Goal: Task Accomplishment & Management: Use online tool/utility

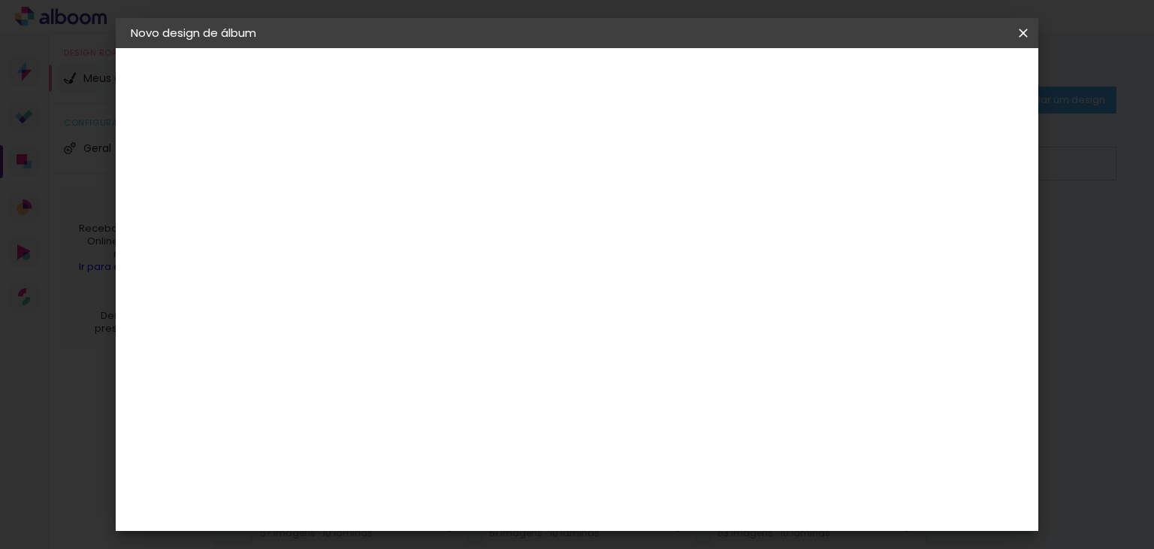
click at [458, 243] on div "Escolha o tamanho" at bounding box center [414, 278] width 87 height 70
click at [1029, 29] on iron-icon at bounding box center [1023, 33] width 18 height 15
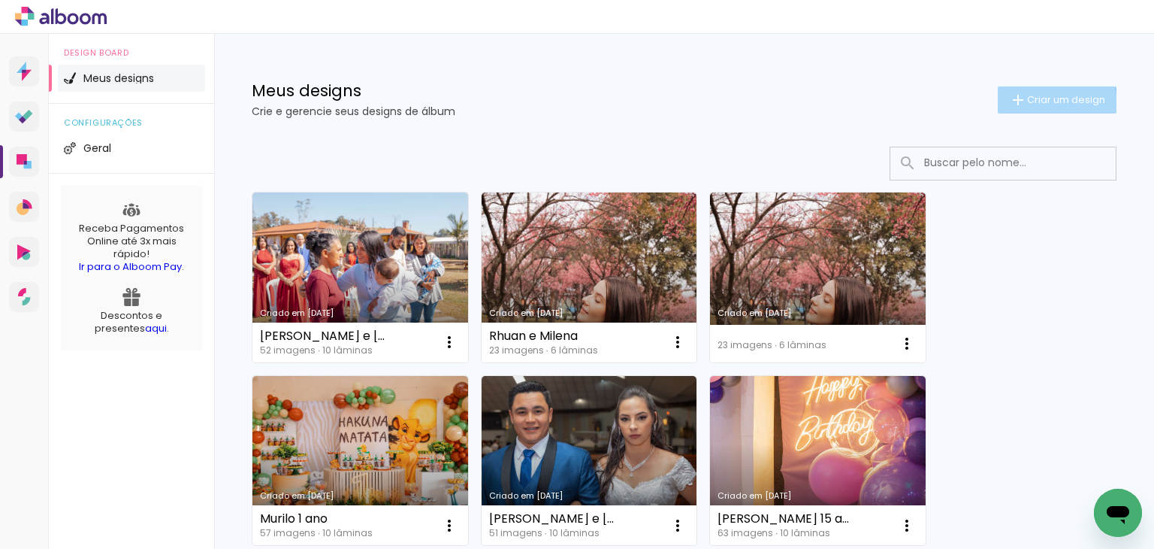
click at [1023, 110] on paper-button "Criar um design" at bounding box center [1057, 99] width 119 height 27
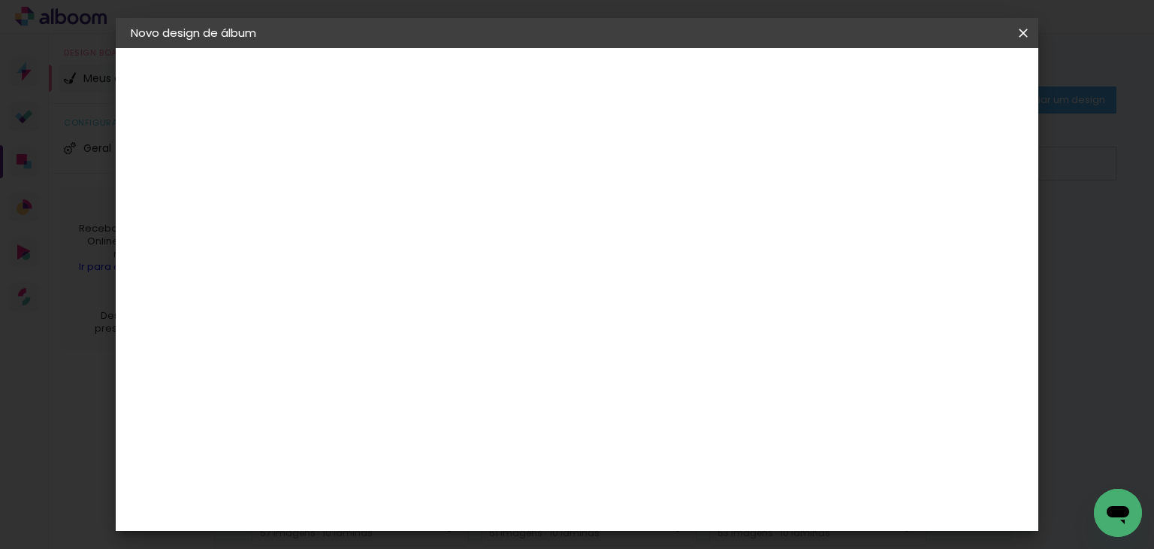
click at [376, 211] on input at bounding box center [376, 201] width 0 height 23
type input "Batizado [PERSON_NAME]"
type paper-input "Batizado [PERSON_NAME]"
click at [0, 0] on slot "Avançar" at bounding box center [0, 0] width 0 height 0
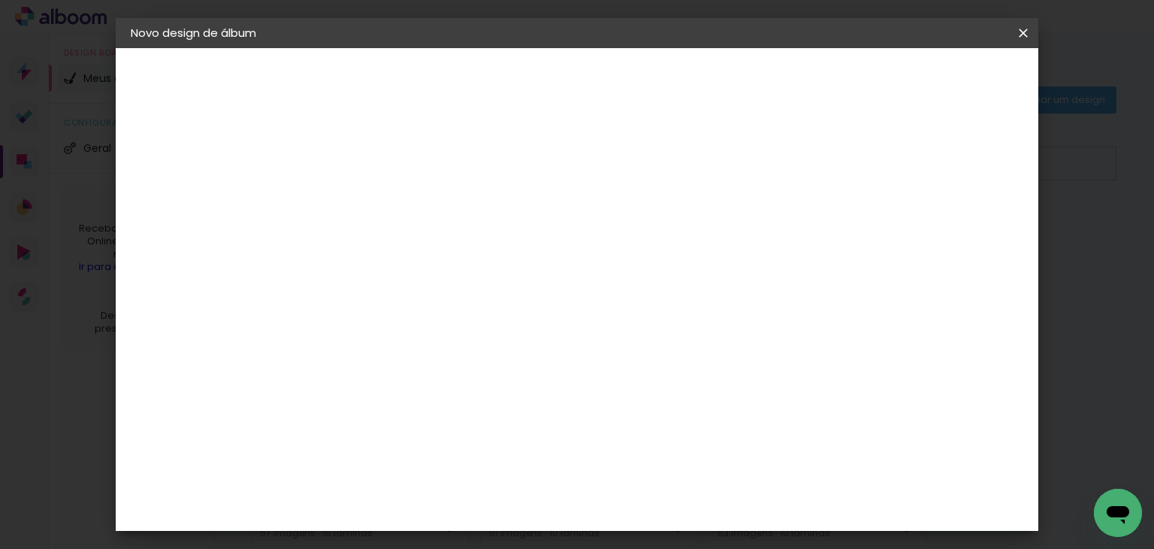
click at [417, 466] on paper-item "Grafis" at bounding box center [415, 482] width 162 height 33
click at [0, 0] on slot "Avançar" at bounding box center [0, 0] width 0 height 0
click at [435, 250] on input "text" at bounding box center [405, 261] width 59 height 23
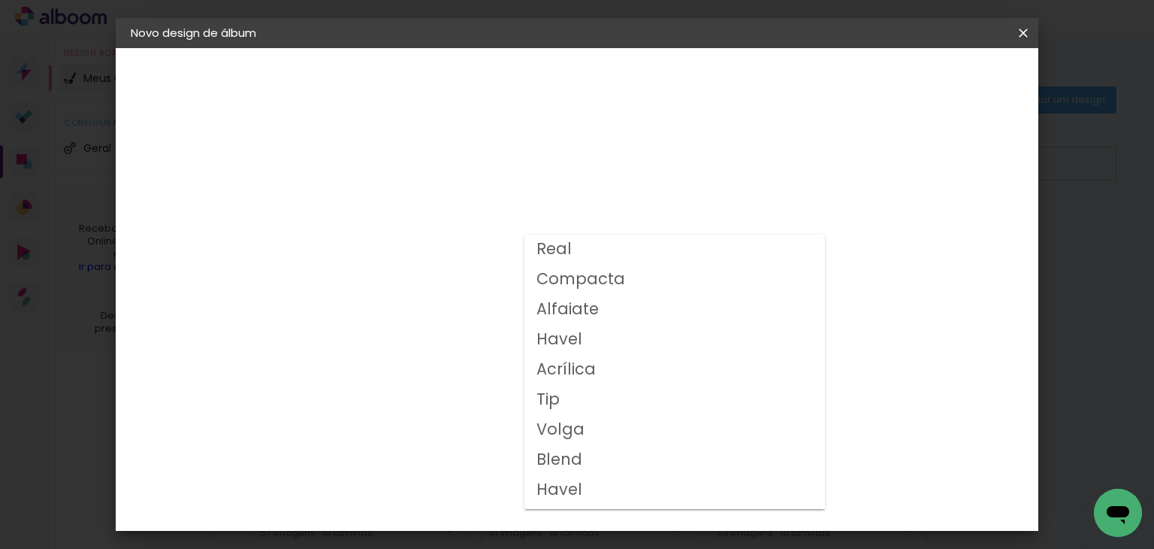
click at [688, 280] on paper-item "Compacta" at bounding box center [675, 280] width 301 height 30
type input "Compacta"
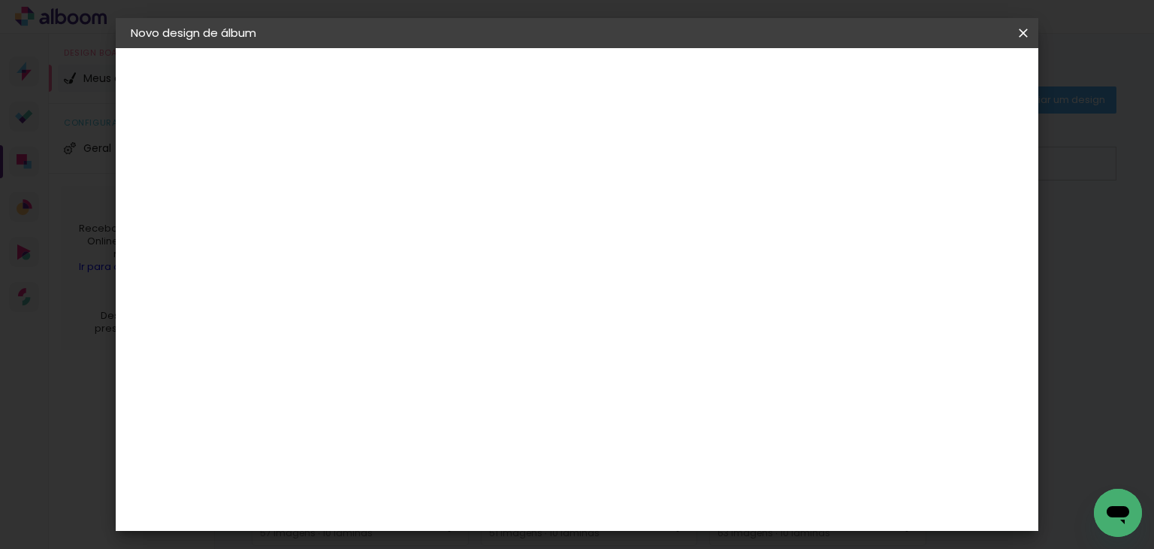
click at [534, 428] on span "21 × 32 cm" at bounding box center [506, 448] width 56 height 40
click at [621, 90] on paper-button "Avançar" at bounding box center [585, 80] width 74 height 26
click at [401, 166] on div "mm" at bounding box center [403, 162] width 24 height 12
type input "1"
type paper-input "1"
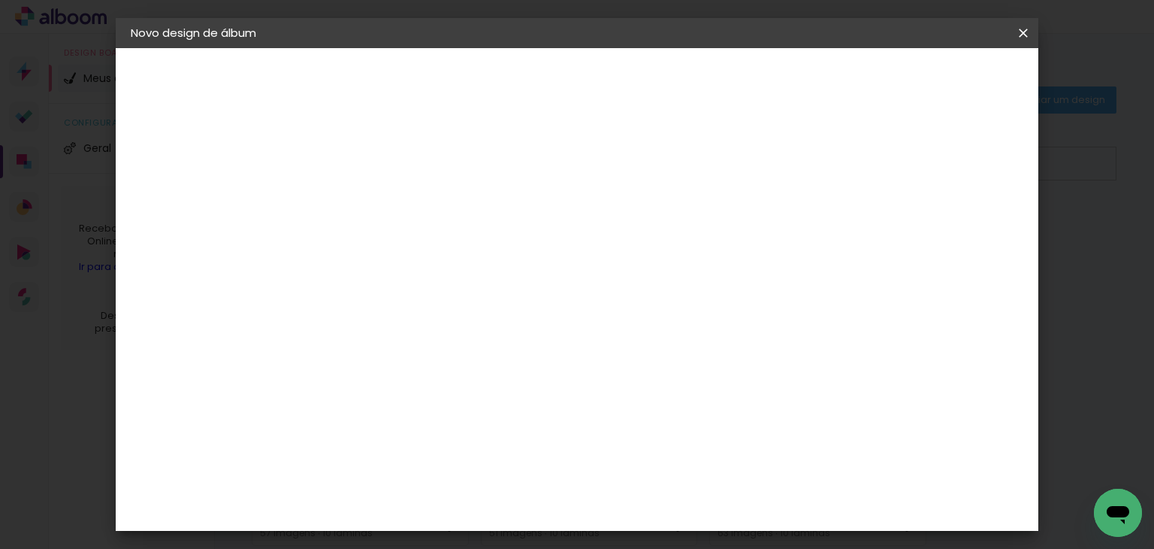
click at [382, 168] on input "1" at bounding box center [365, 162] width 52 height 19
click at [930, 77] on span "Iniciar design" at bounding box center [895, 79] width 68 height 11
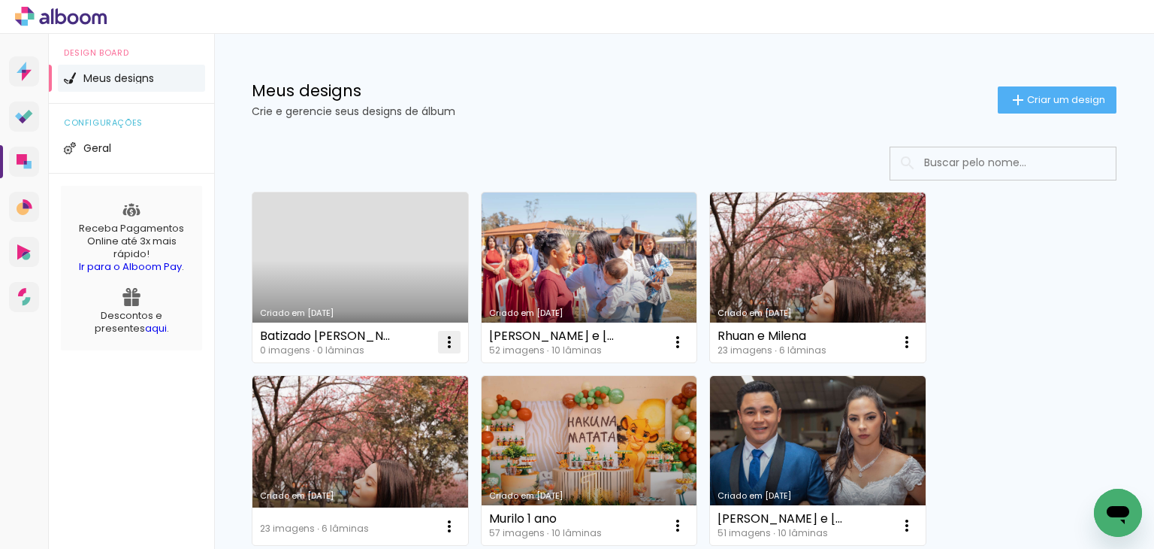
click at [451, 346] on iron-icon at bounding box center [449, 342] width 18 height 18
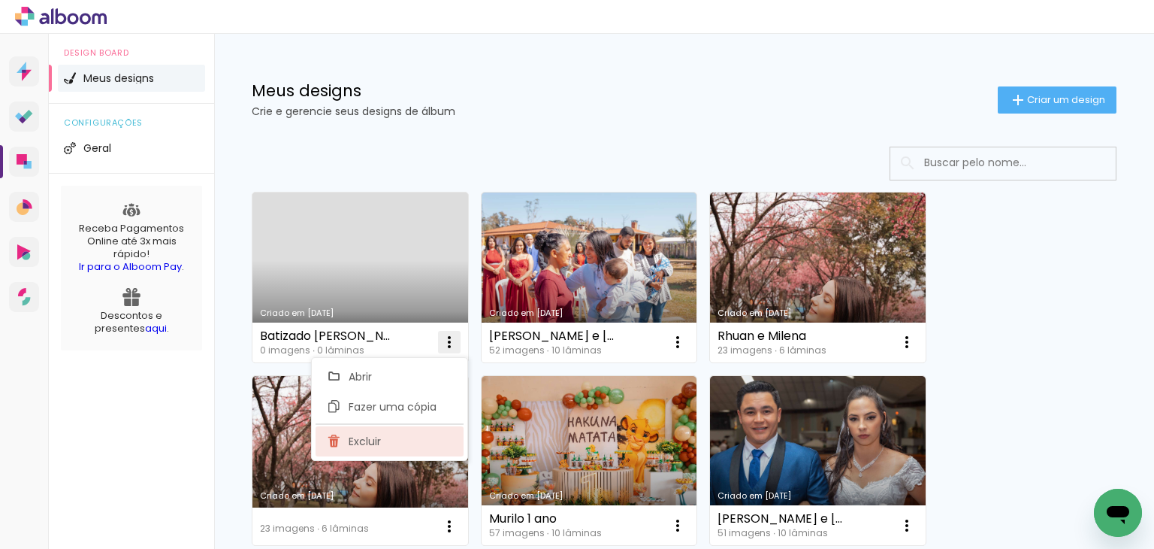
click at [445, 431] on paper-item "Excluir" at bounding box center [390, 441] width 148 height 30
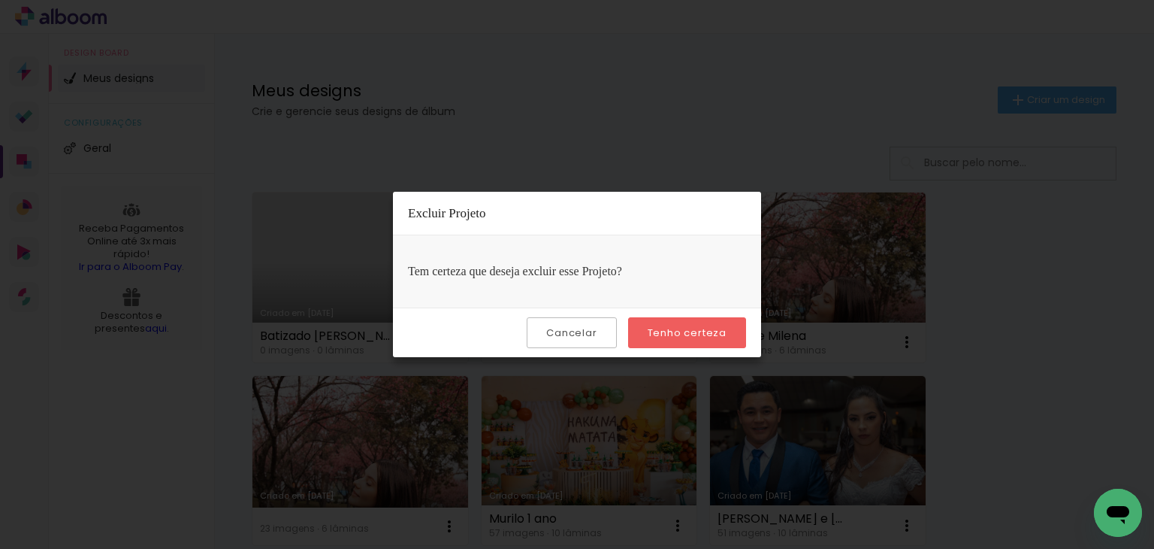
click at [0, 0] on slot "Tenho certeza" at bounding box center [0, 0] width 0 height 0
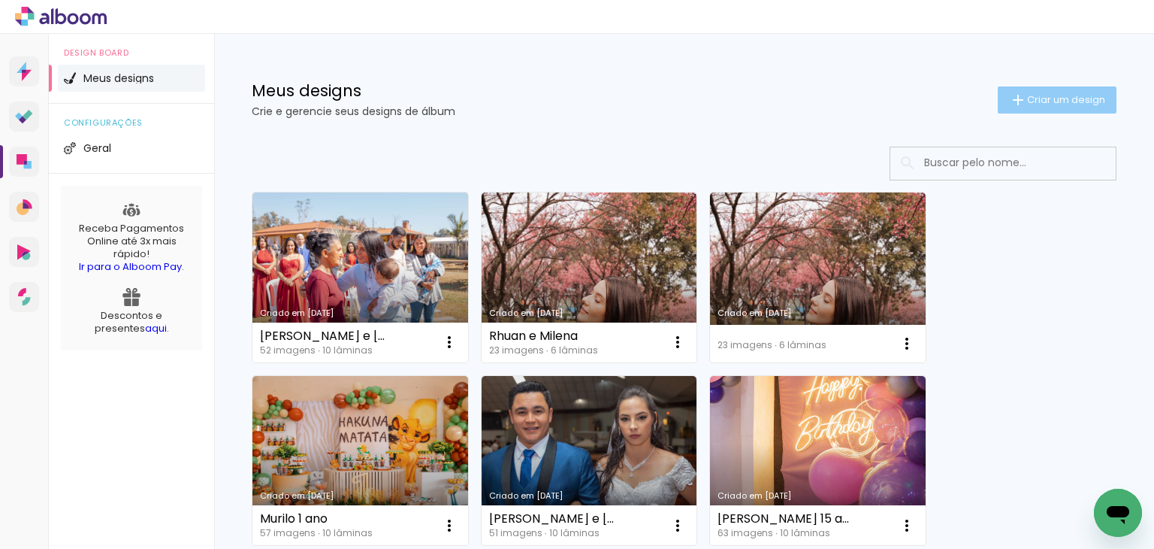
click at [1017, 108] on paper-button "Criar um design" at bounding box center [1057, 99] width 119 height 27
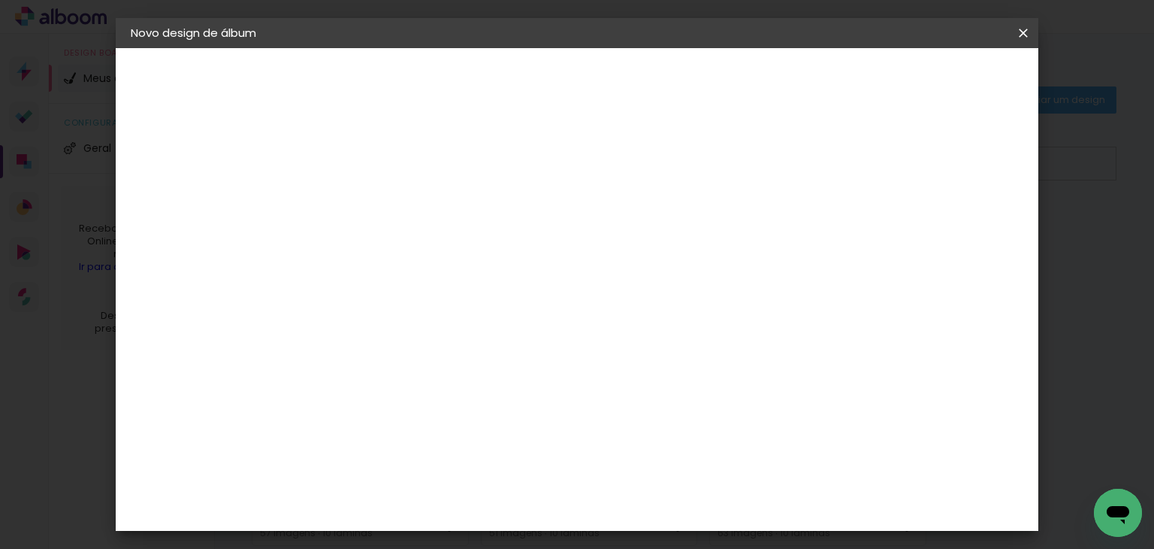
click at [376, 214] on div at bounding box center [376, 214] width 0 height 2
type input "Batizado [PERSON_NAME]"
type paper-input "Batizado [PERSON_NAME]"
click at [531, 68] on paper-button "Avançar" at bounding box center [494, 80] width 74 height 26
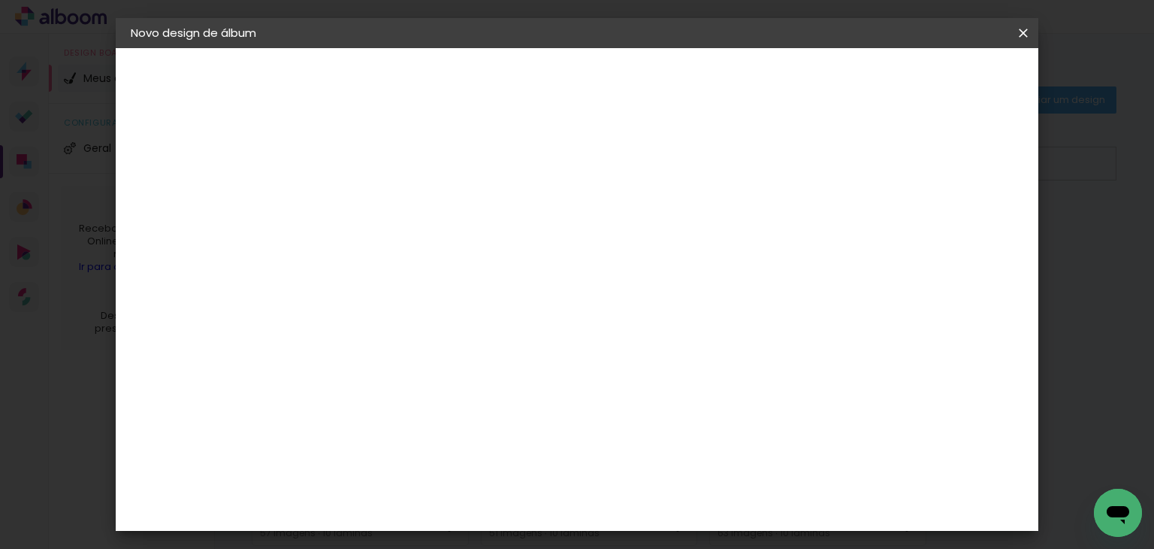
click at [406, 317] on div "C1 Albuns" at bounding box center [386, 329] width 40 height 24
click at [0, 0] on slot "Avançar" at bounding box center [0, 0] width 0 height 0
click at [435, 250] on input "text" at bounding box center [405, 261] width 59 height 23
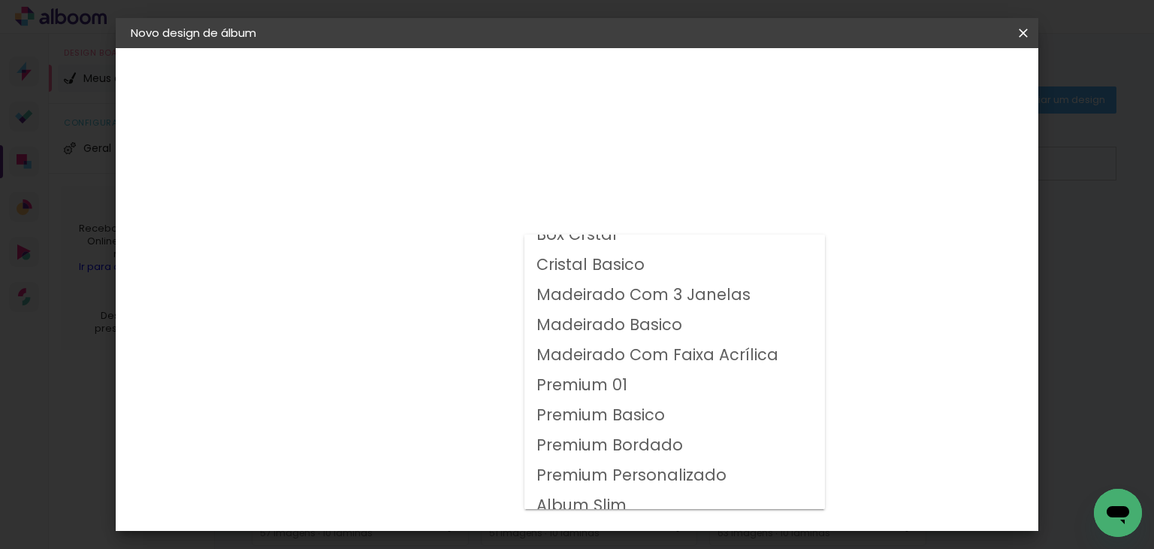
scroll to position [56, 0]
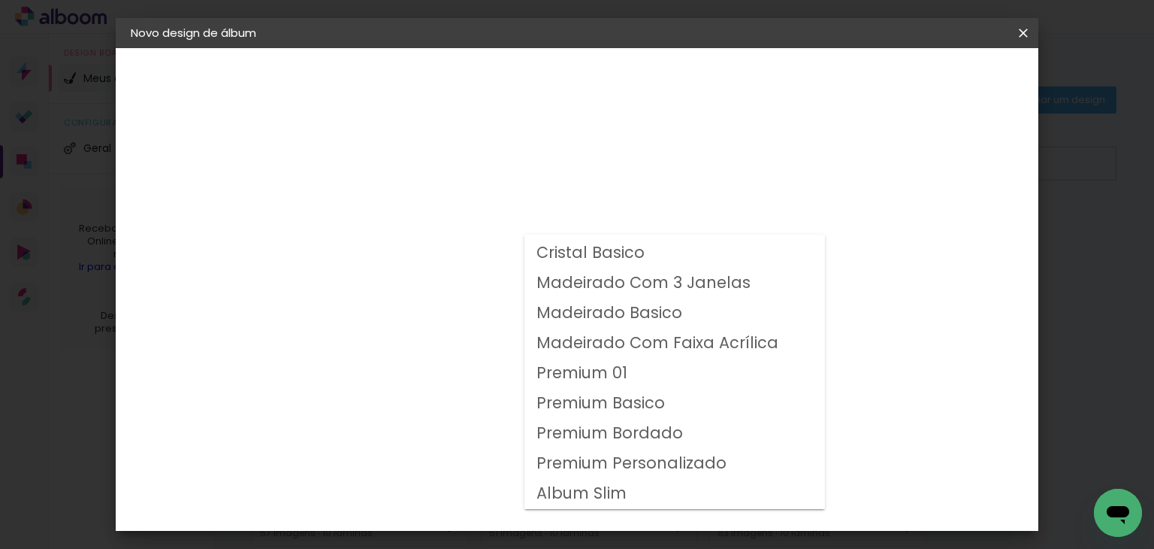
click at [648, 492] on paper-item "Album Slim" at bounding box center [675, 494] width 301 height 30
type input "Album Slim"
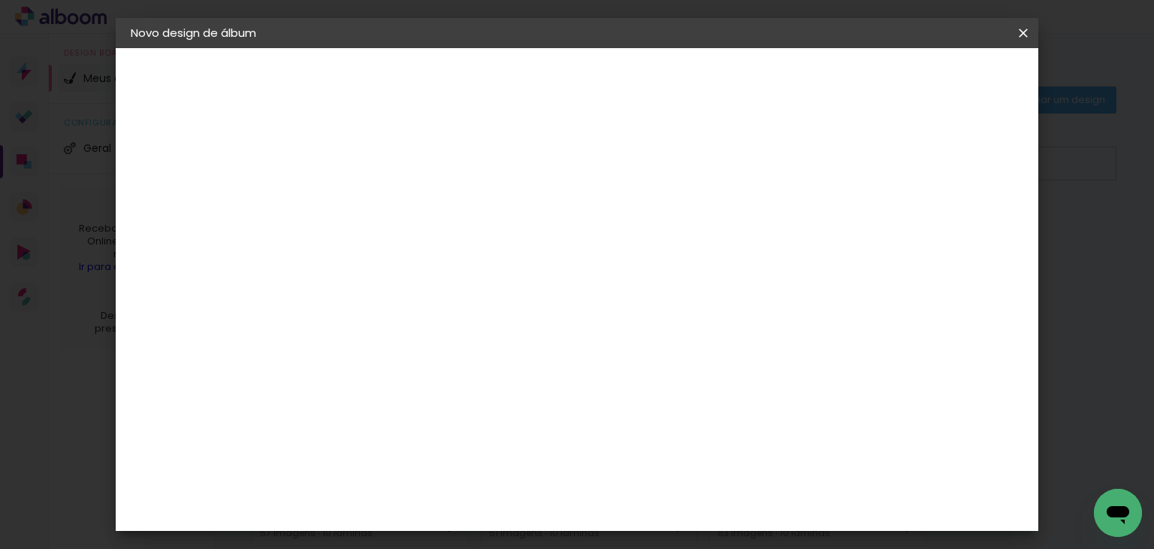
click at [478, 410] on span "20 × 30" at bounding box center [443, 425] width 70 height 31
click at [621, 68] on paper-button "Avançar" at bounding box center [585, 80] width 74 height 26
type input "1"
type paper-input "1"
click at [381, 168] on input "1" at bounding box center [365, 162] width 52 height 19
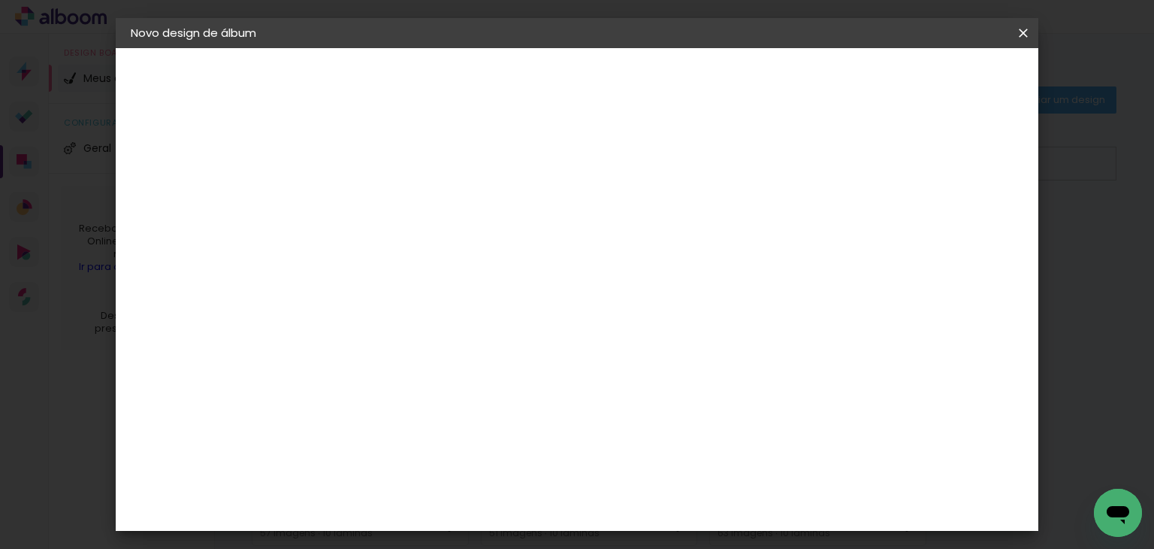
click at [930, 82] on span "Iniciar design" at bounding box center [895, 79] width 68 height 11
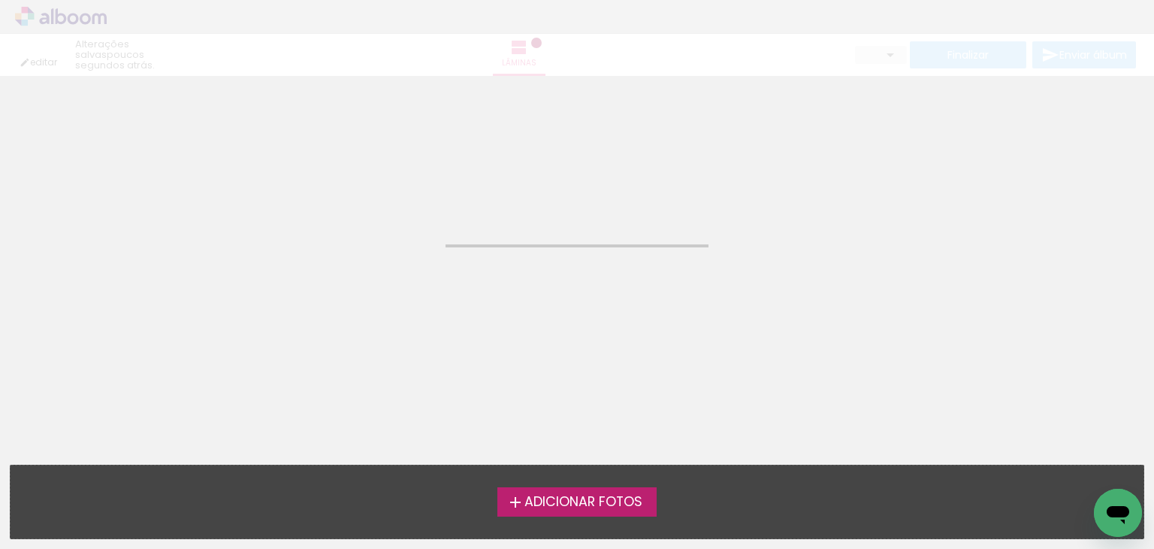
click at [548, 503] on span "Adicionar Fotos" at bounding box center [584, 502] width 118 height 14
click at [0, 0] on input "file" at bounding box center [0, 0] width 0 height 0
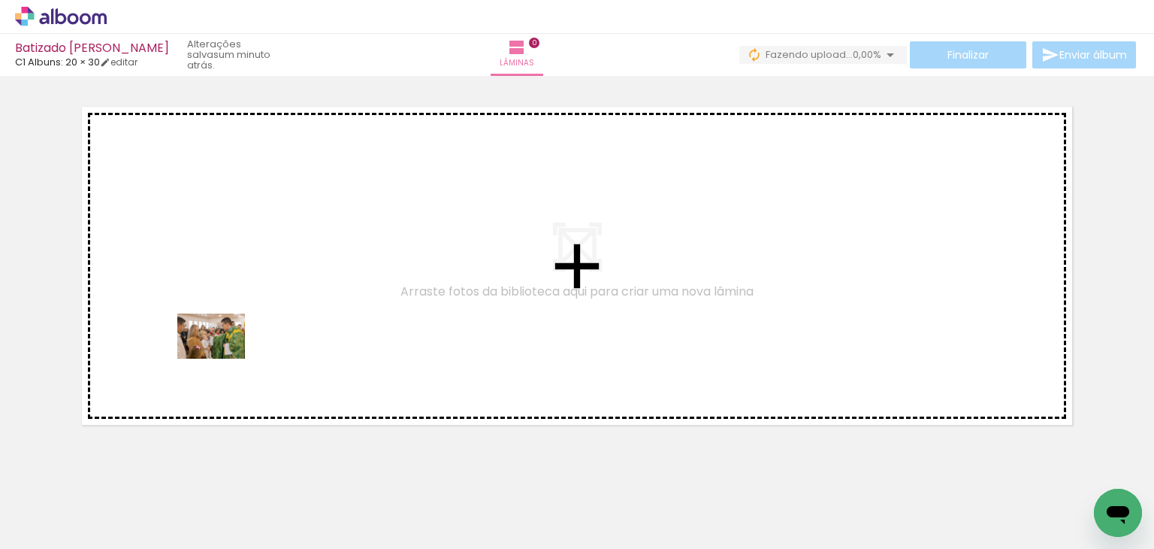
drag, startPoint x: 179, startPoint y: 502, endPoint x: 222, endPoint y: 358, distance: 150.0
click at [222, 358] on quentale-workspace at bounding box center [577, 274] width 1154 height 549
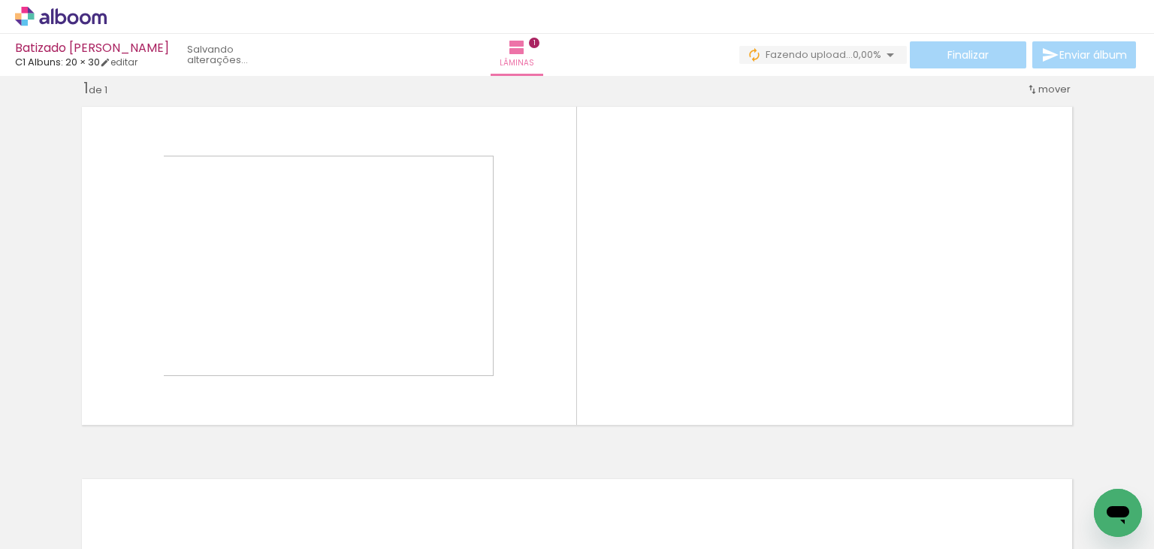
scroll to position [21, 0]
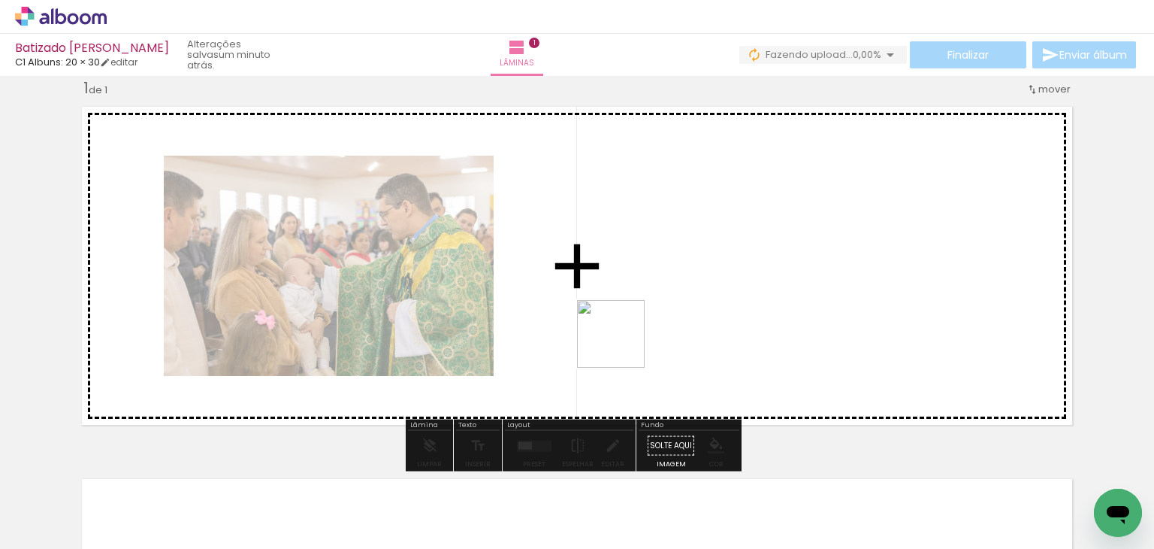
drag, startPoint x: 240, startPoint y: 506, endPoint x: 728, endPoint y: 301, distance: 529.1
click at [728, 301] on quentale-workspace at bounding box center [577, 274] width 1154 height 549
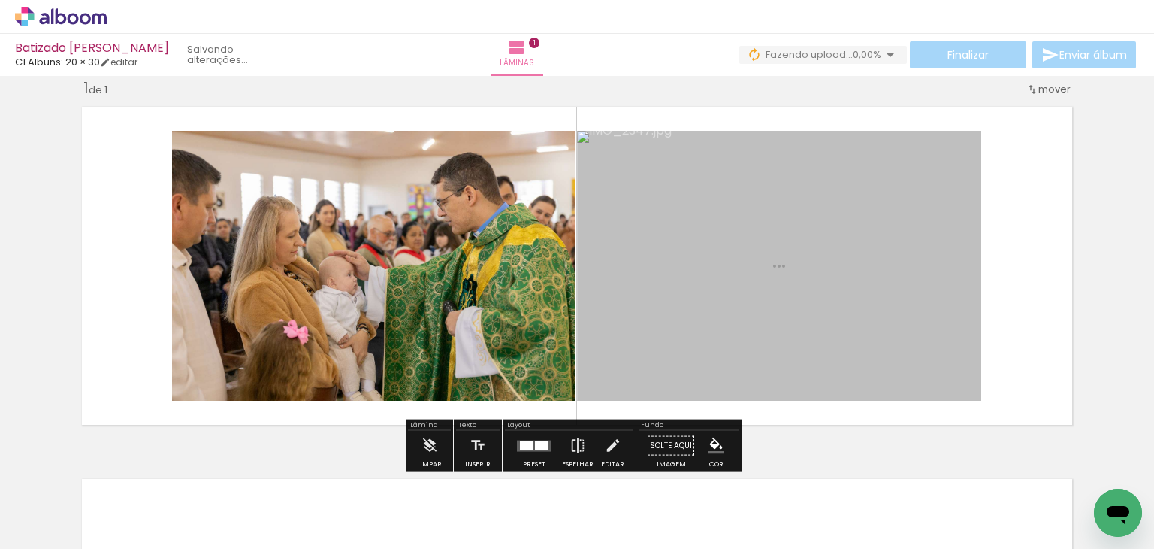
click at [728, 301] on quentale-photo at bounding box center [779, 266] width 404 height 270
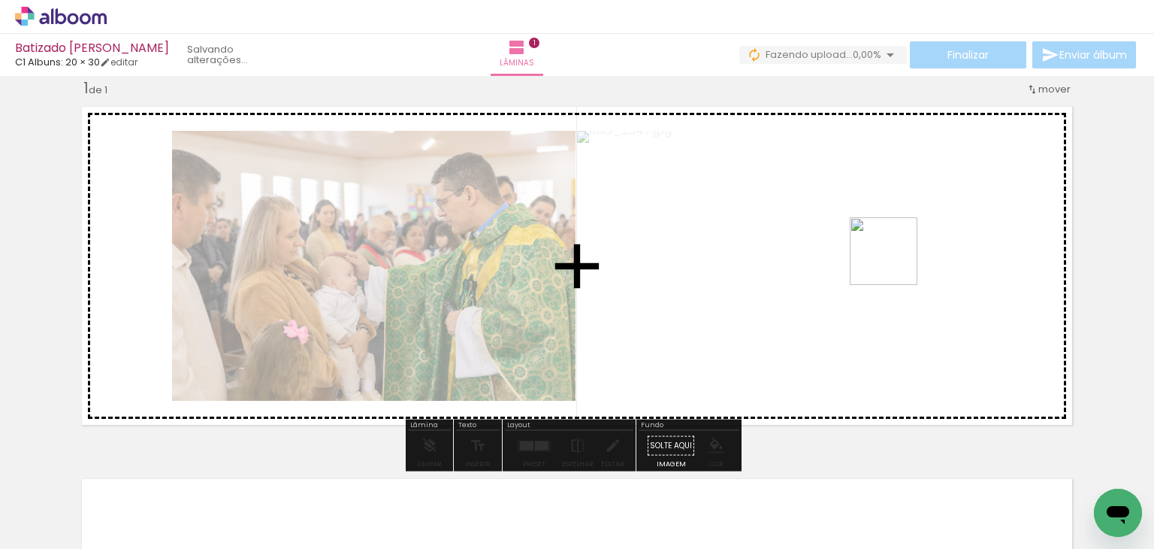
drag, startPoint x: 324, startPoint y: 503, endPoint x: 896, endPoint y: 262, distance: 620.7
click at [896, 262] on quentale-workspace at bounding box center [577, 274] width 1154 height 549
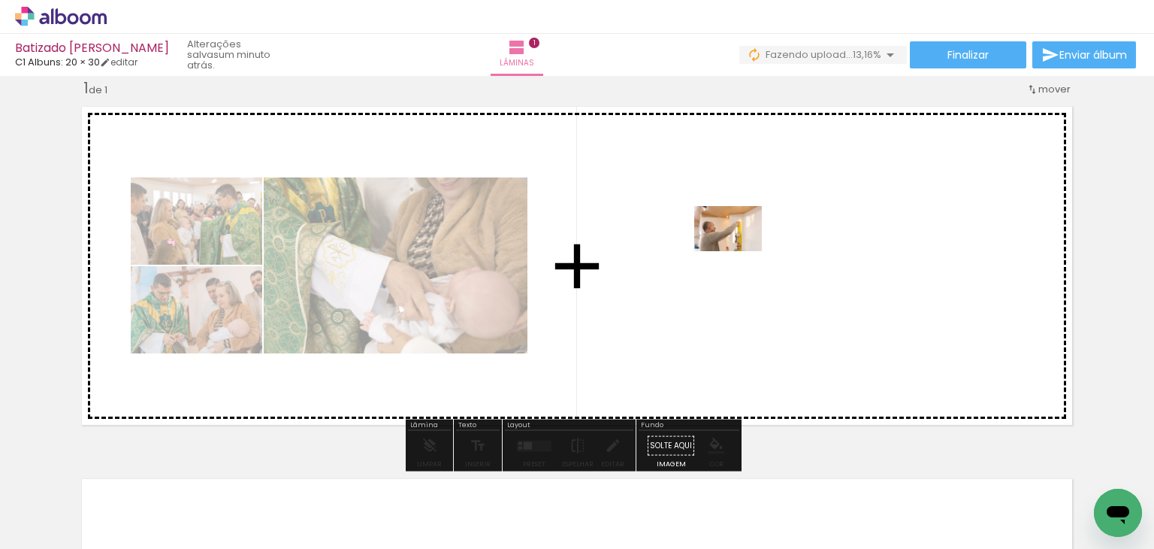
drag, startPoint x: 386, startPoint y: 516, endPoint x: 739, endPoint y: 251, distance: 442.3
click at [739, 251] on quentale-workspace at bounding box center [577, 274] width 1154 height 549
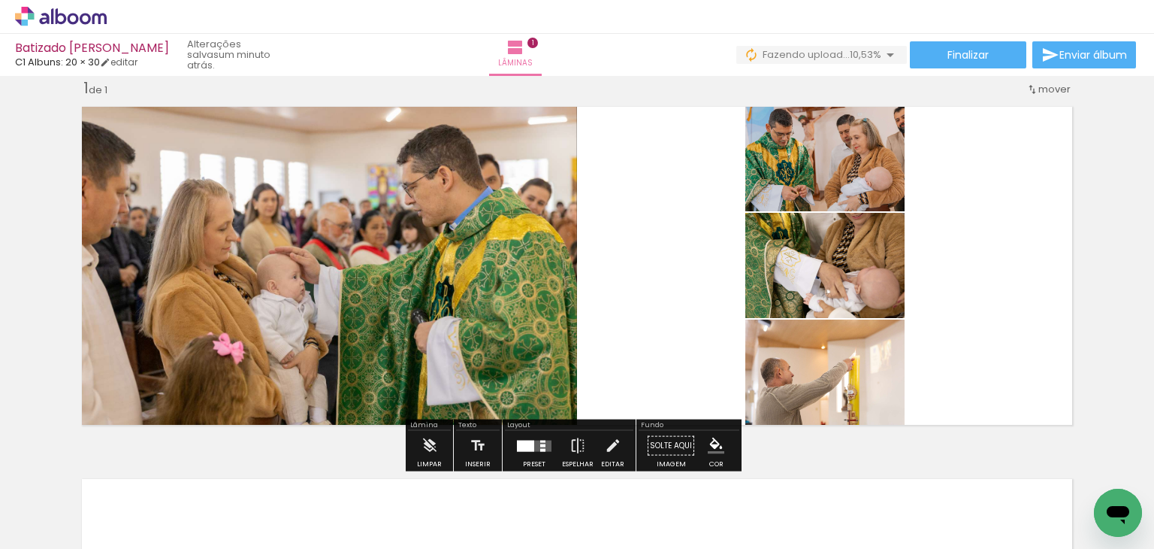
click at [529, 434] on div at bounding box center [534, 446] width 41 height 30
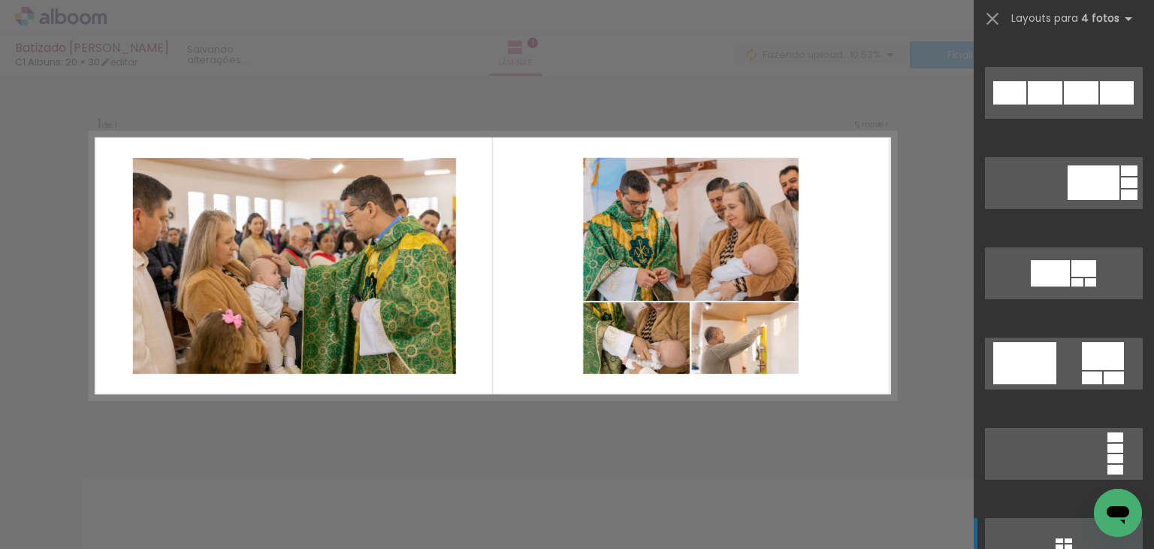
scroll to position [1099, 0]
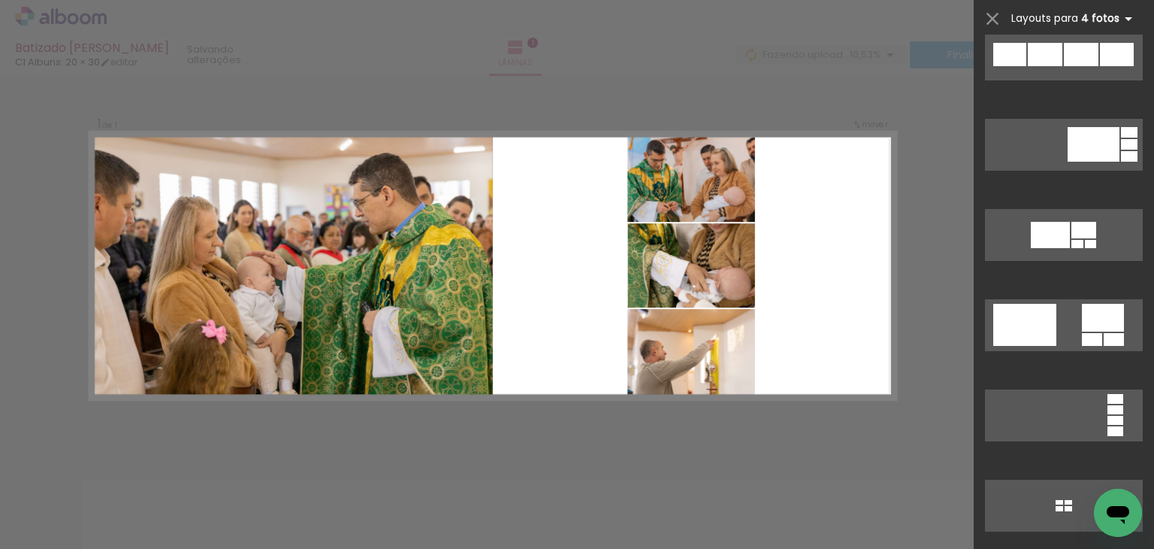
click at [1120, 16] on iron-icon at bounding box center [1129, 19] width 18 height 18
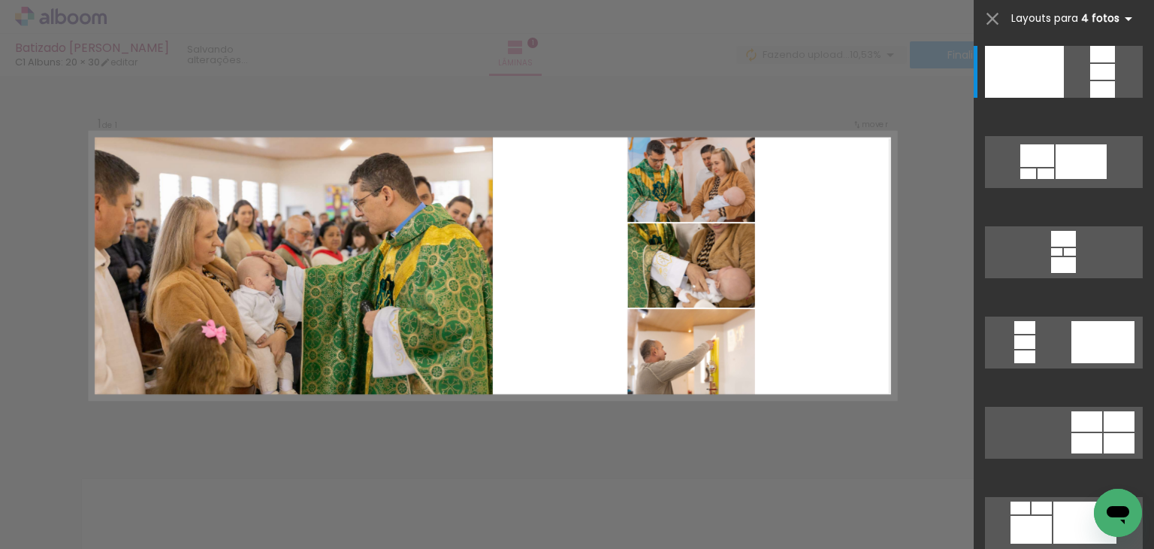
click at [1120, 16] on iron-icon at bounding box center [1129, 19] width 18 height 18
click at [1126, 16] on iron-icon at bounding box center [1129, 19] width 18 height 18
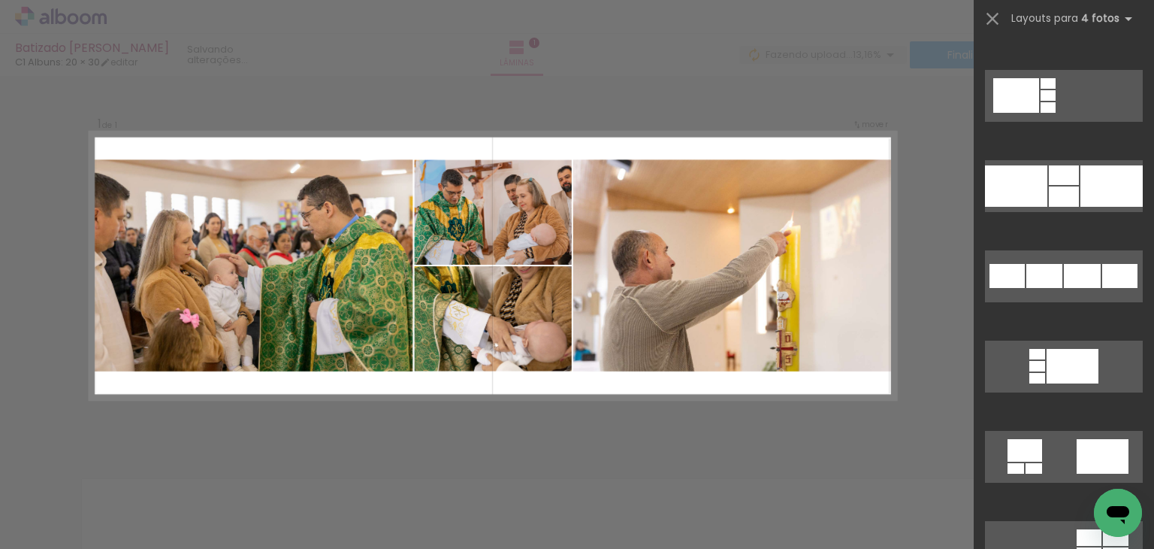
scroll to position [2052, 0]
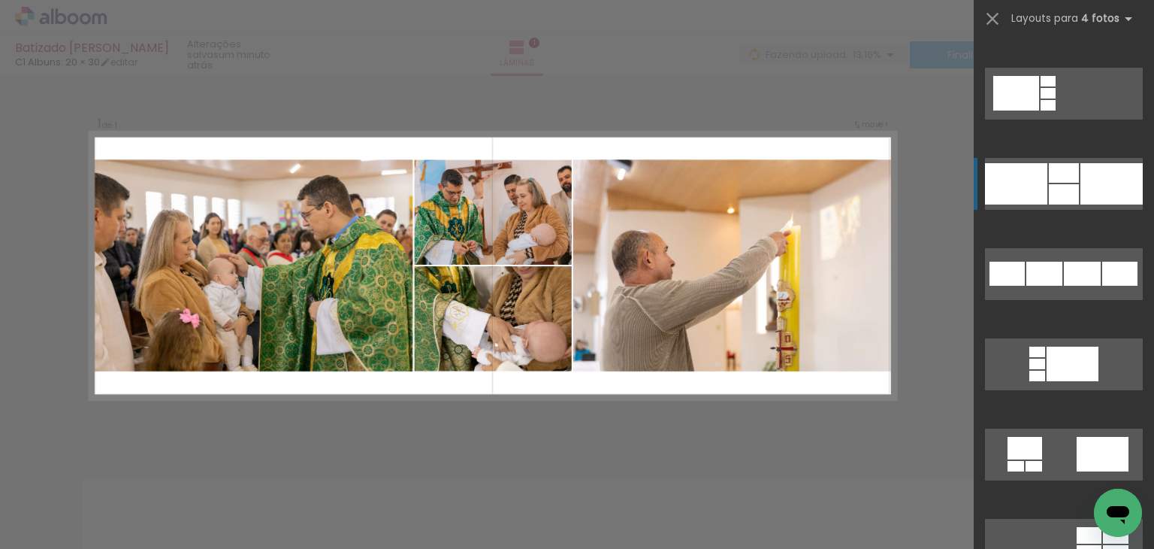
click at [1097, 197] on div at bounding box center [1112, 183] width 62 height 41
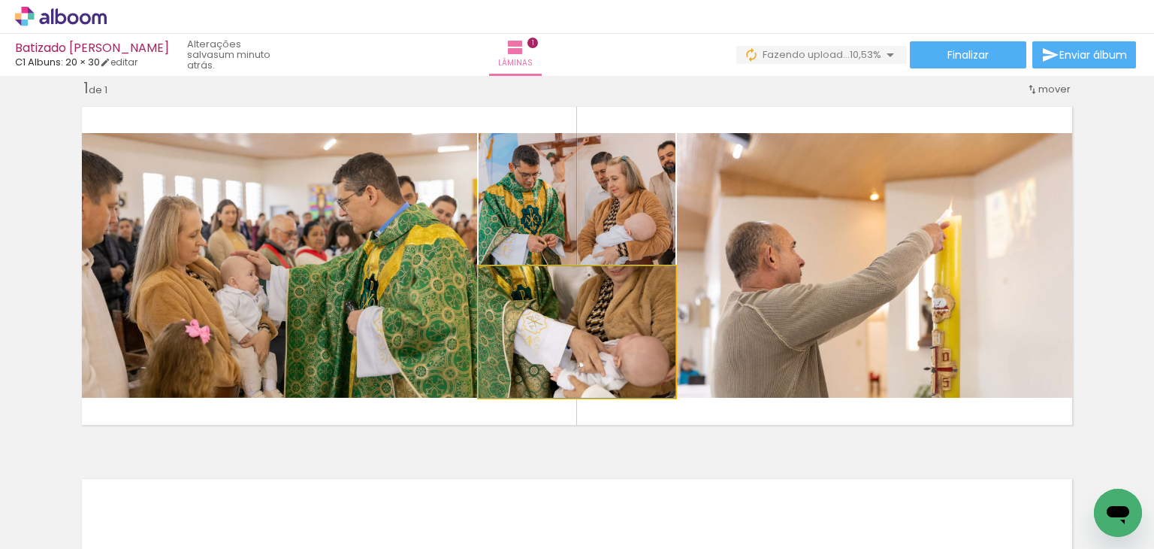
drag, startPoint x: 646, startPoint y: 346, endPoint x: 794, endPoint y: 294, distance: 157.8
click at [0, 0] on slot at bounding box center [0, 0] width 0 height 0
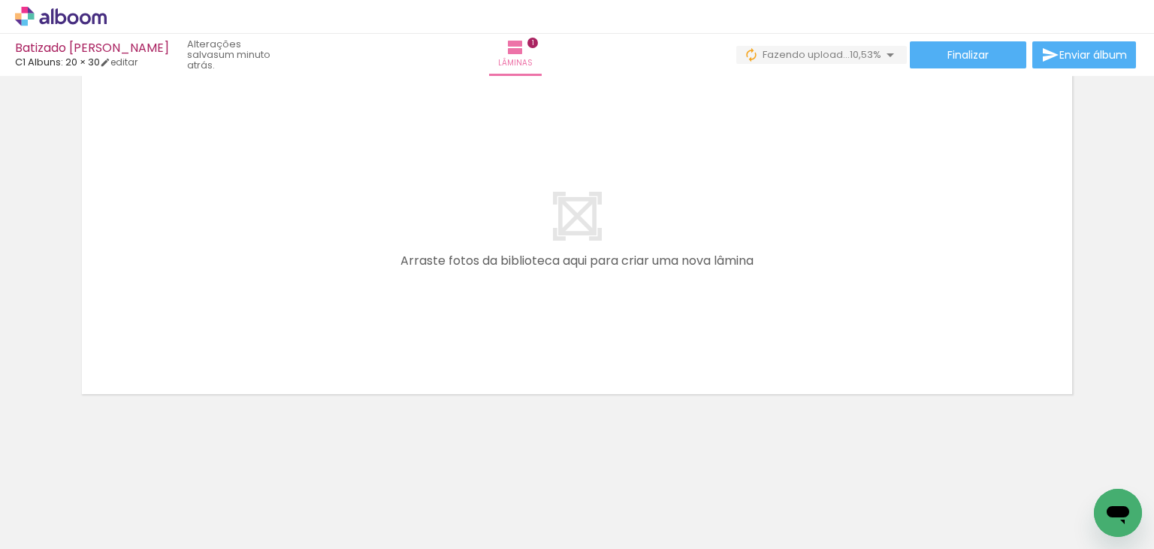
scroll to position [401, 0]
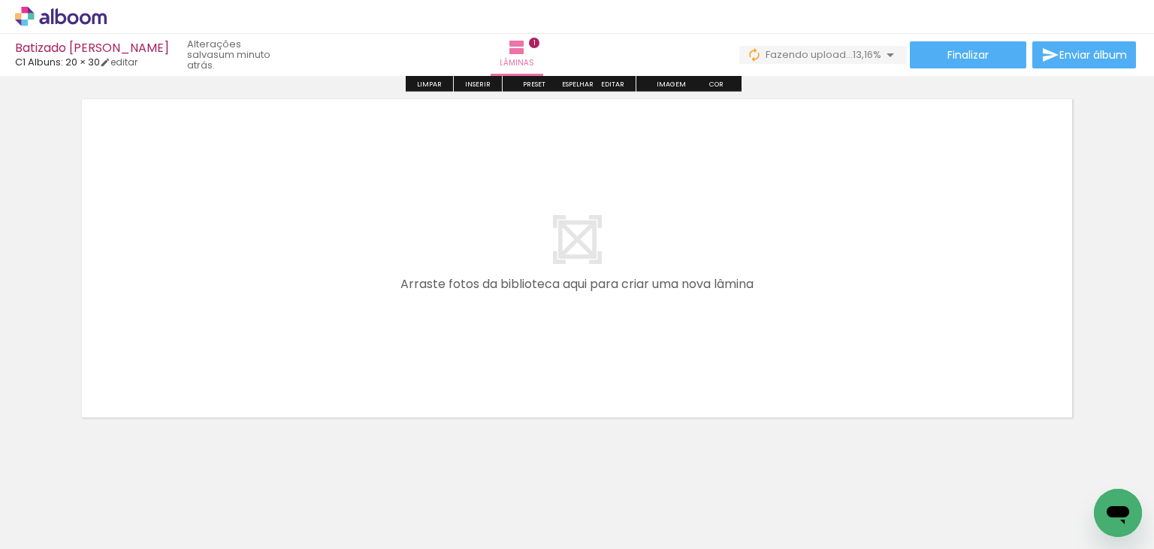
drag, startPoint x: 482, startPoint y: 500, endPoint x: 412, endPoint y: 312, distance: 201.4
click at [412, 312] on quentale-workspace at bounding box center [577, 274] width 1154 height 549
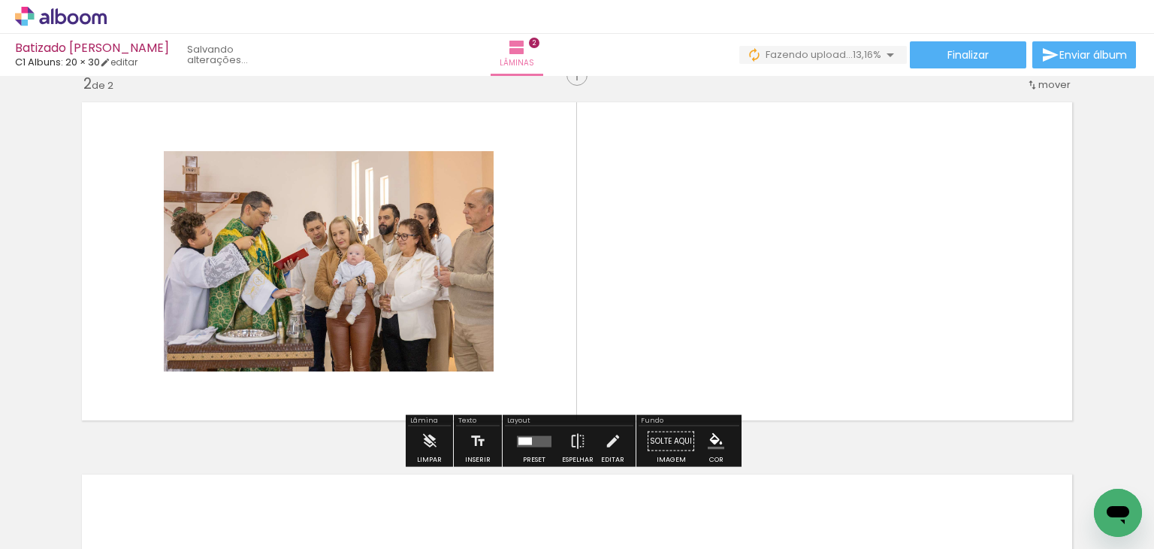
click at [412, 312] on quentale-photo at bounding box center [329, 261] width 330 height 220
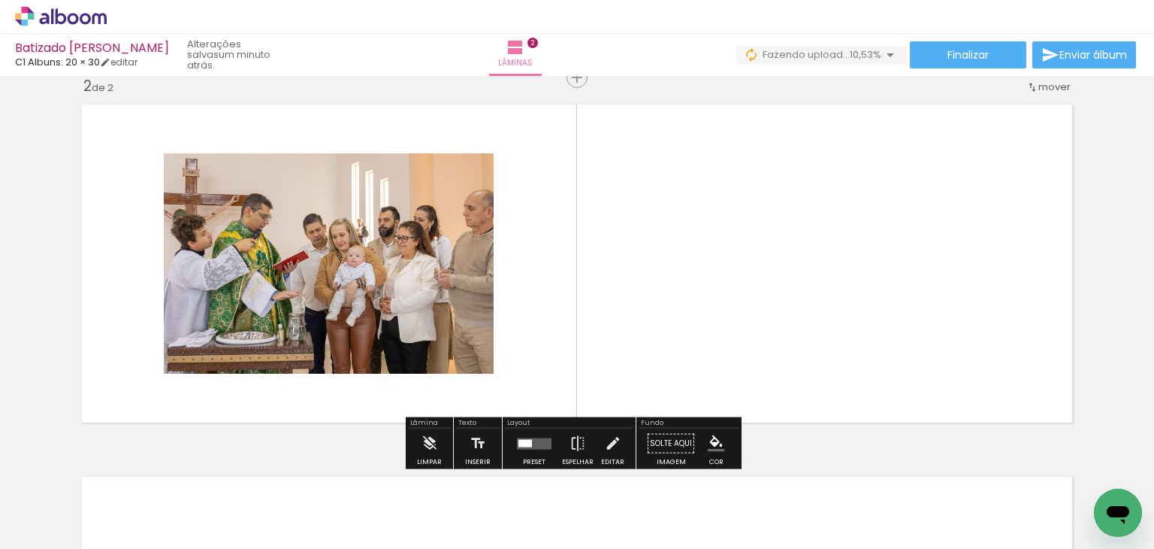
scroll to position [394, 0]
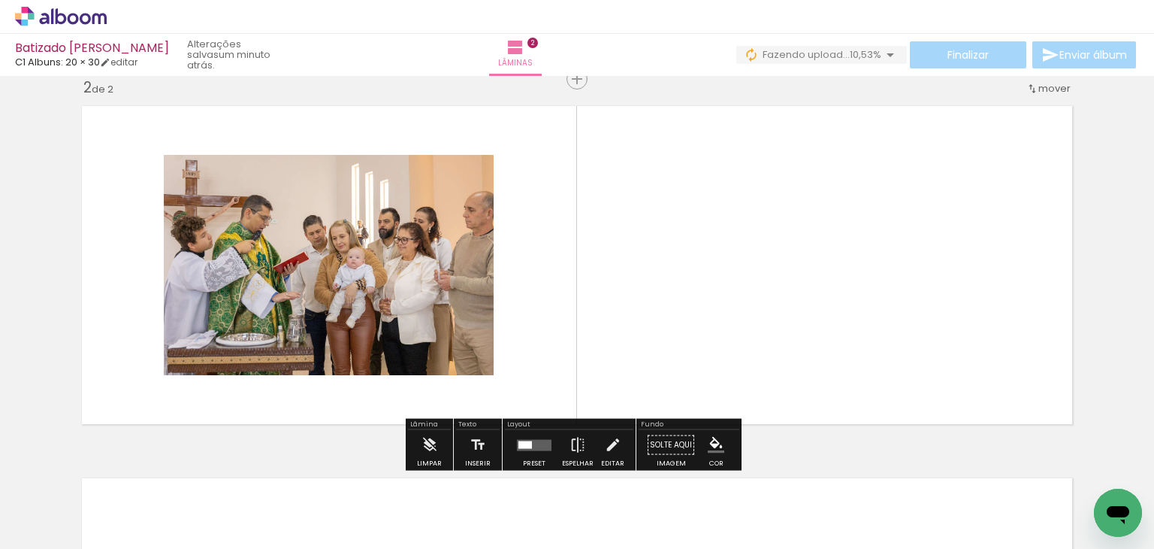
drag, startPoint x: 583, startPoint y: 518, endPoint x: 678, endPoint y: 329, distance: 211.0
click at [678, 329] on quentale-workspace at bounding box center [577, 274] width 1154 height 549
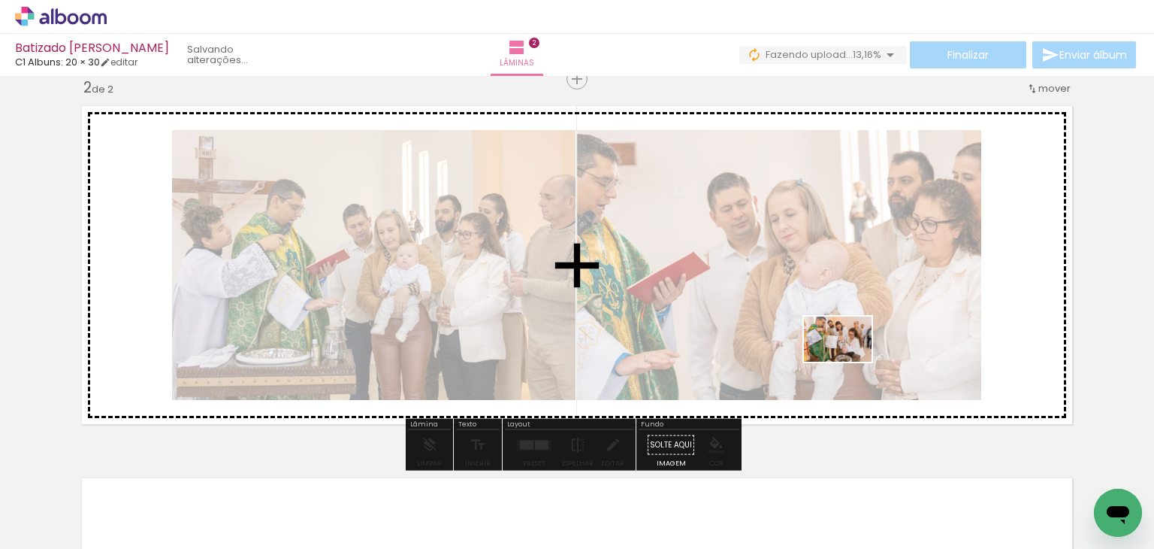
drag, startPoint x: 684, startPoint y: 503, endPoint x: 849, endPoint y: 361, distance: 217.5
click at [849, 361] on quentale-workspace at bounding box center [577, 274] width 1154 height 549
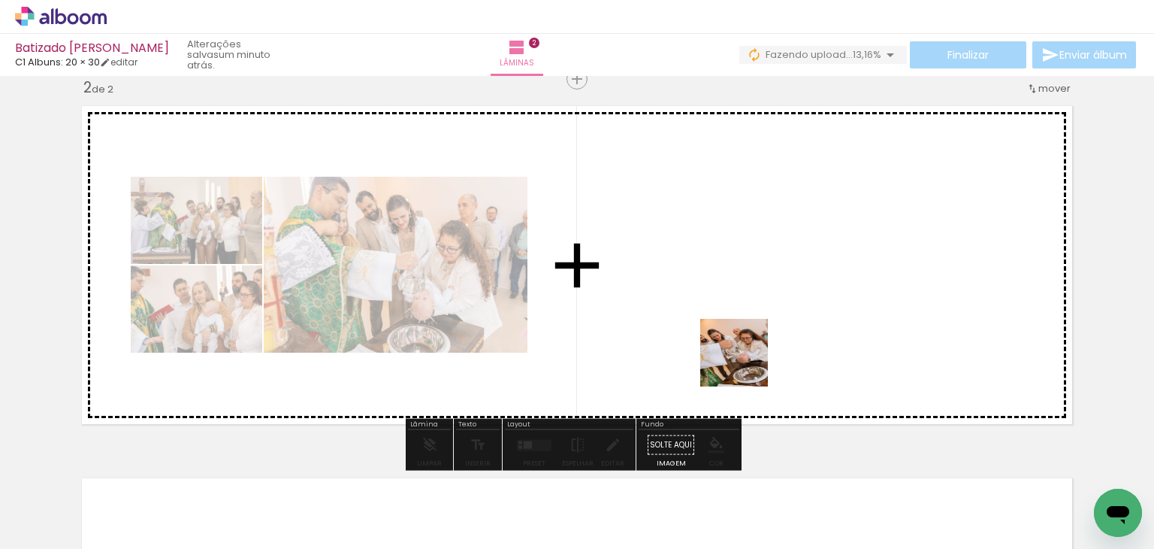
drag, startPoint x: 725, startPoint y: 524, endPoint x: 745, endPoint y: 364, distance: 161.3
click at [745, 364] on quentale-workspace at bounding box center [577, 274] width 1154 height 549
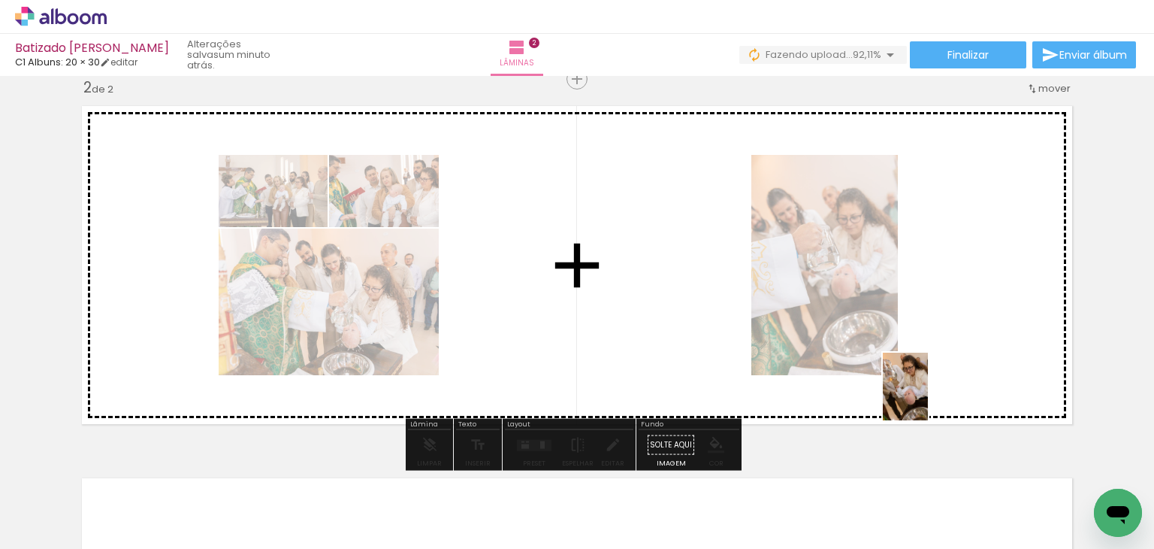
drag, startPoint x: 842, startPoint y: 492, endPoint x: 933, endPoint y: 391, distance: 136.7
click at [933, 391] on quentale-workspace at bounding box center [577, 274] width 1154 height 549
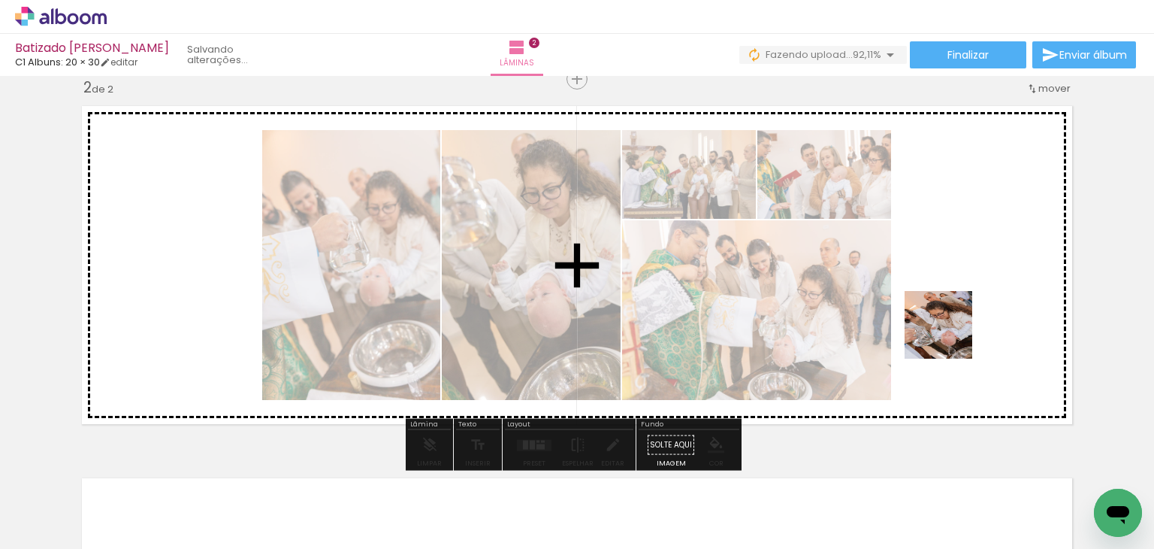
drag, startPoint x: 906, startPoint y: 513, endPoint x: 950, endPoint y: 336, distance: 182.6
click at [950, 336] on quentale-workspace at bounding box center [577, 274] width 1154 height 549
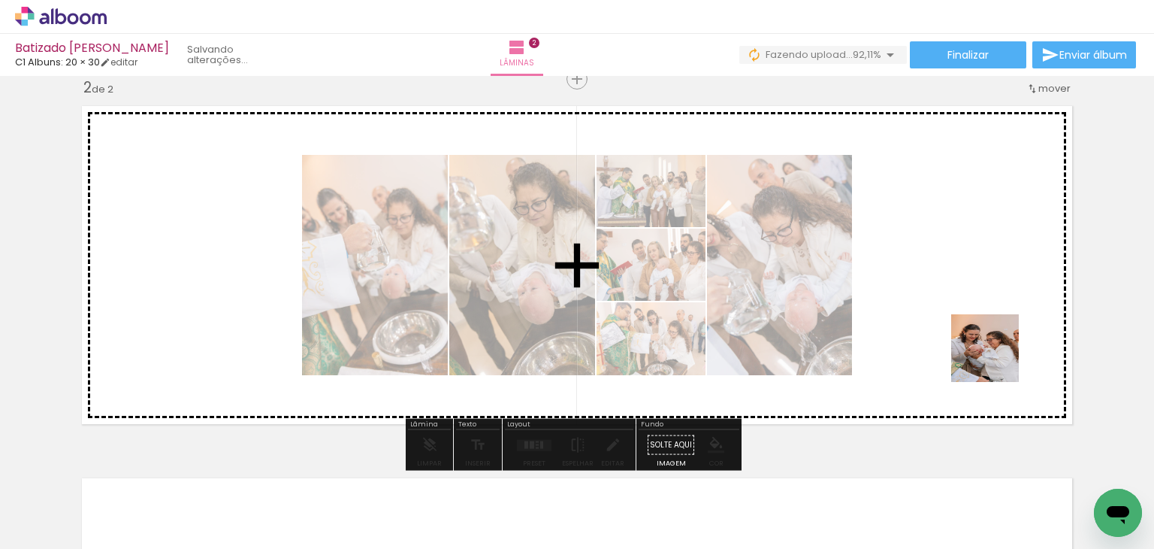
drag, startPoint x: 986, startPoint y: 500, endPoint x: 1001, endPoint y: 319, distance: 181.0
click at [1001, 319] on quentale-workspace at bounding box center [577, 274] width 1154 height 549
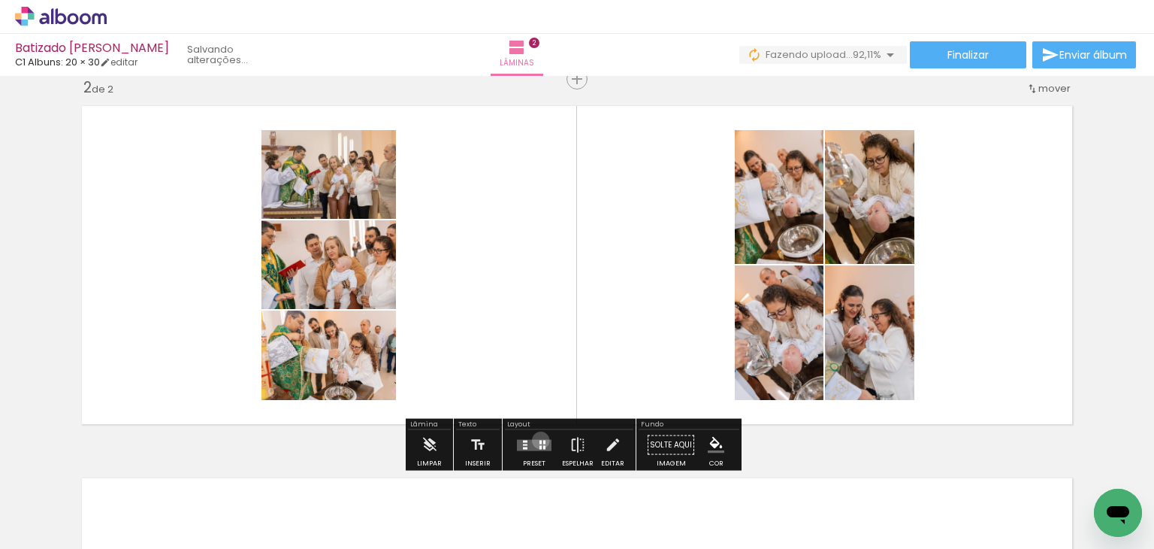
click at [540, 440] on div at bounding box center [541, 442] width 2 height 4
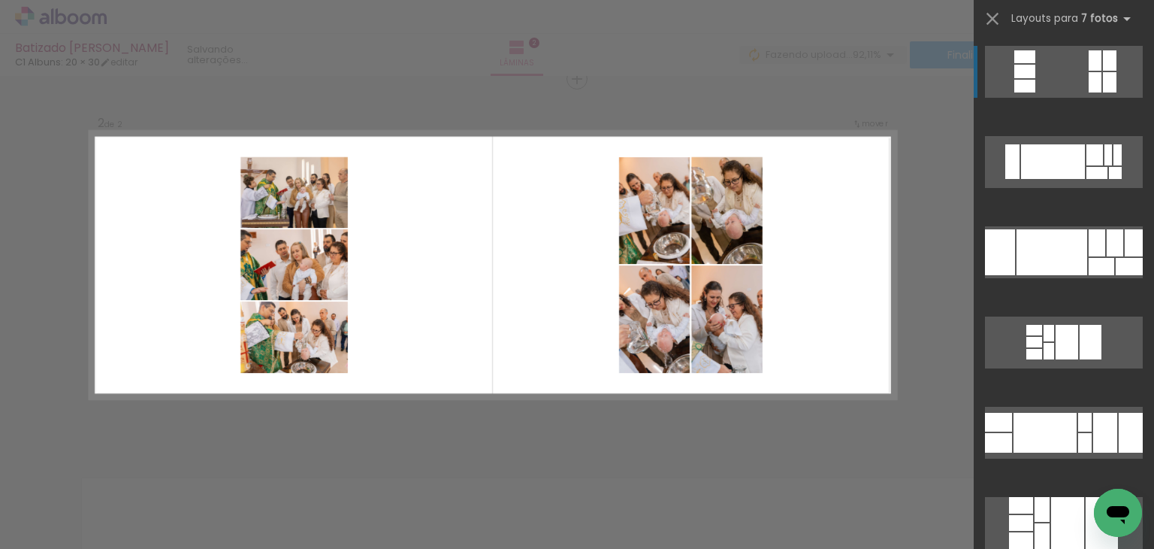
scroll to position [0, 0]
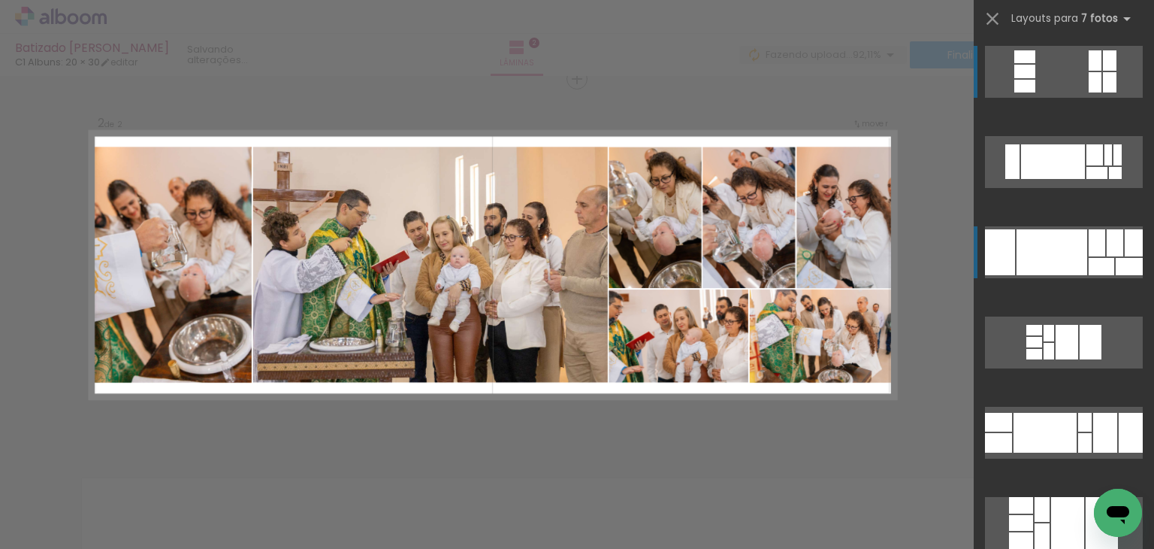
click at [1045, 262] on div at bounding box center [1052, 252] width 71 height 46
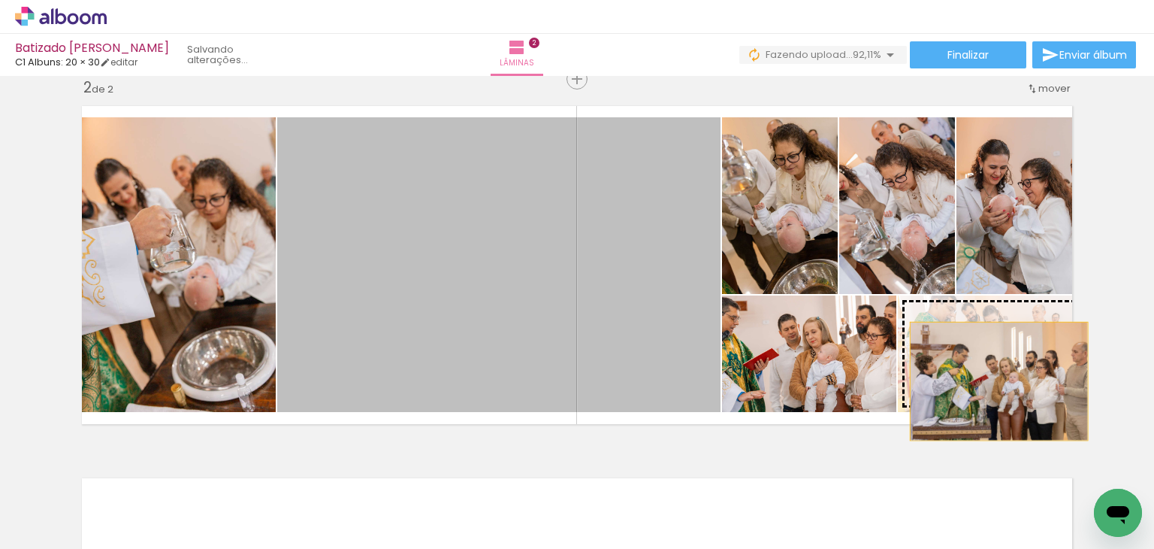
drag, startPoint x: 616, startPoint y: 298, endPoint x: 993, endPoint y: 381, distance: 386.3
click at [0, 0] on slot at bounding box center [0, 0] width 0 height 0
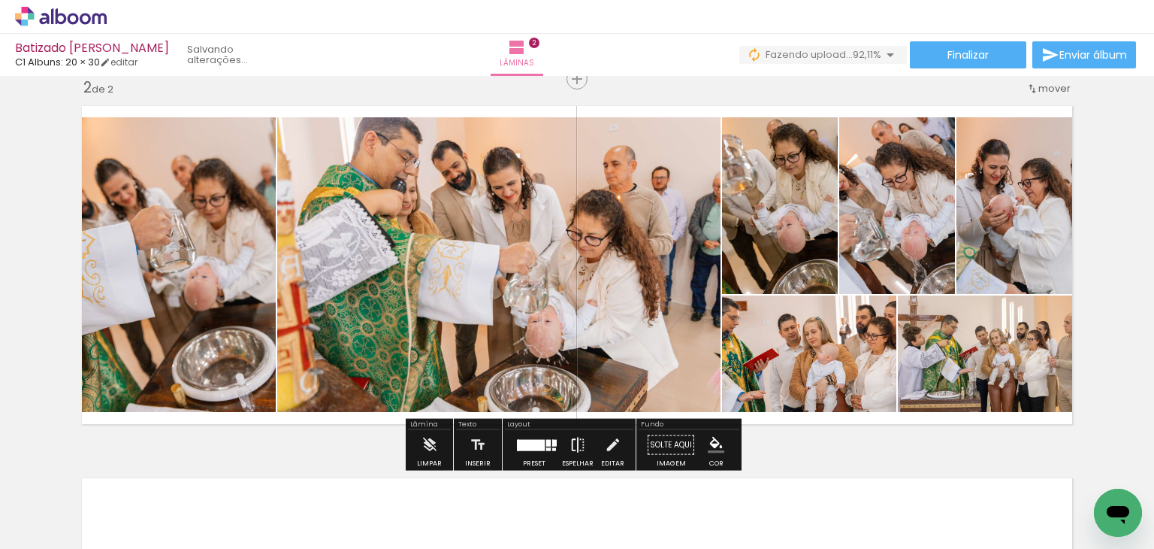
click at [571, 435] on iron-icon at bounding box center [578, 445] width 17 height 30
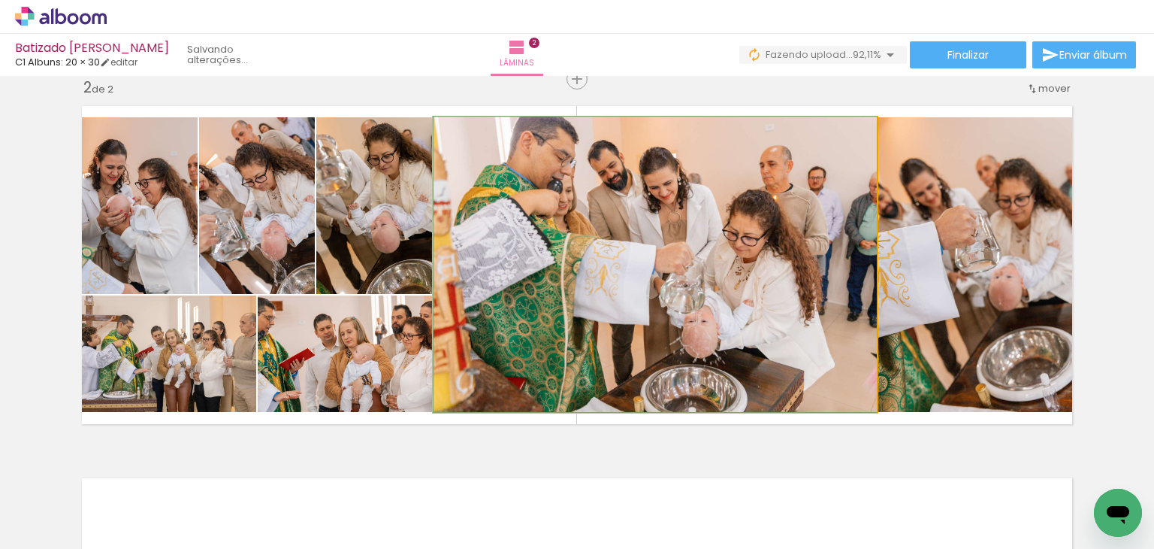
click at [781, 267] on quentale-photo at bounding box center [655, 264] width 443 height 295
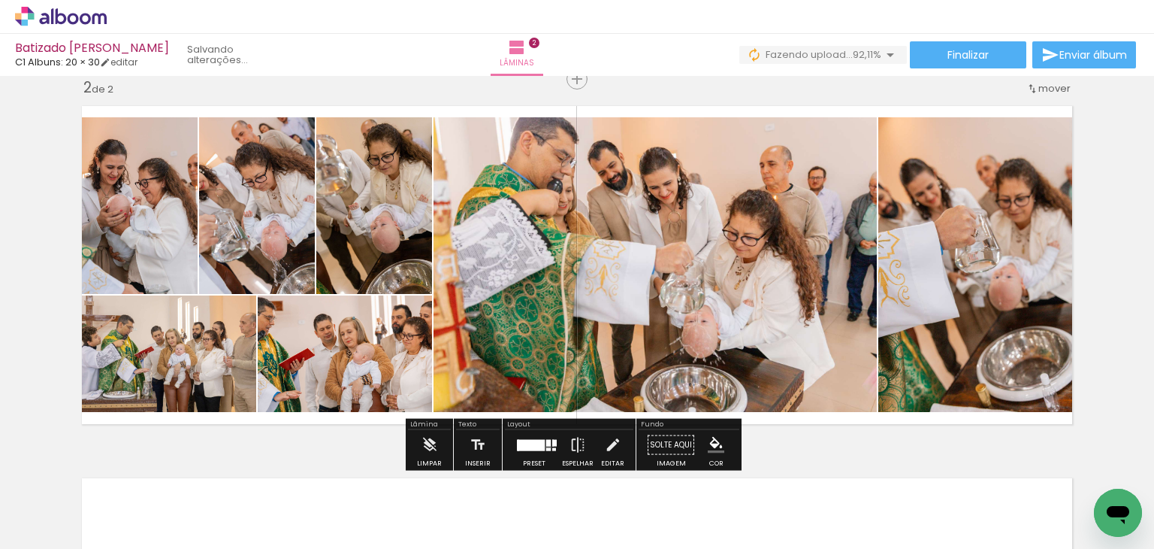
click at [525, 455] on quentale-thumb at bounding box center [487, 498] width 84 height 86
click at [527, 444] on div at bounding box center [531, 444] width 27 height 11
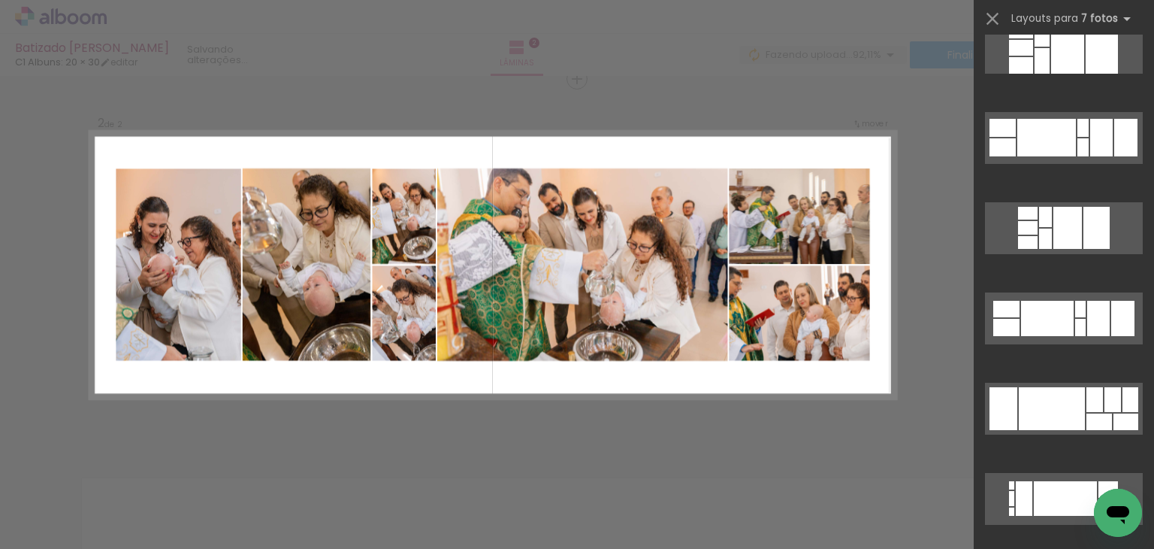
scroll to position [475, 0]
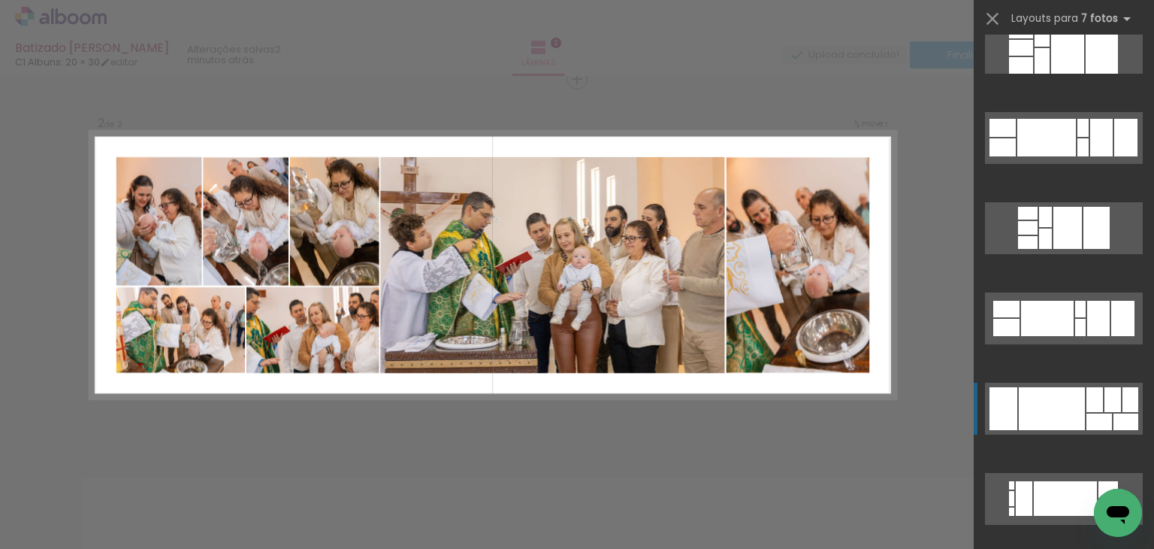
click at [1048, 414] on div at bounding box center [1052, 408] width 66 height 43
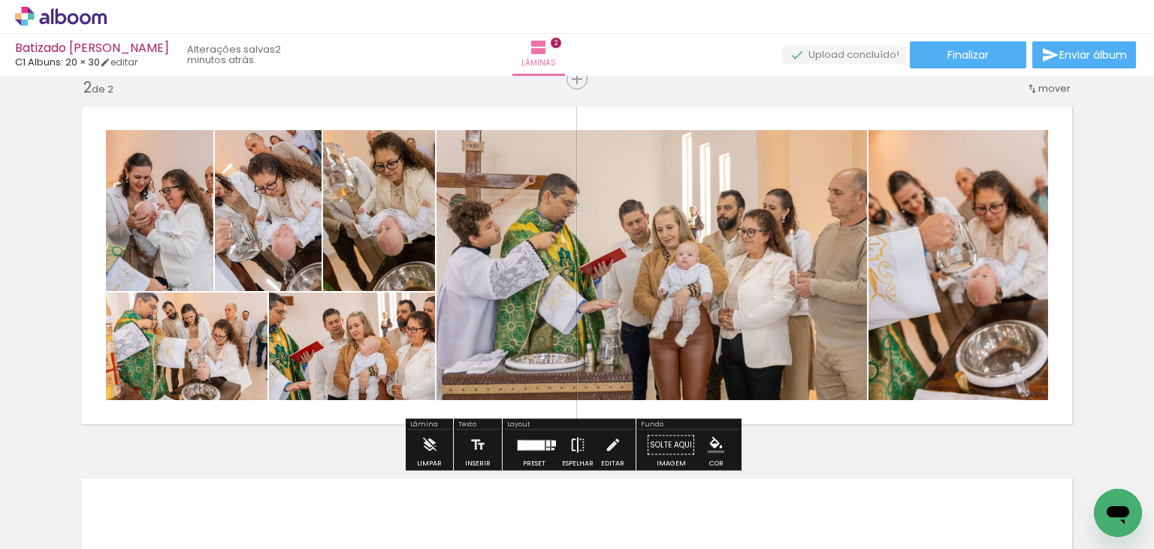
click at [571, 445] on iron-icon at bounding box center [578, 445] width 17 height 30
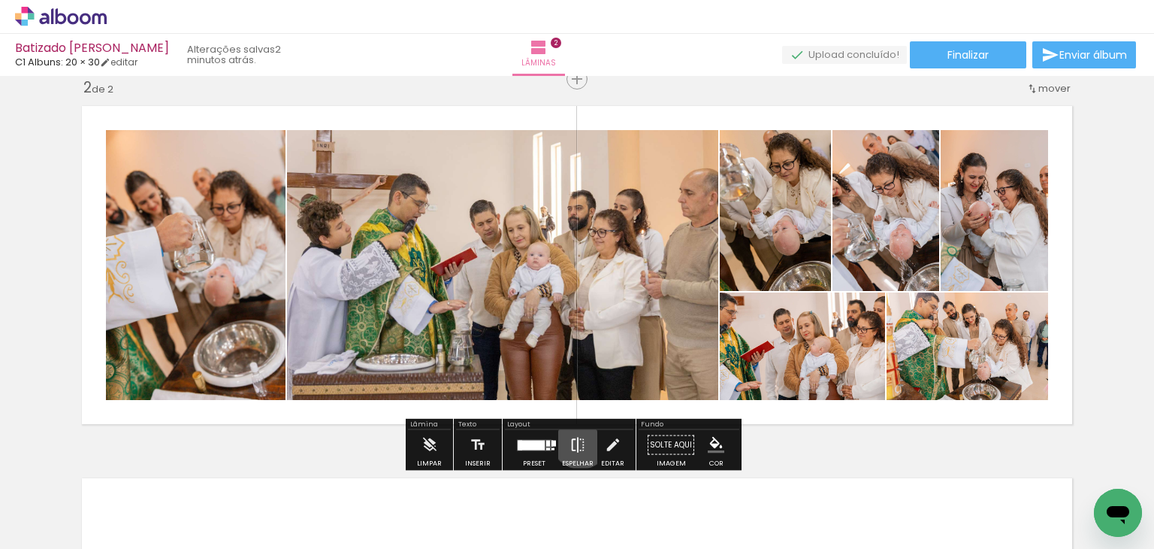
click at [577, 440] on iron-icon at bounding box center [578, 445] width 17 height 30
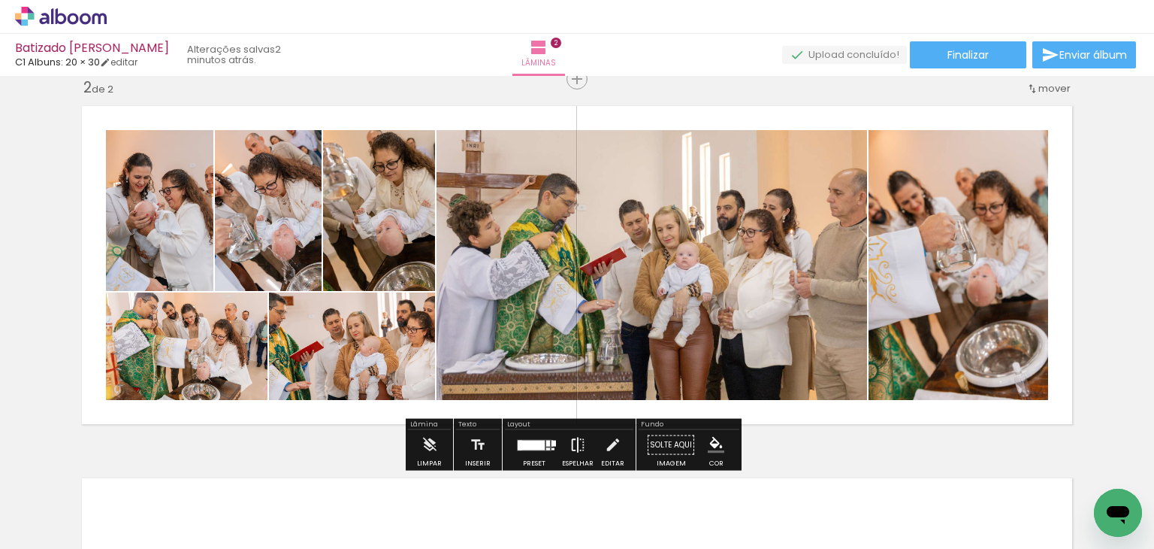
click at [577, 440] on iron-icon at bounding box center [578, 445] width 17 height 30
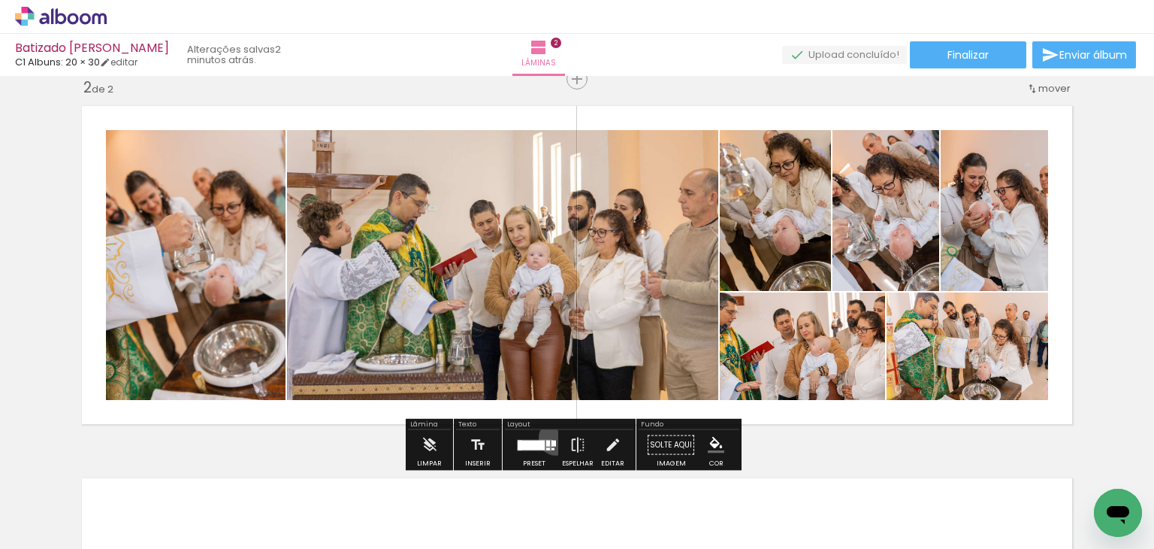
click at [552, 437] on paper-button "Preset" at bounding box center [534, 449] width 48 height 38
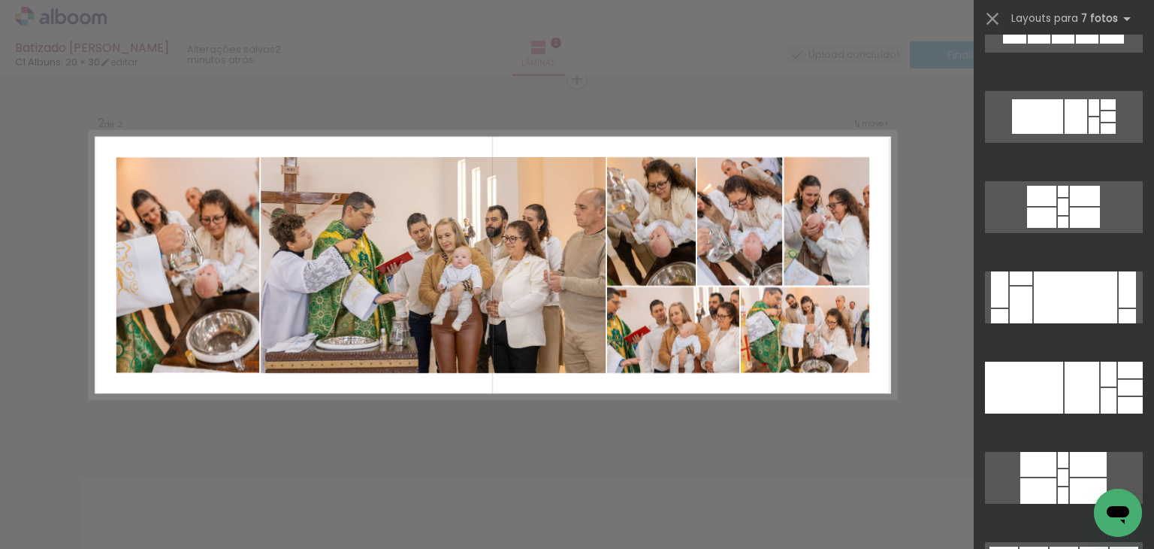
scroll to position [1876, 0]
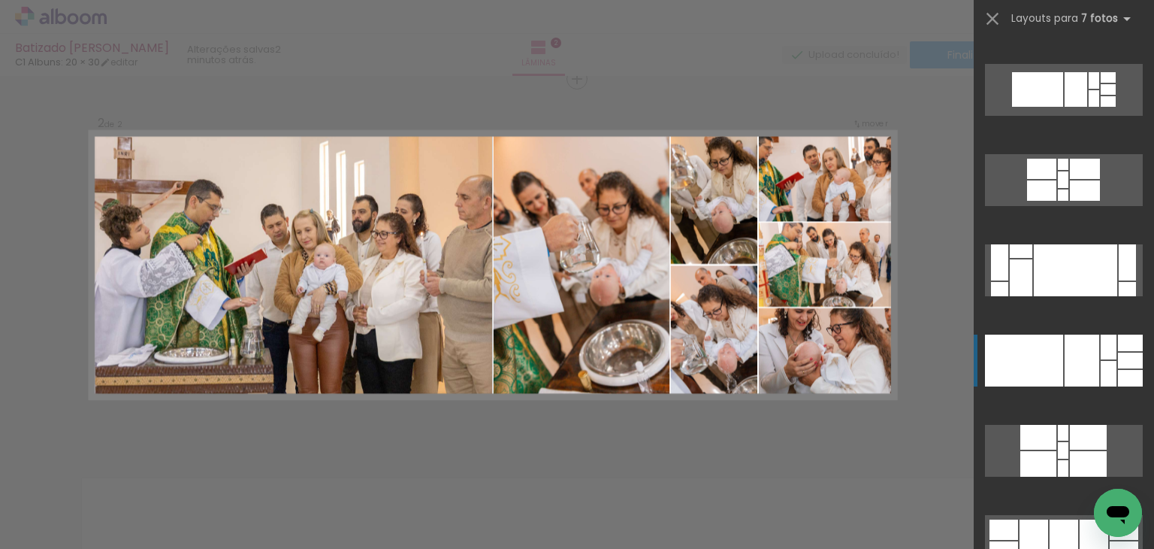
click at [1071, 376] on div at bounding box center [1082, 360] width 35 height 52
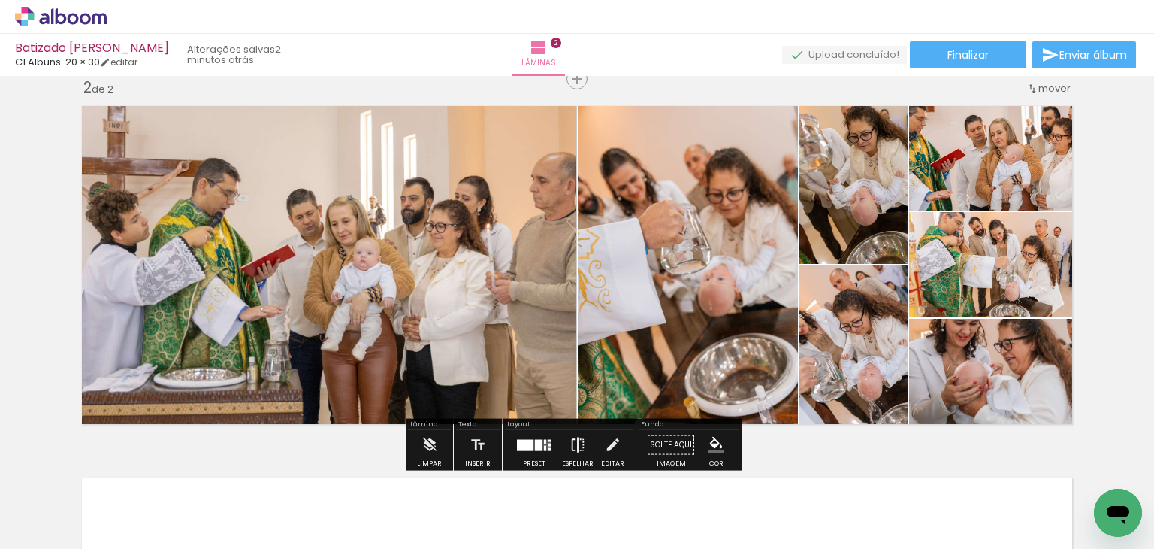
click at [576, 450] on iron-icon at bounding box center [578, 445] width 17 height 30
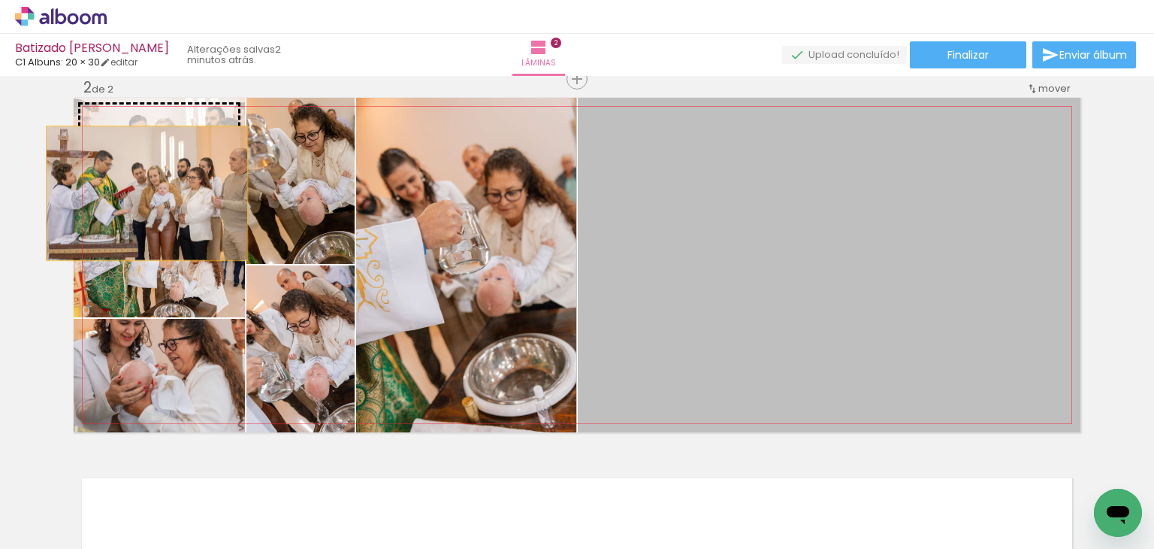
drag, startPoint x: 782, startPoint y: 342, endPoint x: 141, endPoint y: 193, distance: 657.3
click at [0, 0] on slot at bounding box center [0, 0] width 0 height 0
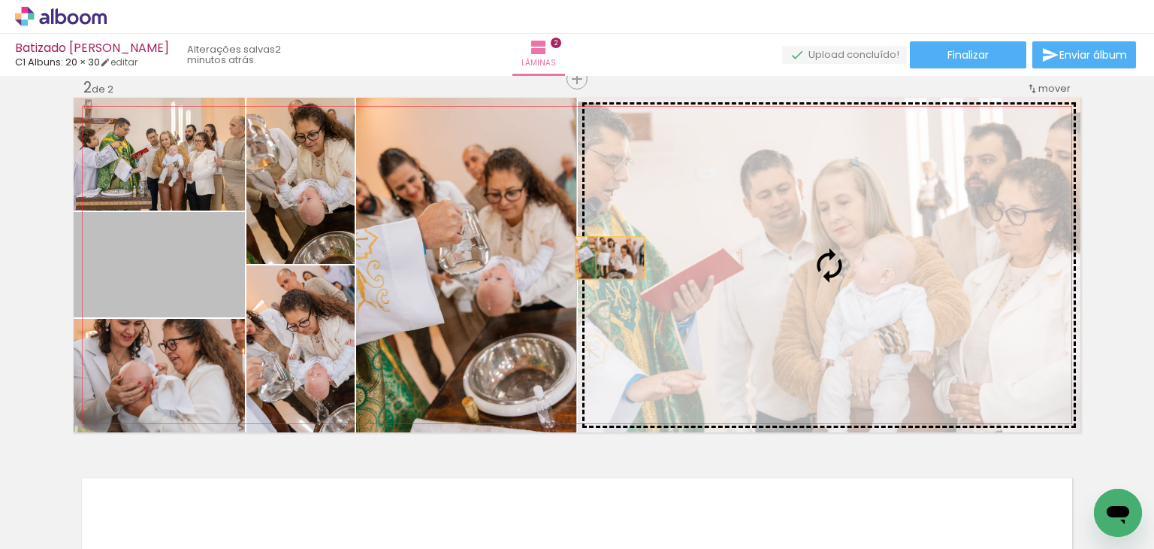
drag, startPoint x: 165, startPoint y: 278, endPoint x: 643, endPoint y: 277, distance: 478.7
click at [0, 0] on slot at bounding box center [0, 0] width 0 height 0
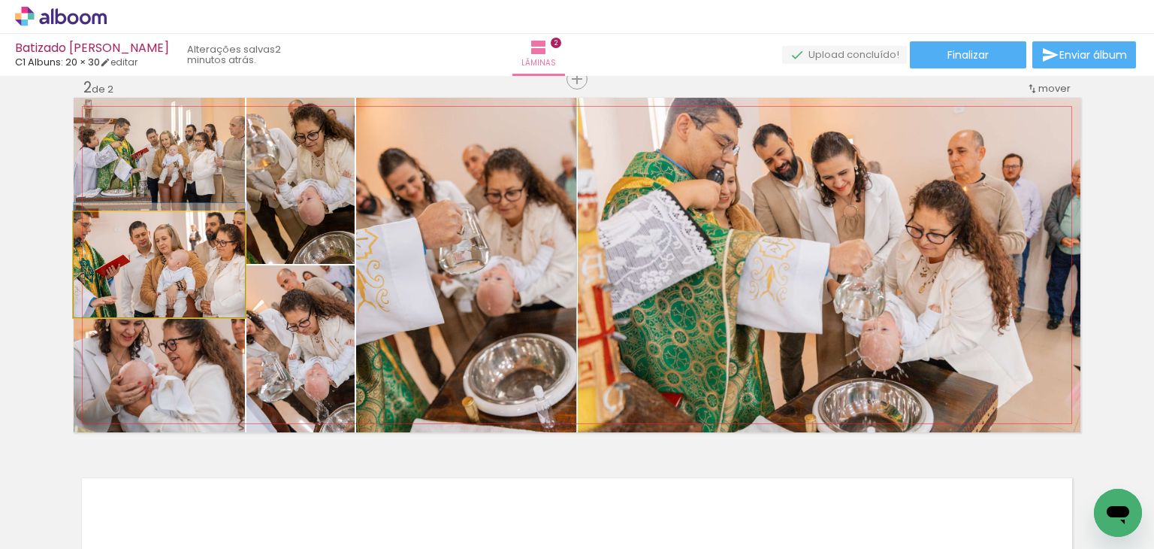
drag, startPoint x: 162, startPoint y: 286, endPoint x: 198, endPoint y: 279, distance: 36.7
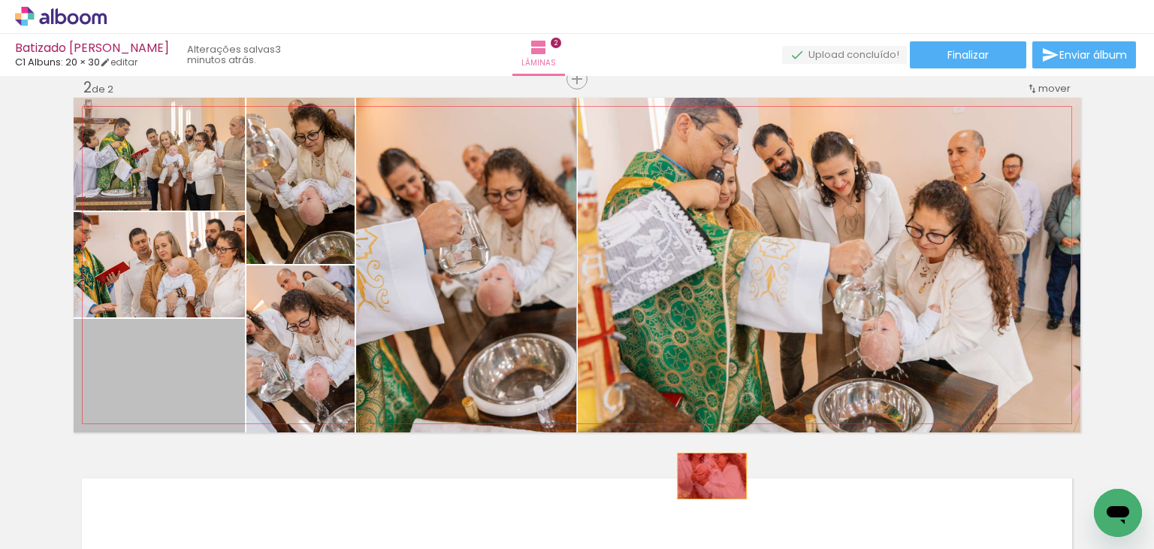
drag, startPoint x: 180, startPoint y: 386, endPoint x: 708, endPoint y: 481, distance: 536.1
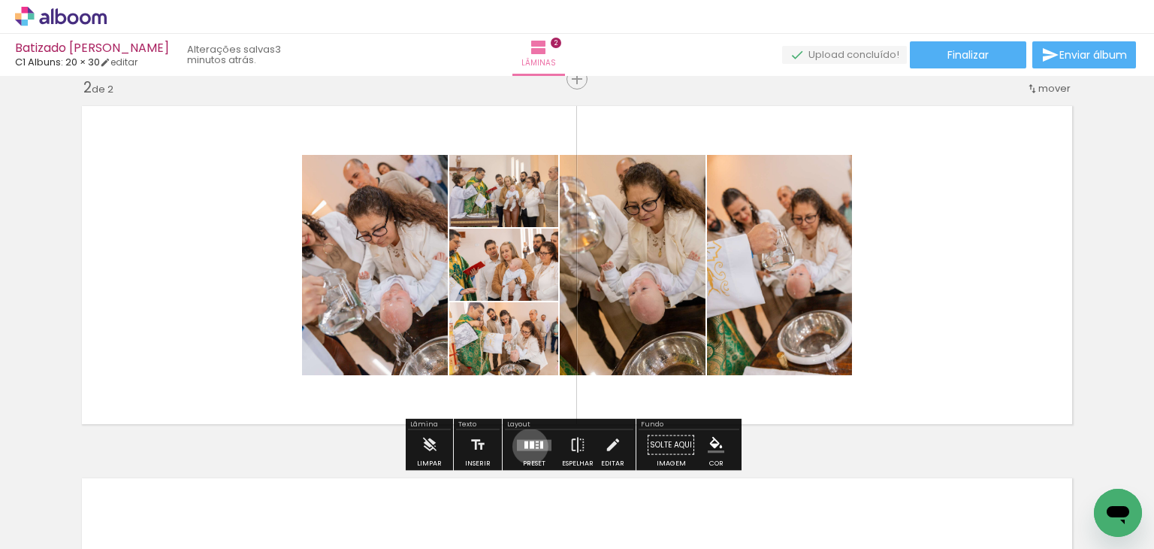
click at [530, 446] on div at bounding box center [532, 444] width 5 height 8
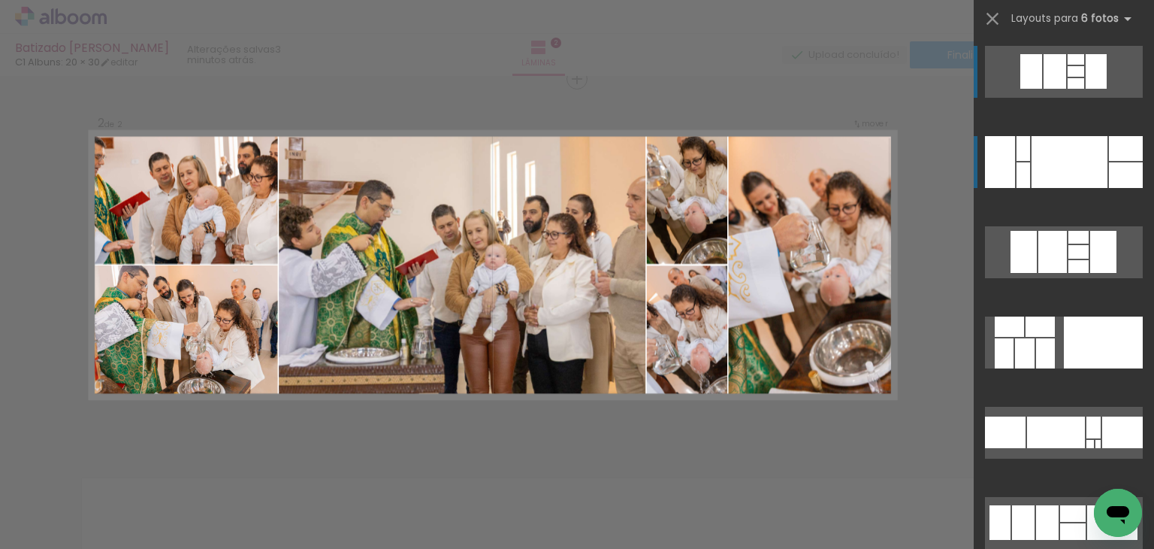
click at [1053, 148] on div at bounding box center [1070, 162] width 76 height 52
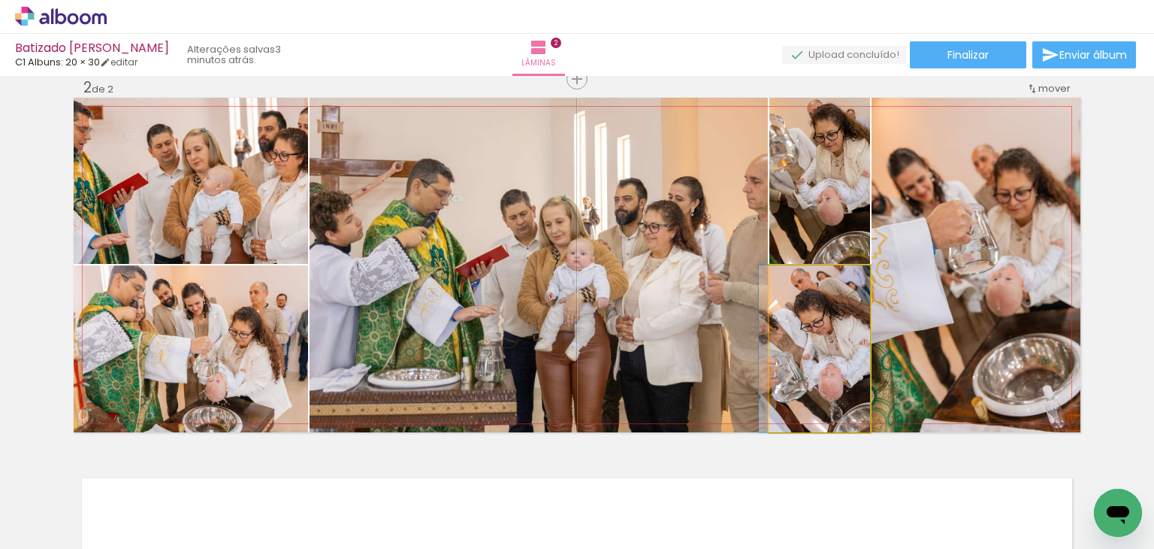
drag, startPoint x: 848, startPoint y: 354, endPoint x: 828, endPoint y: 352, distance: 19.7
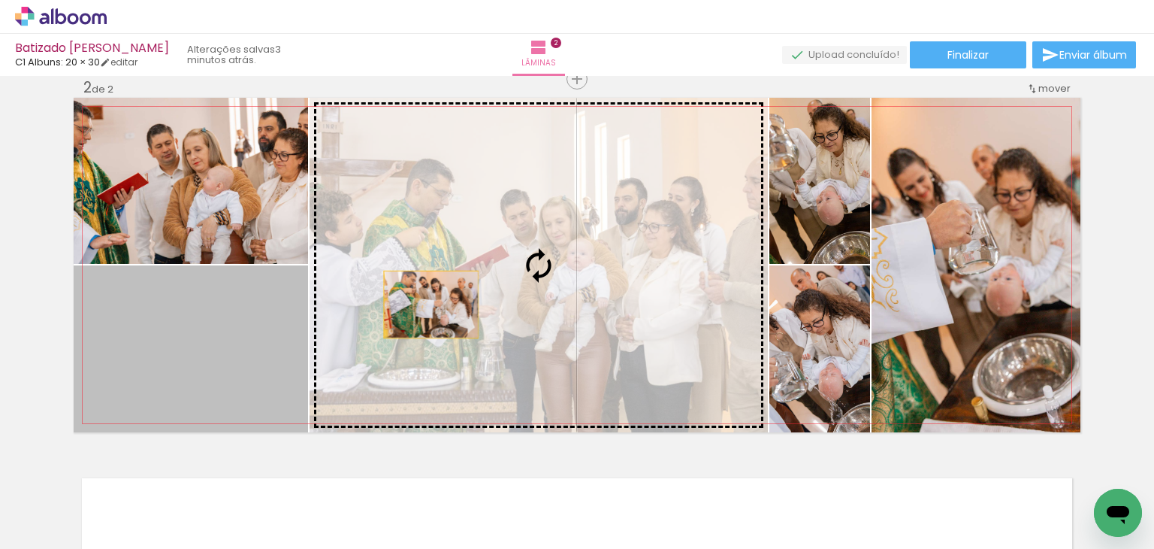
drag, startPoint x: 202, startPoint y: 394, endPoint x: 445, endPoint y: 302, distance: 259.5
click at [0, 0] on slot at bounding box center [0, 0] width 0 height 0
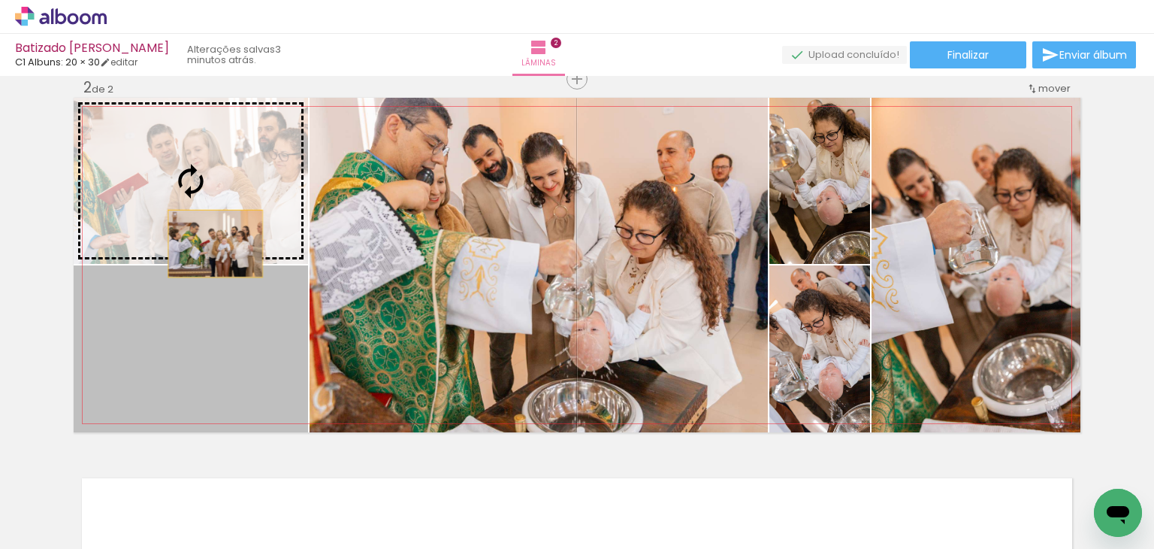
drag, startPoint x: 207, startPoint y: 349, endPoint x: 210, endPoint y: 234, distance: 115.8
click at [0, 0] on slot at bounding box center [0, 0] width 0 height 0
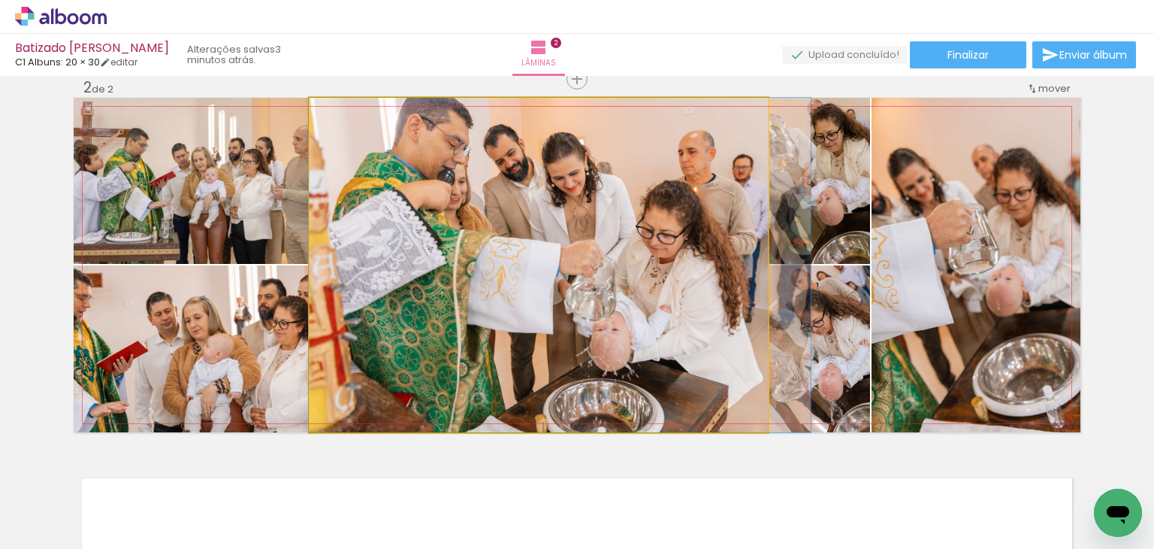
drag, startPoint x: 507, startPoint y: 309, endPoint x: 529, endPoint y: 309, distance: 21.8
drag, startPoint x: 529, startPoint y: 309, endPoint x: 556, endPoint y: 306, distance: 27.2
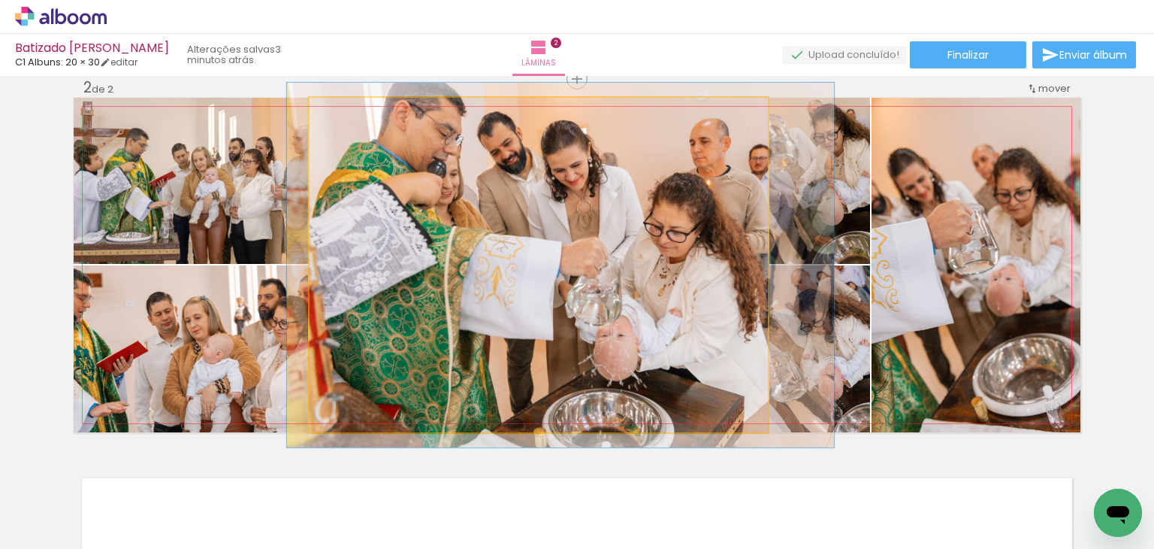
click at [343, 112] on div at bounding box center [350, 114] width 14 height 14
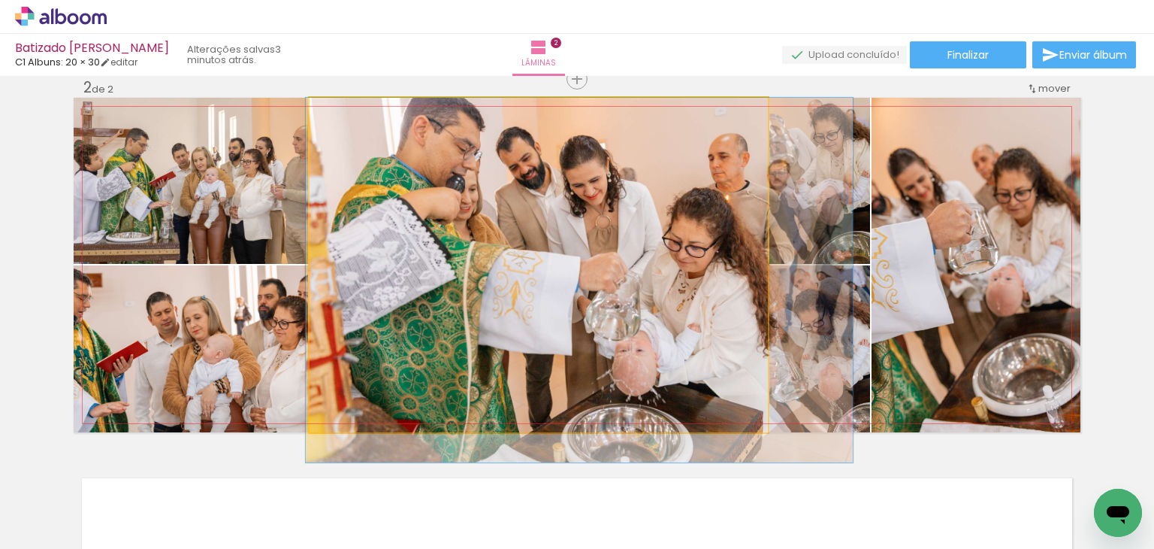
drag, startPoint x: 455, startPoint y: 212, endPoint x: 474, endPoint y: 259, distance: 50.9
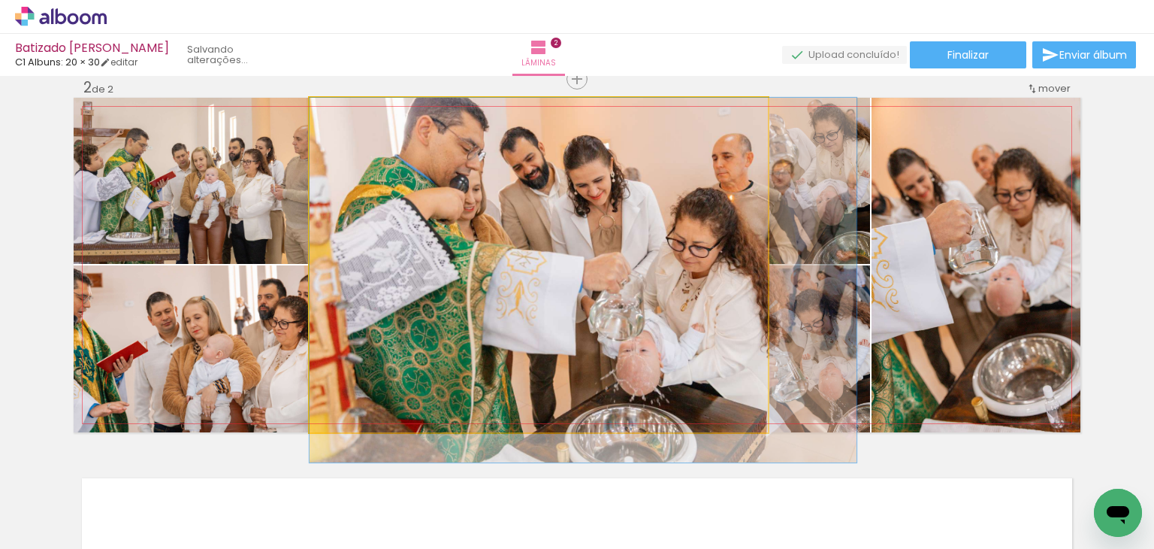
drag, startPoint x: 504, startPoint y: 263, endPoint x: 513, endPoint y: 263, distance: 9.0
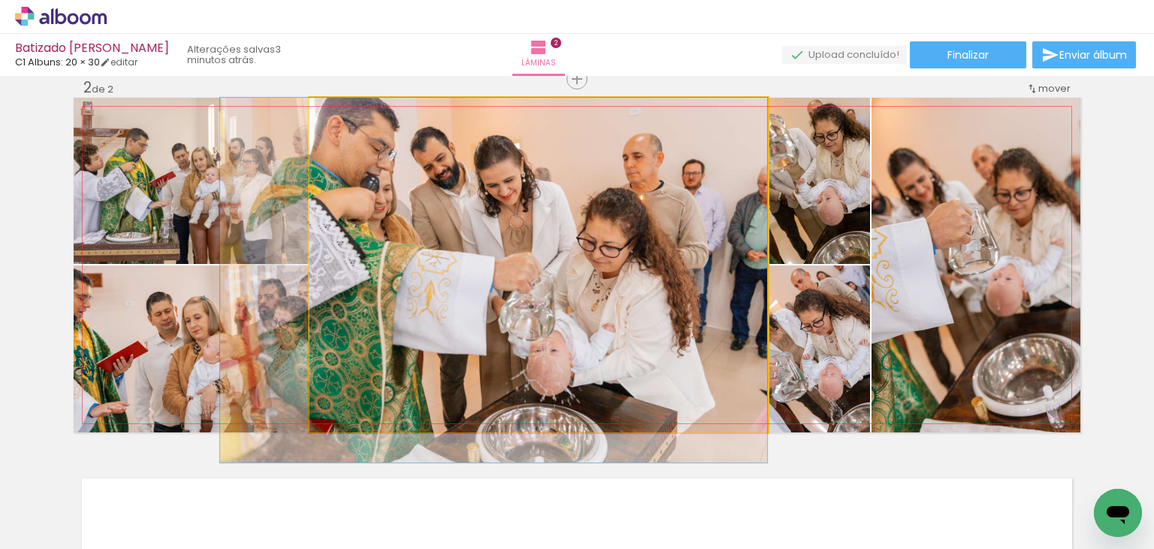
drag, startPoint x: 513, startPoint y: 263, endPoint x: 376, endPoint y: 277, distance: 138.3
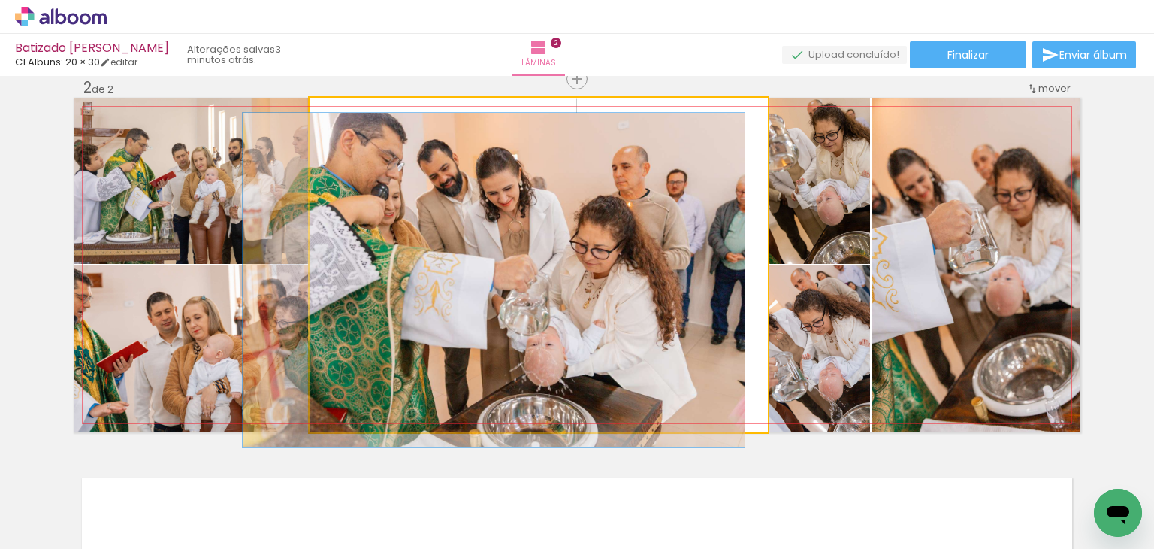
drag, startPoint x: 349, startPoint y: 119, endPoint x: 326, endPoint y: 114, distance: 23.0
click at [326, 114] on div at bounding box center [366, 113] width 104 height 23
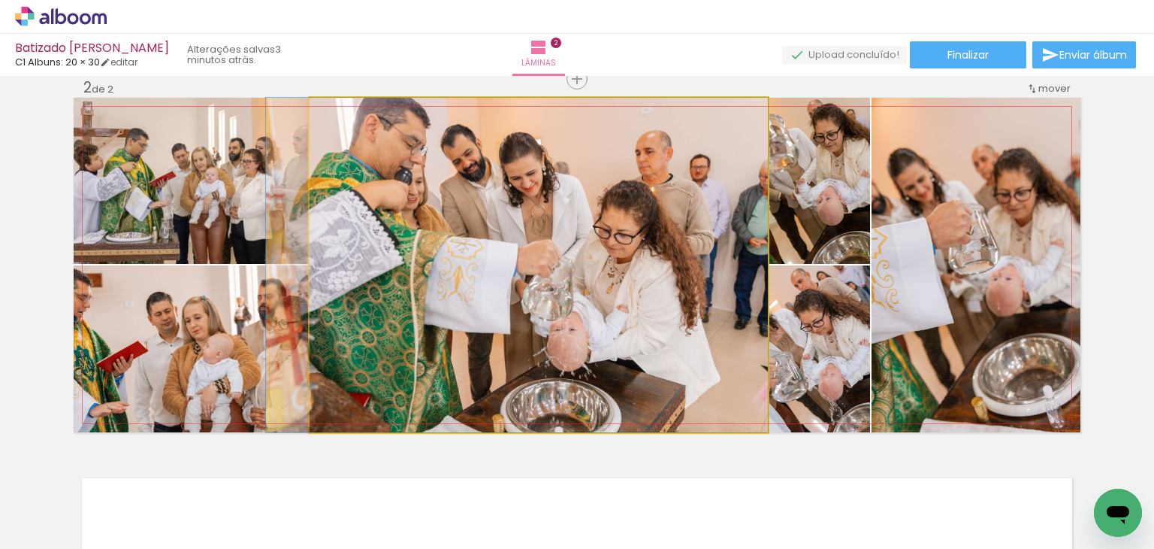
drag, startPoint x: 474, startPoint y: 232, endPoint x: 489, endPoint y: 229, distance: 15.3
click at [639, 249] on quentale-photo at bounding box center [539, 265] width 458 height 334
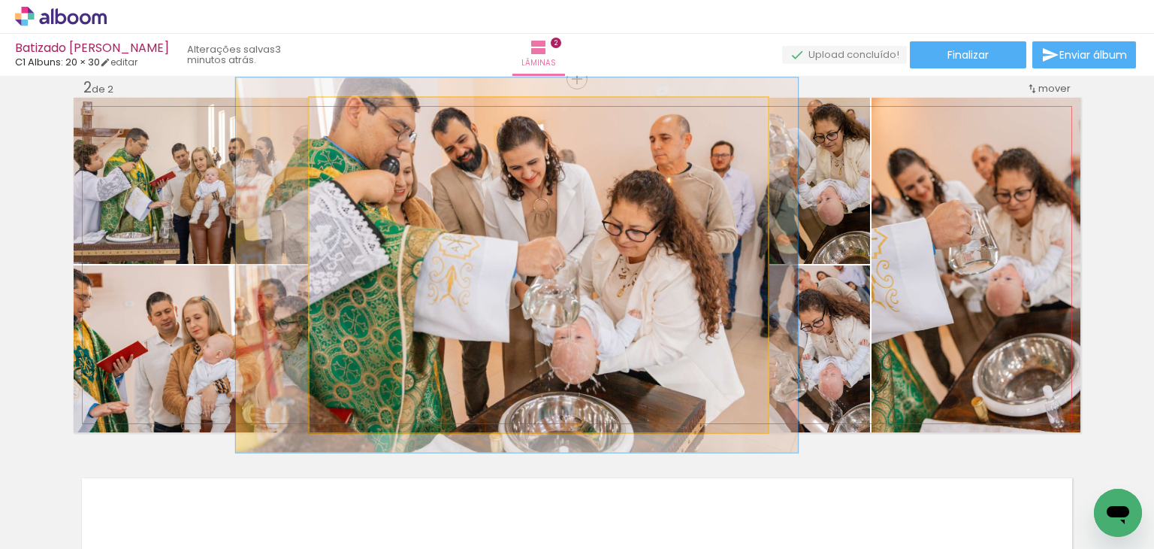
type paper-slider "112"
click at [349, 115] on div at bounding box center [351, 113] width 24 height 24
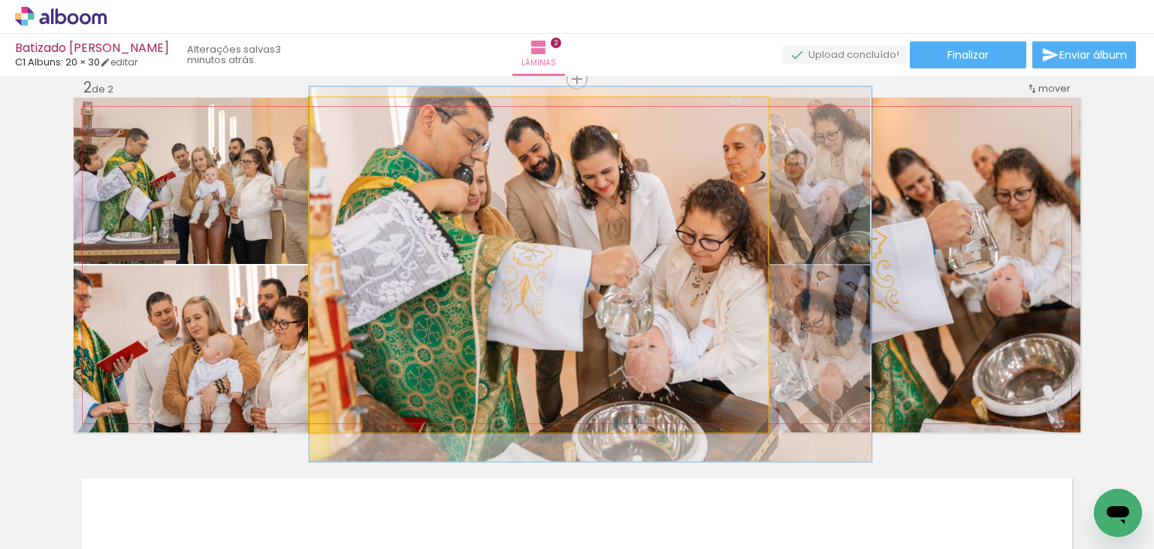
drag, startPoint x: 469, startPoint y: 240, endPoint x: 565, endPoint y: 249, distance: 96.6
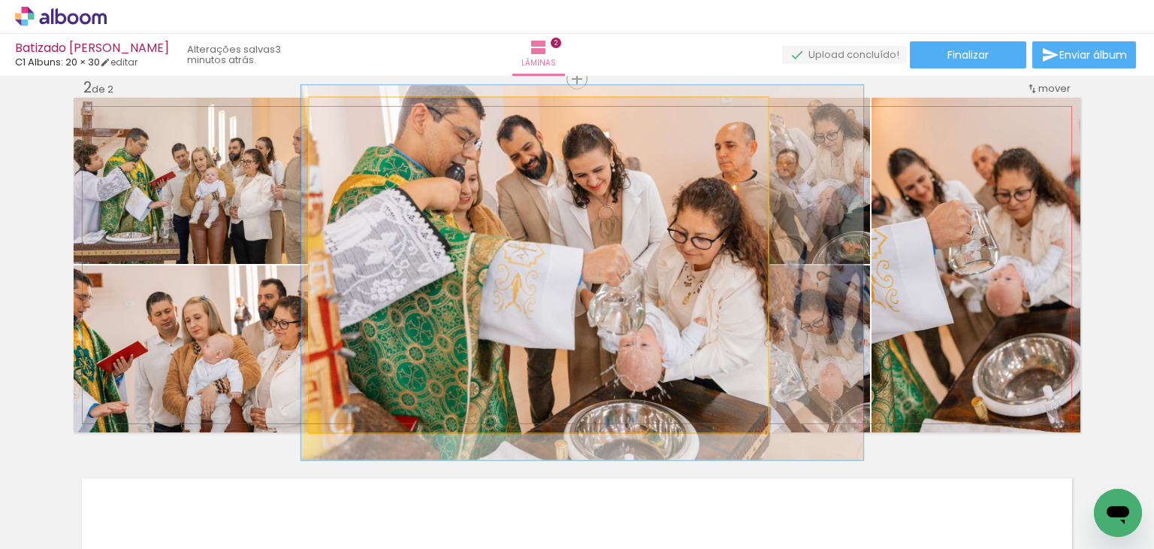
drag, startPoint x: 585, startPoint y: 249, endPoint x: 577, endPoint y: 247, distance: 8.4
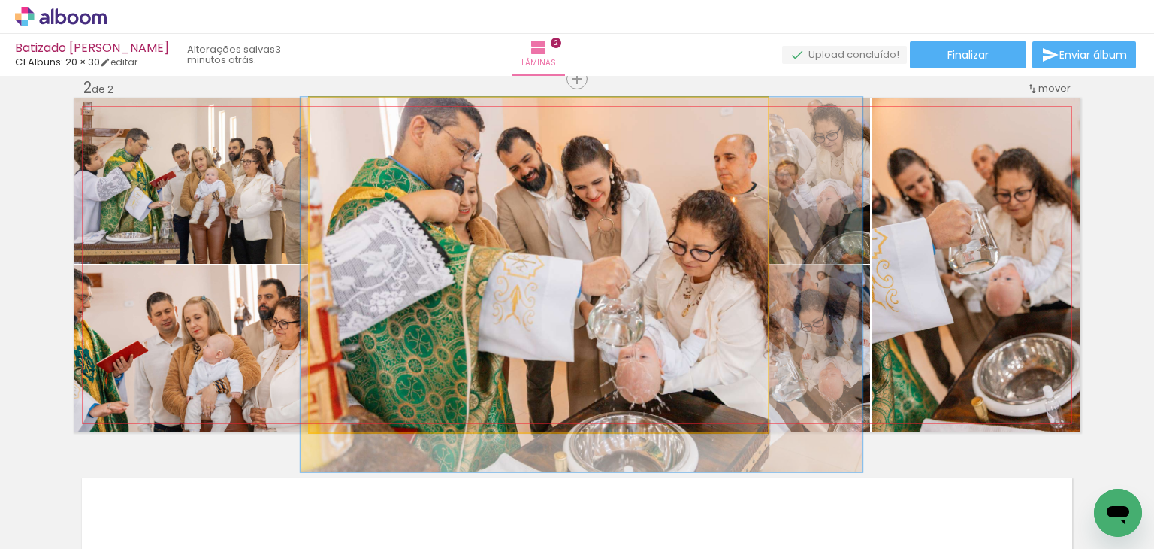
drag, startPoint x: 619, startPoint y: 247, endPoint x: 618, endPoint y: 271, distance: 24.1
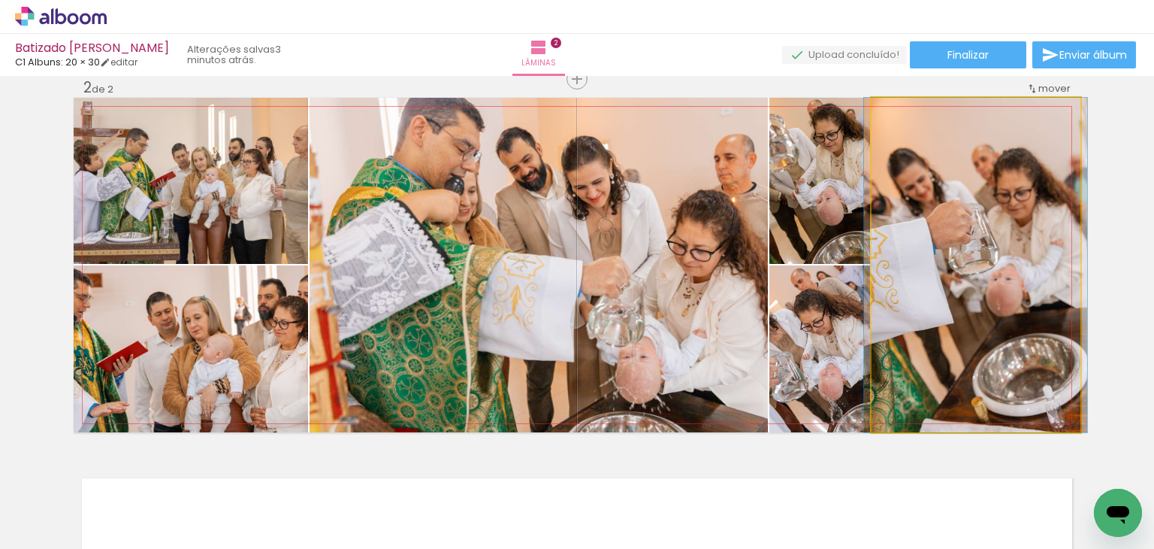
drag, startPoint x: 932, startPoint y: 295, endPoint x: 833, endPoint y: 222, distance: 123.5
click at [0, 0] on slot at bounding box center [0, 0] width 0 height 0
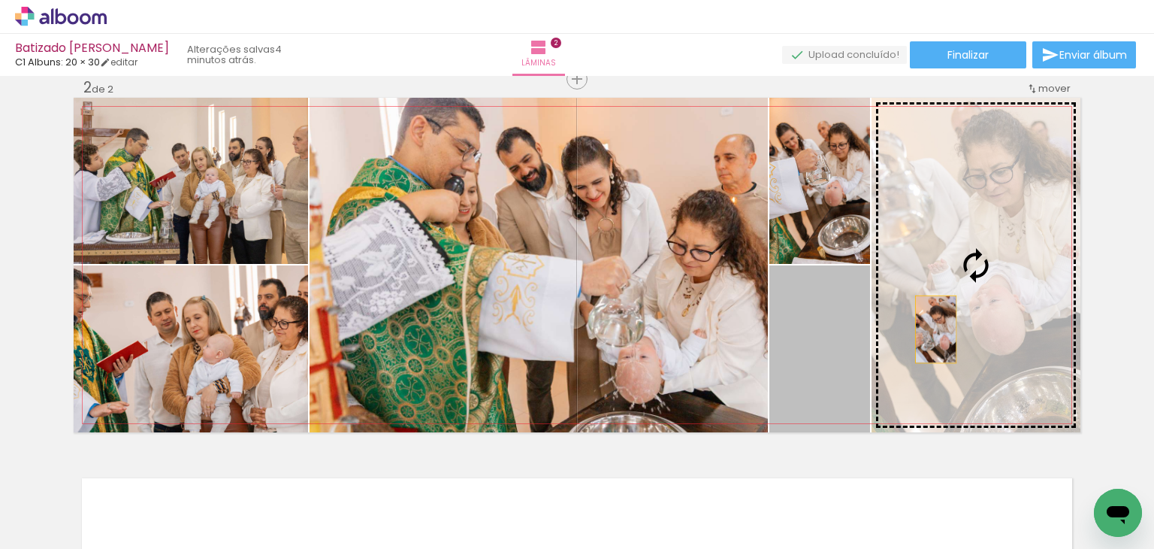
drag, startPoint x: 839, startPoint y: 348, endPoint x: 933, endPoint y: 328, distance: 95.9
click at [0, 0] on slot at bounding box center [0, 0] width 0 height 0
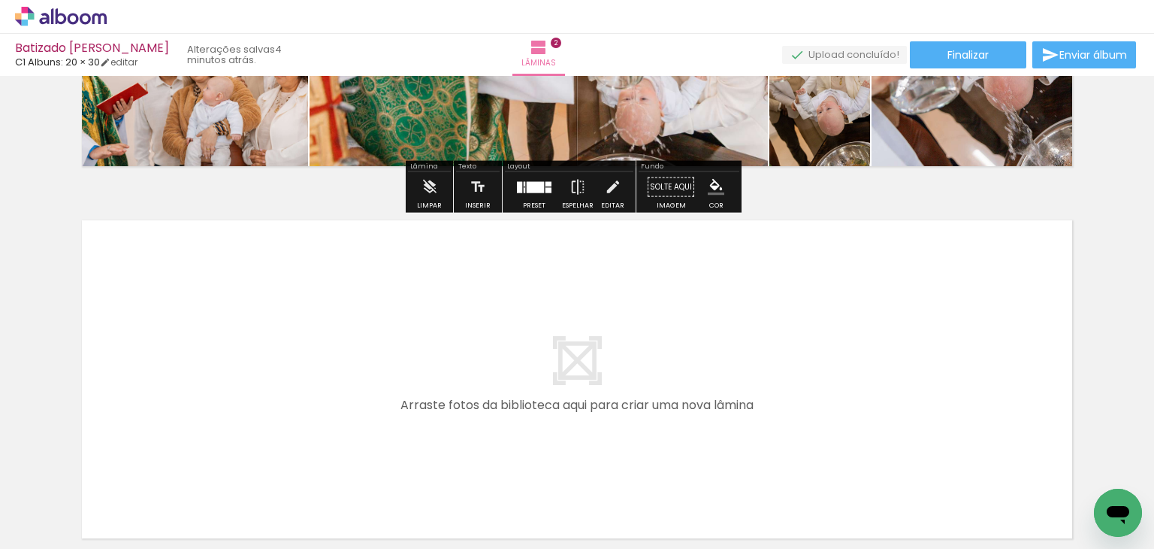
scroll to position [670, 0]
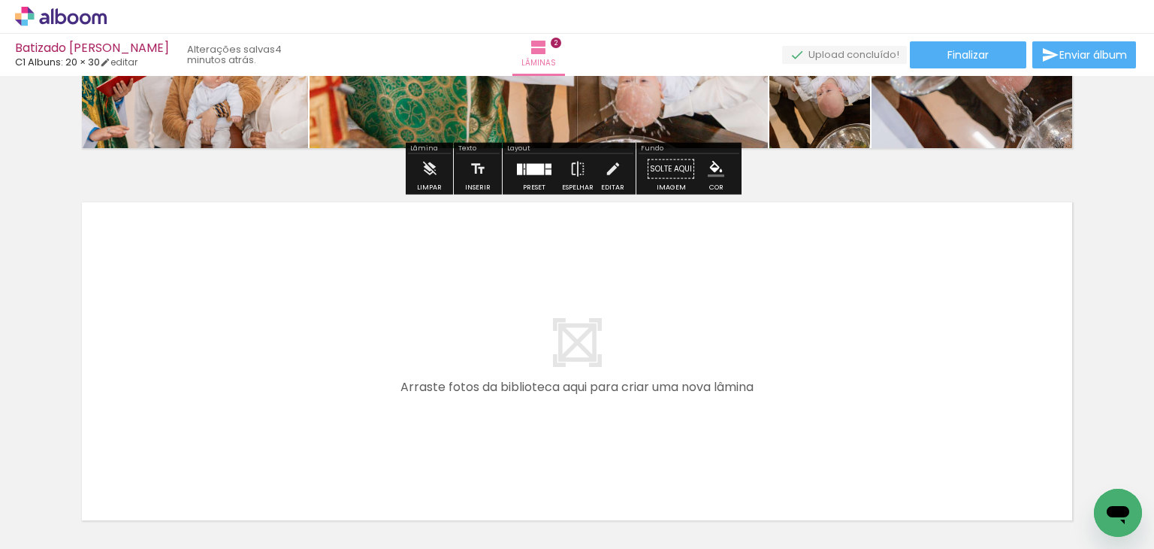
drag, startPoint x: 1004, startPoint y: 526, endPoint x: 593, endPoint y: 396, distance: 431.1
click at [593, 396] on quentale-workspace at bounding box center [577, 274] width 1154 height 549
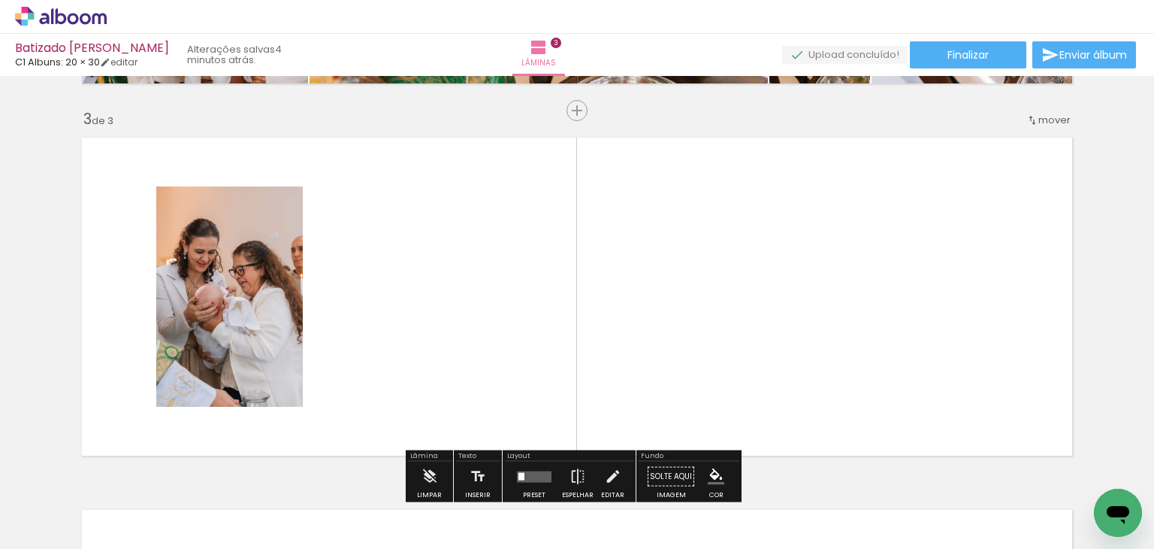
click at [593, 396] on quentale-layouter at bounding box center [577, 296] width 1007 height 334
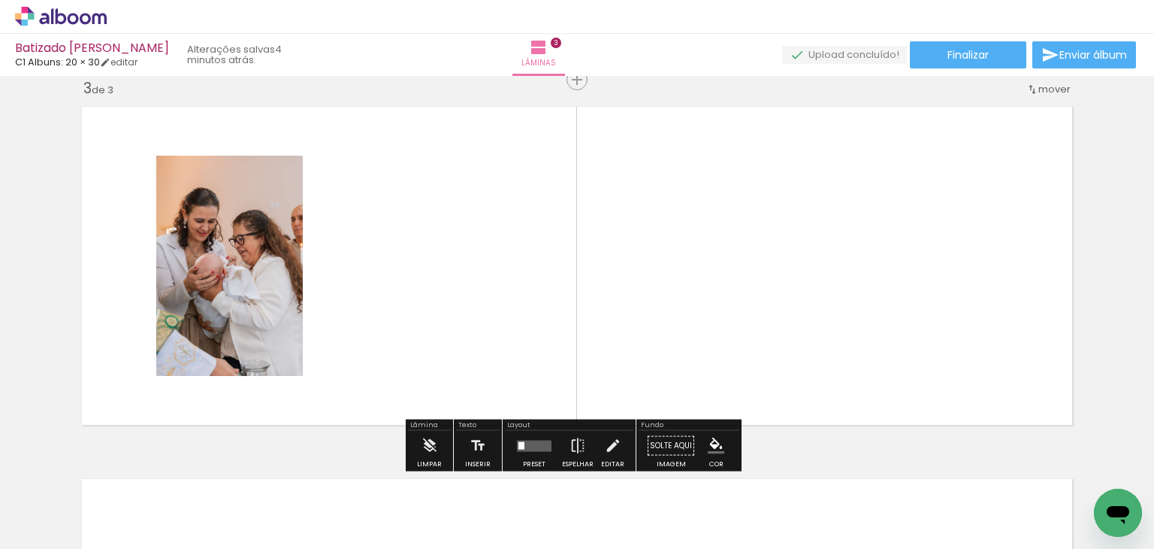
scroll to position [0, 252]
drag, startPoint x: 830, startPoint y: 499, endPoint x: 764, endPoint y: 351, distance: 161.8
click at [764, 351] on quentale-workspace at bounding box center [577, 274] width 1154 height 549
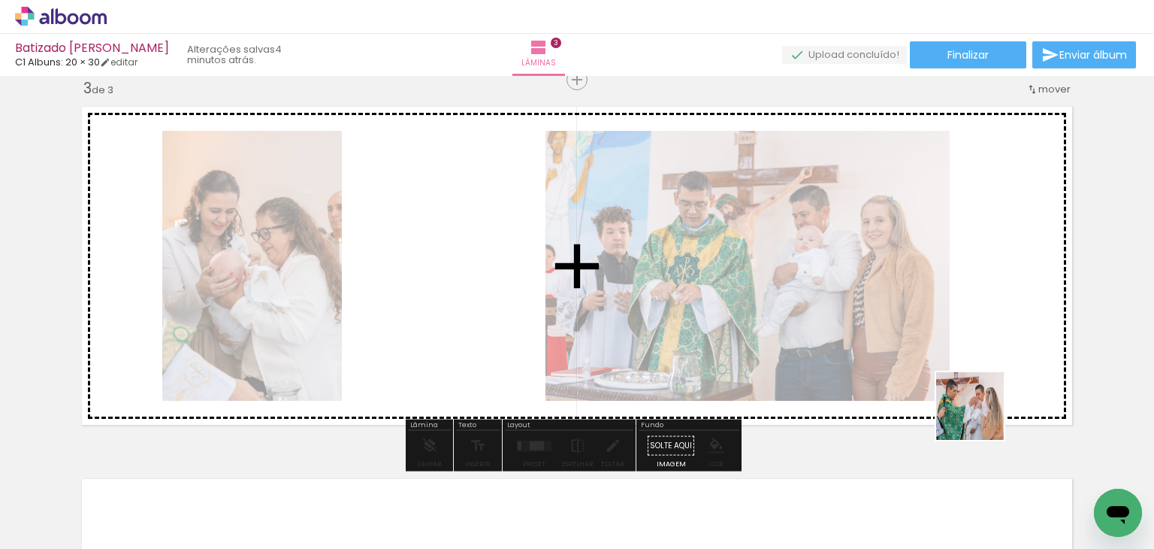
drag, startPoint x: 928, startPoint y: 505, endPoint x: 998, endPoint y: 395, distance: 130.7
click at [998, 395] on quentale-workspace at bounding box center [577, 274] width 1154 height 549
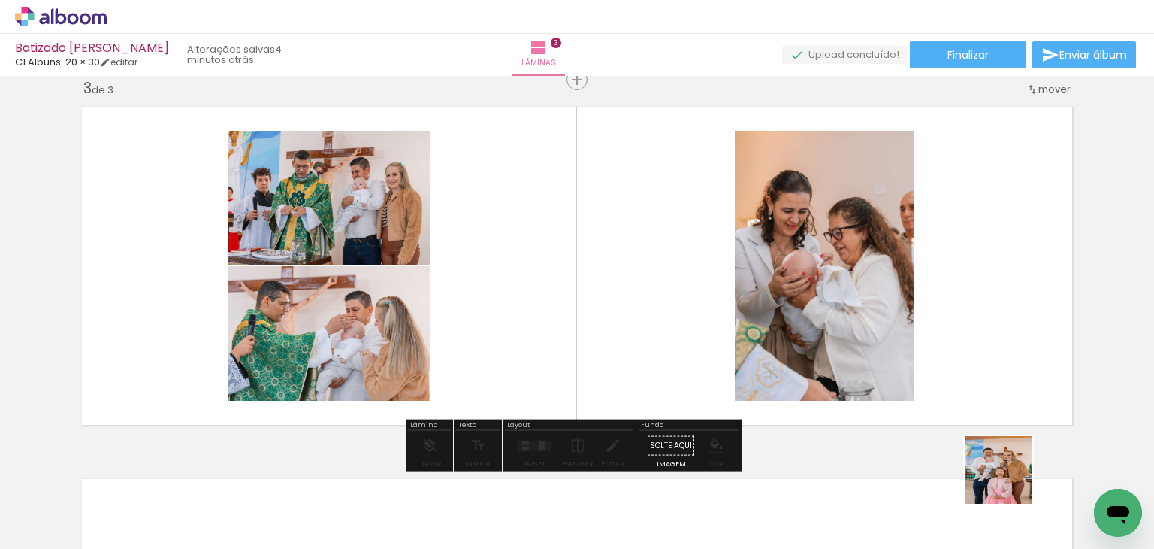
drag, startPoint x: 1010, startPoint y: 503, endPoint x: 1011, endPoint y: 322, distance: 180.4
click at [1011, 322] on quentale-workspace at bounding box center [577, 274] width 1154 height 549
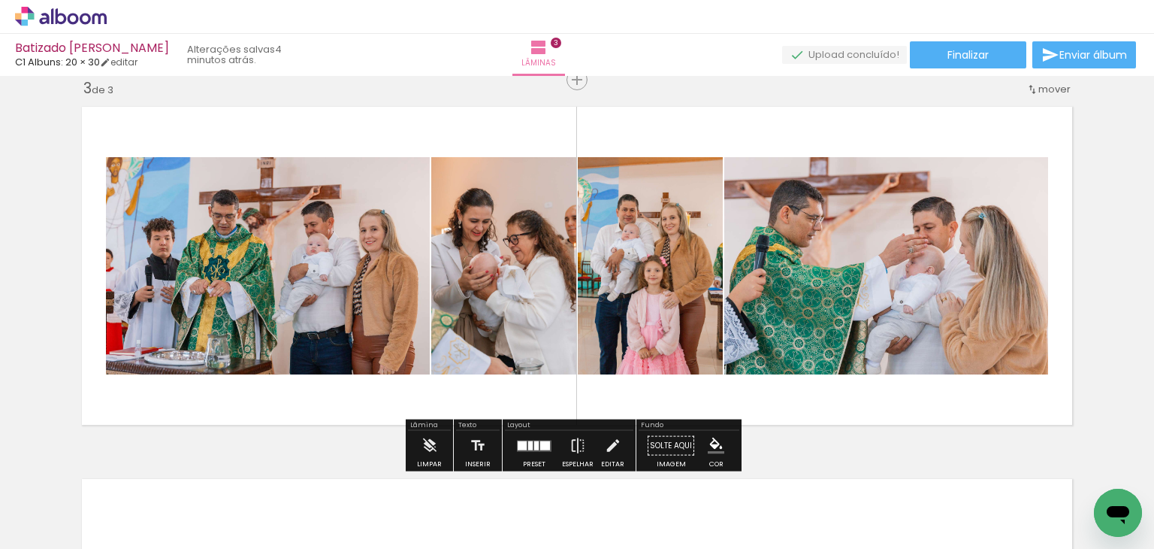
scroll to position [0, 462]
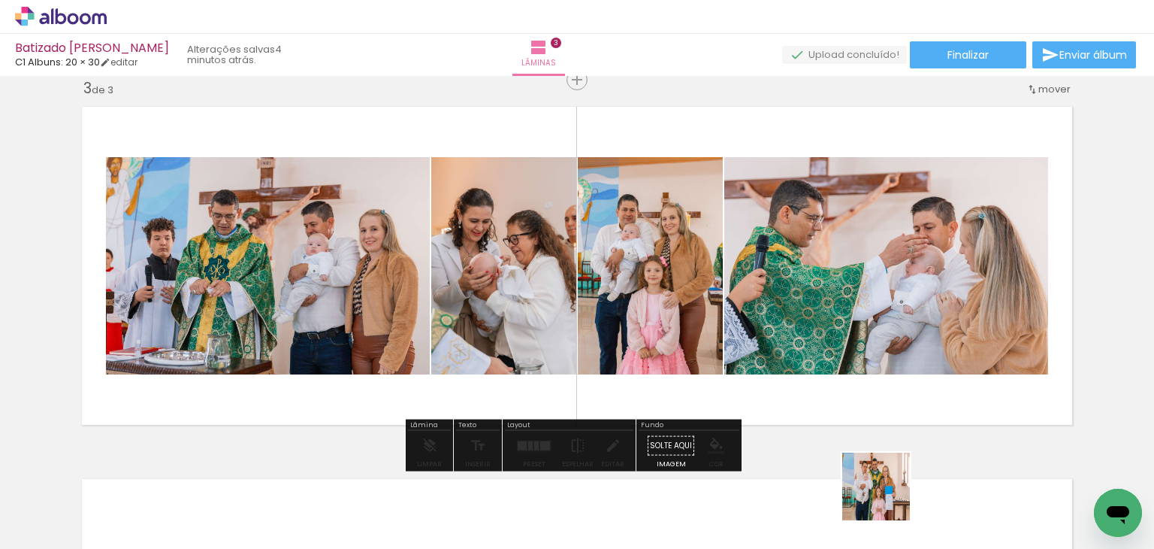
drag, startPoint x: 887, startPoint y: 505, endPoint x: 965, endPoint y: 300, distance: 219.5
click at [965, 300] on quentale-workspace at bounding box center [577, 274] width 1154 height 549
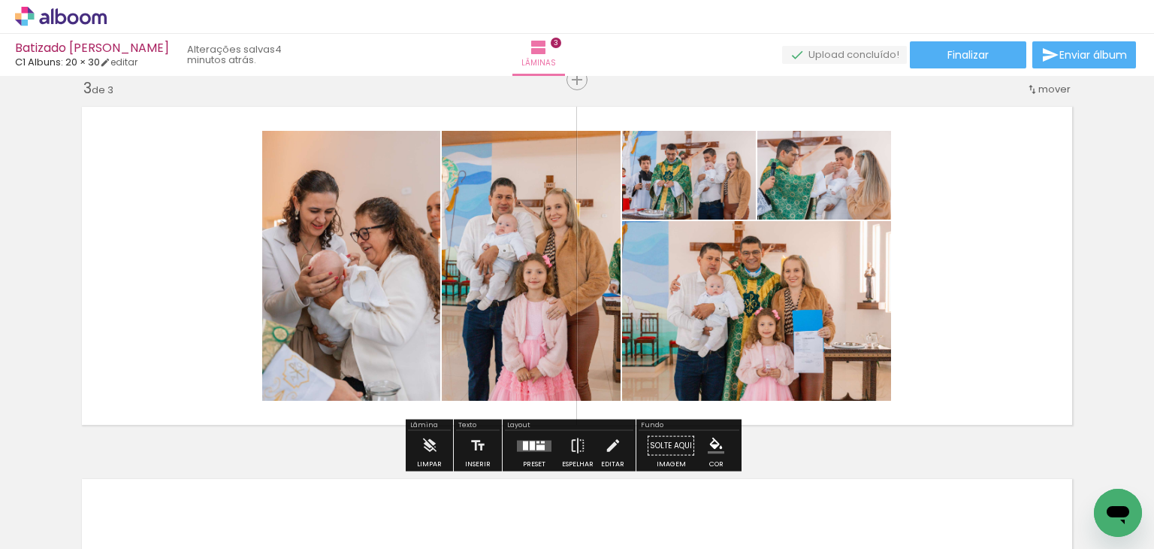
click at [544, 442] on quentale-layouter at bounding box center [534, 445] width 35 height 11
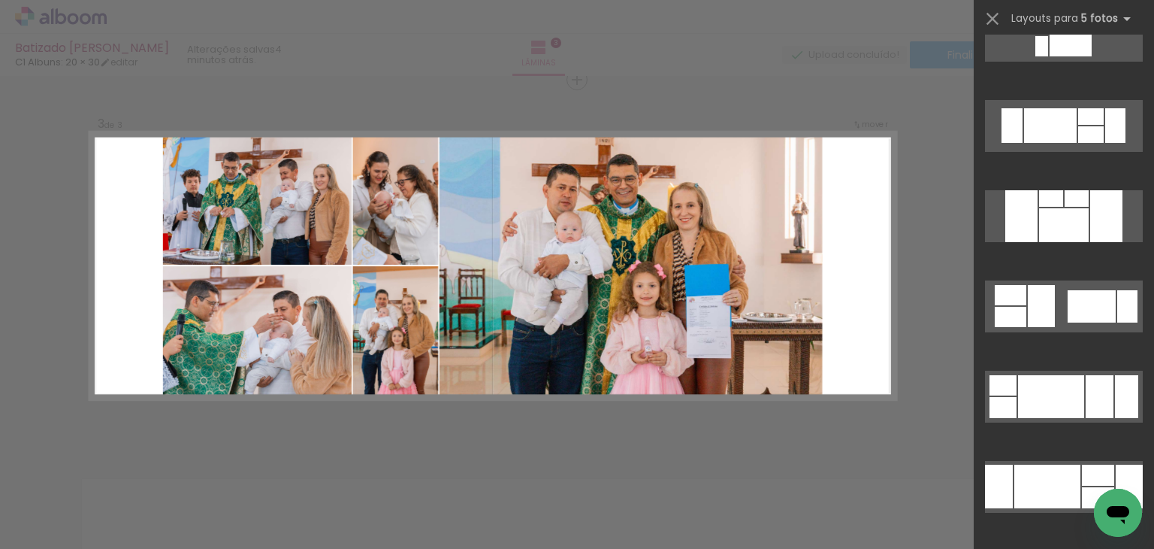
scroll to position [665, 0]
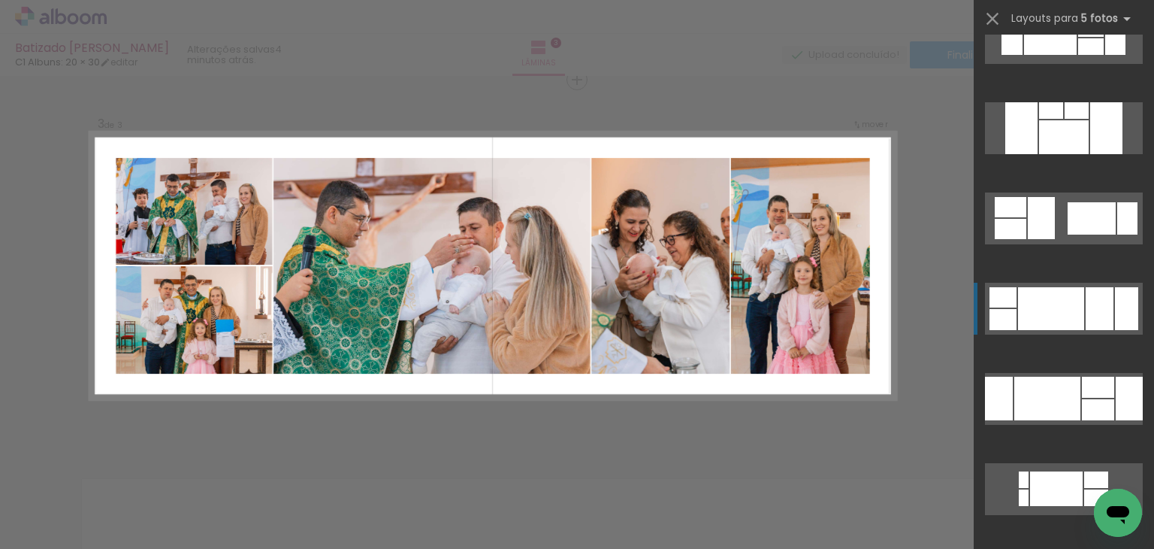
click at [1025, 322] on div at bounding box center [1051, 308] width 66 height 43
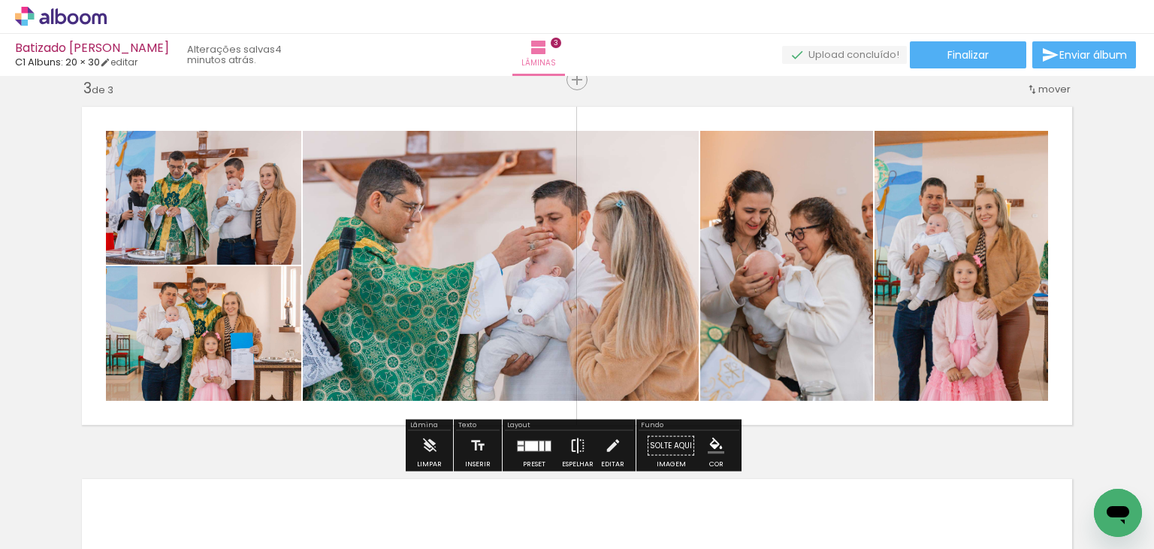
click at [578, 443] on iron-icon at bounding box center [578, 446] width 17 height 30
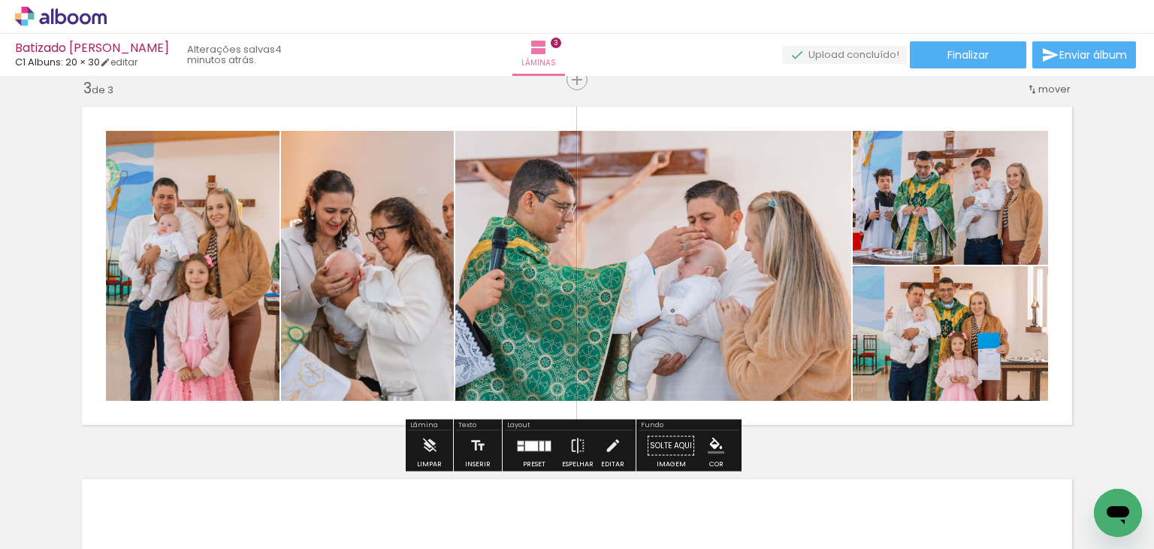
drag, startPoint x: 333, startPoint y: 310, endPoint x: 167, endPoint y: 304, distance: 166.2
click at [0, 0] on slot at bounding box center [0, 0] width 0 height 0
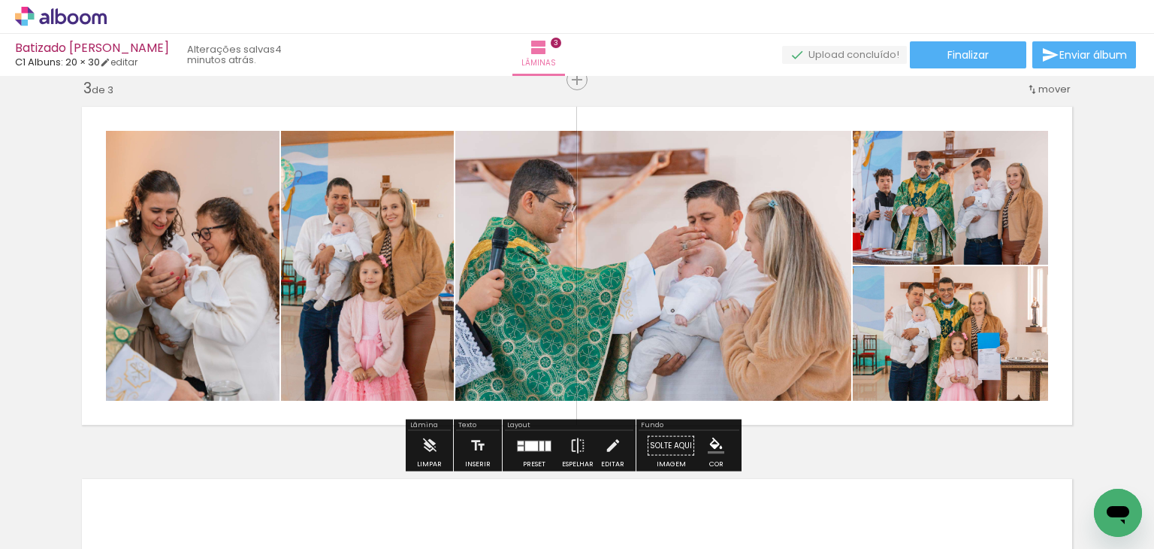
click at [314, 304] on quentale-photo at bounding box center [367, 266] width 173 height 270
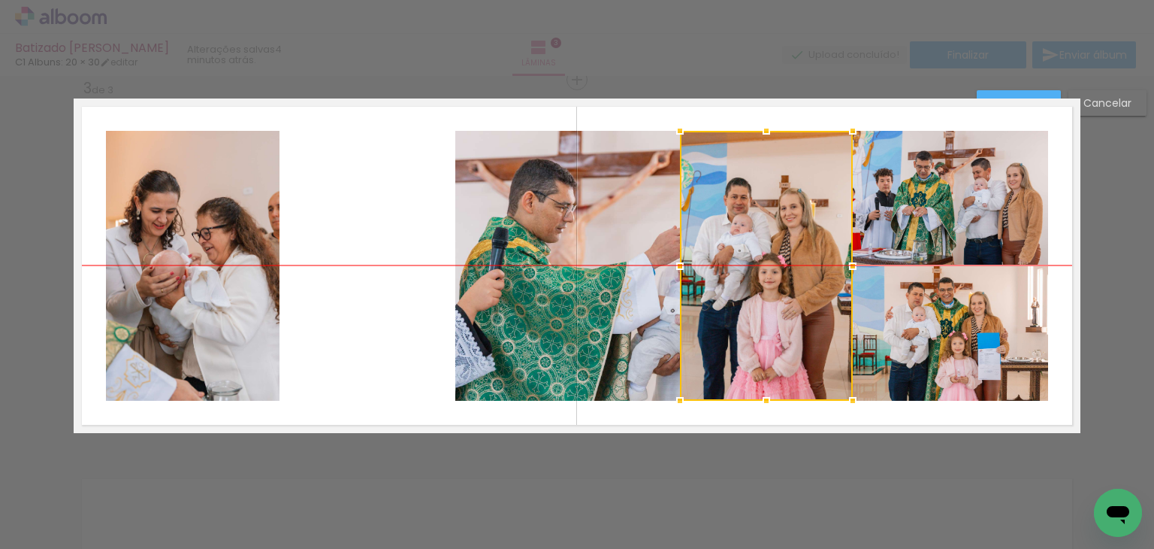
drag, startPoint x: 314, startPoint y: 304, endPoint x: 713, endPoint y: 306, distance: 399.0
click at [713, 306] on div at bounding box center [766, 266] width 173 height 270
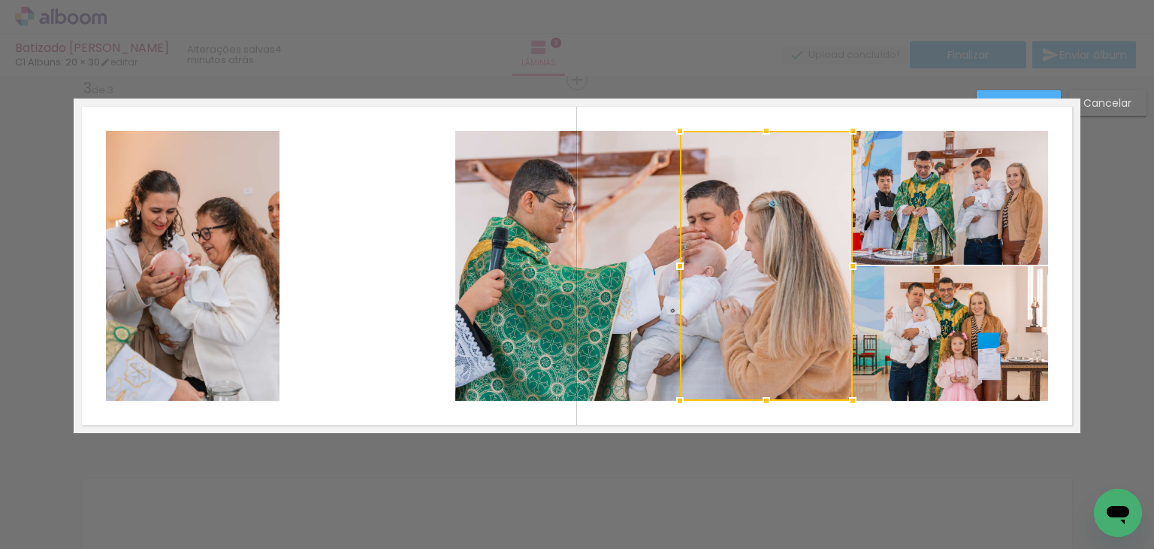
click at [615, 304] on quentale-photo at bounding box center [653, 266] width 396 height 270
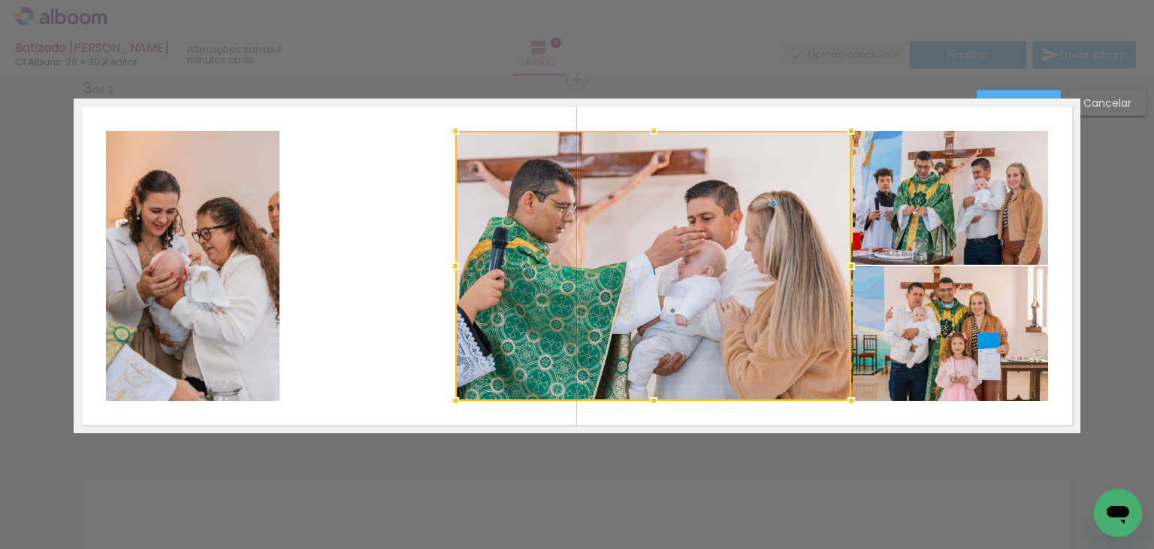
click at [615, 304] on div at bounding box center [653, 266] width 396 height 270
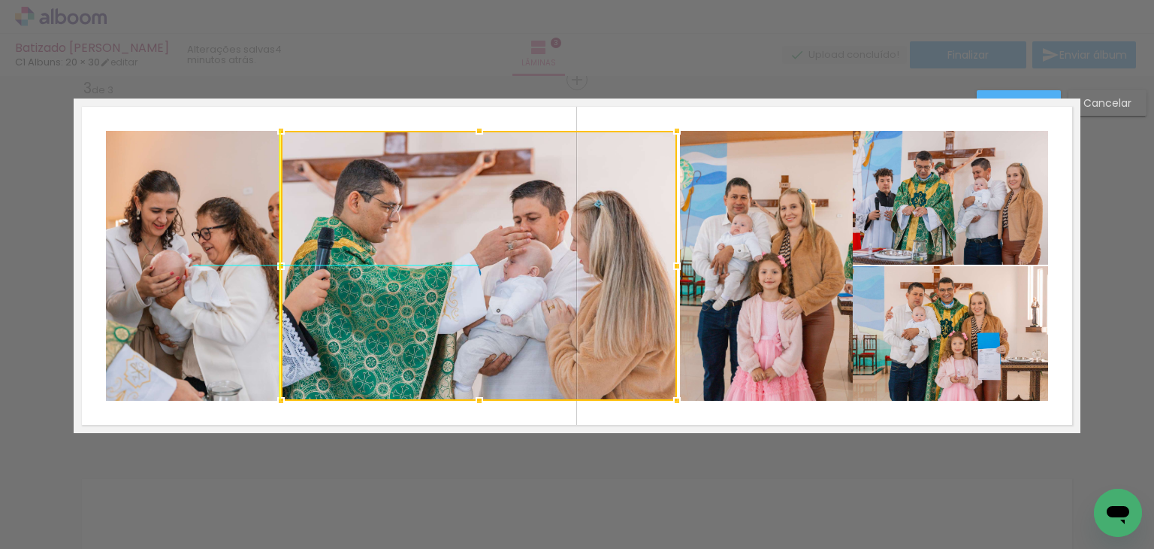
drag, startPoint x: 615, startPoint y: 304, endPoint x: 441, endPoint y: 305, distance: 173.6
click at [441, 305] on div at bounding box center [479, 266] width 396 height 270
click at [1013, 90] on paper-button "Confirmar" at bounding box center [1019, 103] width 84 height 26
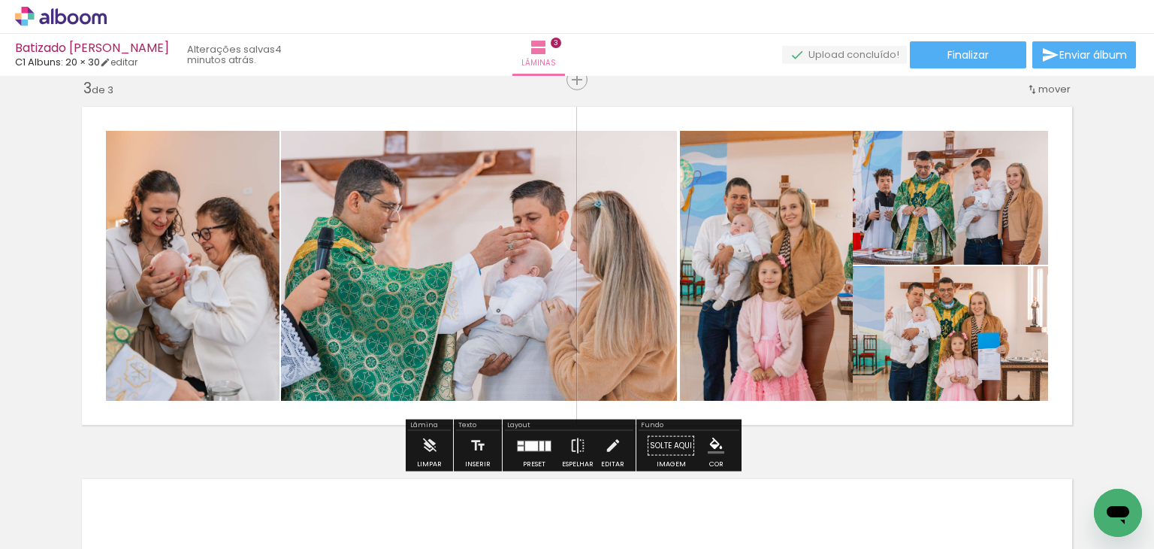
click at [631, 268] on quentale-photo at bounding box center [479, 266] width 396 height 270
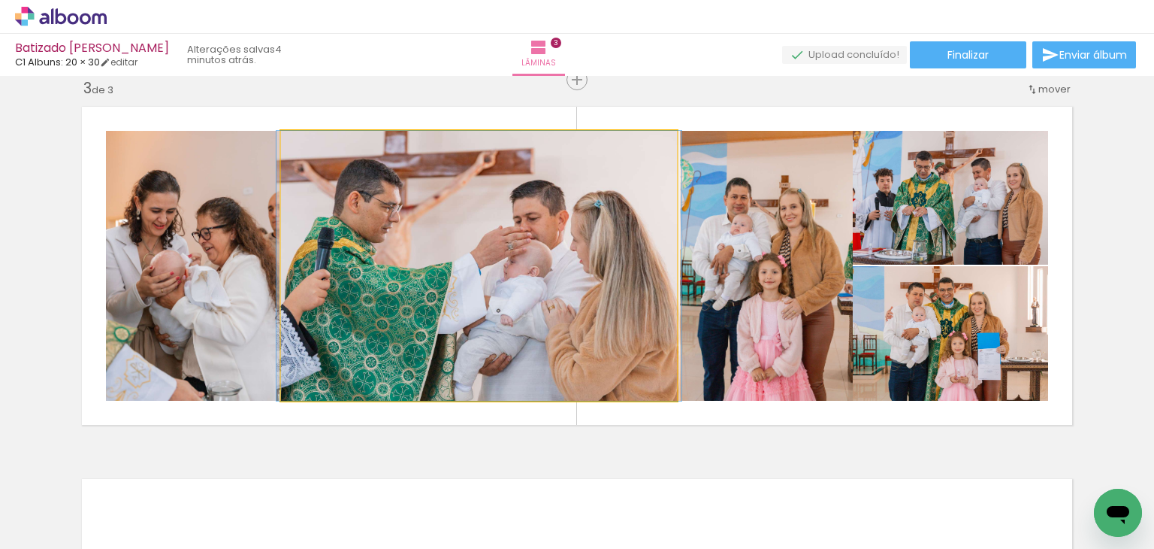
click at [631, 268] on quentale-photo at bounding box center [479, 266] width 396 height 270
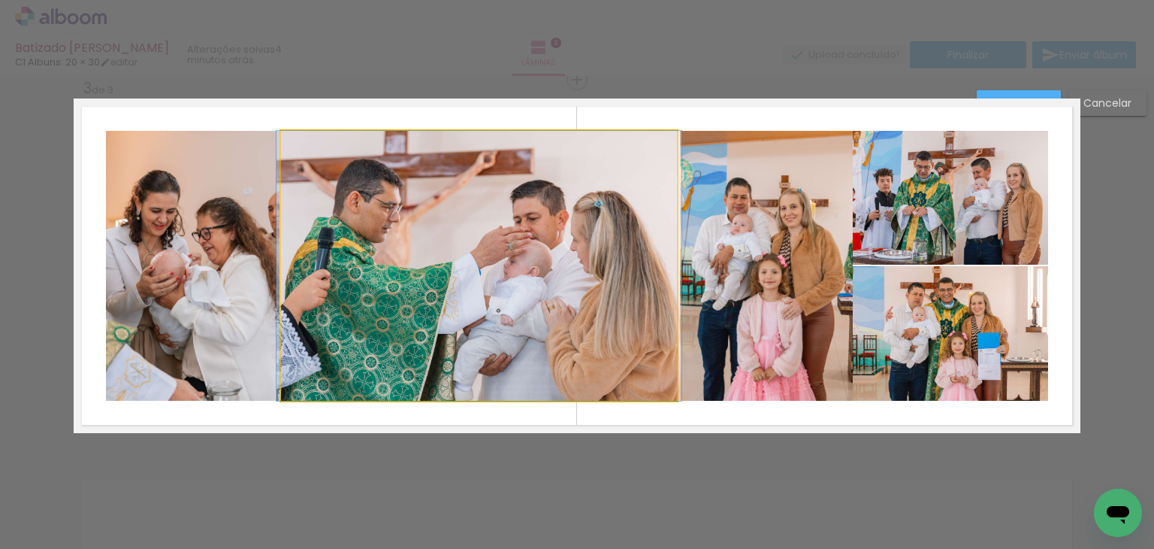
click at [634, 268] on quentale-photo at bounding box center [479, 266] width 396 height 270
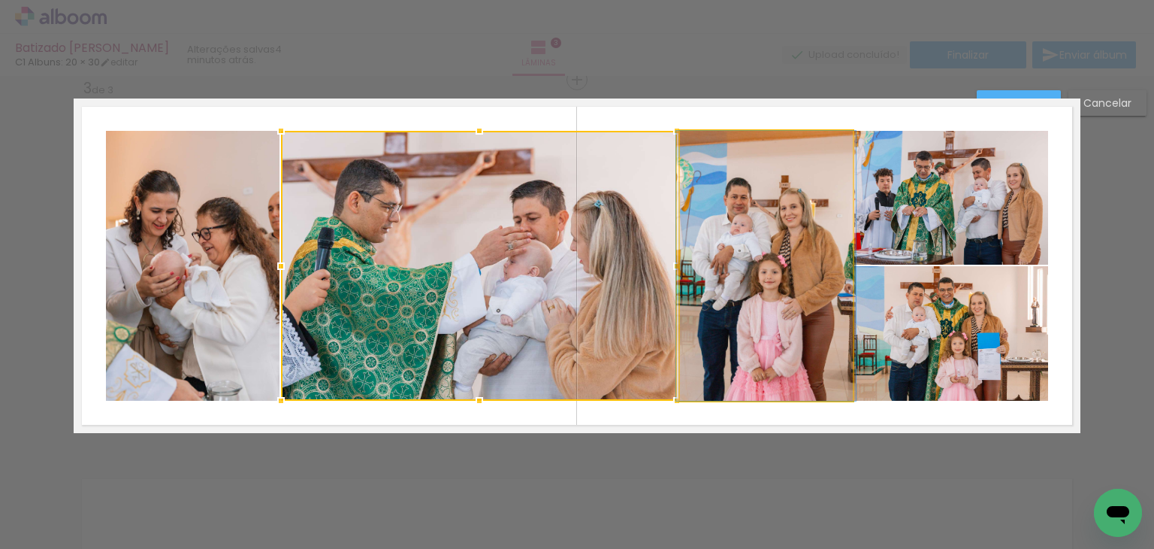
click at [742, 268] on quentale-photo at bounding box center [766, 266] width 173 height 270
click at [677, 268] on div at bounding box center [479, 266] width 396 height 270
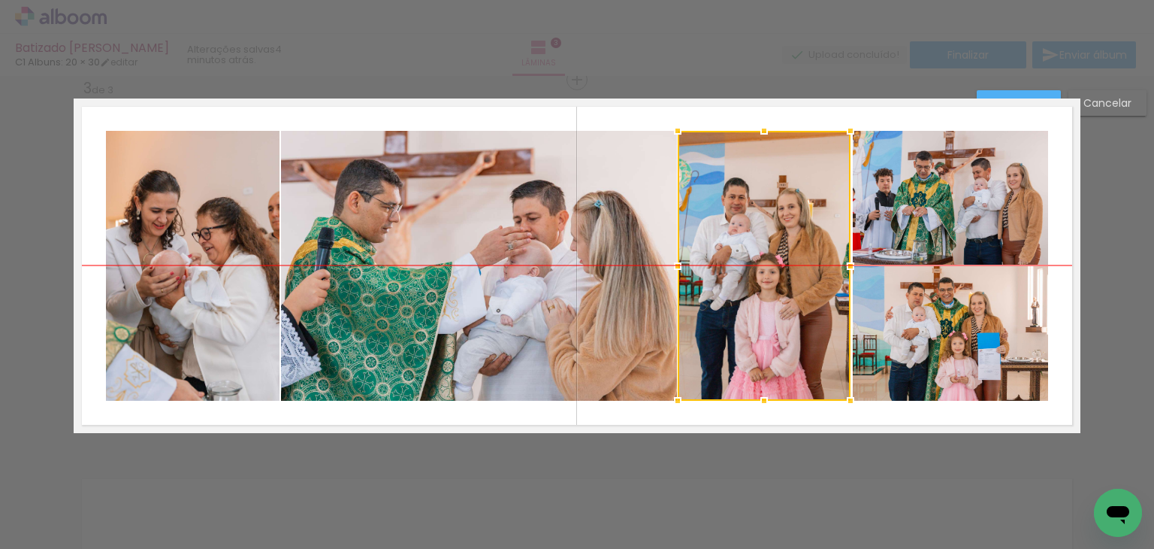
click at [739, 268] on div at bounding box center [764, 266] width 173 height 270
click at [739, 268] on div at bounding box center [765, 266] width 173 height 270
click at [1022, 90] on paper-button "Confirmar" at bounding box center [1019, 103] width 84 height 26
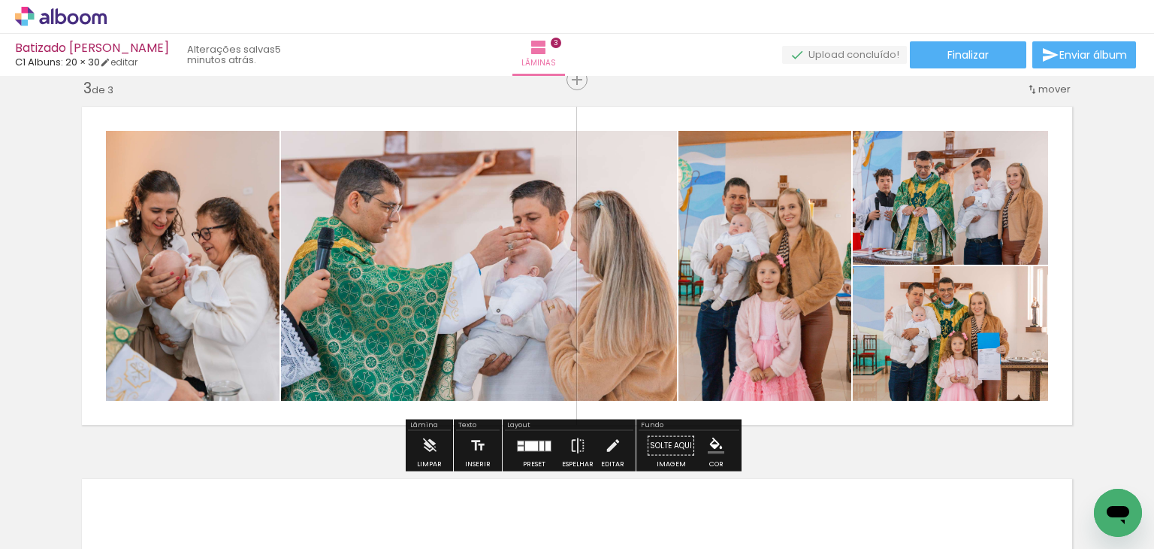
click at [794, 329] on quentale-photo at bounding box center [765, 266] width 173 height 270
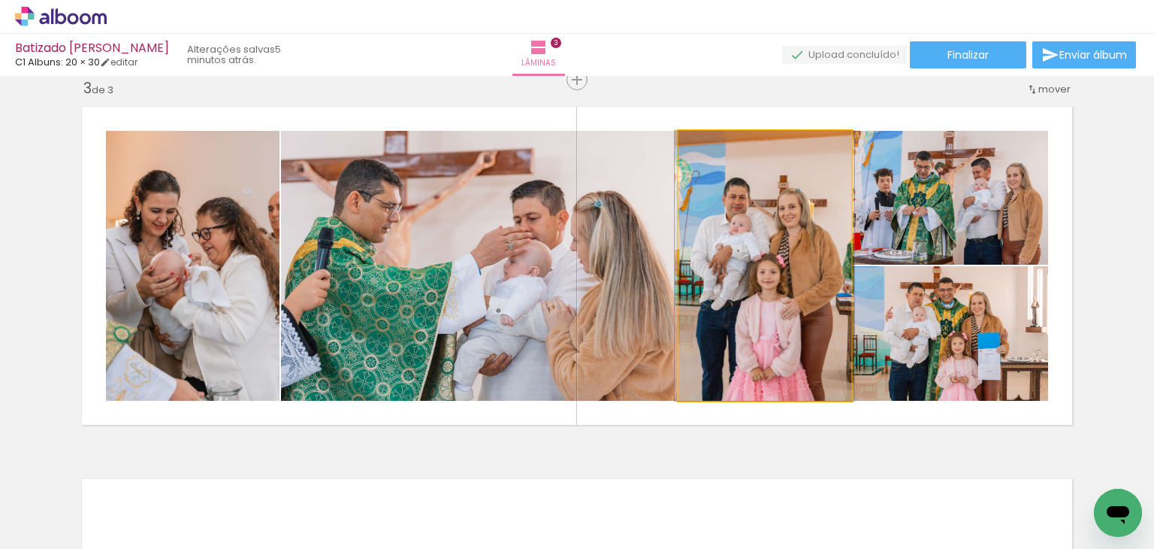
click at [794, 329] on quentale-photo at bounding box center [765, 266] width 173 height 270
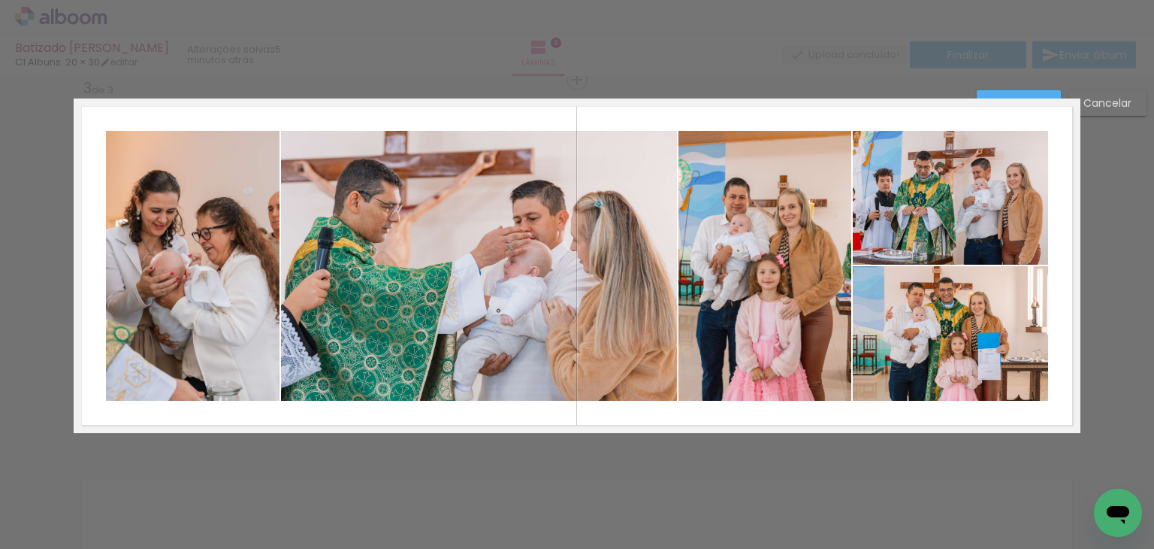
click at [794, 329] on quentale-photo at bounding box center [765, 266] width 173 height 270
click at [794, 329] on div at bounding box center [765, 266] width 173 height 270
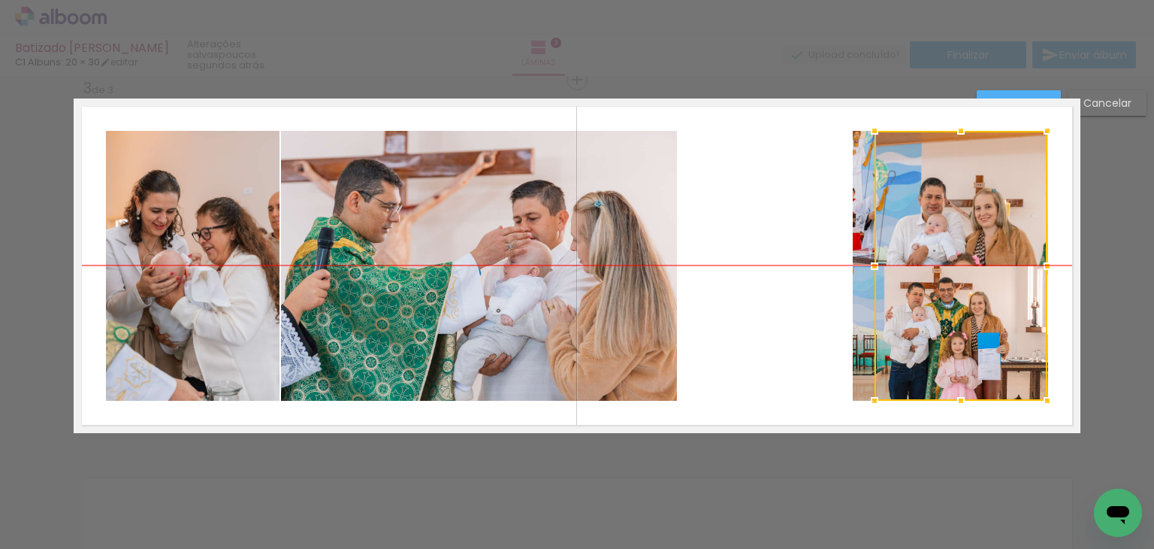
drag, startPoint x: 794, startPoint y: 329, endPoint x: 990, endPoint y: 319, distance: 197.1
click at [990, 319] on div at bounding box center [961, 266] width 173 height 270
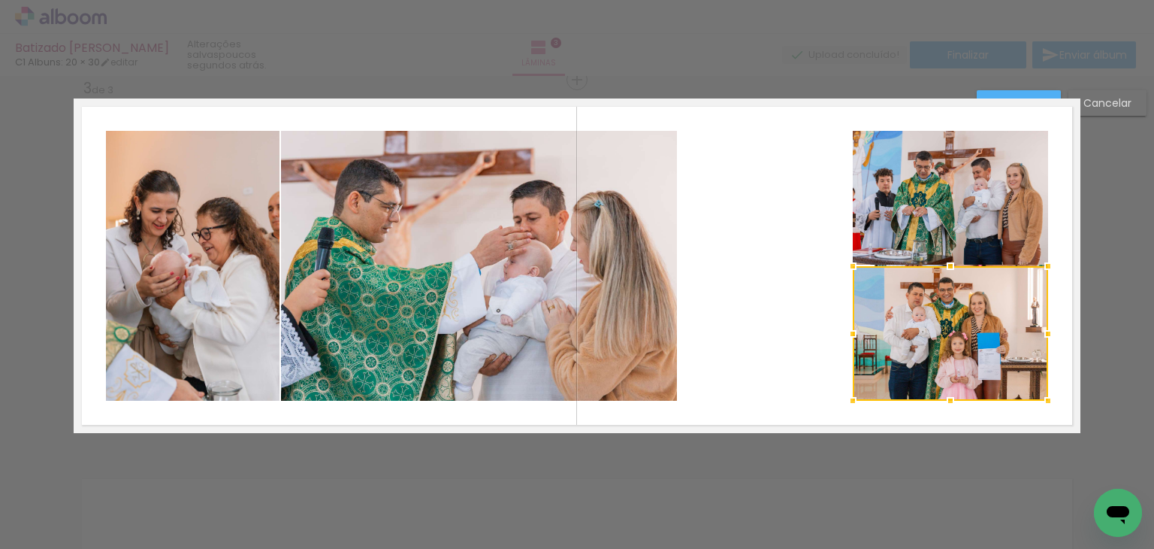
click at [853, 225] on quentale-photo at bounding box center [950, 198] width 195 height 134
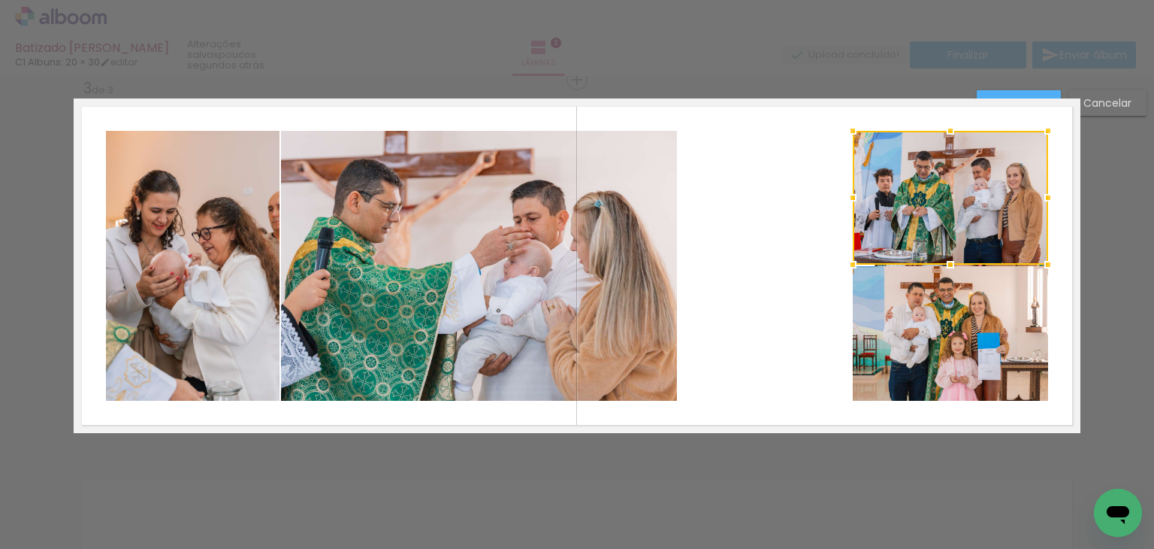
click at [853, 225] on div at bounding box center [950, 198] width 195 height 134
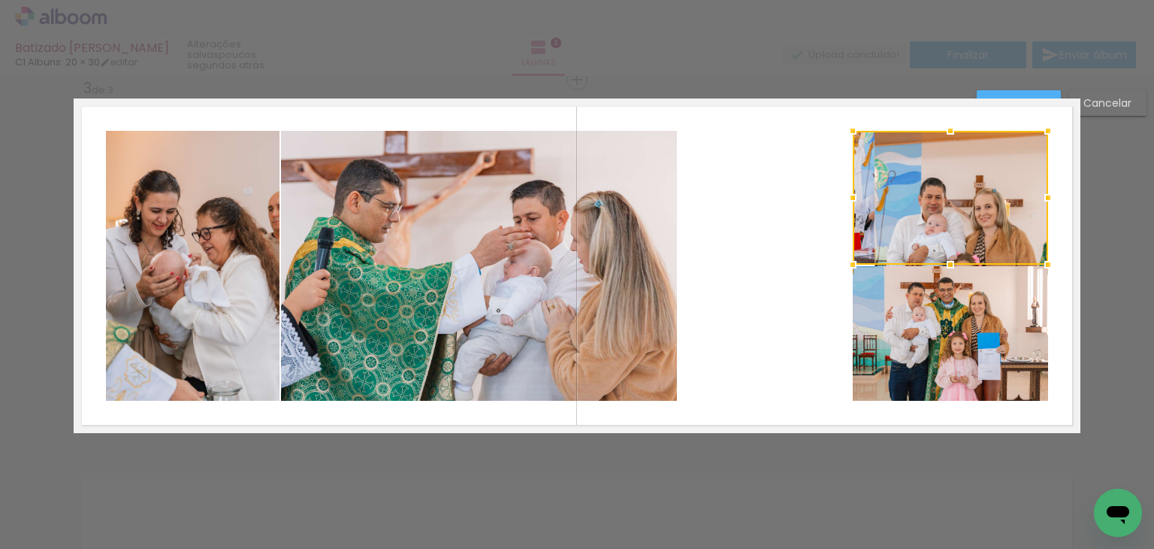
click at [858, 223] on div at bounding box center [950, 198] width 195 height 134
drag, startPoint x: 858, startPoint y: 223, endPoint x: 875, endPoint y: 224, distance: 17.3
click at [875, 224] on div at bounding box center [950, 198] width 195 height 134
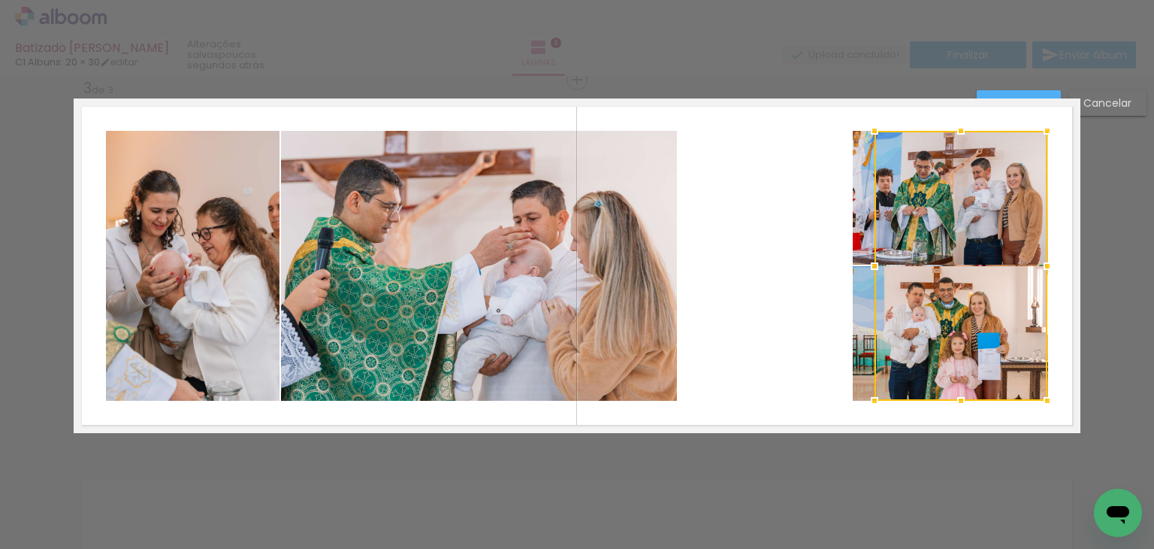
click at [857, 217] on quentale-photo at bounding box center [950, 198] width 195 height 134
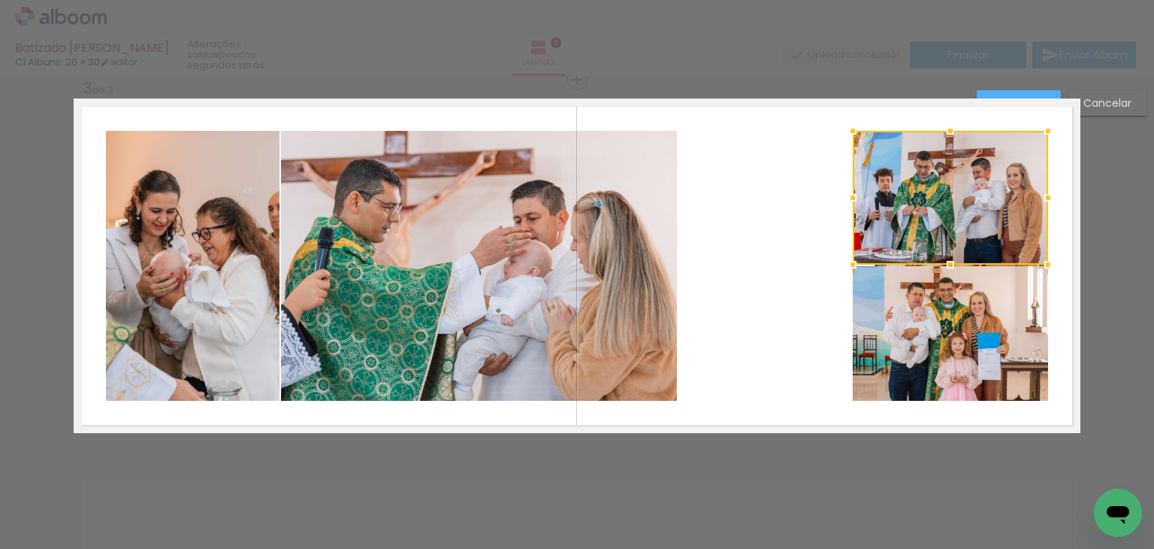
click at [857, 217] on div at bounding box center [950, 198] width 195 height 134
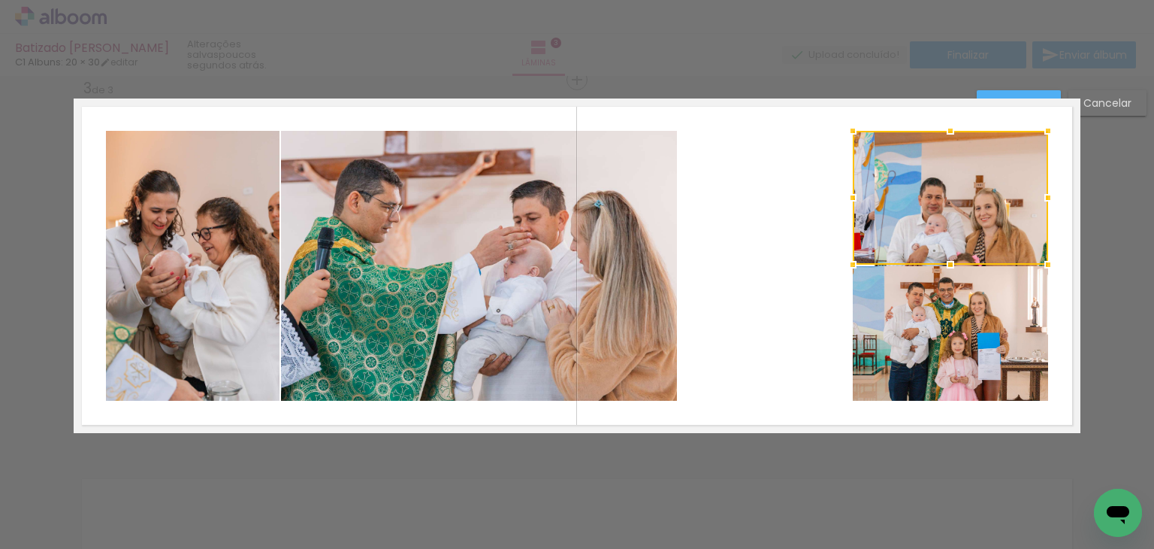
click at [856, 187] on div at bounding box center [853, 198] width 30 height 30
click at [857, 187] on div at bounding box center [853, 198] width 30 height 30
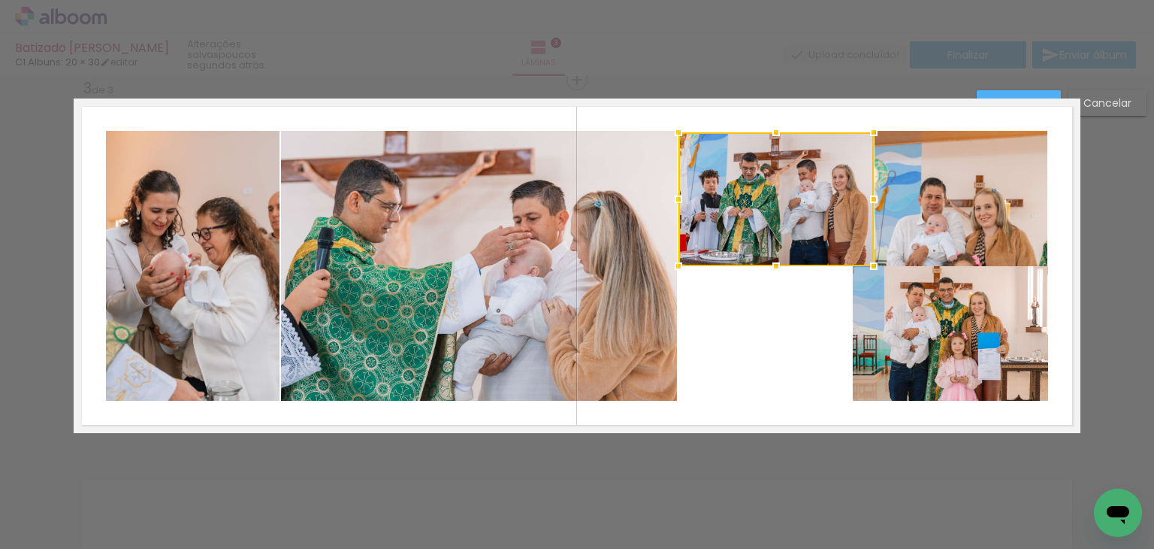
drag, startPoint x: 863, startPoint y: 190, endPoint x: 689, endPoint y: 192, distance: 173.6
click at [689, 192] on div at bounding box center [776, 199] width 195 height 134
click at [854, 317] on quentale-photo at bounding box center [950, 333] width 195 height 135
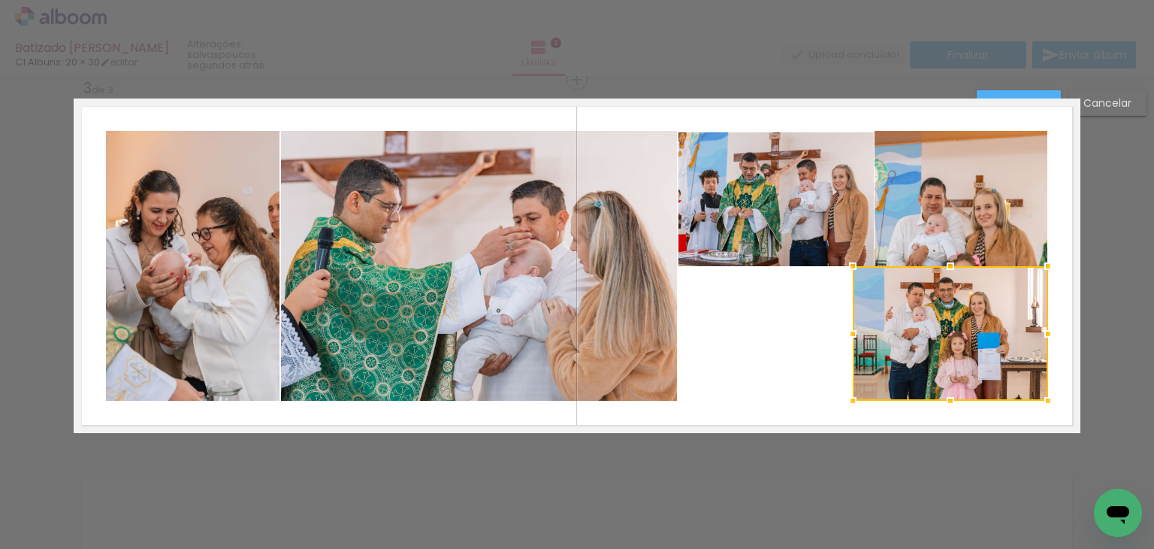
click at [854, 317] on div at bounding box center [950, 333] width 195 height 135
click at [864, 317] on div at bounding box center [950, 333] width 195 height 135
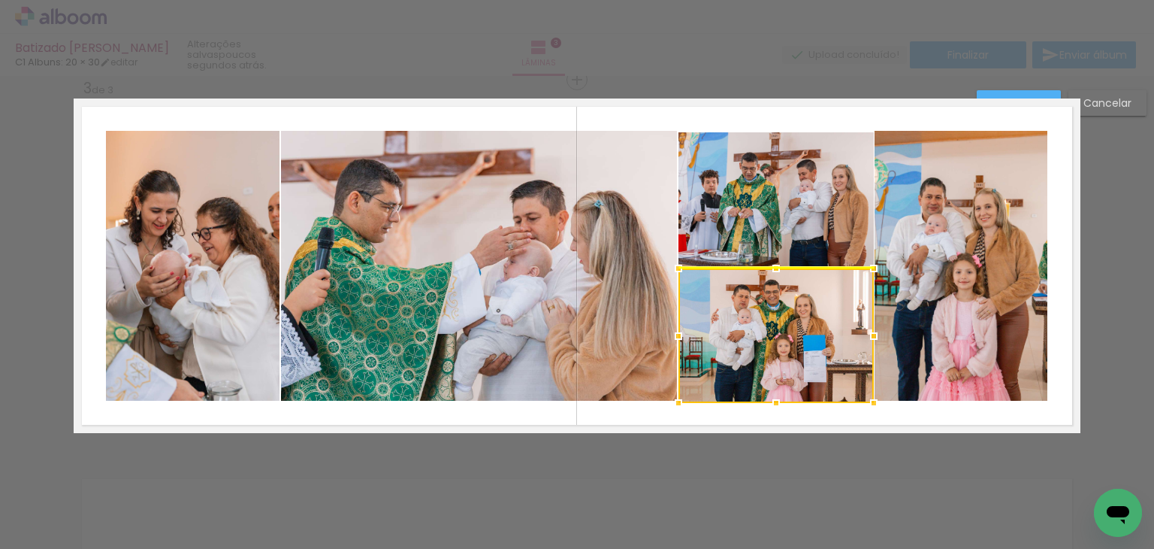
drag, startPoint x: 864, startPoint y: 317, endPoint x: 696, endPoint y: 315, distance: 168.3
click at [696, 315] on div at bounding box center [776, 335] width 195 height 135
click at [983, 271] on quentale-photo at bounding box center [961, 266] width 173 height 270
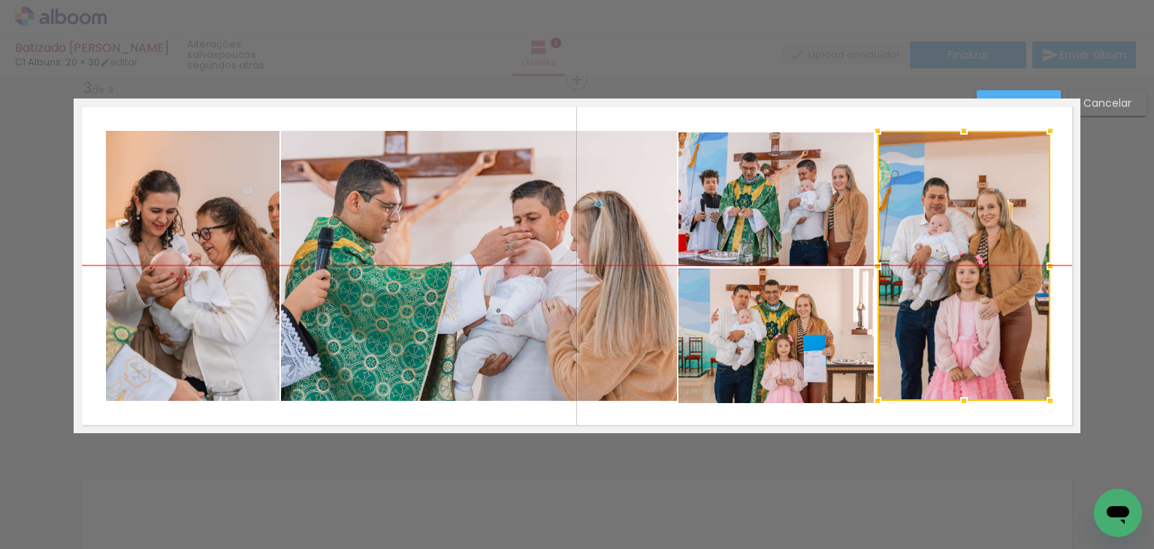
click at [986, 271] on div at bounding box center [964, 266] width 173 height 270
click at [1017, 93] on paper-button "Confirmar" at bounding box center [1019, 103] width 84 height 26
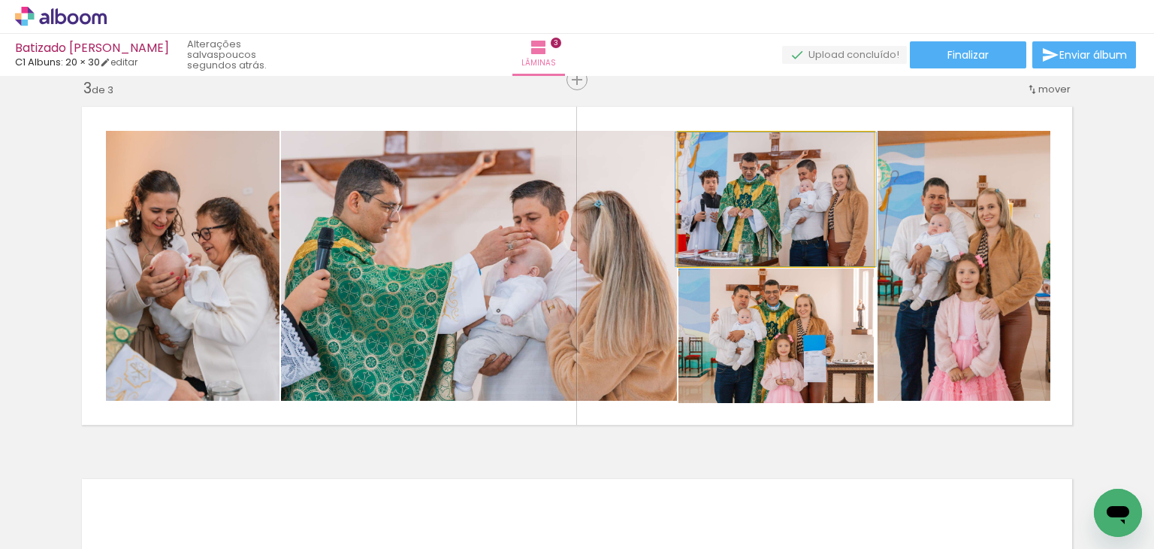
click at [807, 205] on quentale-photo at bounding box center [776, 199] width 195 height 134
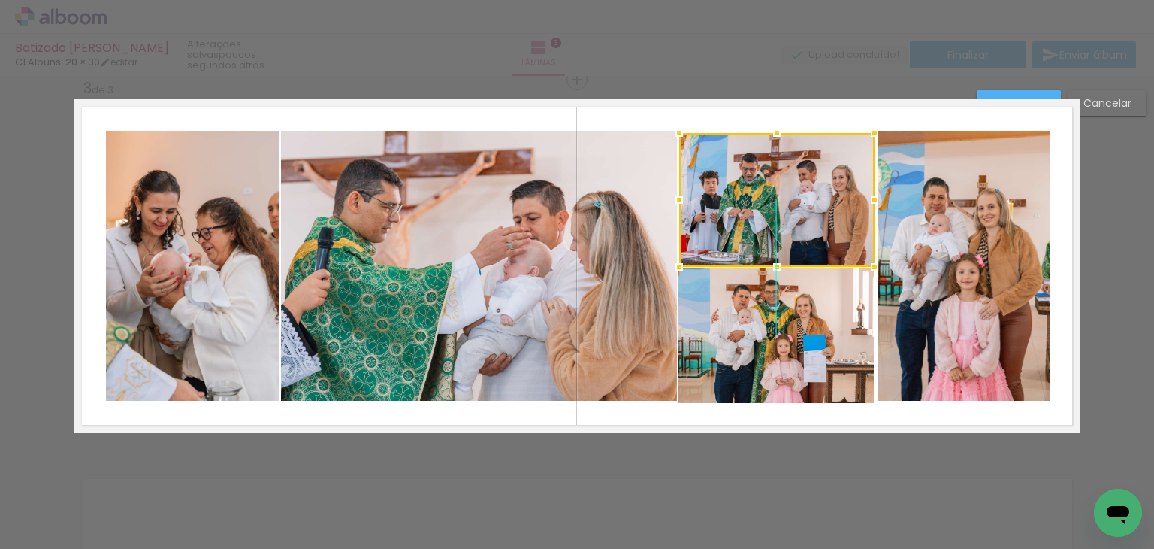
drag, startPoint x: 804, startPoint y: 206, endPoint x: 800, endPoint y: 199, distance: 8.1
click at [800, 199] on div at bounding box center [776, 200] width 195 height 134
click at [1127, 241] on div "Confirmar Cancelar" at bounding box center [577, 73] width 1154 height 1524
click at [1024, 92] on paper-button "Confirmar" at bounding box center [1019, 103] width 84 height 26
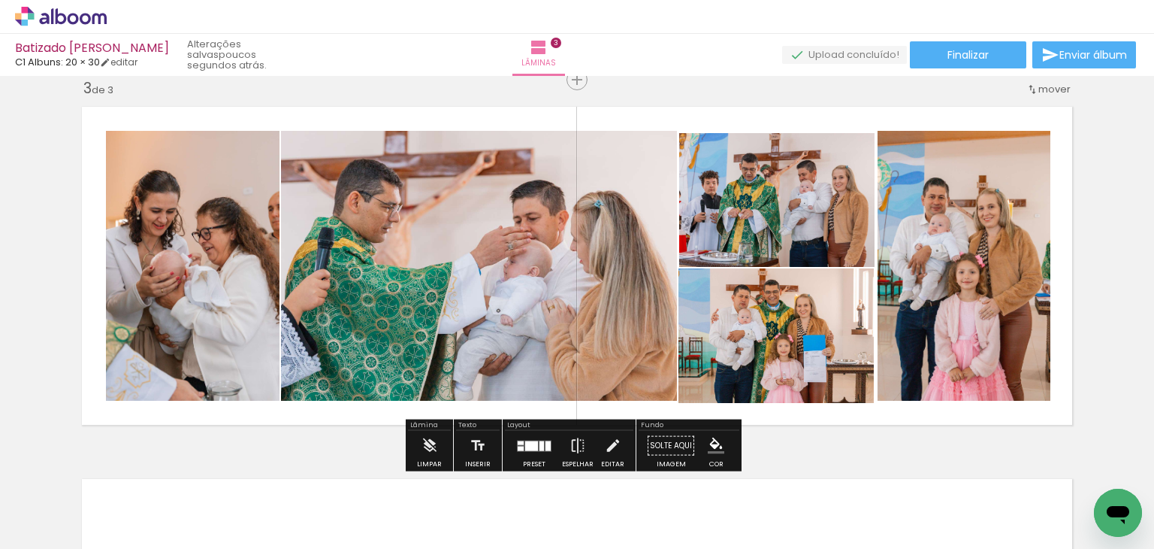
click at [785, 225] on quentale-photo at bounding box center [776, 200] width 195 height 134
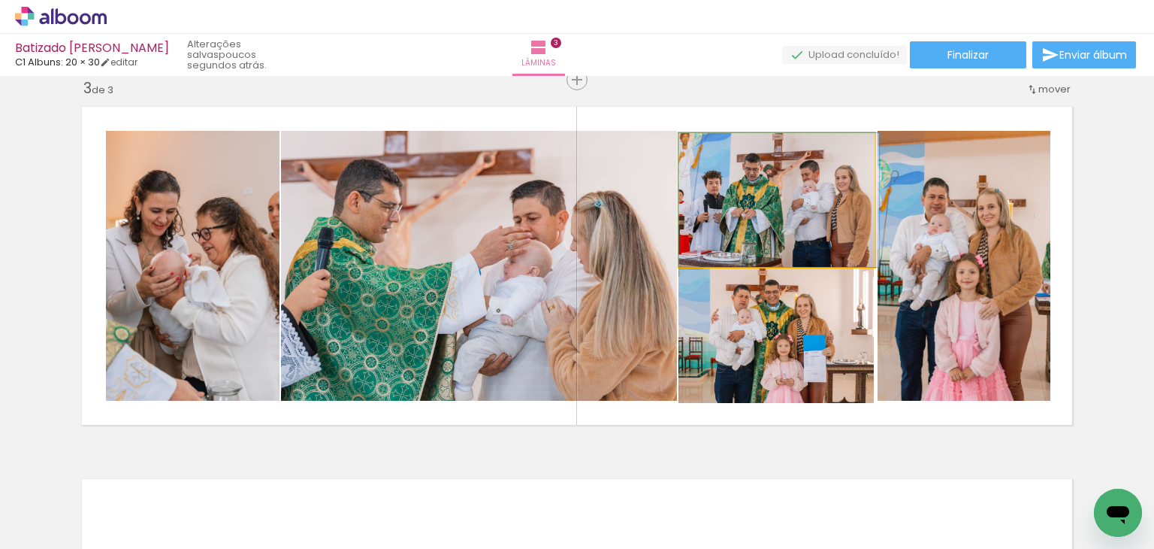
drag, startPoint x: 785, startPoint y: 225, endPoint x: 788, endPoint y: 207, distance: 18.3
click at [788, 207] on quentale-photo at bounding box center [776, 200] width 195 height 134
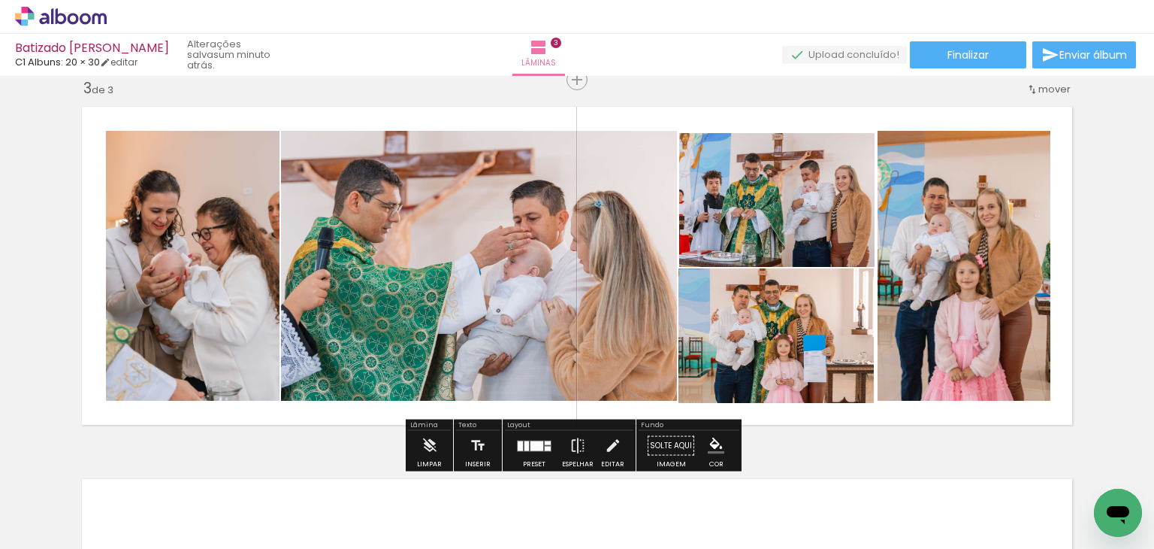
click at [788, 207] on quentale-photo at bounding box center [776, 200] width 195 height 134
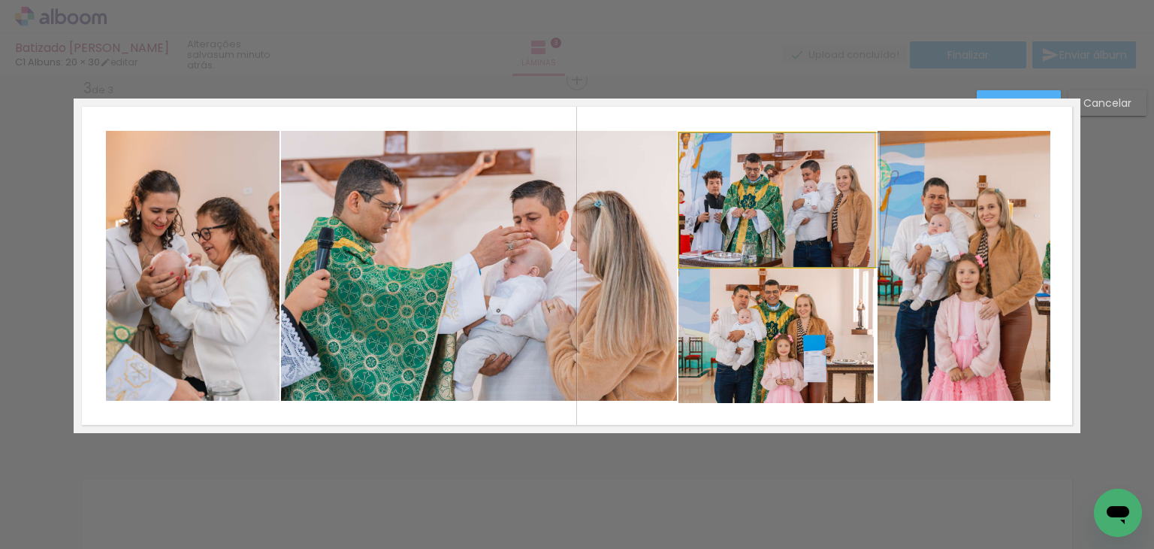
drag, startPoint x: 788, startPoint y: 207, endPoint x: 790, endPoint y: 168, distance: 39.1
click at [790, 168] on div at bounding box center [776, 200] width 195 height 134
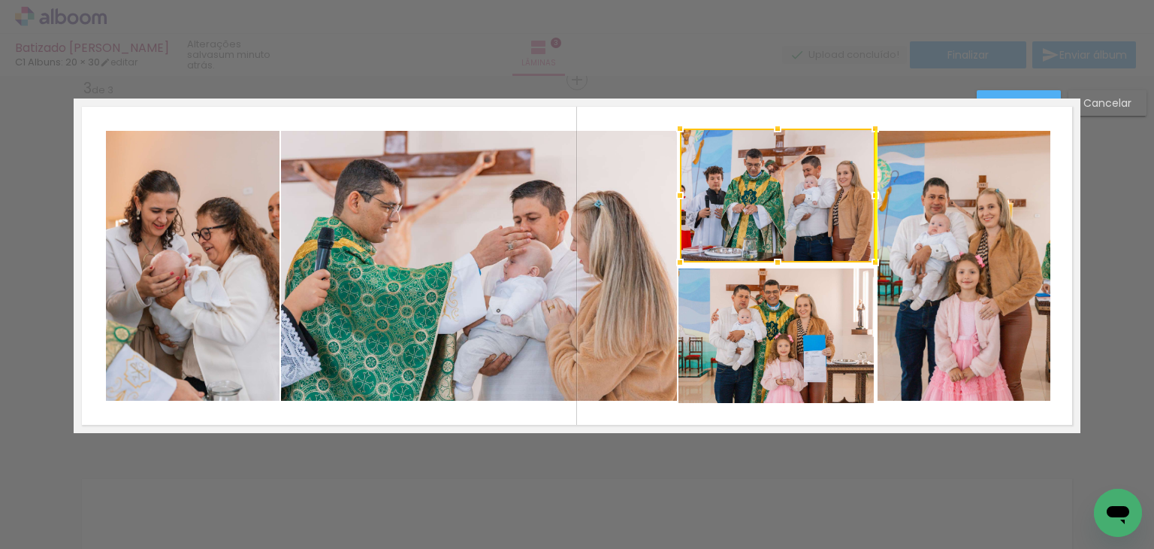
click at [791, 163] on div at bounding box center [777, 196] width 195 height 134
click at [1097, 94] on paper-button "Cancelar" at bounding box center [1108, 103] width 78 height 26
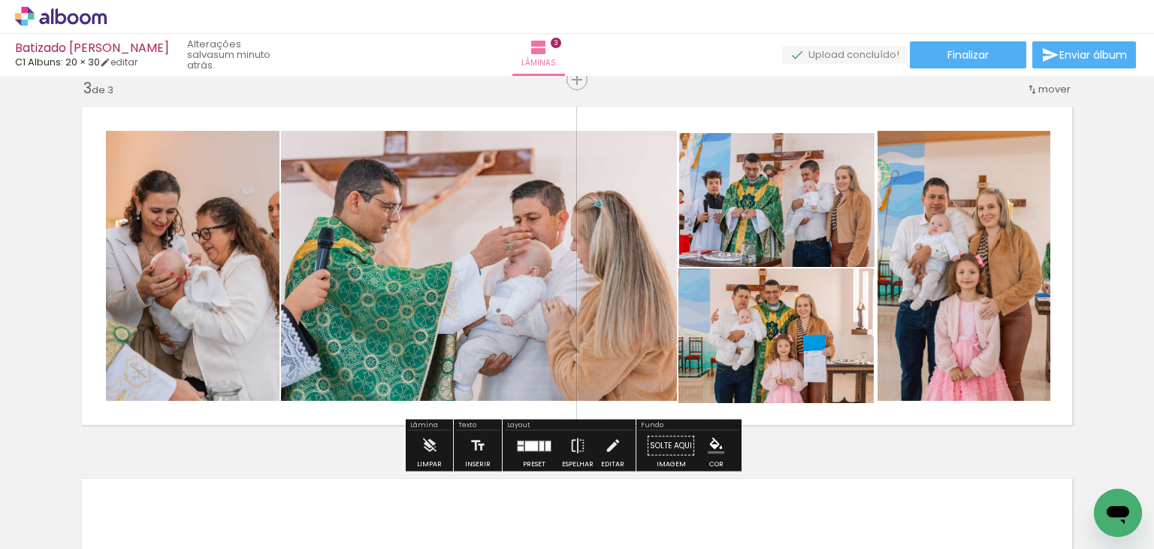
click at [775, 363] on quentale-photo at bounding box center [776, 335] width 195 height 135
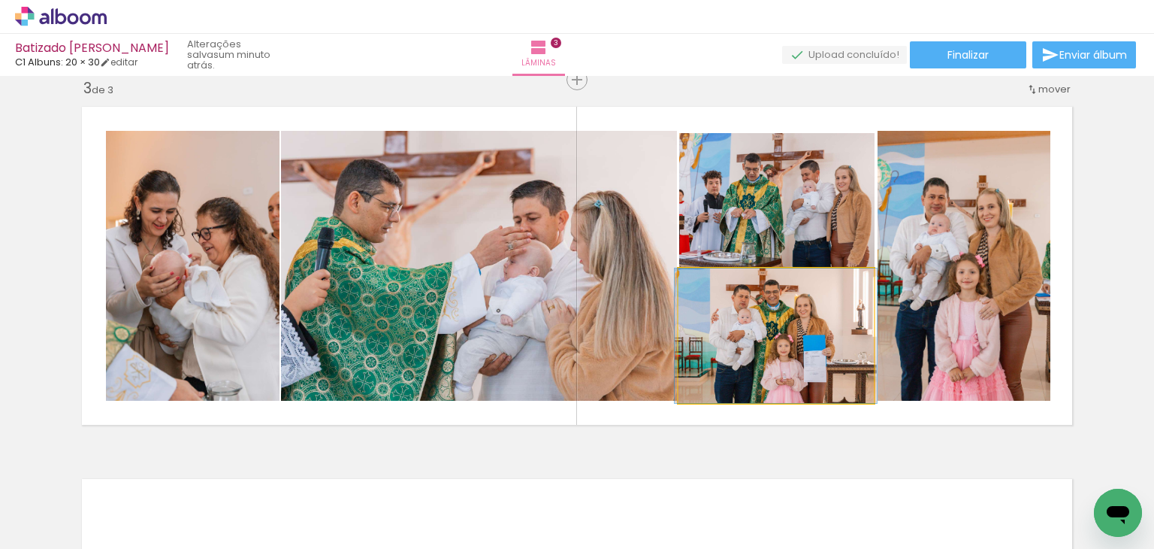
click at [775, 363] on quentale-photo at bounding box center [776, 335] width 195 height 135
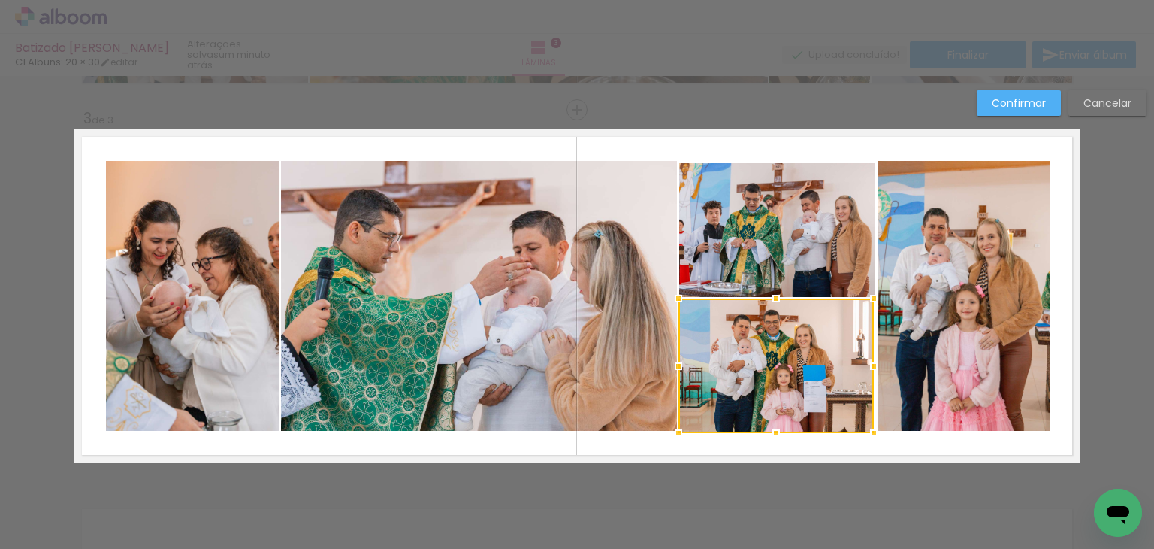
scroll to position [705, 0]
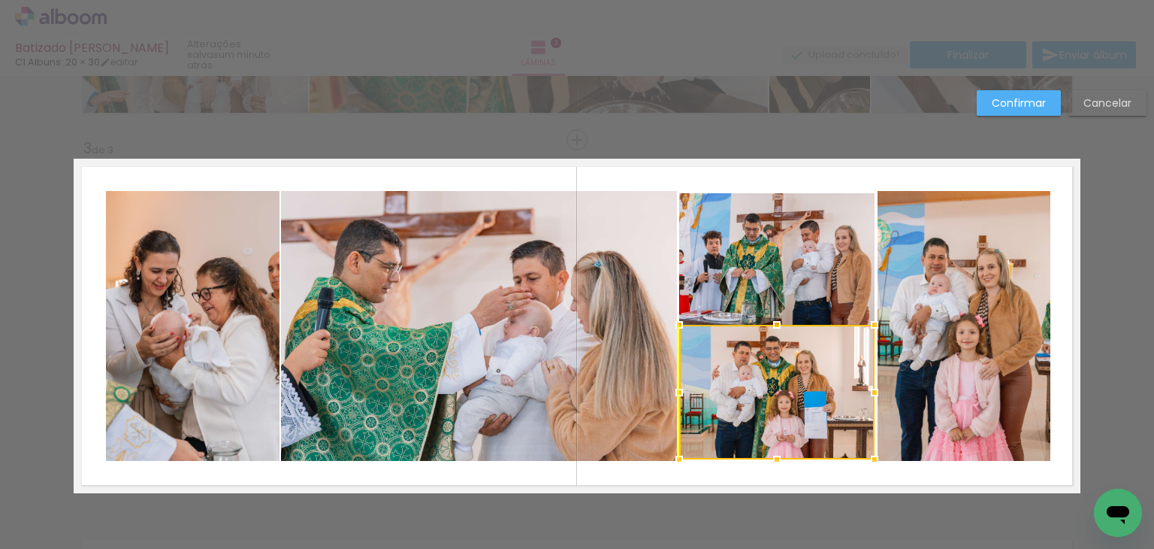
click at [773, 359] on div at bounding box center [776, 392] width 195 height 135
click at [773, 360] on div at bounding box center [776, 392] width 195 height 135
click at [1007, 90] on paper-button "Confirmar" at bounding box center [1019, 103] width 84 height 26
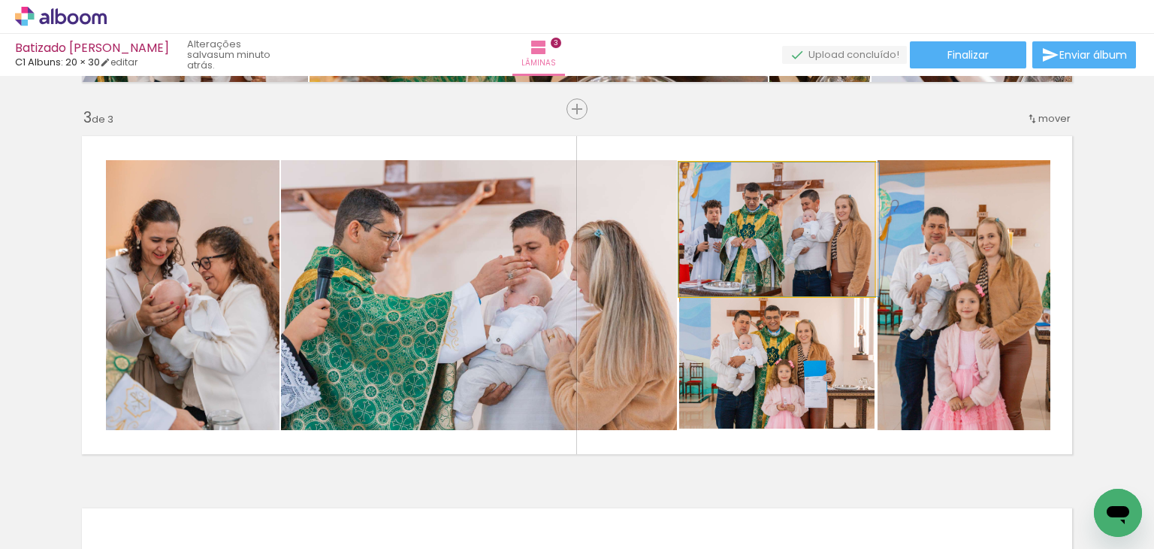
click at [779, 230] on quentale-photo at bounding box center [776, 229] width 195 height 134
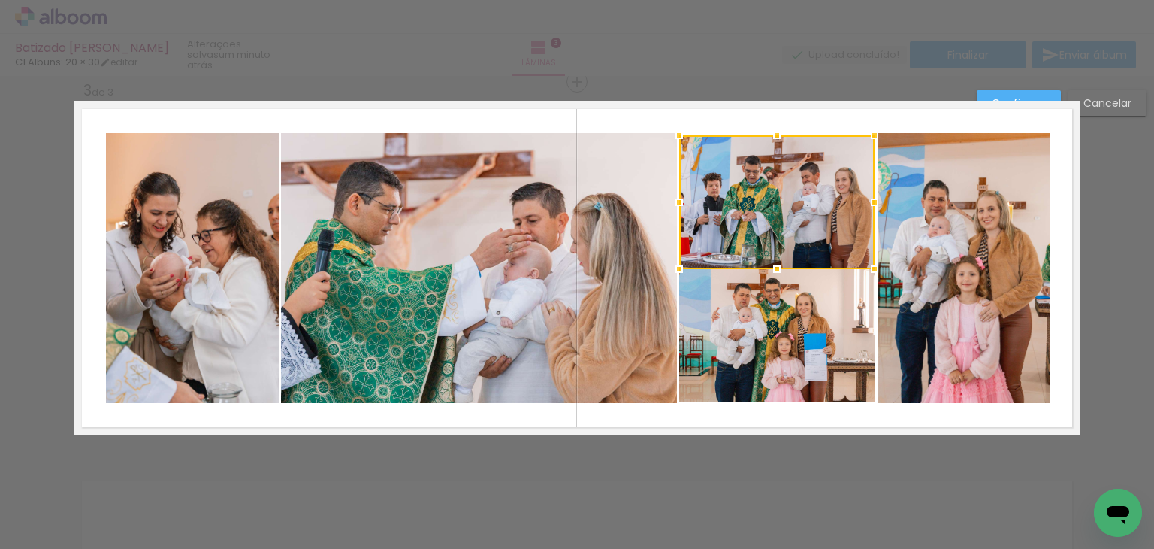
scroll to position [765, 0]
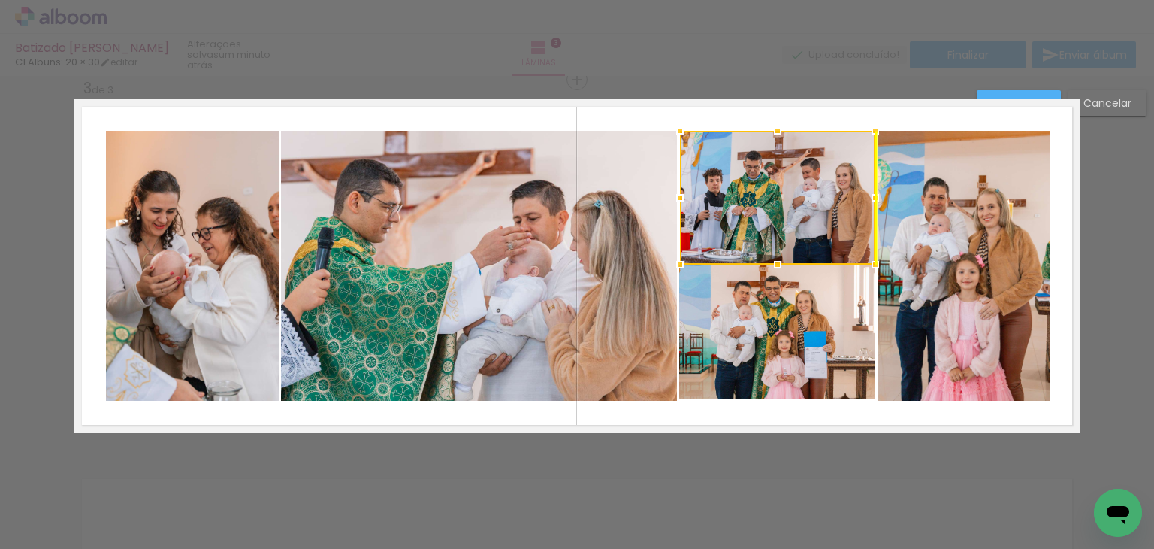
click at [781, 228] on div at bounding box center [777, 198] width 195 height 134
click at [1033, 92] on paper-button "Confirmar" at bounding box center [1019, 103] width 84 height 26
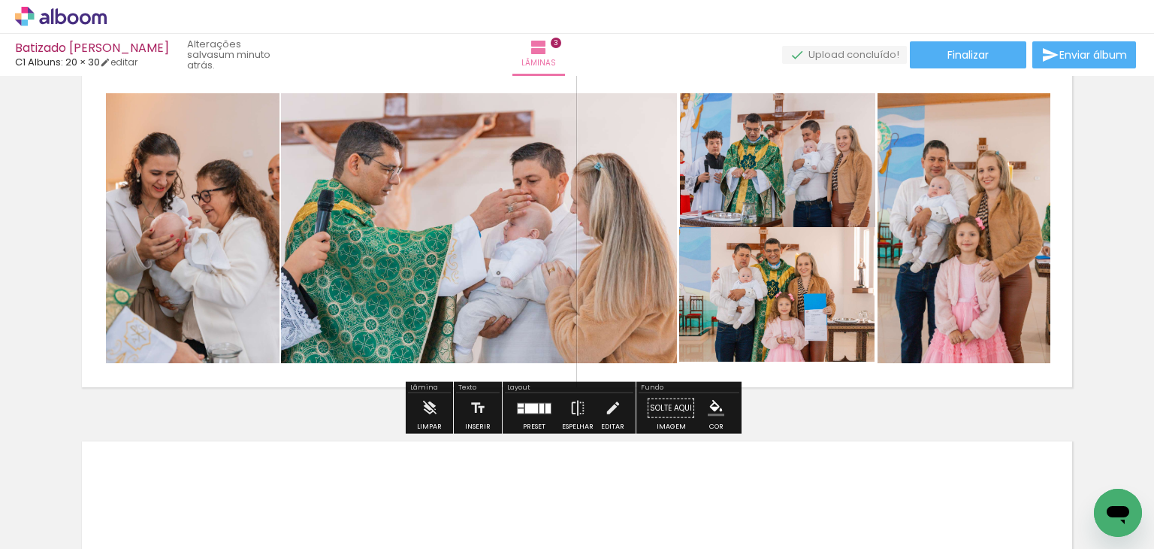
scroll to position [803, 0]
click at [794, 298] on quentale-photo at bounding box center [776, 293] width 195 height 135
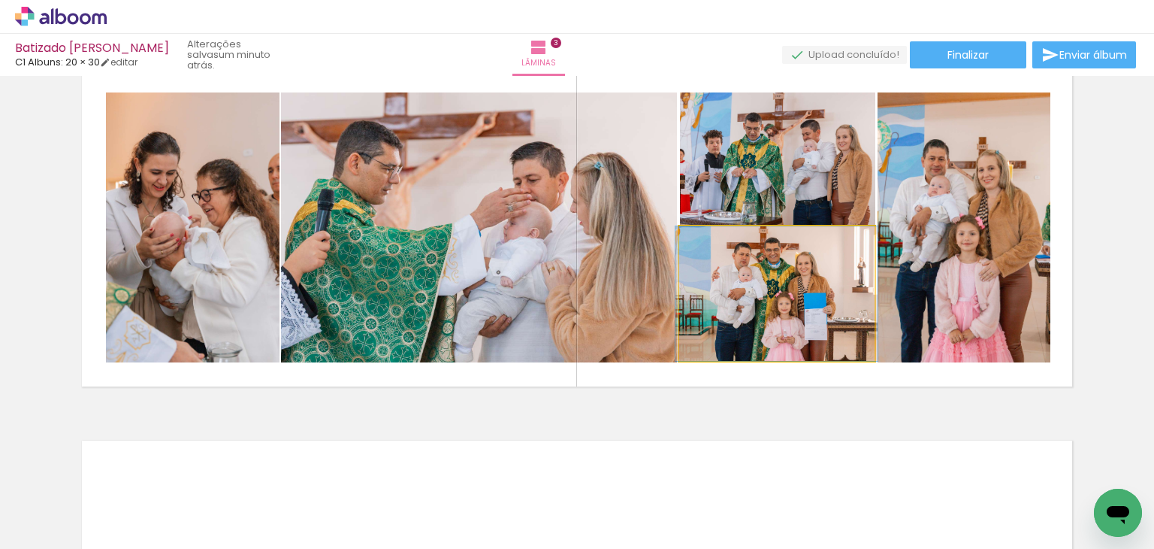
click at [794, 298] on quentale-photo at bounding box center [776, 293] width 195 height 135
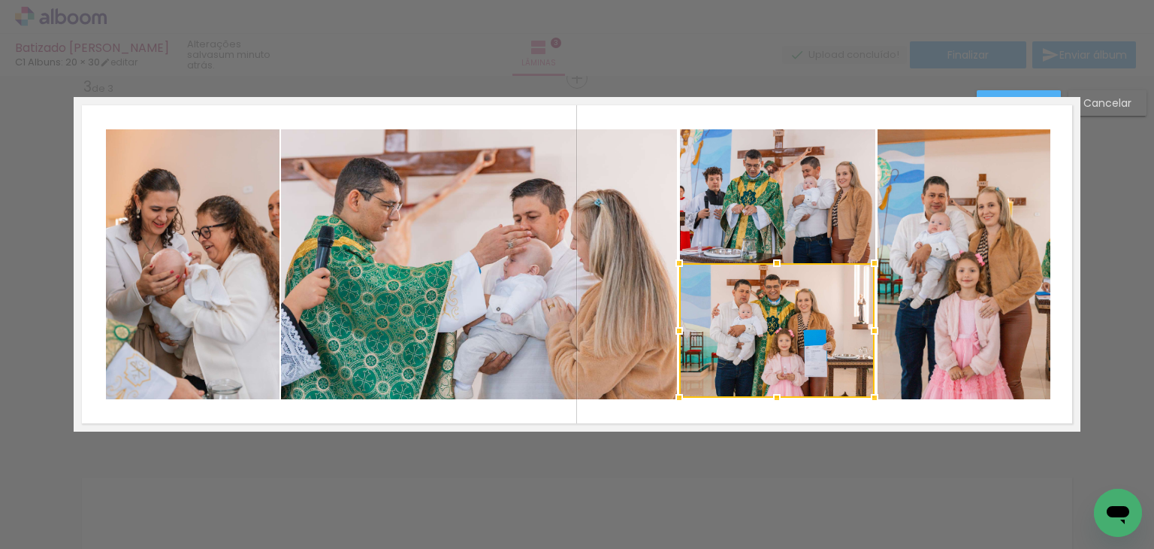
scroll to position [765, 0]
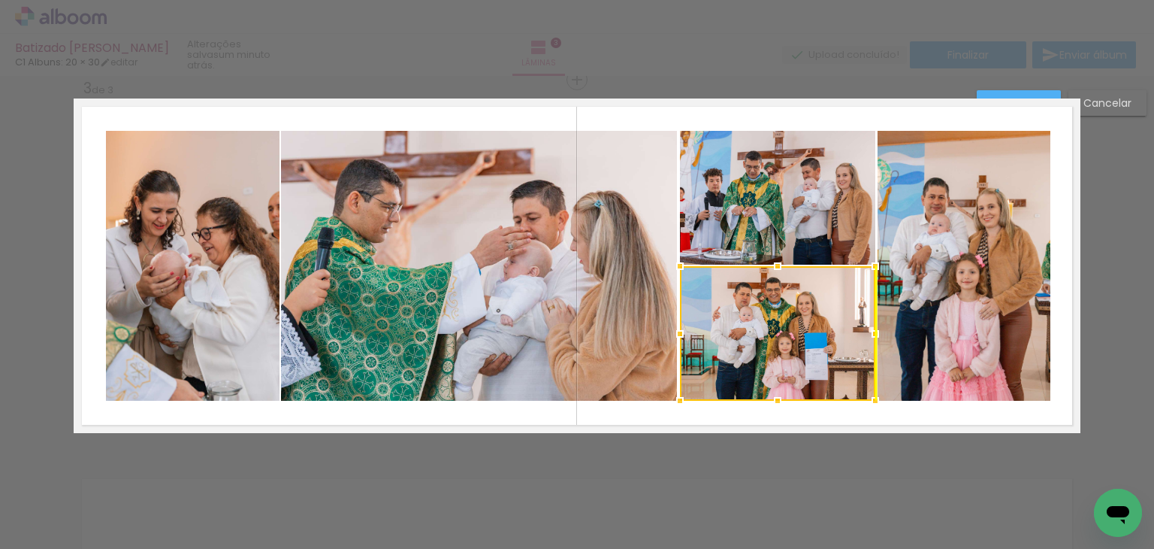
click at [794, 300] on div at bounding box center [777, 333] width 195 height 135
click at [996, 91] on paper-button "Confirmar" at bounding box center [1019, 103] width 84 height 26
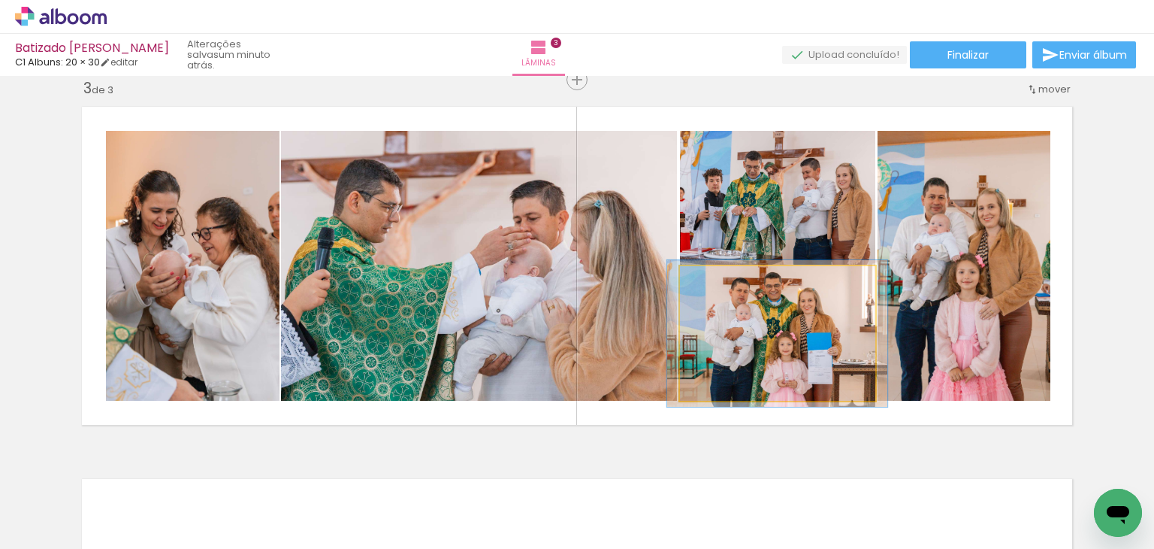
type paper-slider "109"
click at [714, 289] on div at bounding box center [720, 282] width 24 height 24
click at [778, 355] on quentale-photo at bounding box center [777, 333] width 195 height 135
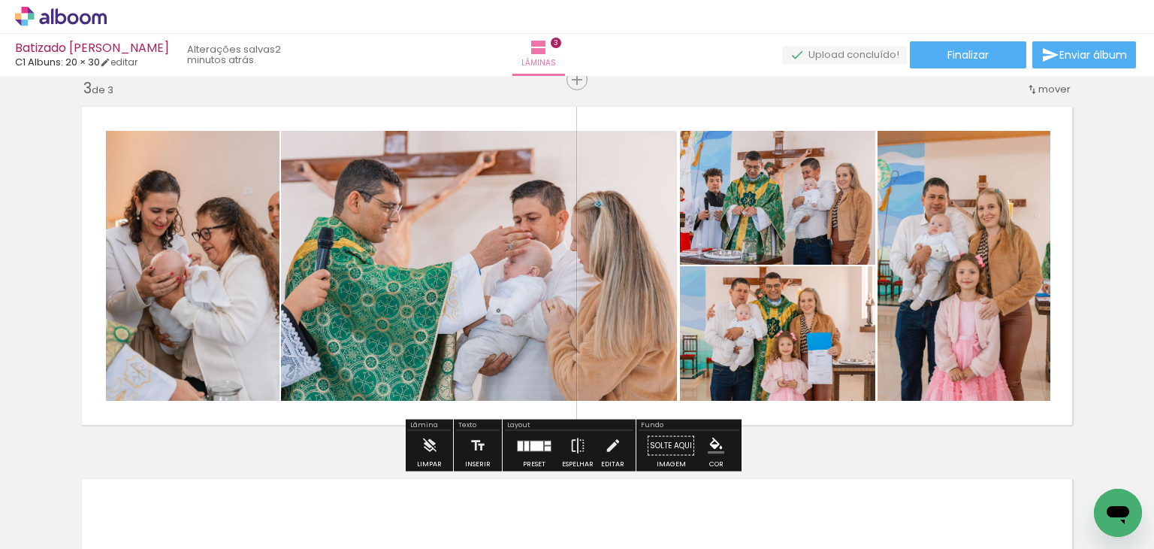
click at [1078, 196] on div "Inserir lâmina 1 de 3 Inserir lâmina 2 de 3 Inserir lâmina 3 de 3" at bounding box center [577, 60] width 1154 height 1489
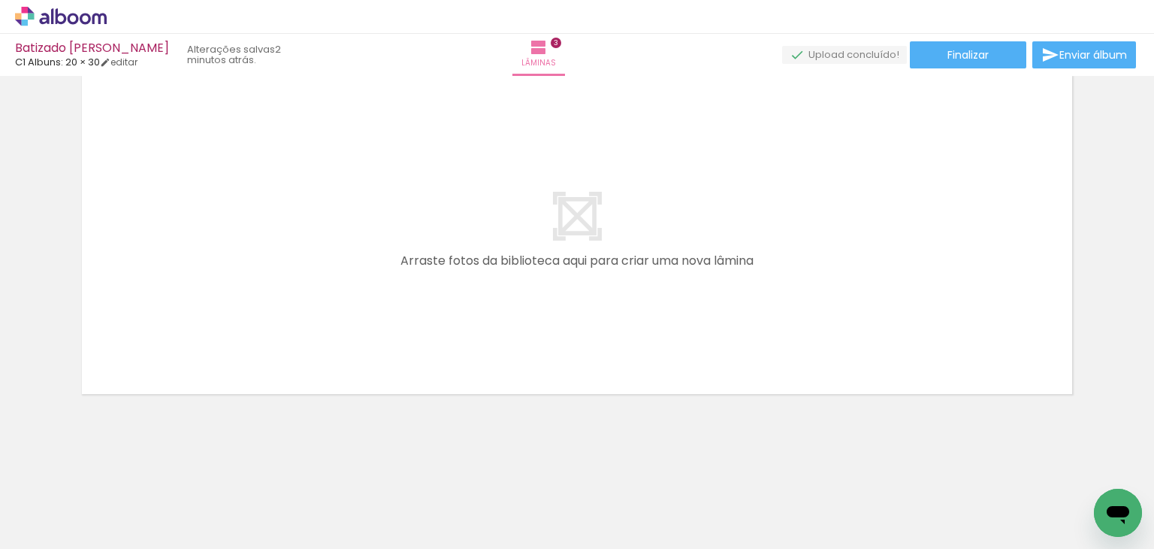
scroll to position [0, 859]
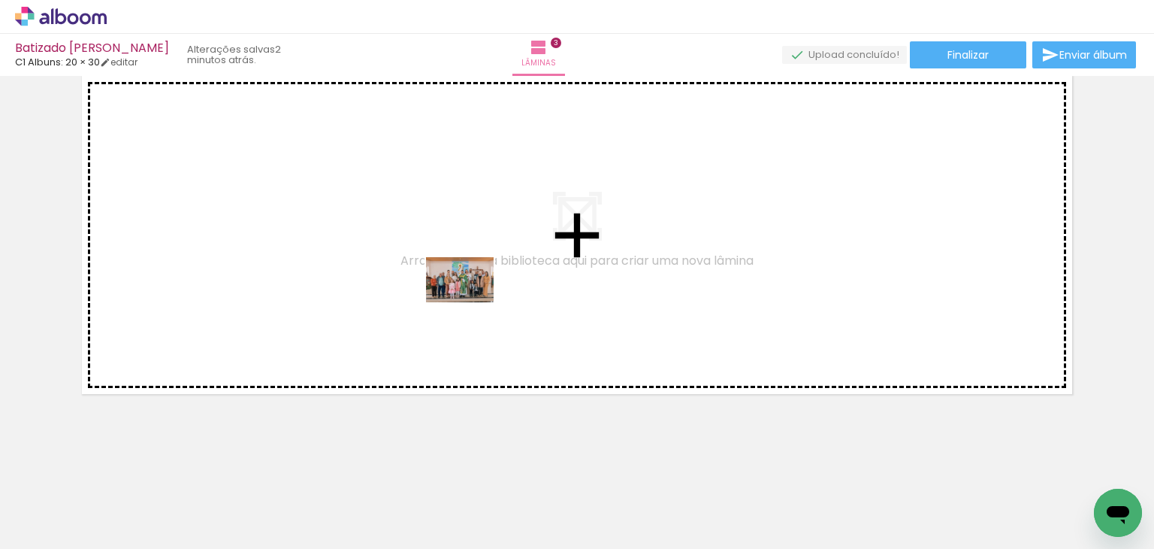
drag, startPoint x: 545, startPoint y: 491, endPoint x: 471, endPoint y: 302, distance: 202.5
click at [471, 302] on quentale-workspace at bounding box center [577, 274] width 1154 height 549
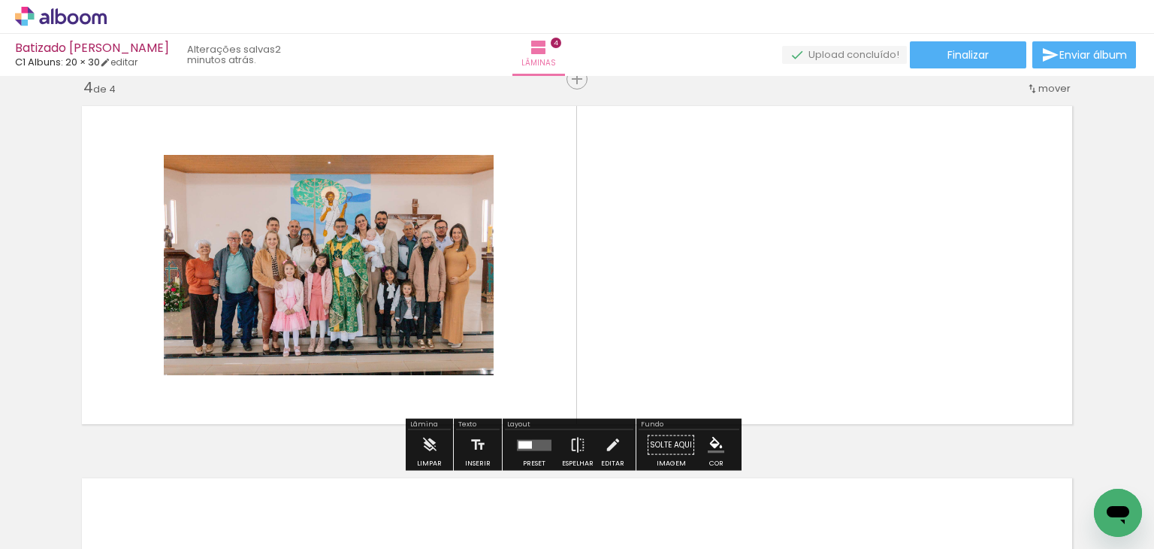
scroll to position [1137, 0]
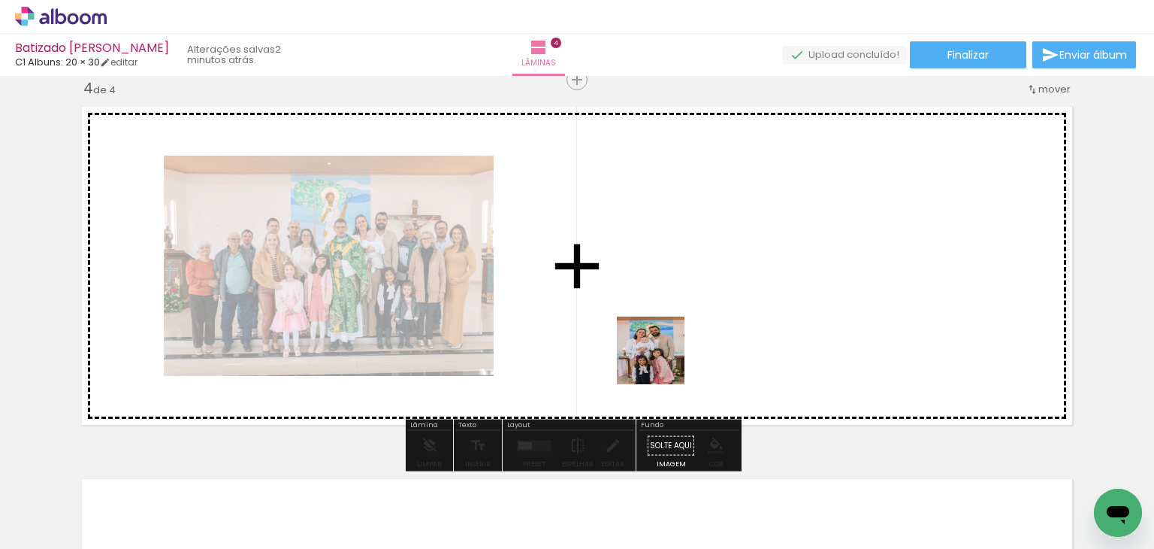
drag, startPoint x: 640, startPoint y: 504, endPoint x: 662, endPoint y: 361, distance: 145.2
click at [662, 361] on quentale-workspace at bounding box center [577, 274] width 1154 height 549
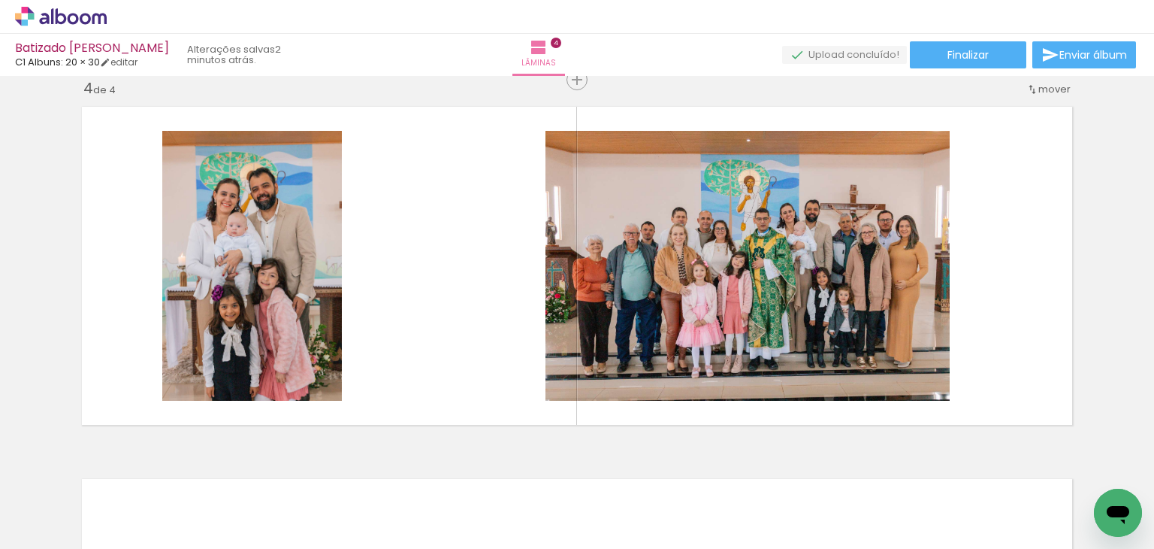
scroll to position [0, 1355]
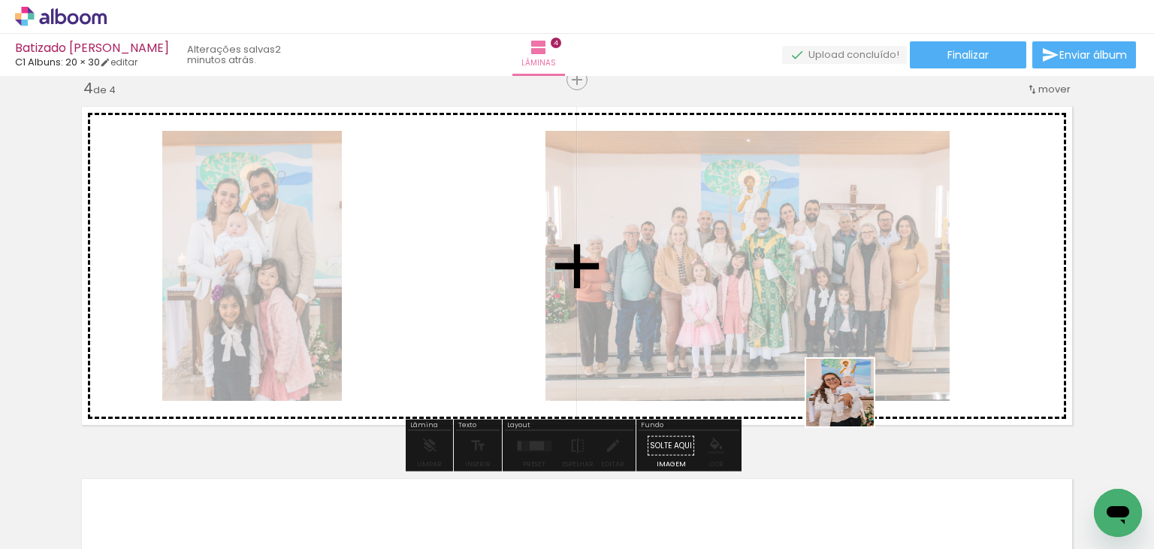
drag, startPoint x: 814, startPoint y: 514, endPoint x: 873, endPoint y: 372, distance: 153.9
click at [873, 372] on quentale-workspace at bounding box center [577, 274] width 1154 height 549
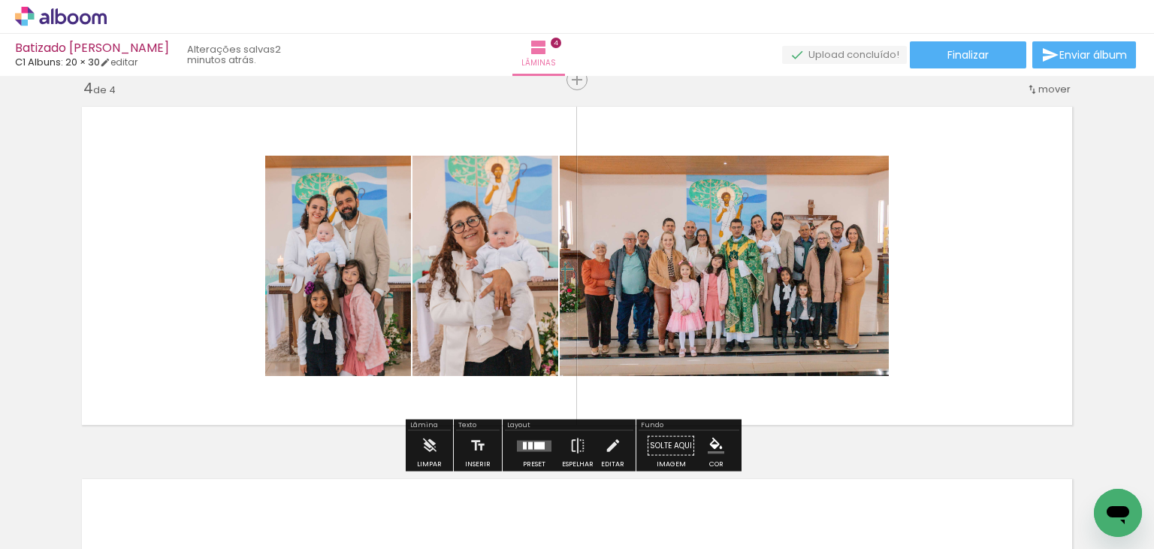
drag, startPoint x: 763, startPoint y: 508, endPoint x: 881, endPoint y: 325, distance: 218.4
click at [881, 325] on quentale-workspace at bounding box center [577, 274] width 1154 height 549
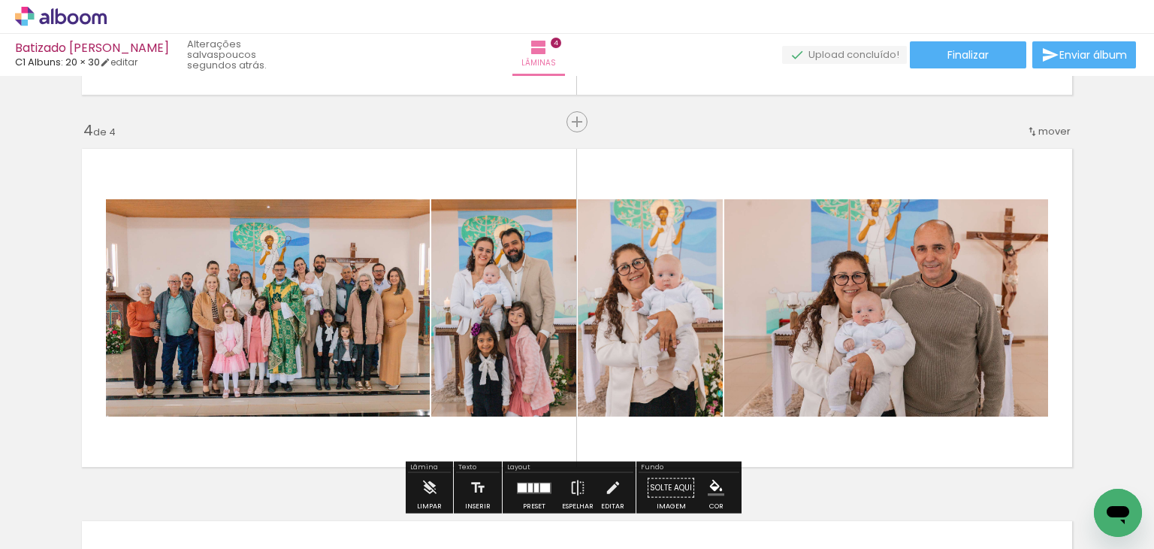
scroll to position [1080, 0]
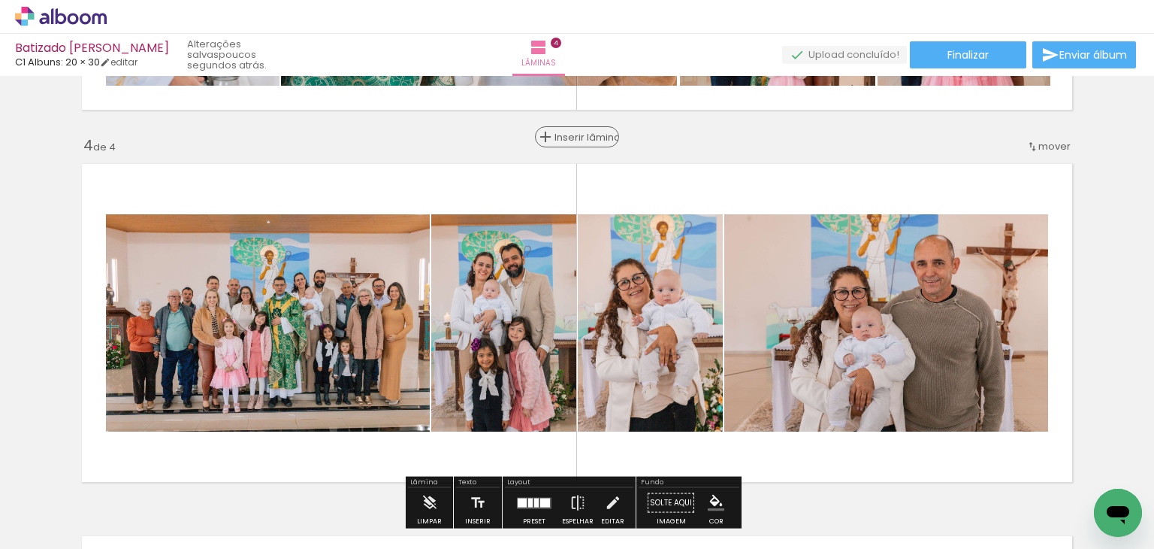
click at [563, 132] on span "Inserir lâmina" at bounding box center [584, 137] width 59 height 10
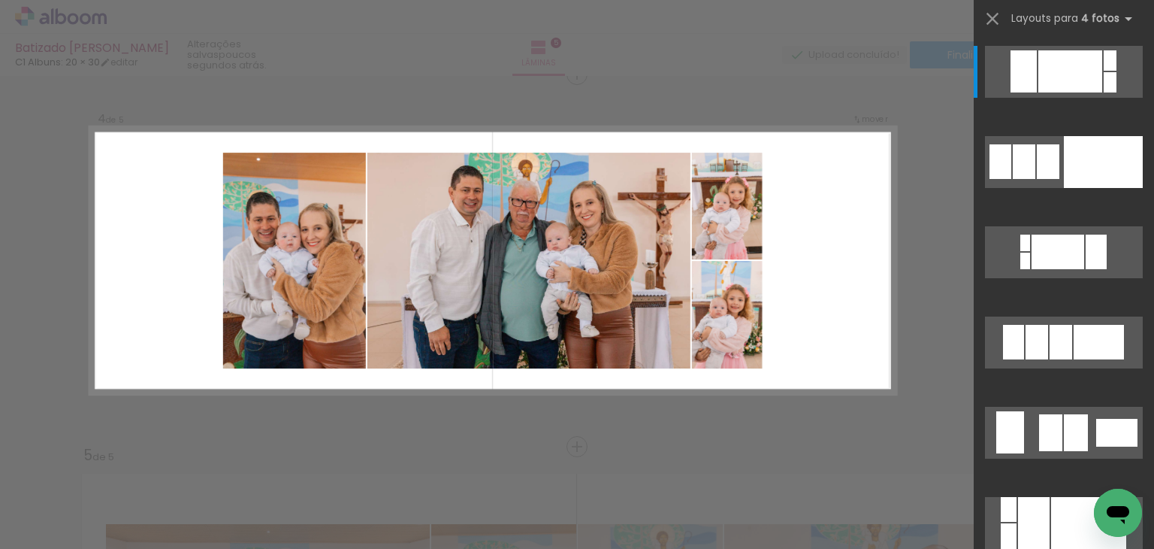
scroll to position [1137, 0]
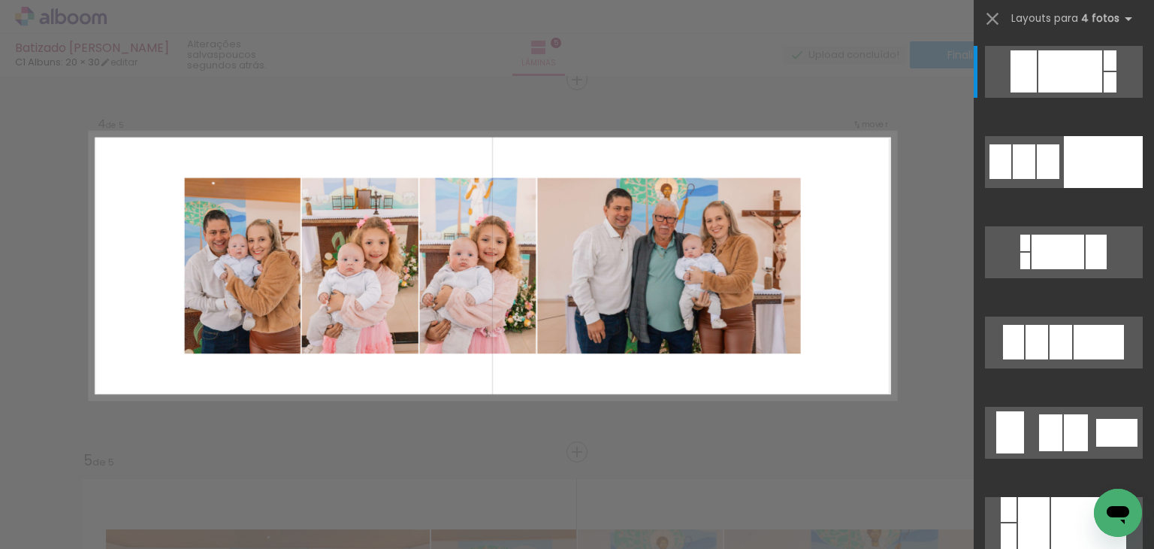
click at [926, 301] on div "Confirmar Cancelar" at bounding box center [577, 73] width 1154 height 2268
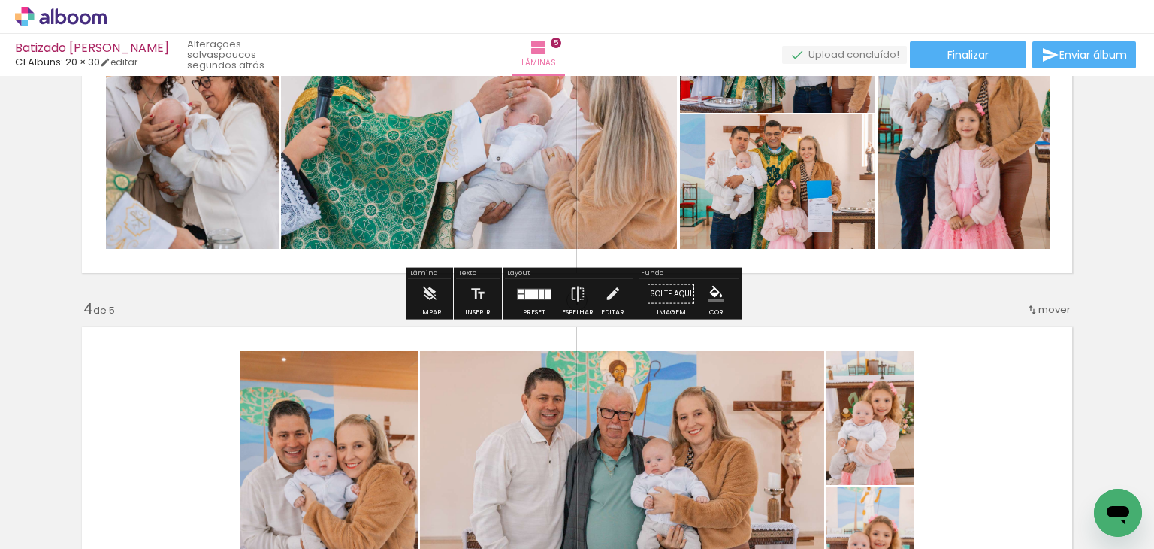
scroll to position [918, 0]
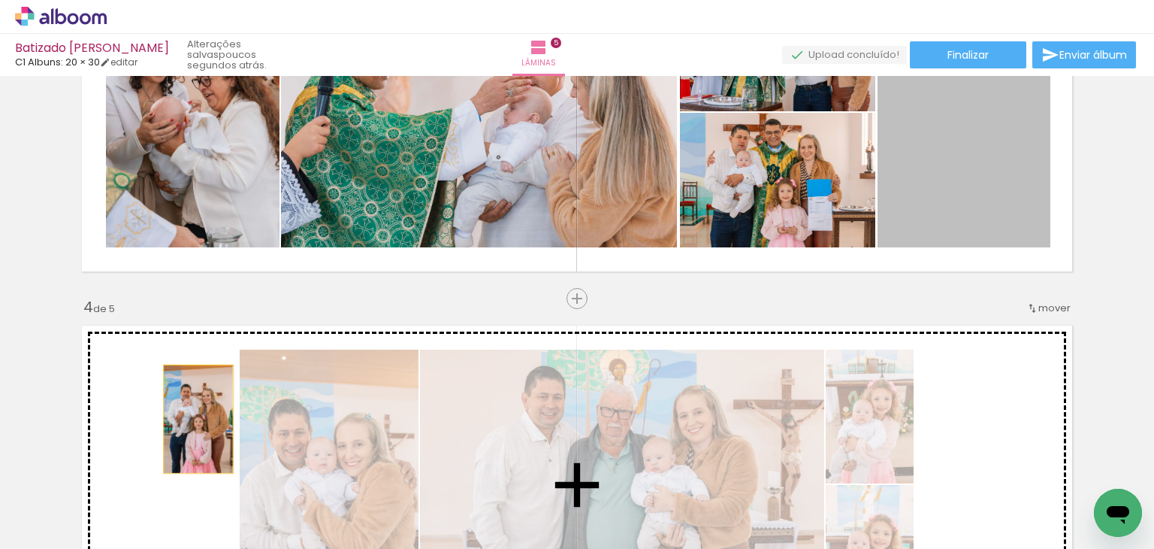
drag, startPoint x: 974, startPoint y: 144, endPoint x: 192, endPoint y: 419, distance: 828.3
click at [192, 419] on div "Inserir lâmina 1 de 5 Inserir lâmina 2 de 5 Inserir lâmina 3 de 5 Inserir lâmin…" at bounding box center [577, 279] width 1154 height 2233
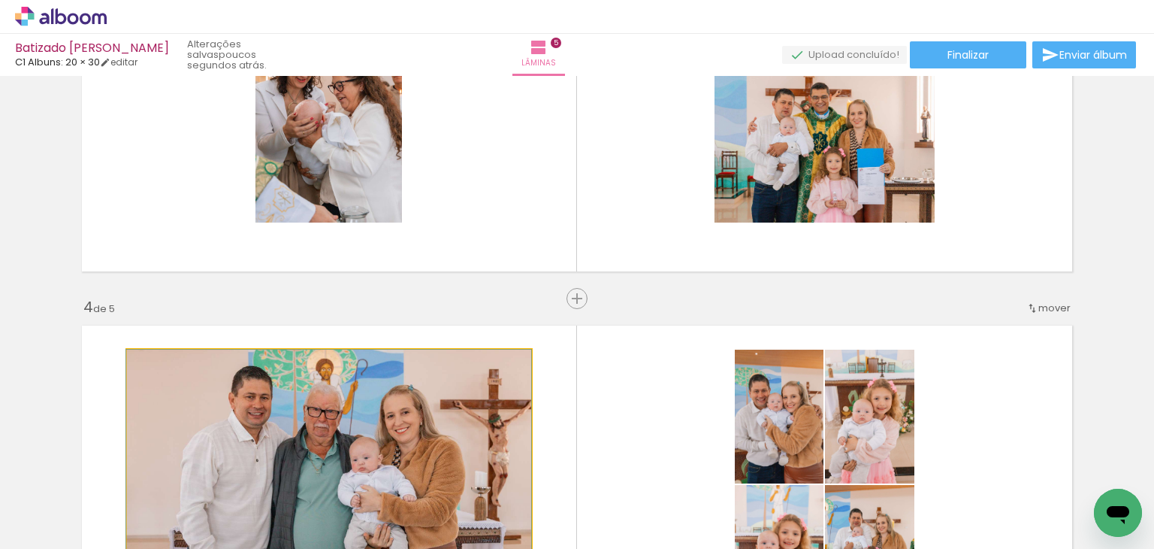
click at [192, 419] on quentale-photo at bounding box center [329, 484] width 404 height 270
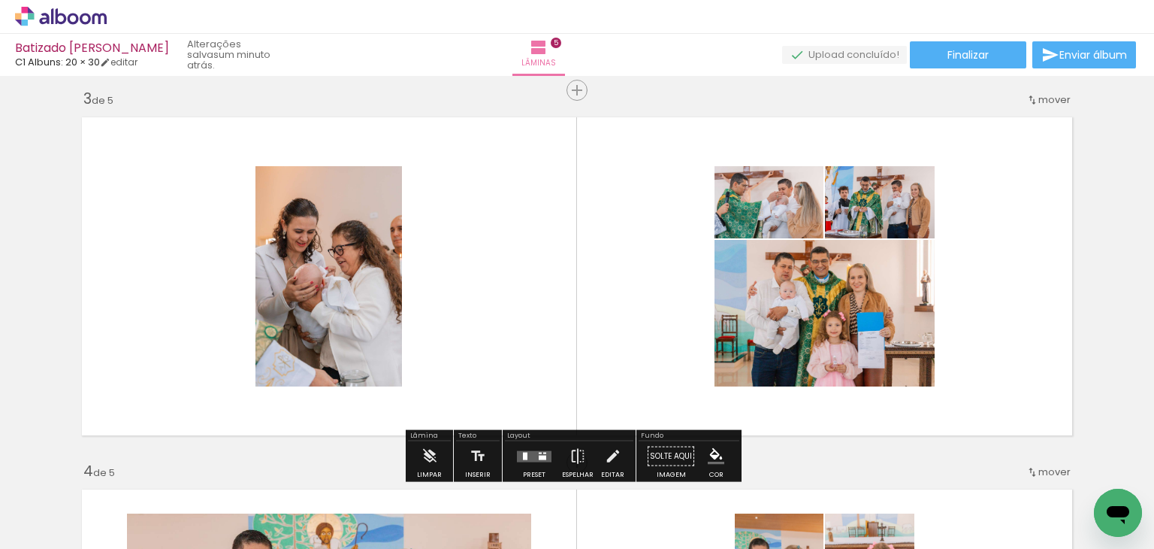
scroll to position [786, 0]
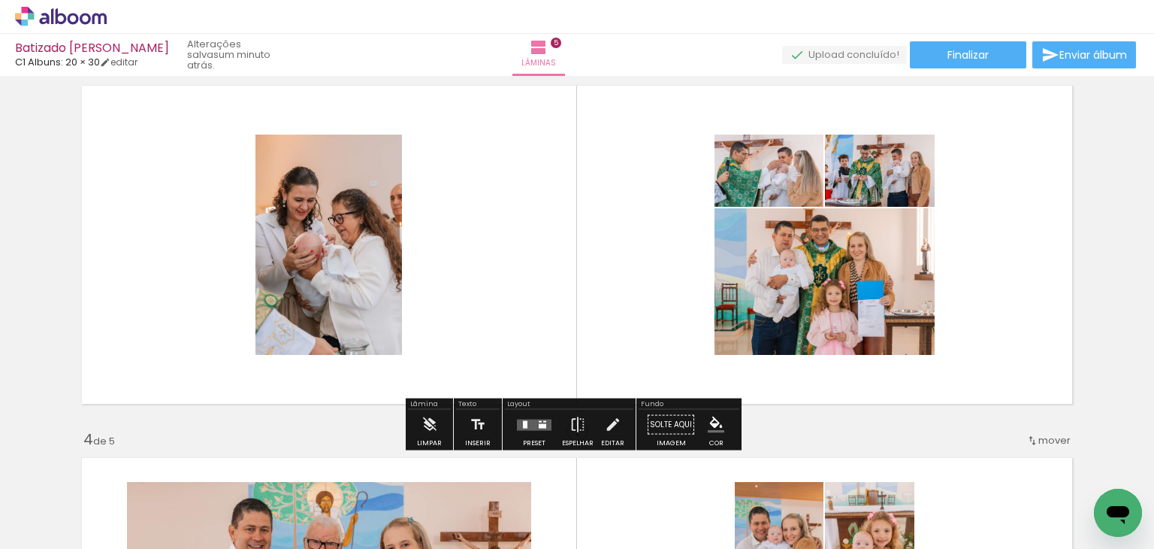
click at [533, 410] on div at bounding box center [534, 425] width 41 height 30
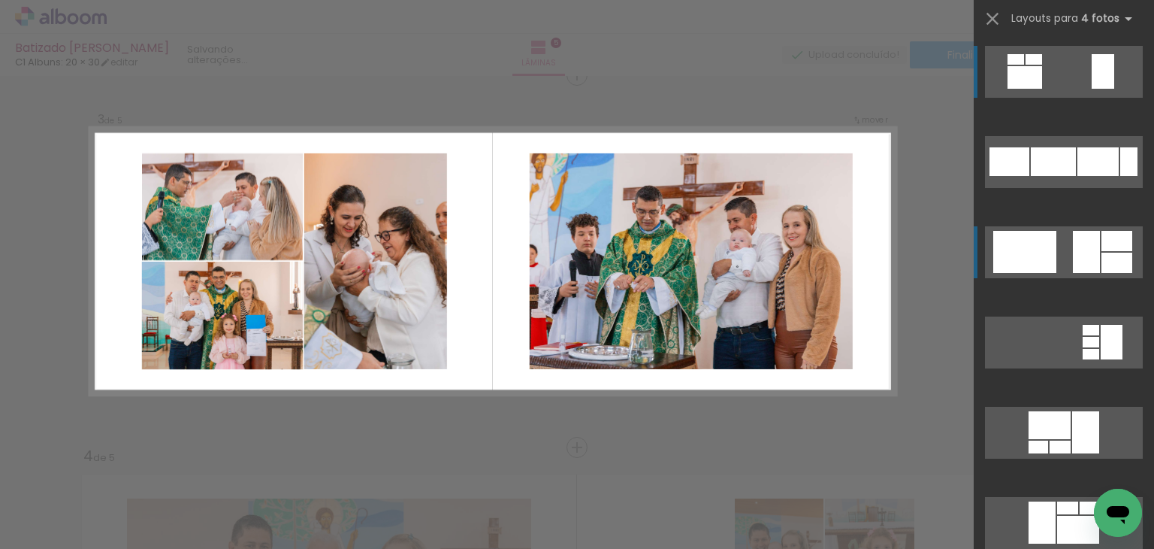
scroll to position [765, 0]
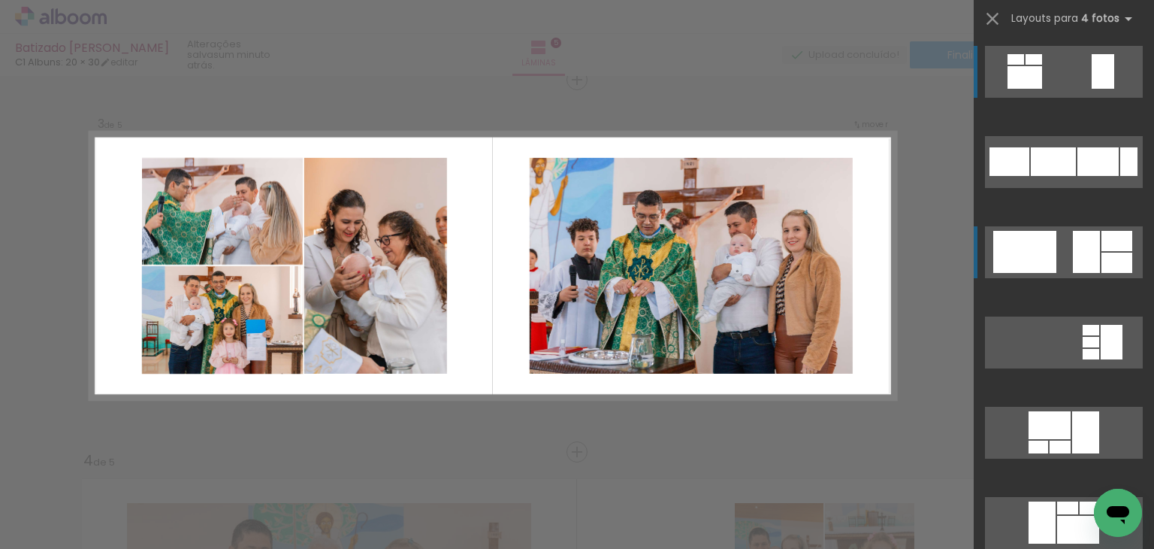
click at [1012, 240] on div at bounding box center [1024, 252] width 63 height 42
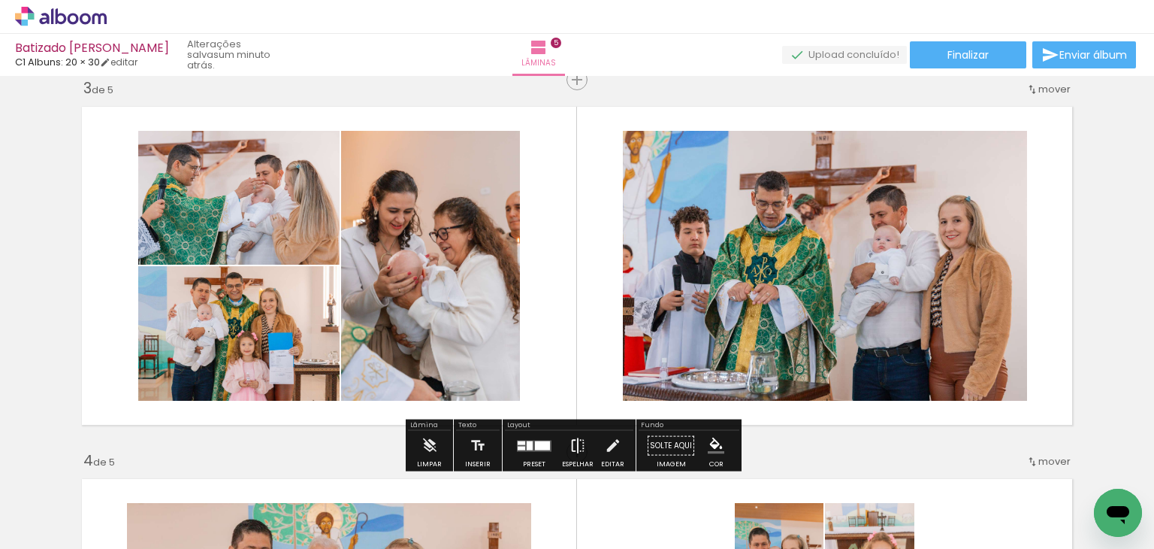
click at [571, 449] on iron-icon at bounding box center [578, 446] width 17 height 30
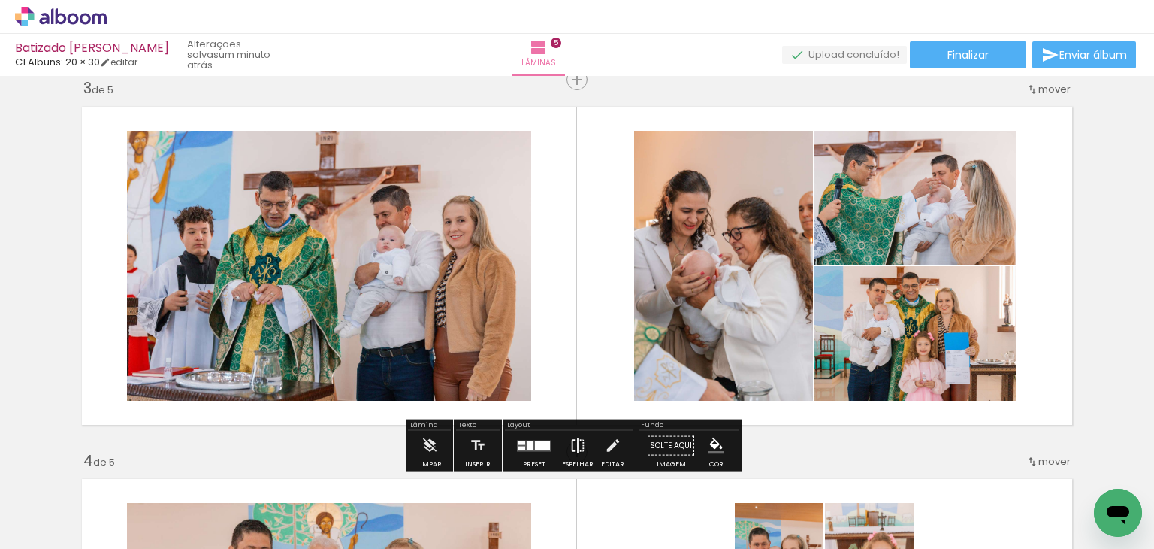
click at [571, 448] on iron-icon at bounding box center [578, 446] width 17 height 30
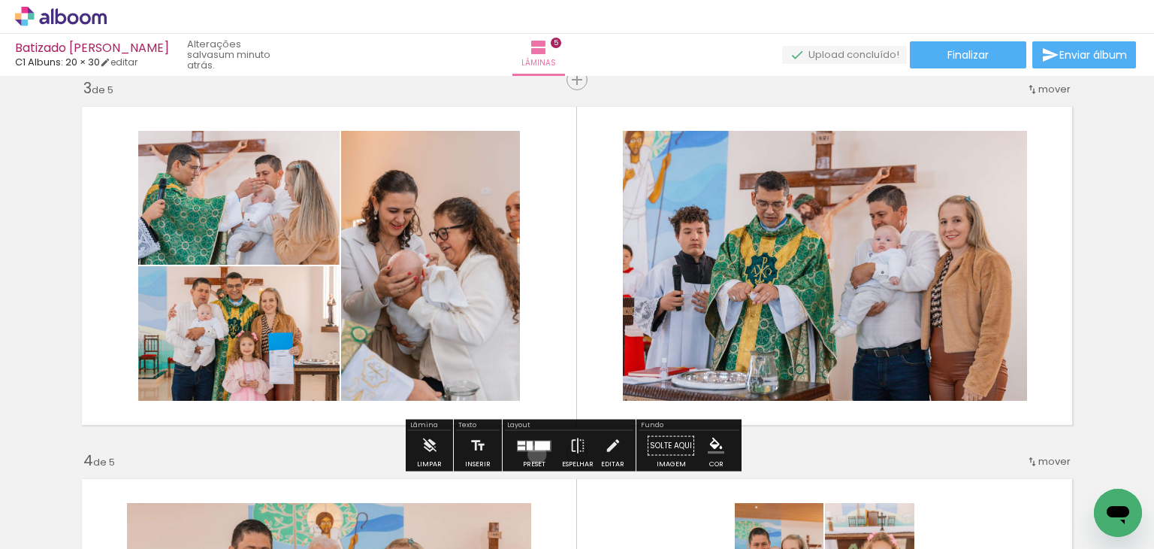
click at [534, 453] on div at bounding box center [534, 446] width 41 height 30
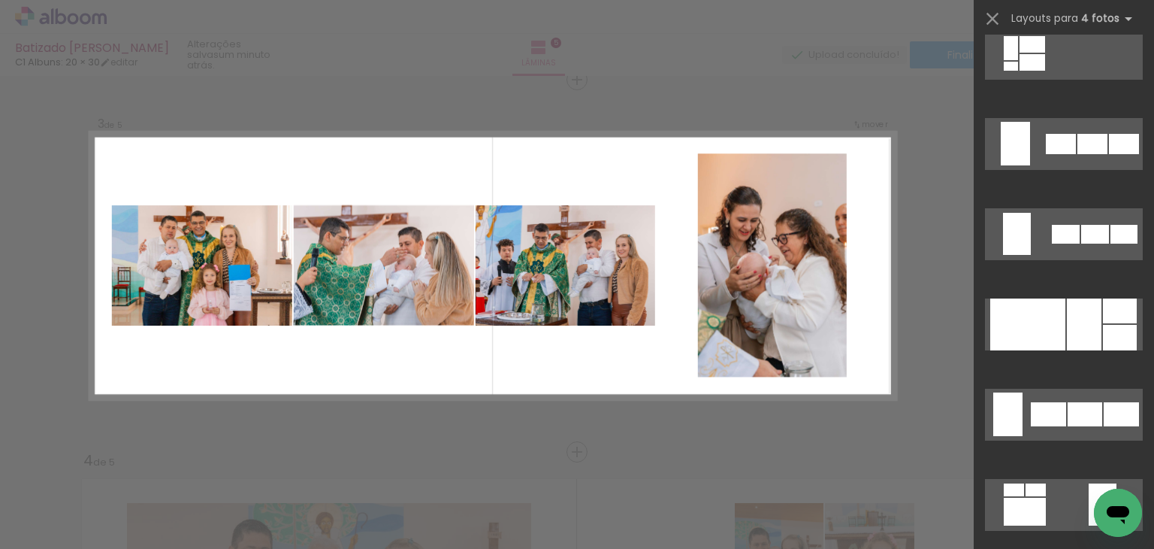
scroll to position [1028, 0]
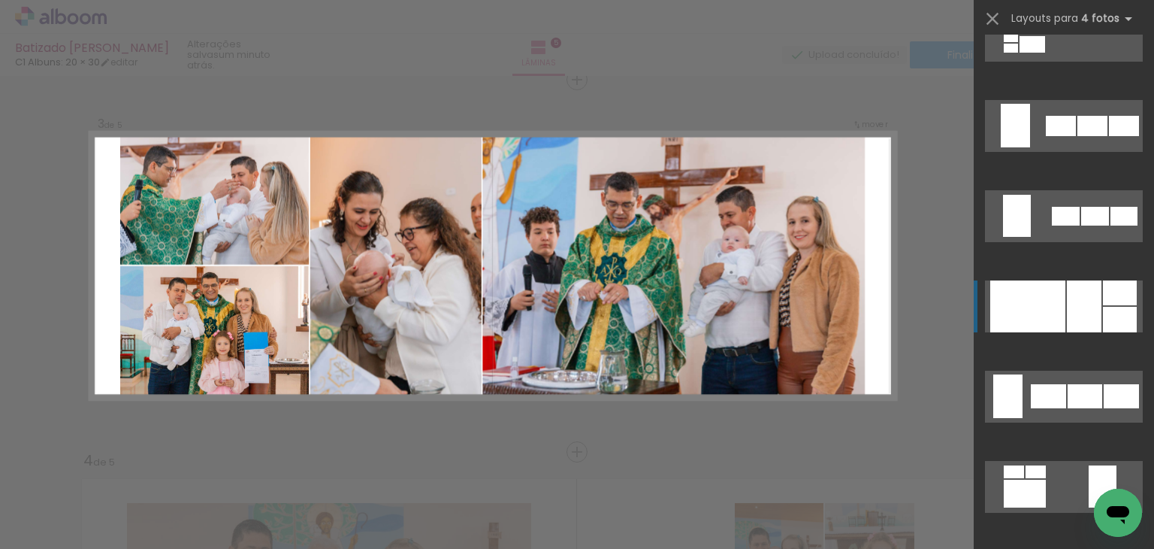
click at [1060, 328] on quentale-layouter at bounding box center [1064, 306] width 158 height 52
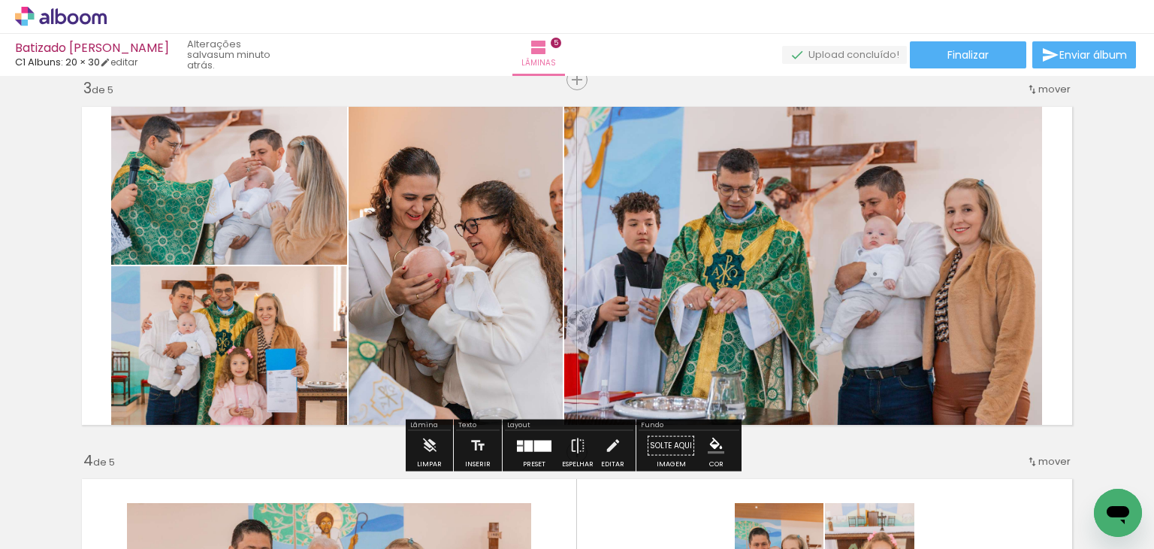
click at [445, 268] on quentale-photo at bounding box center [456, 265] width 214 height 334
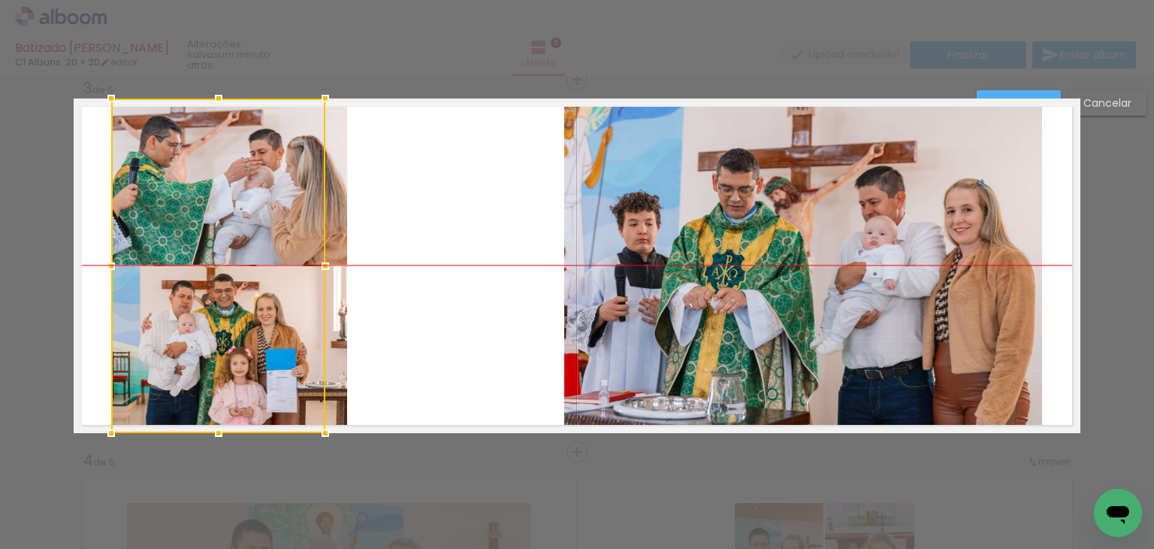
drag, startPoint x: 445, startPoint y: 268, endPoint x: 207, endPoint y: 263, distance: 237.5
click at [207, 263] on div at bounding box center [218, 265] width 214 height 334
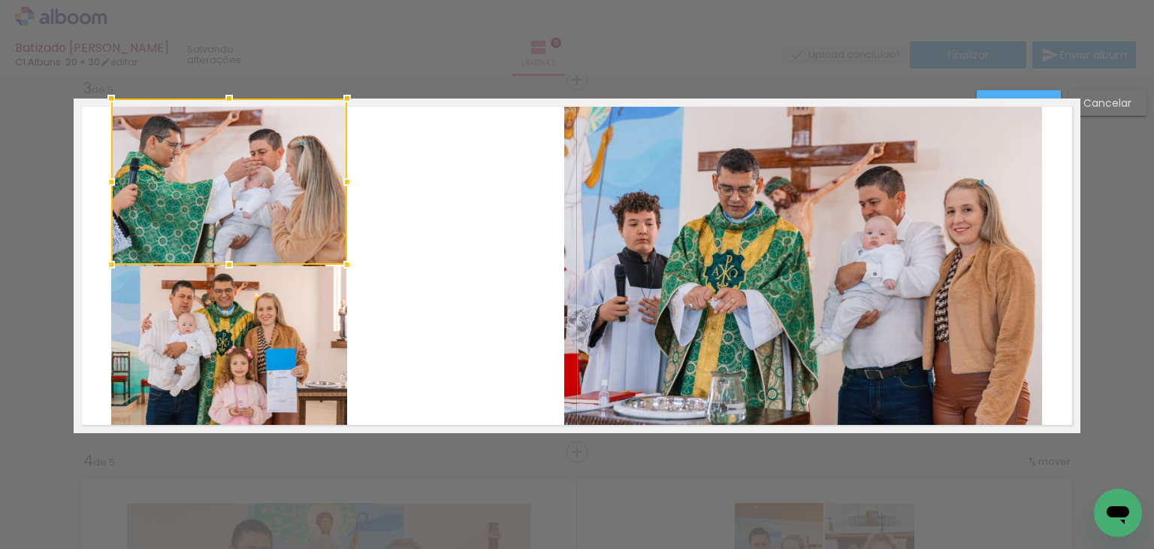
click at [207, 263] on div at bounding box center [229, 181] width 236 height 166
click at [201, 228] on div at bounding box center [229, 181] width 236 height 166
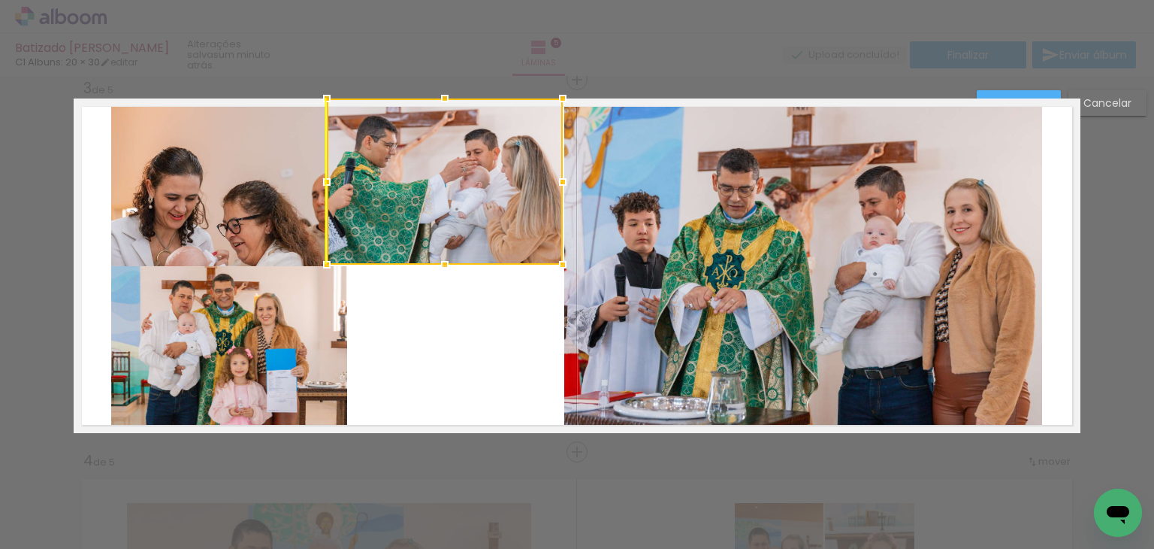
drag, startPoint x: 201, startPoint y: 228, endPoint x: 418, endPoint y: 226, distance: 216.4
click at [418, 226] on div at bounding box center [445, 181] width 236 height 166
click at [222, 348] on quentale-photo at bounding box center [229, 349] width 236 height 167
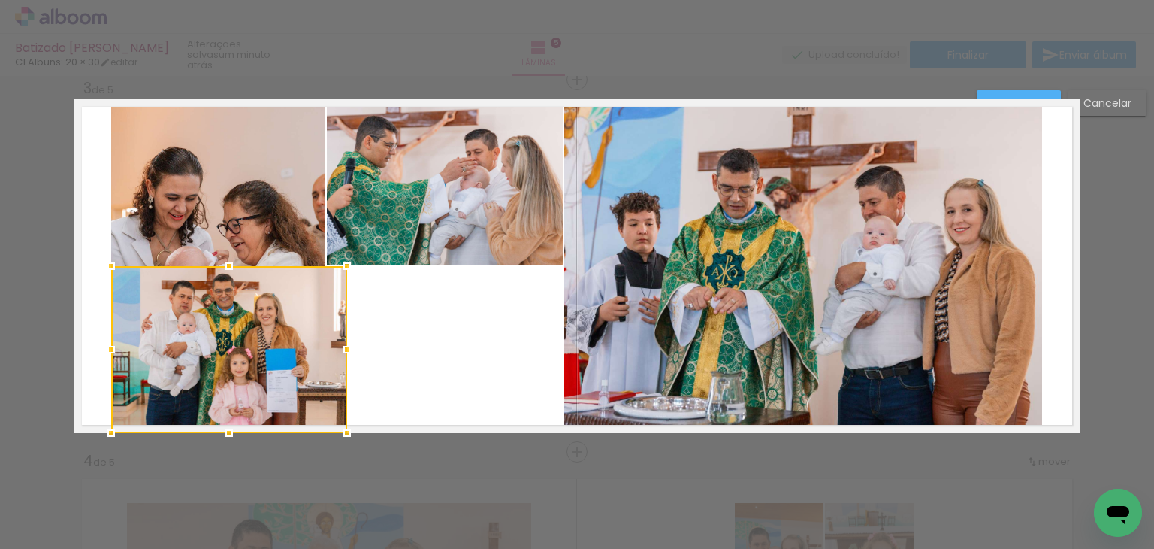
click at [222, 348] on div at bounding box center [229, 349] width 236 height 167
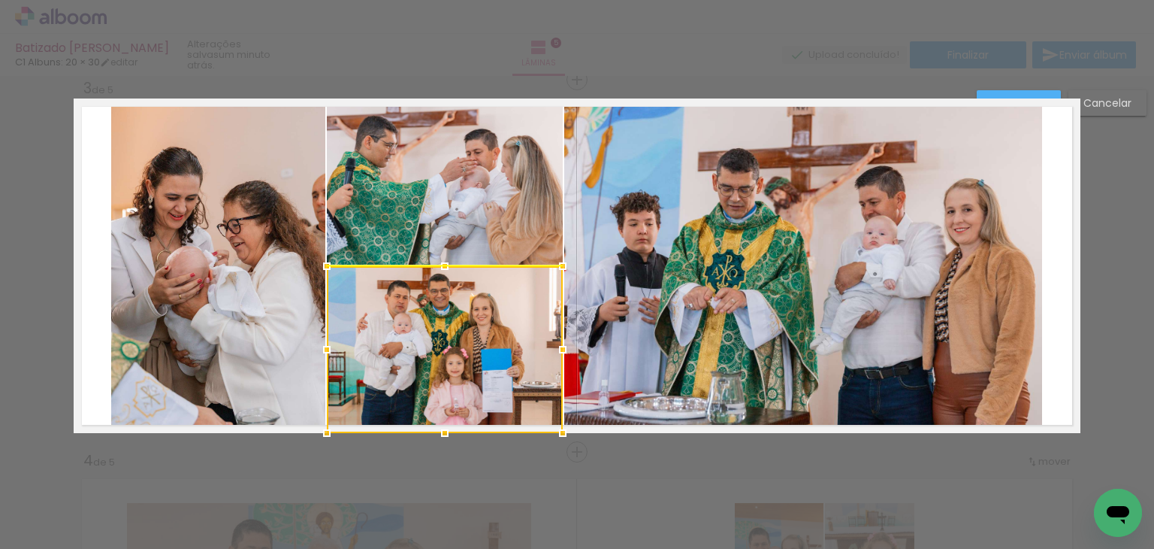
drag, startPoint x: 222, startPoint y: 348, endPoint x: 433, endPoint y: 356, distance: 210.6
click at [433, 356] on div at bounding box center [445, 349] width 236 height 167
click at [1007, 92] on paper-button "Confirmar" at bounding box center [1019, 103] width 84 height 26
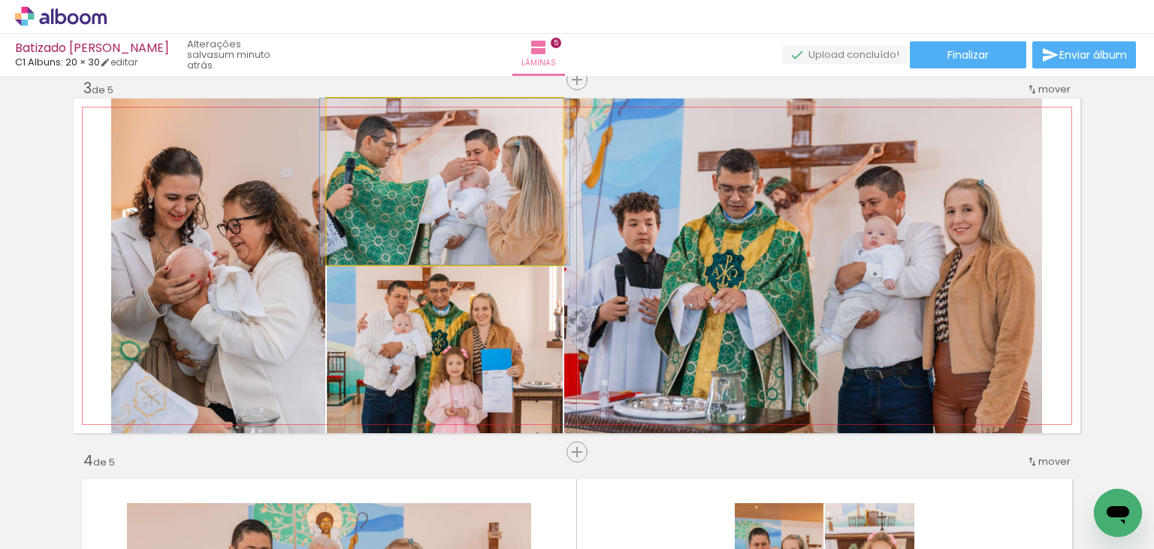
drag, startPoint x: 436, startPoint y: 177, endPoint x: 823, endPoint y: 259, distance: 395.4
click at [0, 0] on slot at bounding box center [0, 0] width 0 height 0
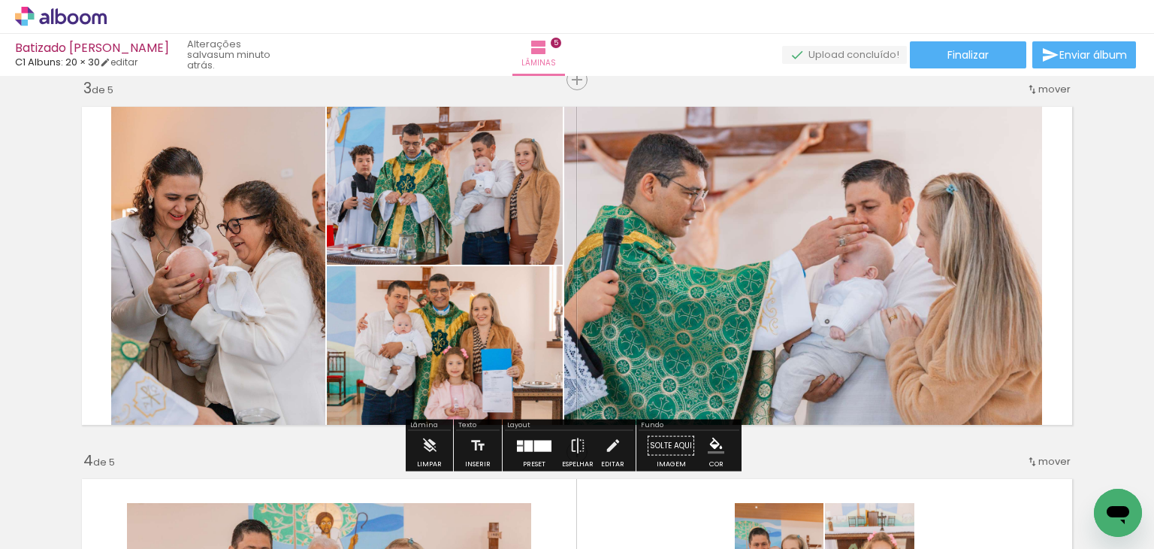
click at [141, 304] on quentale-photo at bounding box center [218, 265] width 214 height 334
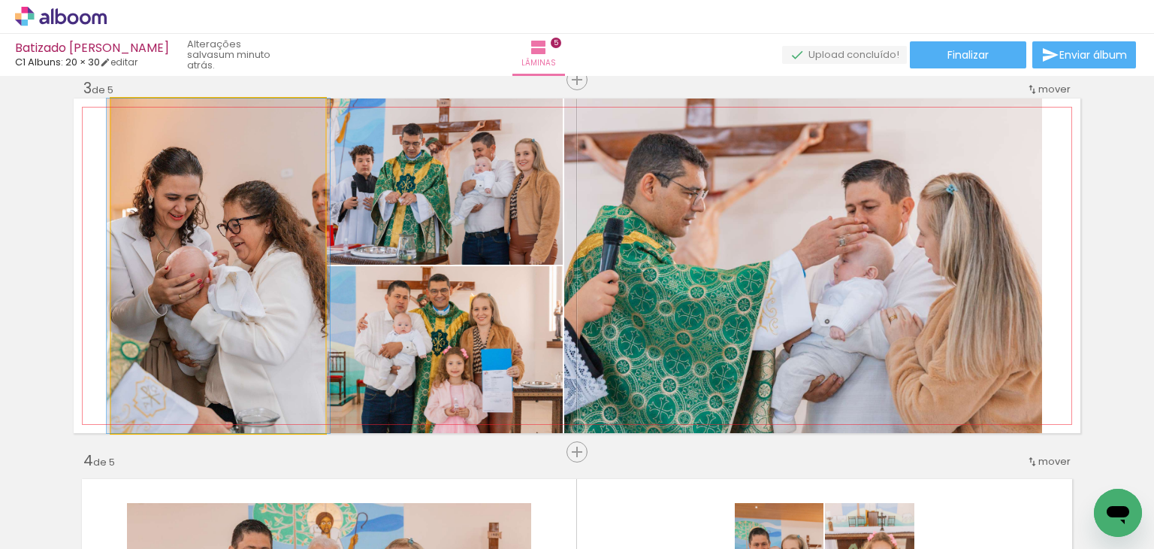
click at [111, 274] on quentale-photo at bounding box center [218, 265] width 214 height 334
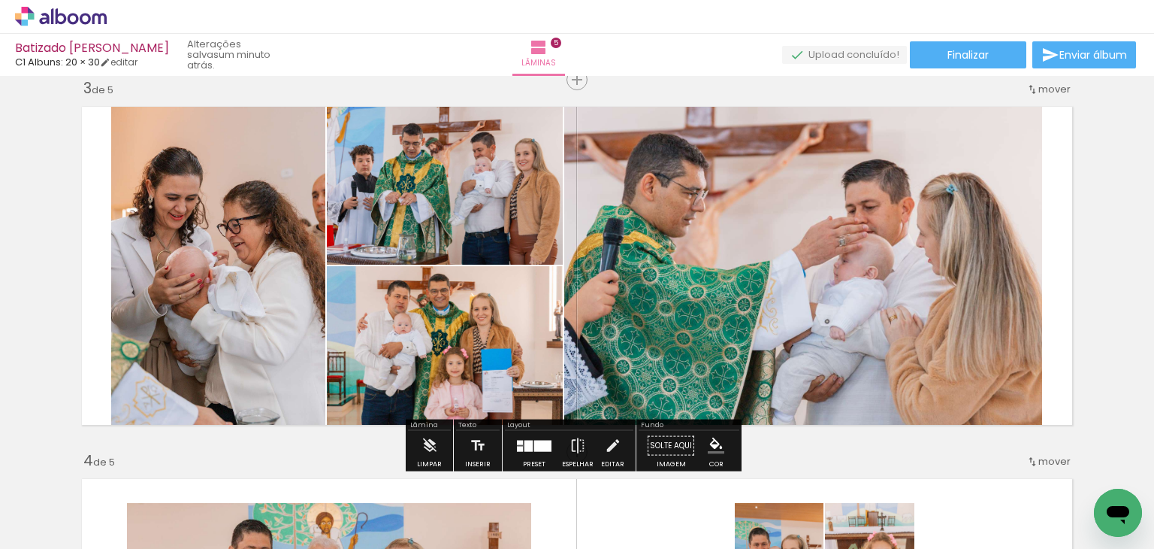
click at [141, 277] on quentale-photo at bounding box center [218, 265] width 214 height 334
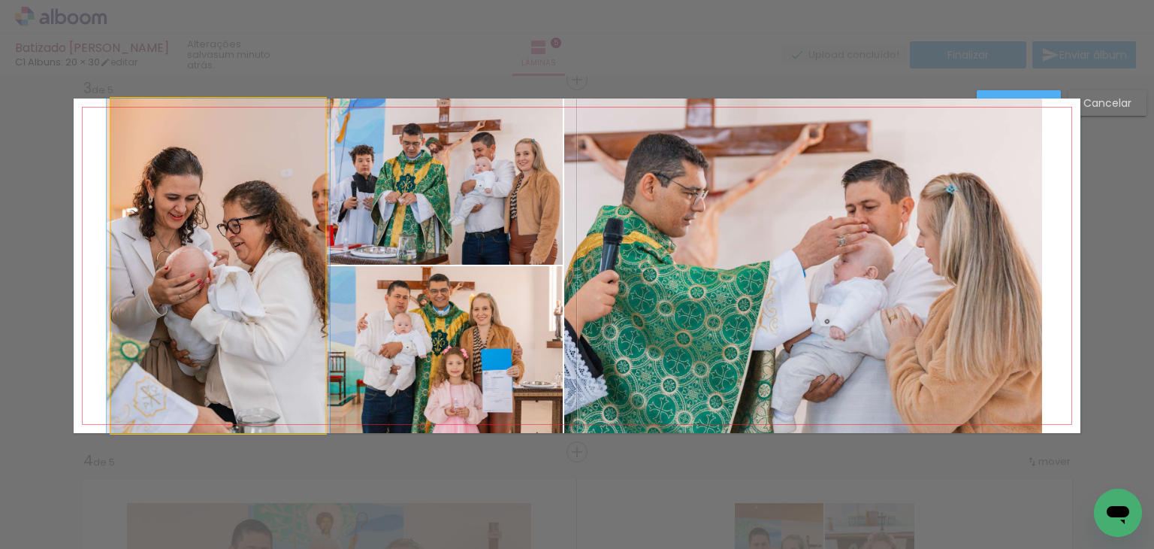
click at [121, 262] on quentale-photo at bounding box center [218, 265] width 214 height 334
click at [327, 266] on div at bounding box center [445, 349] width 236 height 167
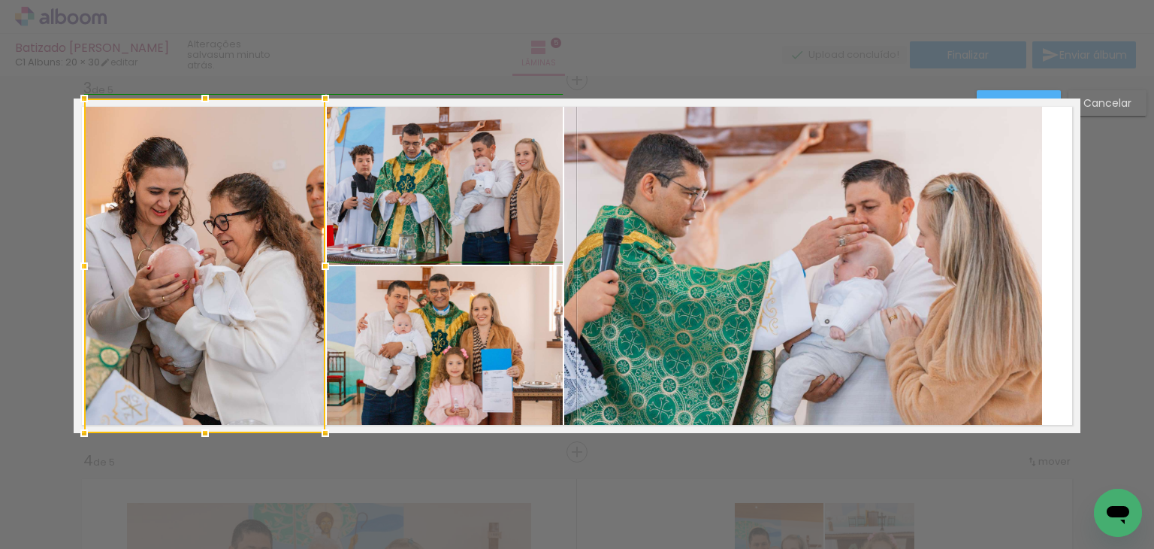
drag, startPoint x: 105, startPoint y: 262, endPoint x: 84, endPoint y: 259, distance: 21.4
click at [84, 259] on div at bounding box center [84, 266] width 30 height 30
click at [984, 231] on quentale-photo at bounding box center [803, 265] width 478 height 334
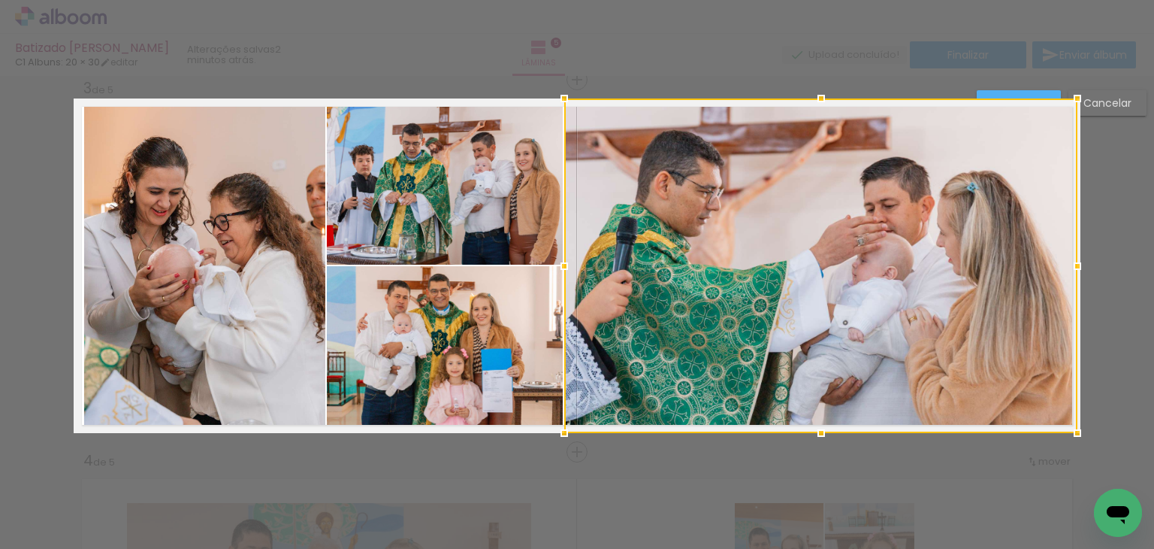
drag, startPoint x: 1039, startPoint y: 262, endPoint x: 1067, endPoint y: 265, distance: 28.1
click at [1067, 265] on div at bounding box center [1078, 266] width 30 height 30
click at [1015, 90] on paper-button "Confirmar" at bounding box center [1019, 103] width 84 height 26
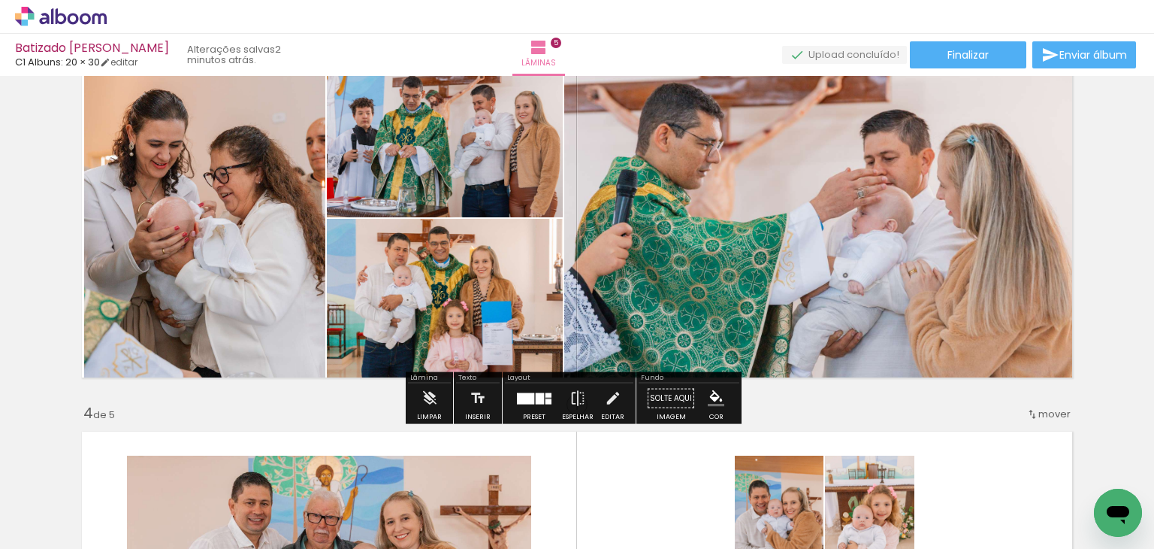
scroll to position [812, 0]
drag, startPoint x: 464, startPoint y: 328, endPoint x: 661, endPoint y: 280, distance: 203.4
click at [0, 0] on slot at bounding box center [0, 0] width 0 height 0
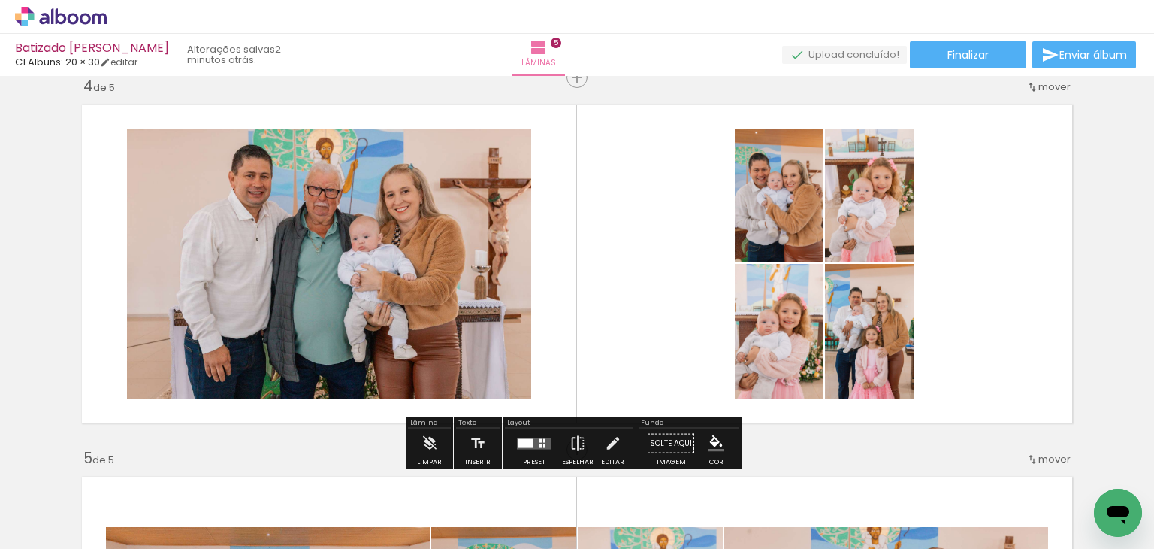
scroll to position [1139, 0]
click at [522, 436] on div at bounding box center [534, 443] width 41 height 30
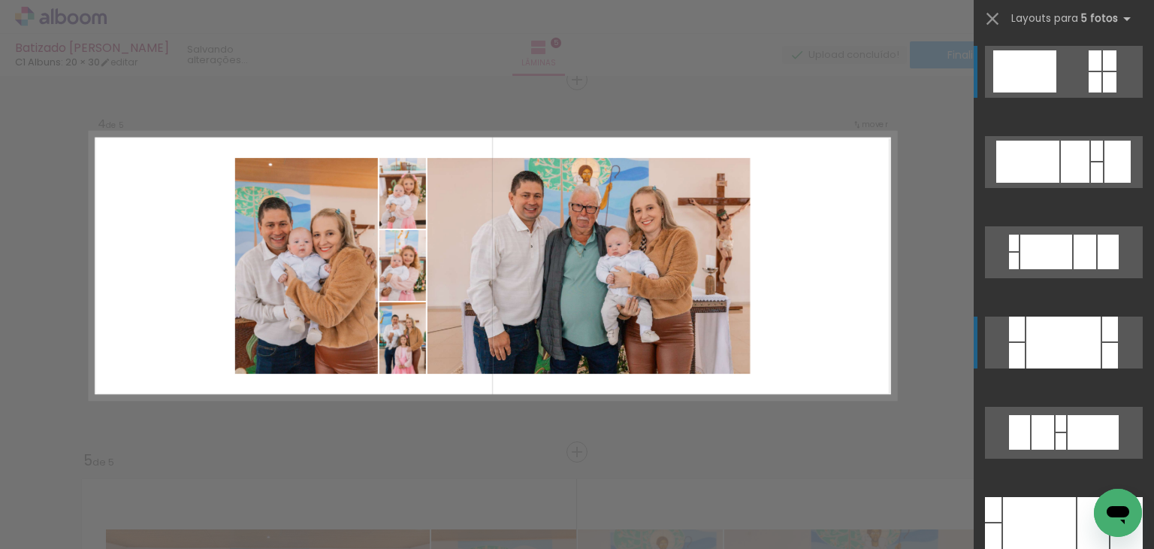
scroll to position [364, 0]
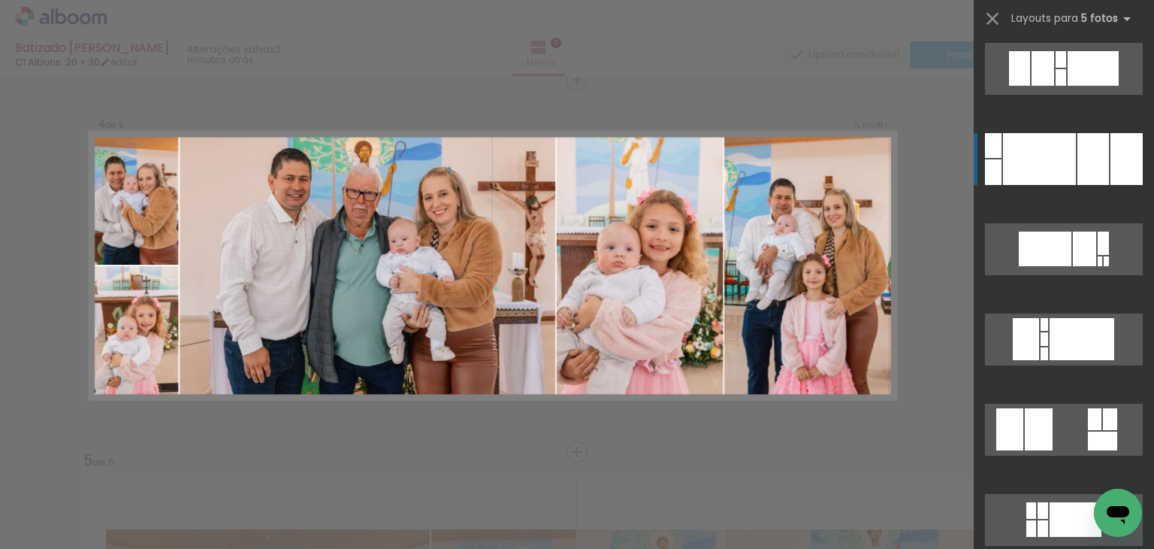
click at [1030, 165] on div at bounding box center [1039, 159] width 73 height 52
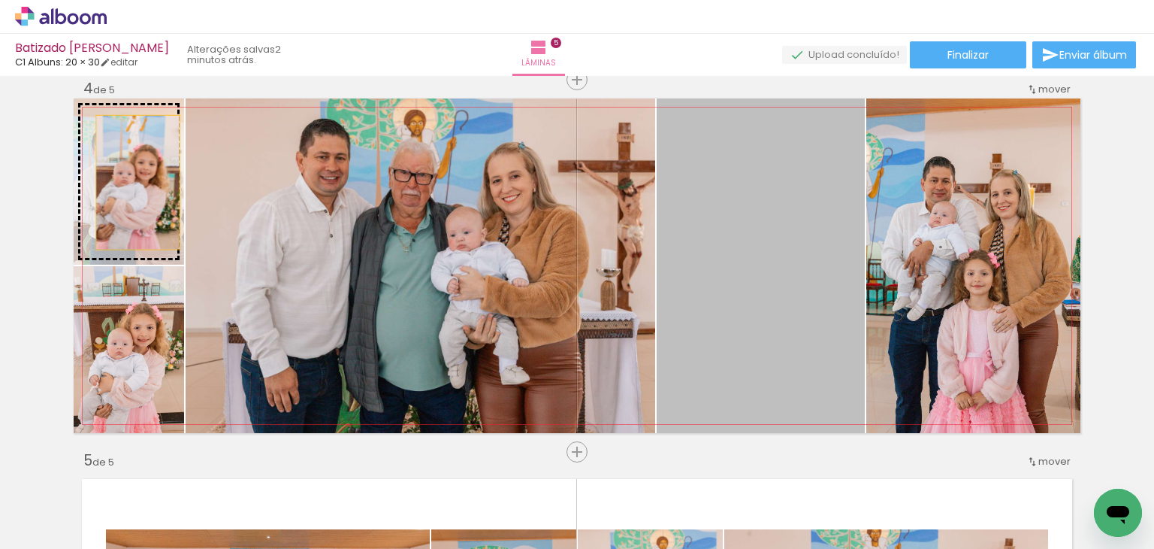
drag, startPoint x: 742, startPoint y: 231, endPoint x: 132, endPoint y: 182, distance: 611.5
click at [0, 0] on slot at bounding box center [0, 0] width 0 height 0
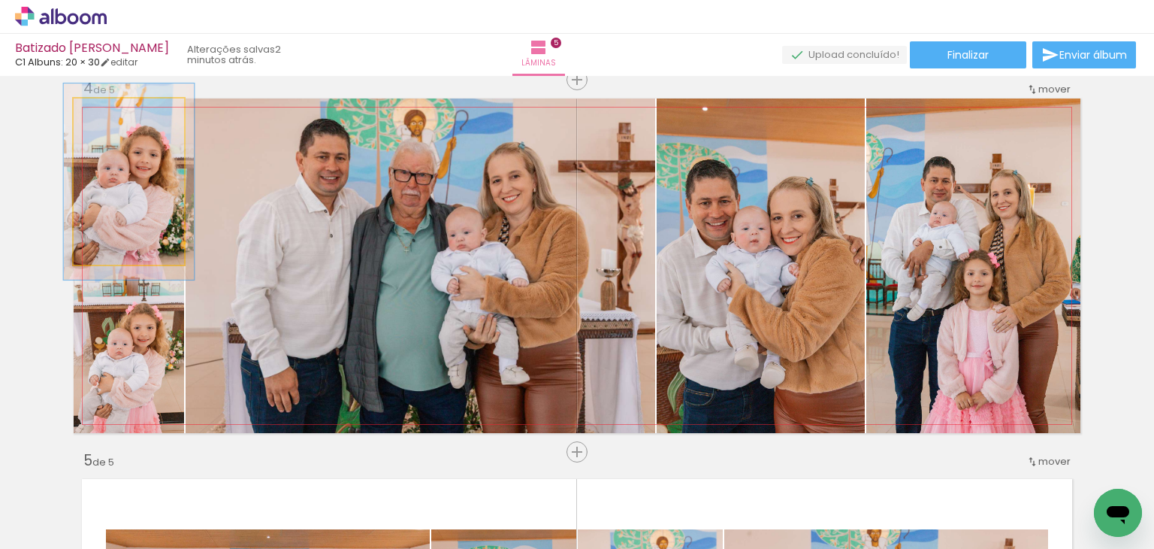
drag, startPoint x: 108, startPoint y: 118, endPoint x: 117, endPoint y: 119, distance: 9.0
type paper-slider "118"
click at [117, 119] on div at bounding box center [118, 114] width 24 height 24
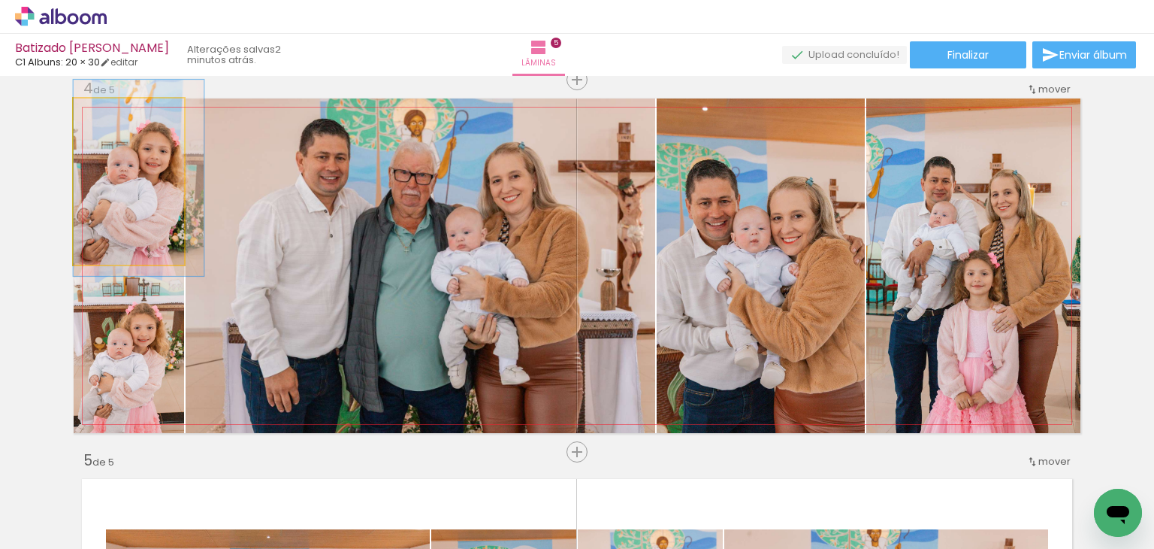
drag, startPoint x: 162, startPoint y: 246, endPoint x: 173, endPoint y: 242, distance: 11.2
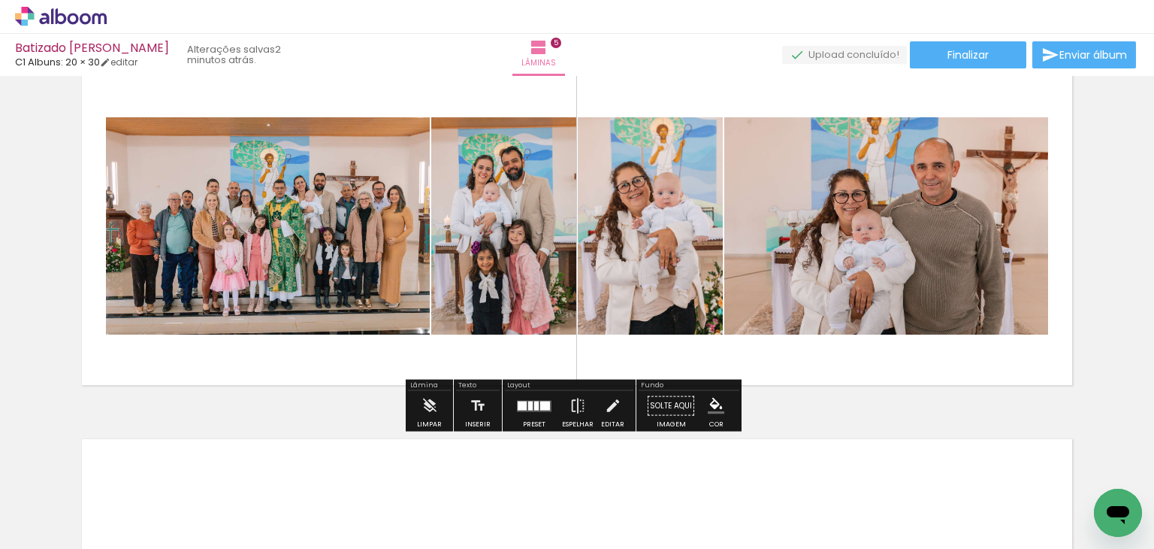
scroll to position [1541, 0]
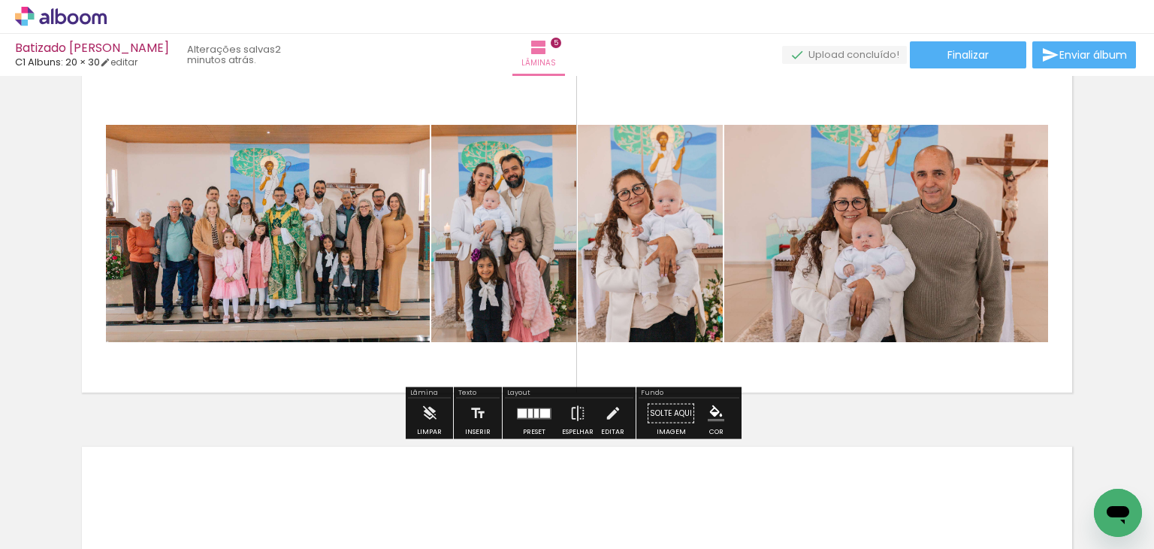
click at [532, 407] on quentale-layouter at bounding box center [534, 412] width 35 height 11
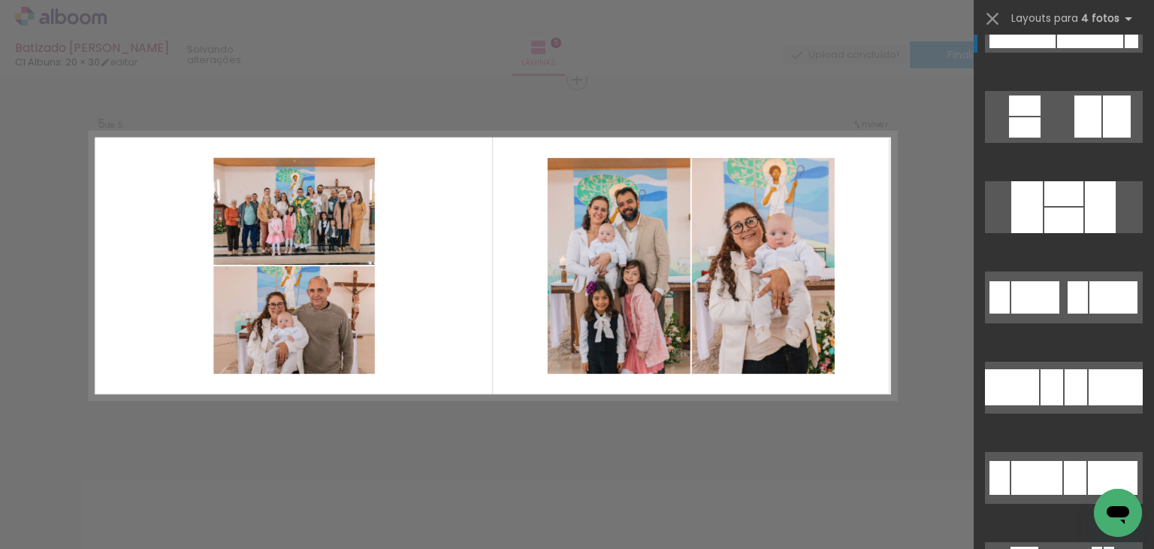
scroll to position [2390, 0]
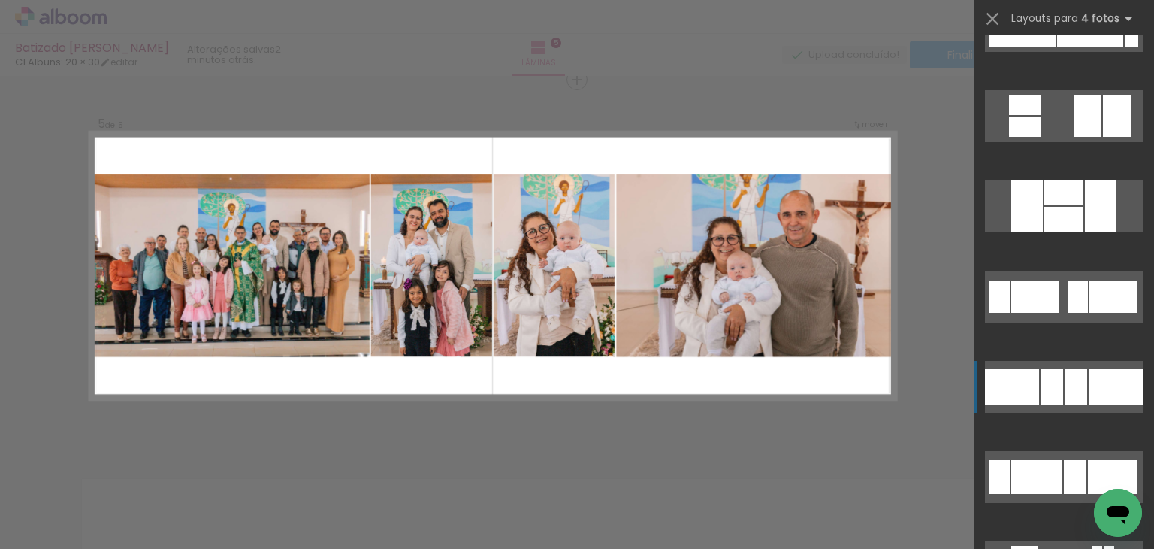
click at [1054, 383] on div at bounding box center [1052, 386] width 23 height 36
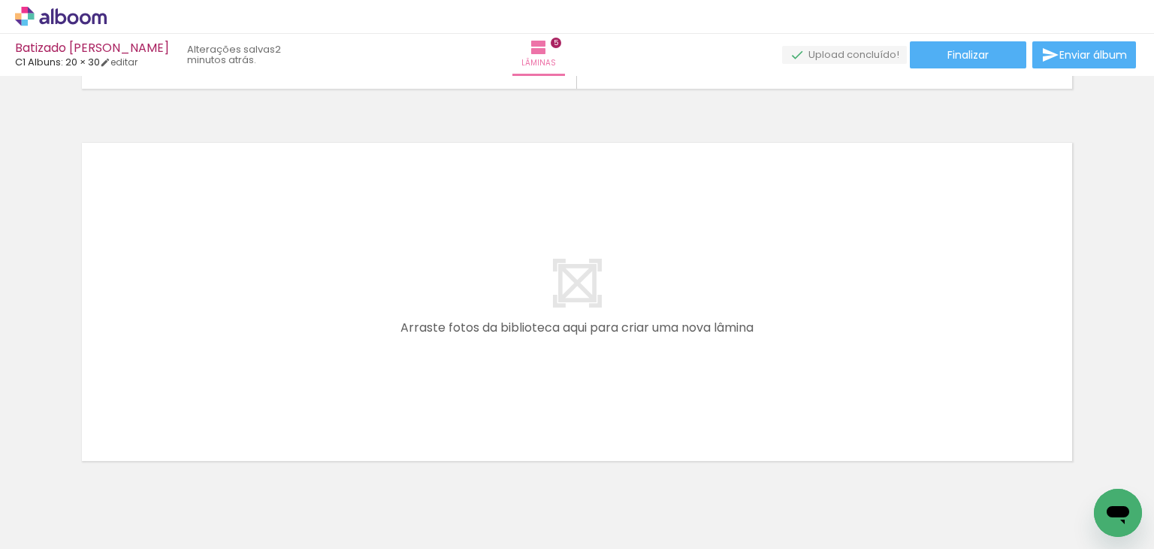
scroll to position [0, 1187]
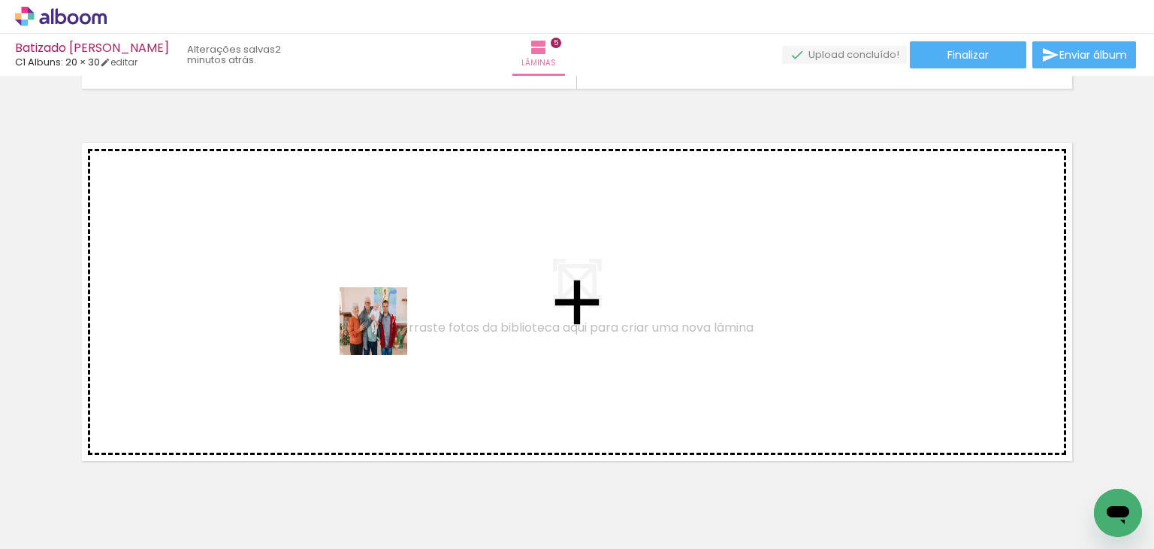
drag, startPoint x: 397, startPoint y: 488, endPoint x: 385, endPoint y: 331, distance: 156.8
click at [385, 331] on quentale-workspace at bounding box center [577, 274] width 1154 height 549
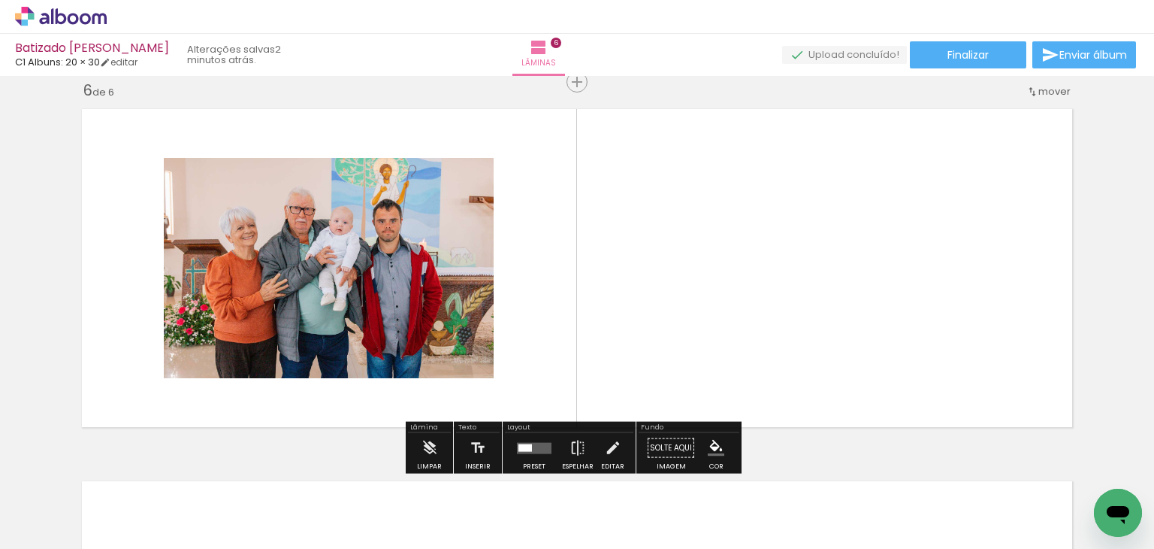
scroll to position [1882, 0]
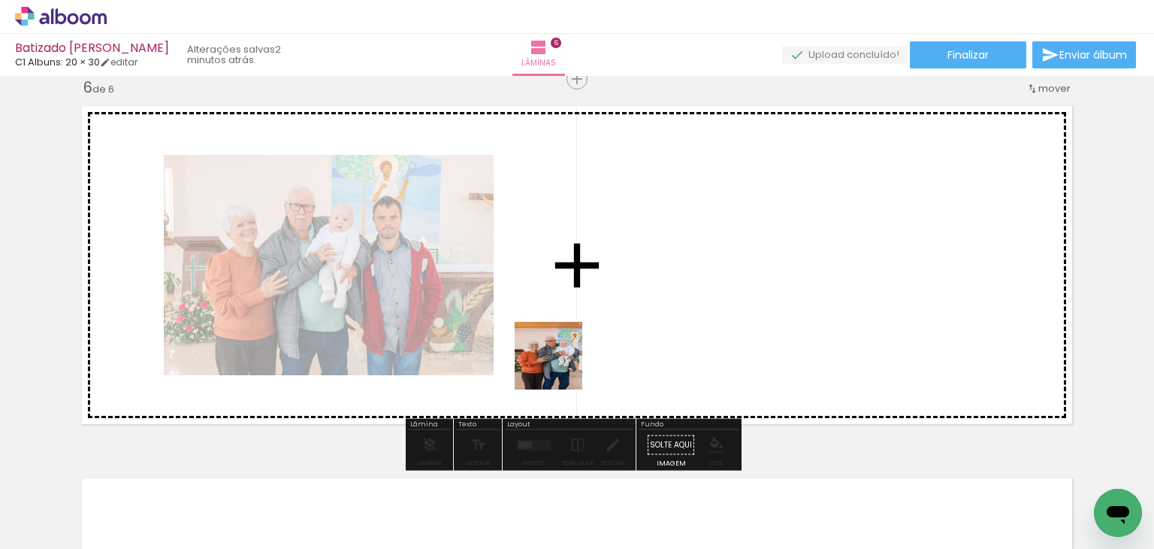
drag, startPoint x: 478, startPoint y: 494, endPoint x: 577, endPoint y: 340, distance: 183.2
click at [577, 340] on quentale-workspace at bounding box center [577, 274] width 1154 height 549
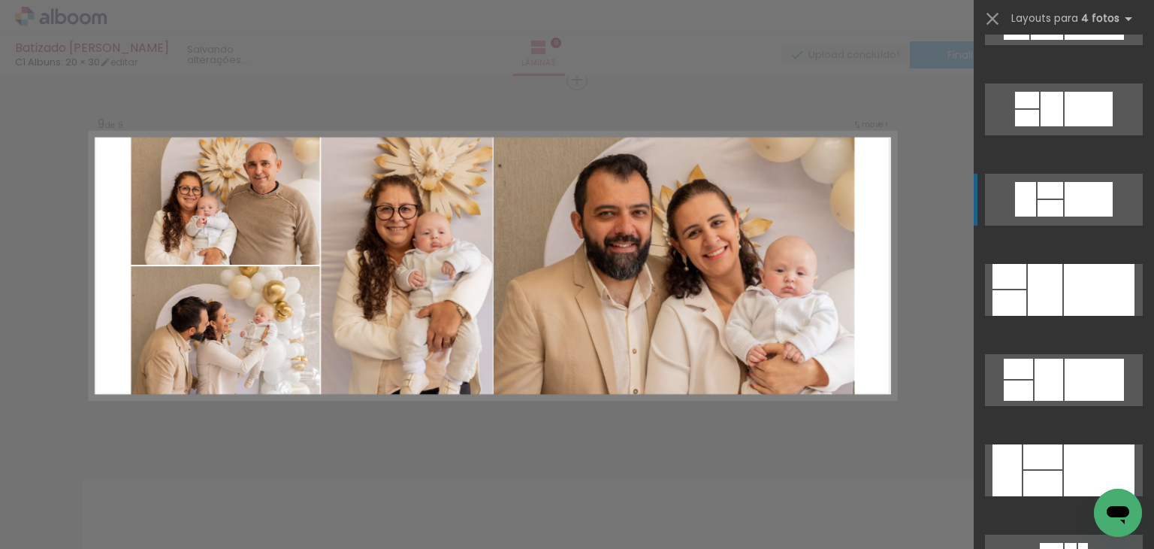
scroll to position [5102, 0]
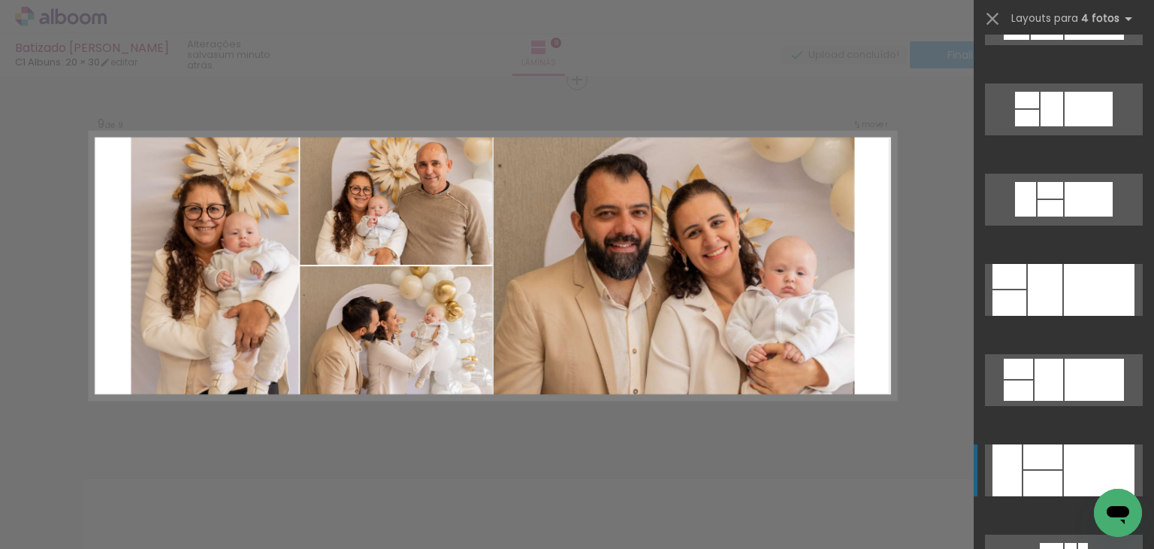
click at [1040, 456] on div at bounding box center [1042, 456] width 39 height 25
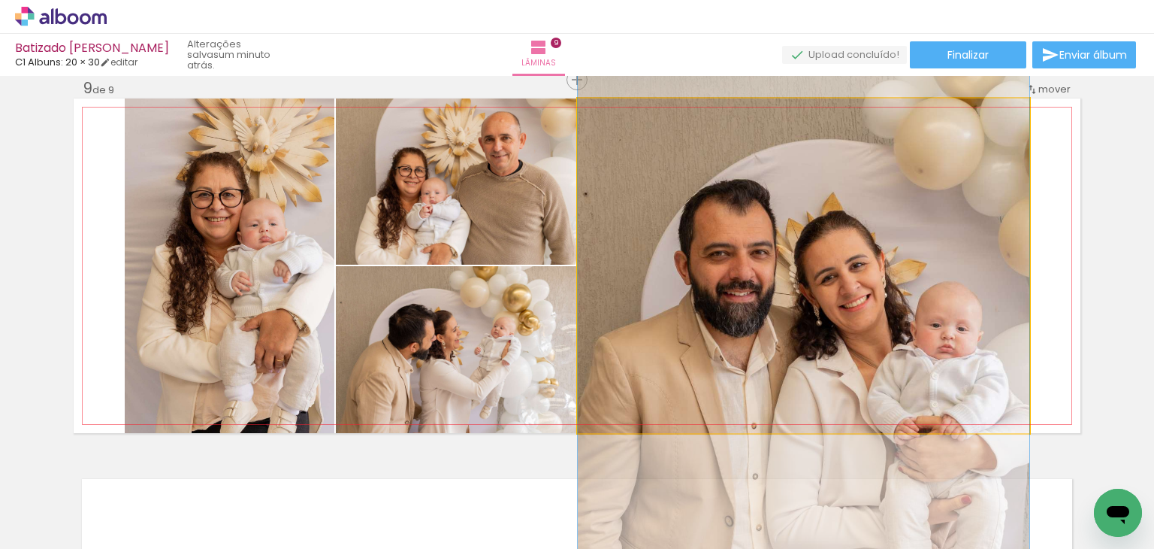
drag, startPoint x: 856, startPoint y: 282, endPoint x: 821, endPoint y: 335, distance: 64.0
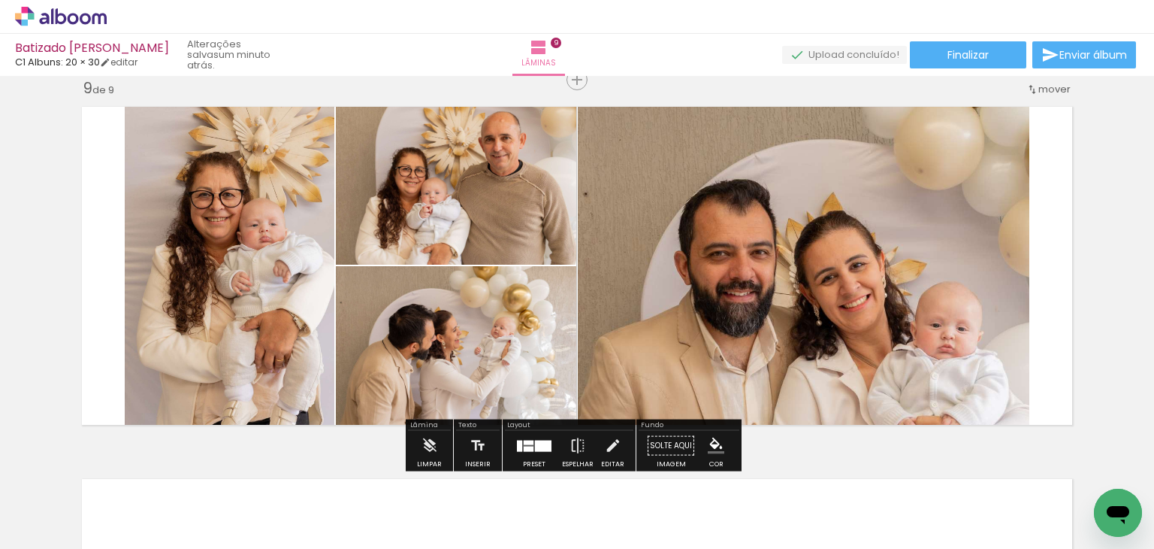
click at [520, 431] on div at bounding box center [534, 446] width 41 height 30
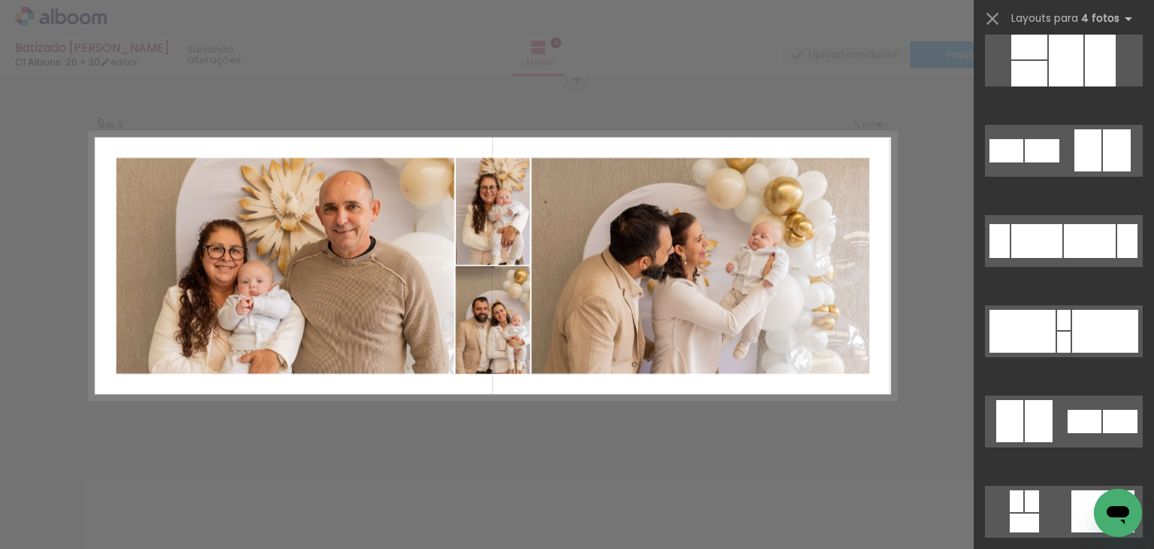
scroll to position [192, 0]
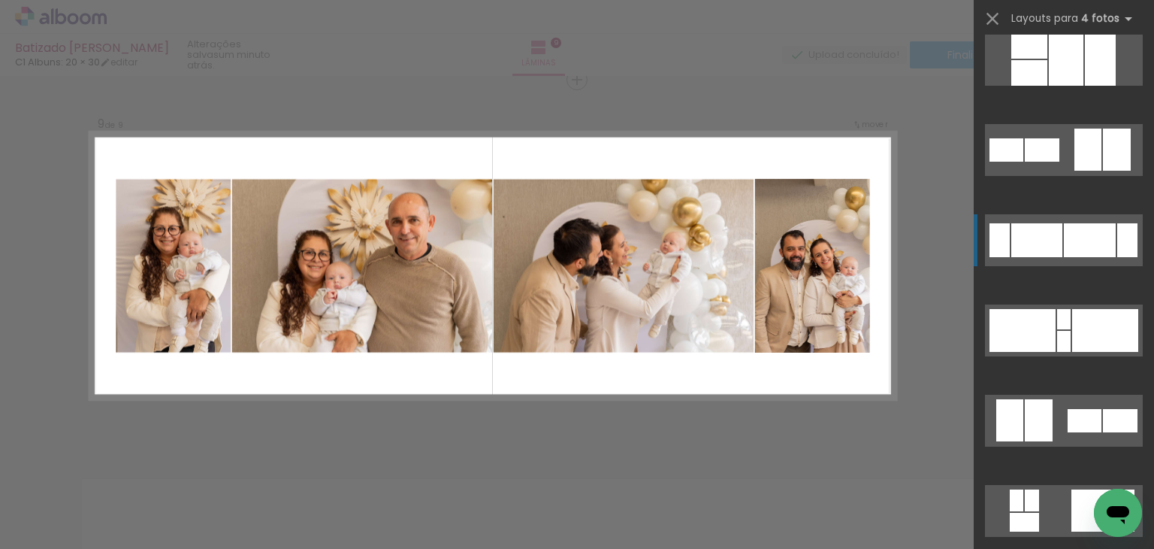
click at [1066, 226] on div at bounding box center [1090, 240] width 52 height 34
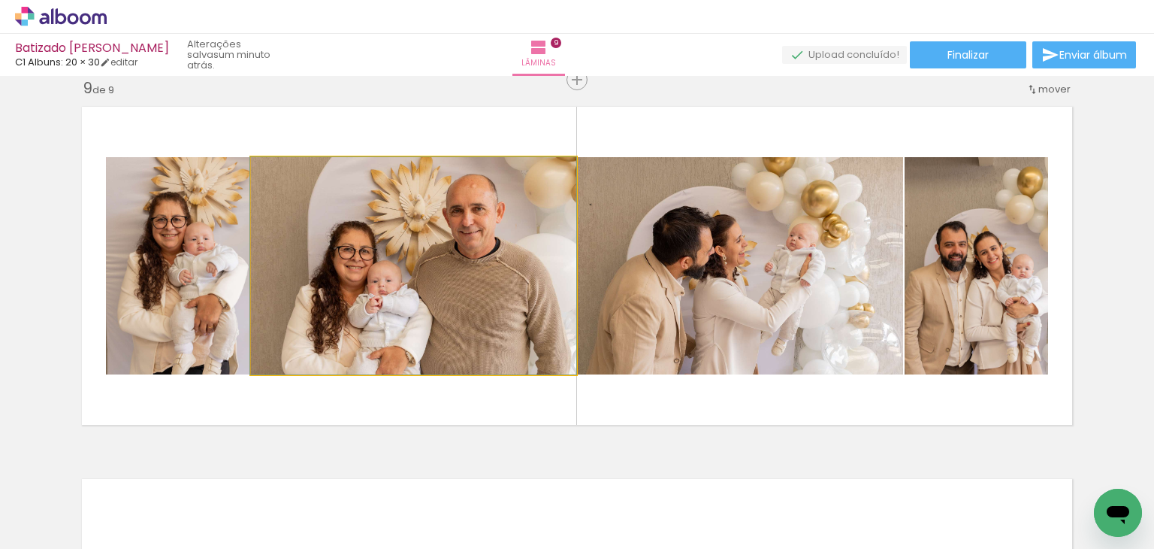
drag, startPoint x: 454, startPoint y: 298, endPoint x: 452, endPoint y: 268, distance: 30.1
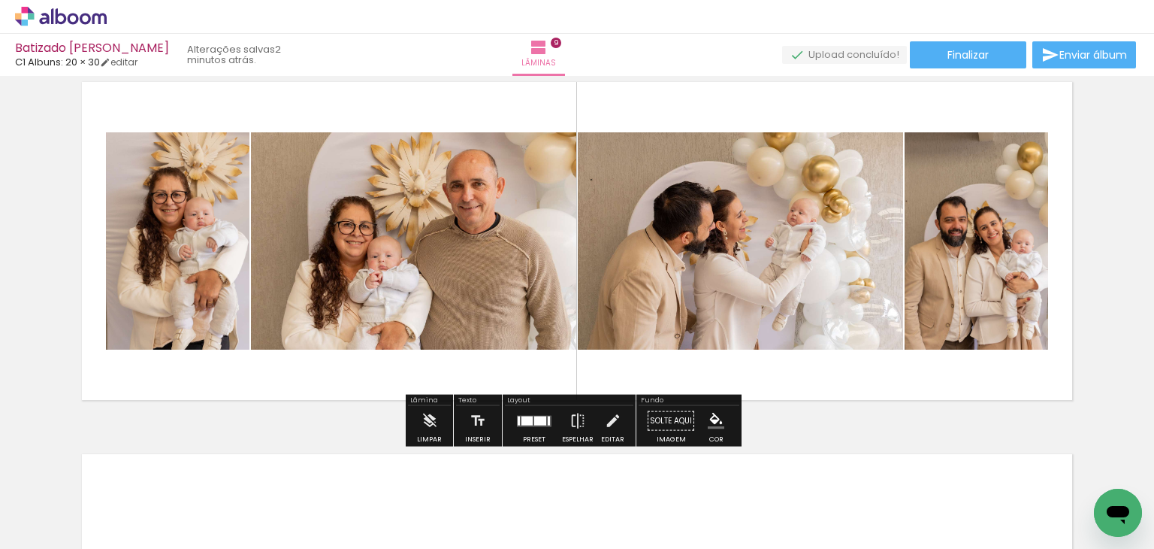
scroll to position [3023, 0]
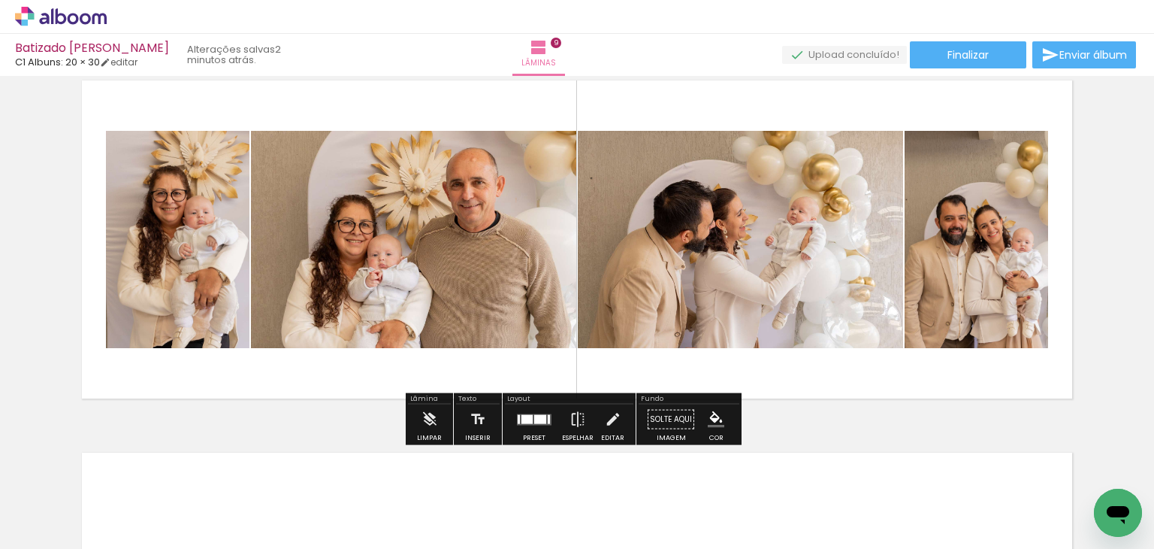
click at [542, 428] on div at bounding box center [534, 419] width 41 height 30
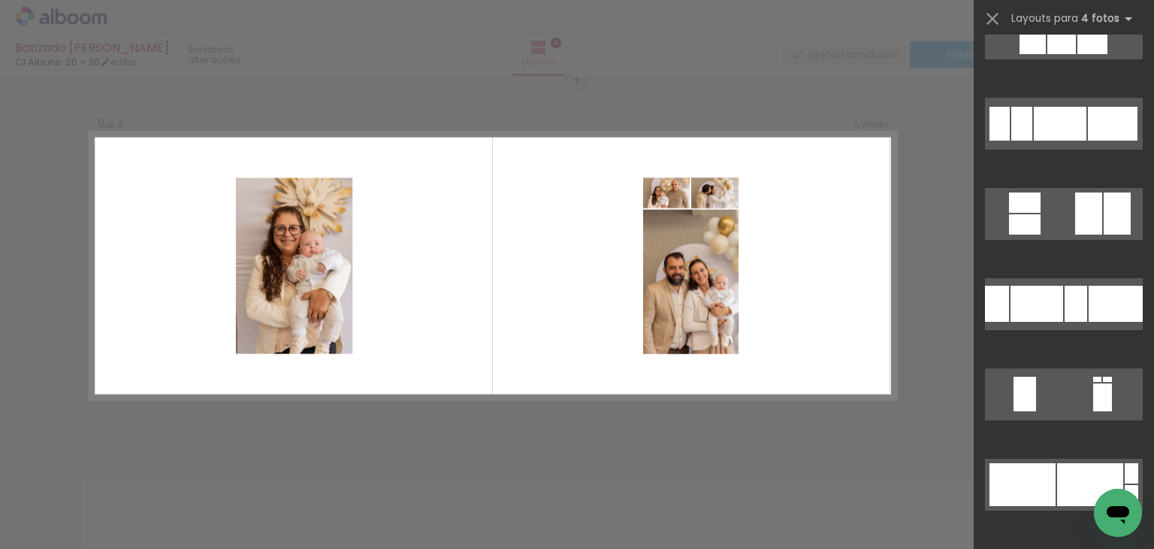
scroll to position [1935, 0]
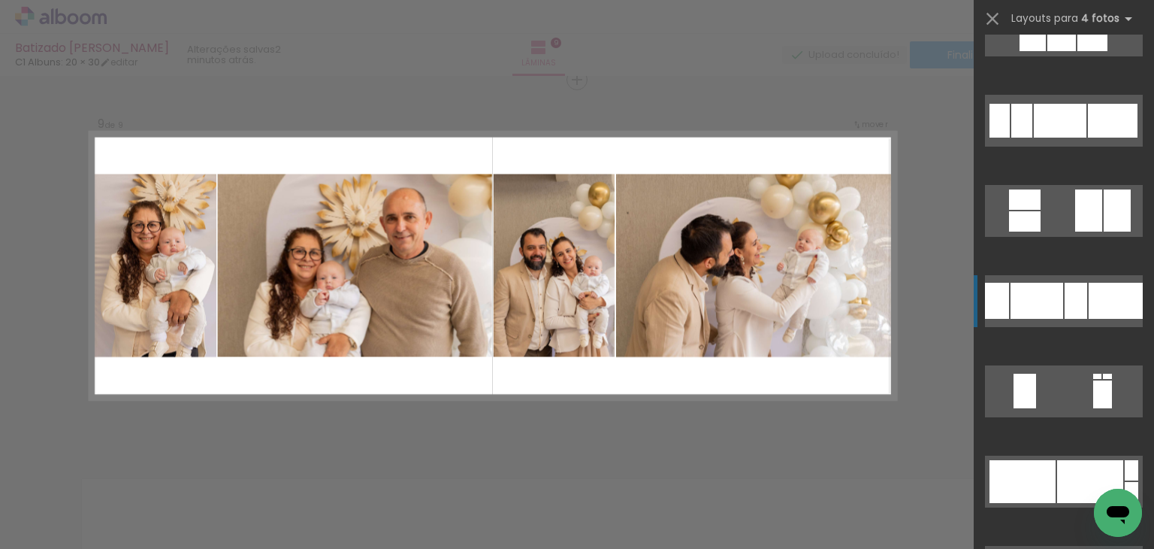
click at [1073, 314] on div at bounding box center [1076, 301] width 23 height 36
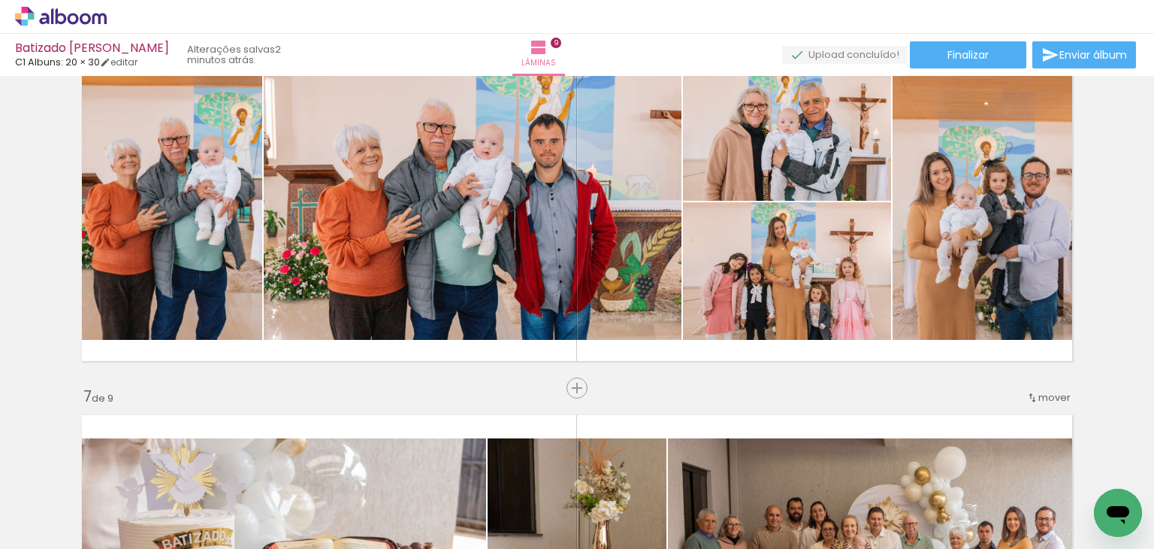
scroll to position [1932, 0]
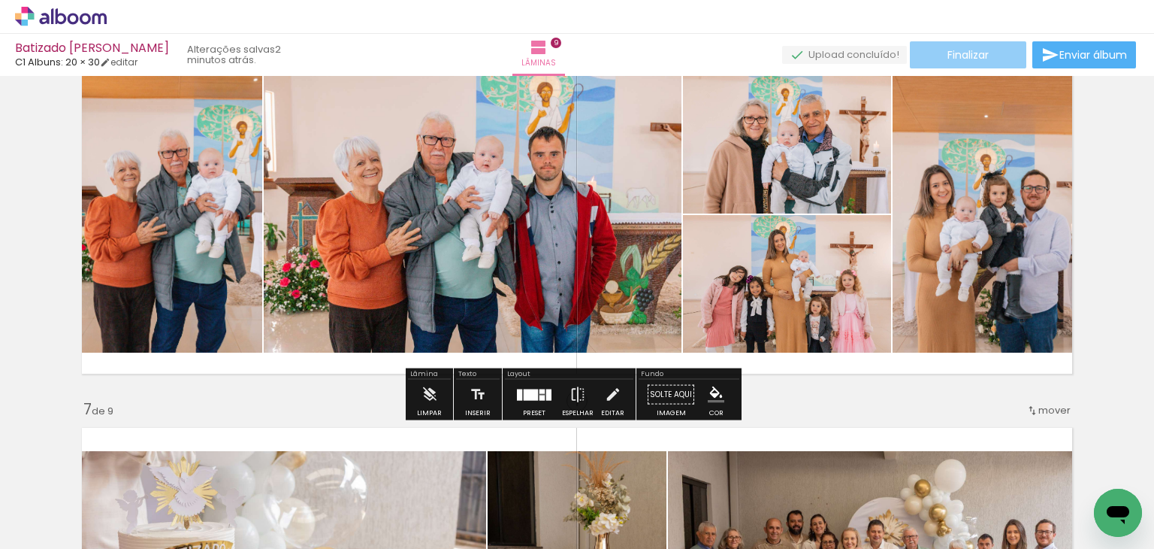
click at [986, 65] on paper-button "Finalizar" at bounding box center [968, 54] width 116 height 27
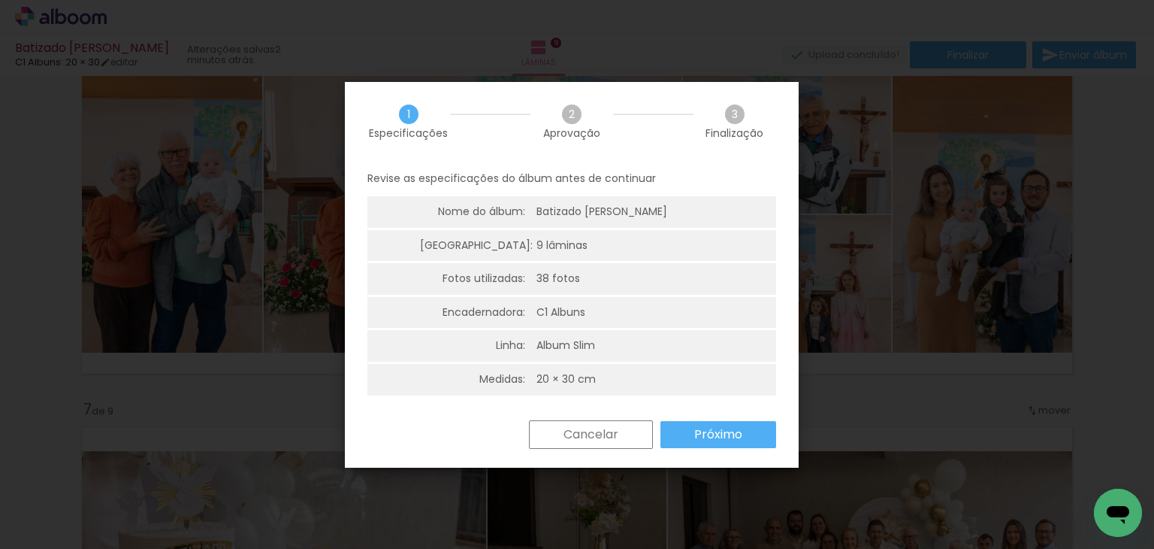
click at [742, 428] on paper-button "Próximo" at bounding box center [719, 434] width 116 height 27
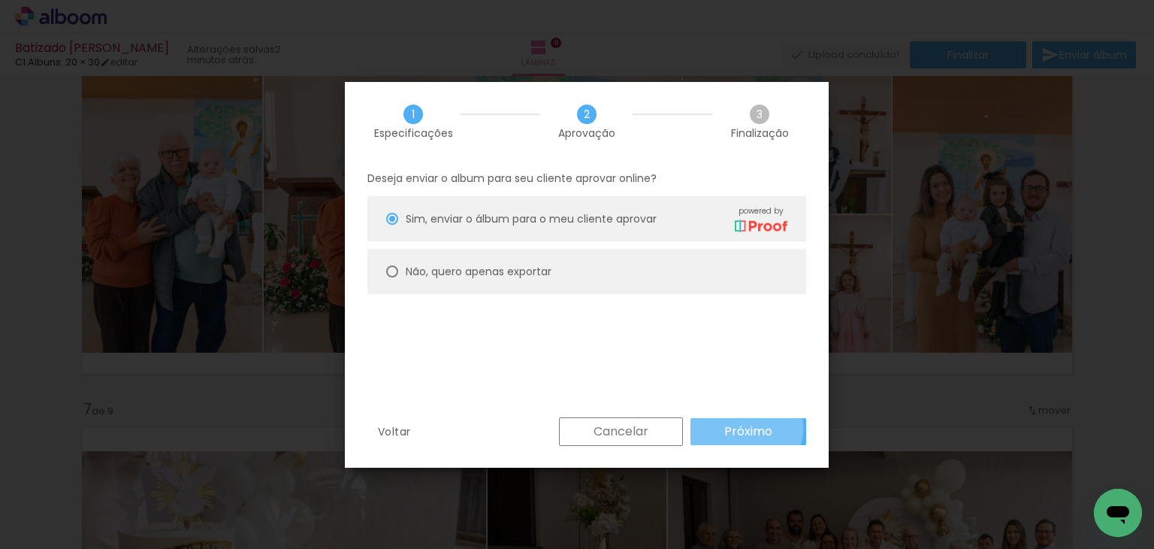
click at [0, 0] on slot "Próximo" at bounding box center [0, 0] width 0 height 0
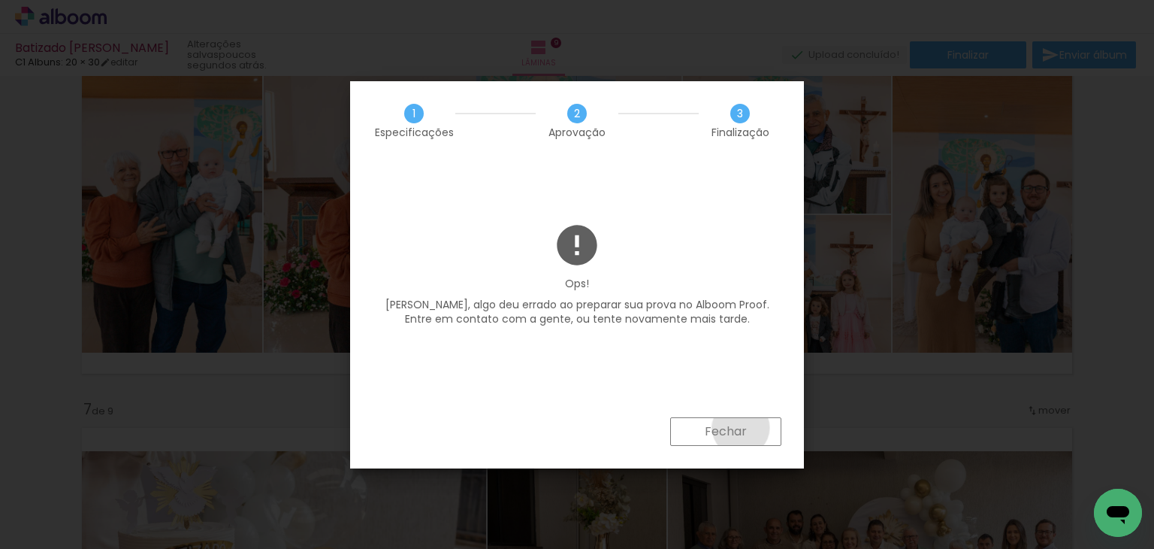
click at [0, 0] on slot "Fechar" at bounding box center [0, 0] width 0 height 0
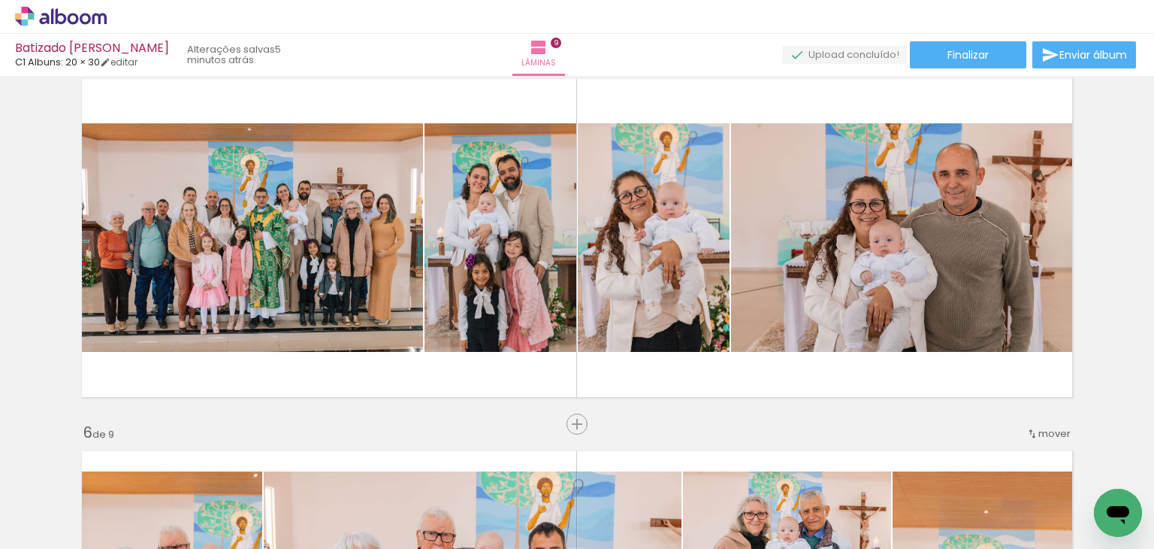
scroll to position [1532, 0]
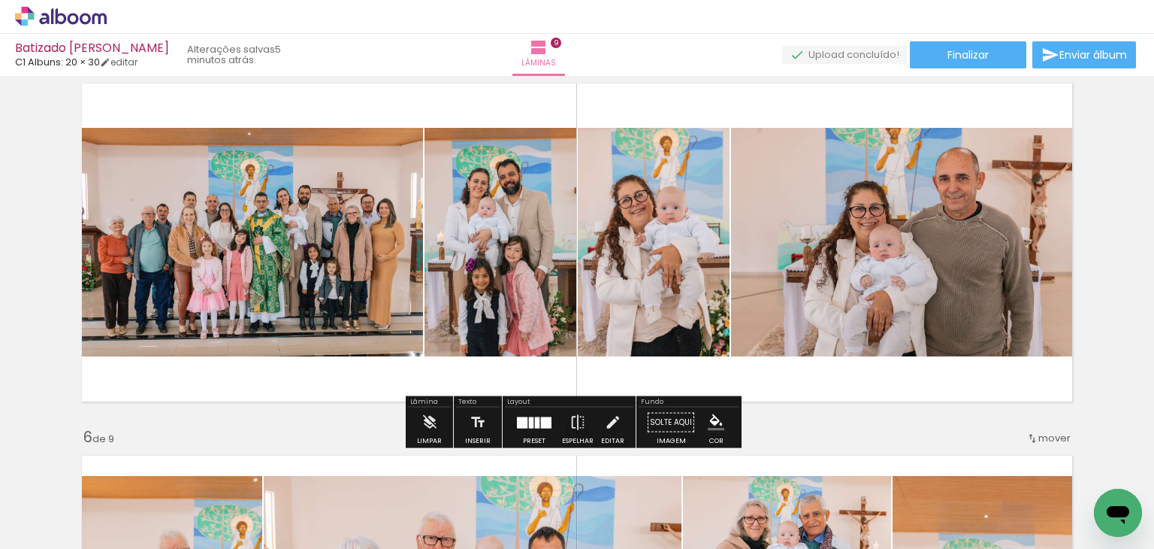
click at [283, 46] on quentale-status "5 minutos atrás." at bounding box center [236, 54] width 119 height 33
click at [957, 44] on paper-button "Finalizar" at bounding box center [968, 54] width 116 height 27
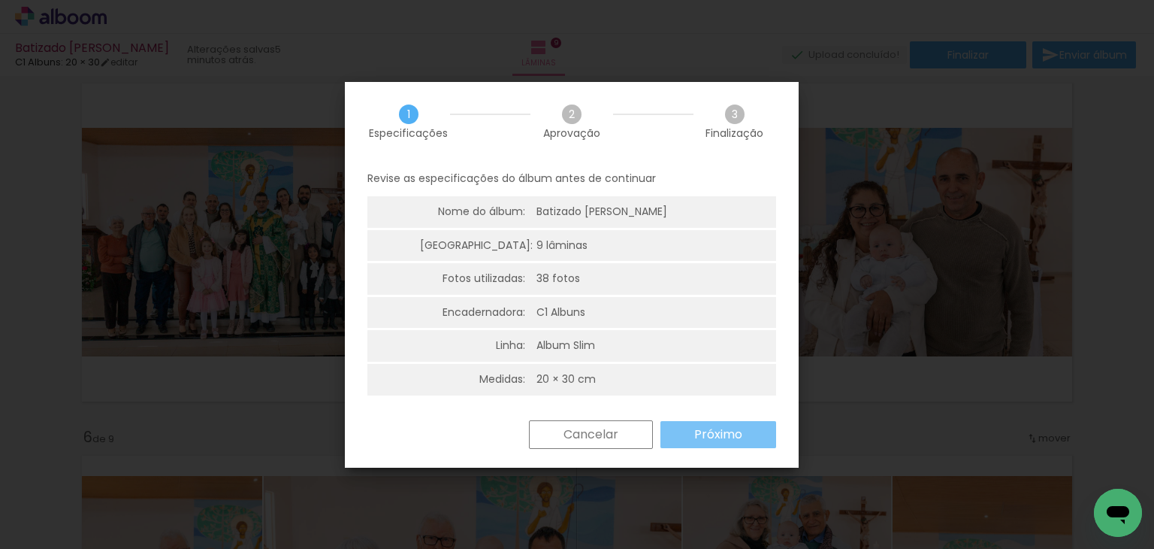
click at [0, 0] on slot "Próximo" at bounding box center [0, 0] width 0 height 0
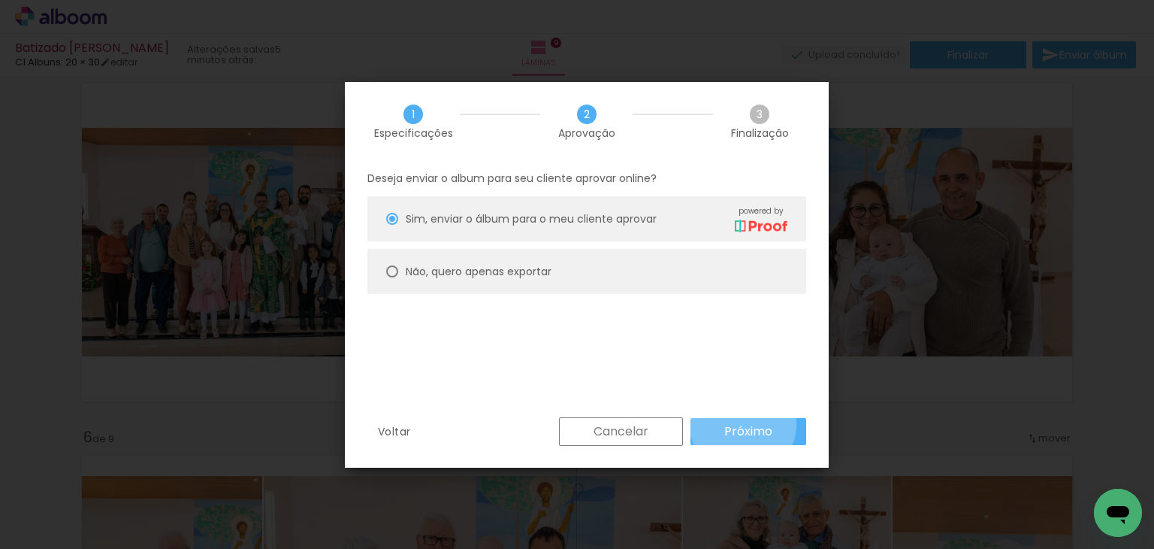
click at [0, 0] on slot "Próximo" at bounding box center [0, 0] width 0 height 0
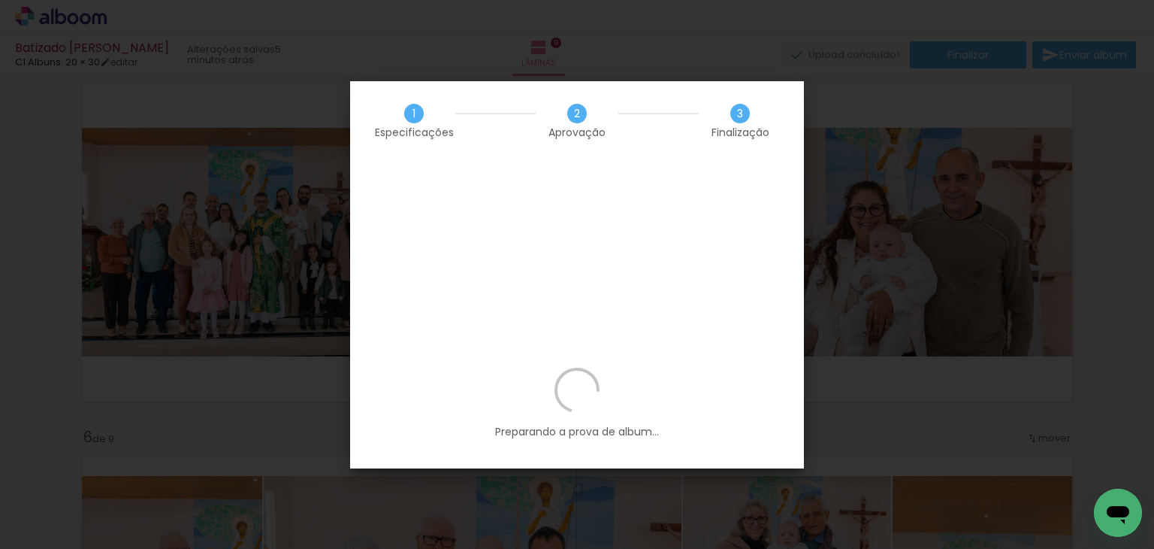
scroll to position [0, 2171]
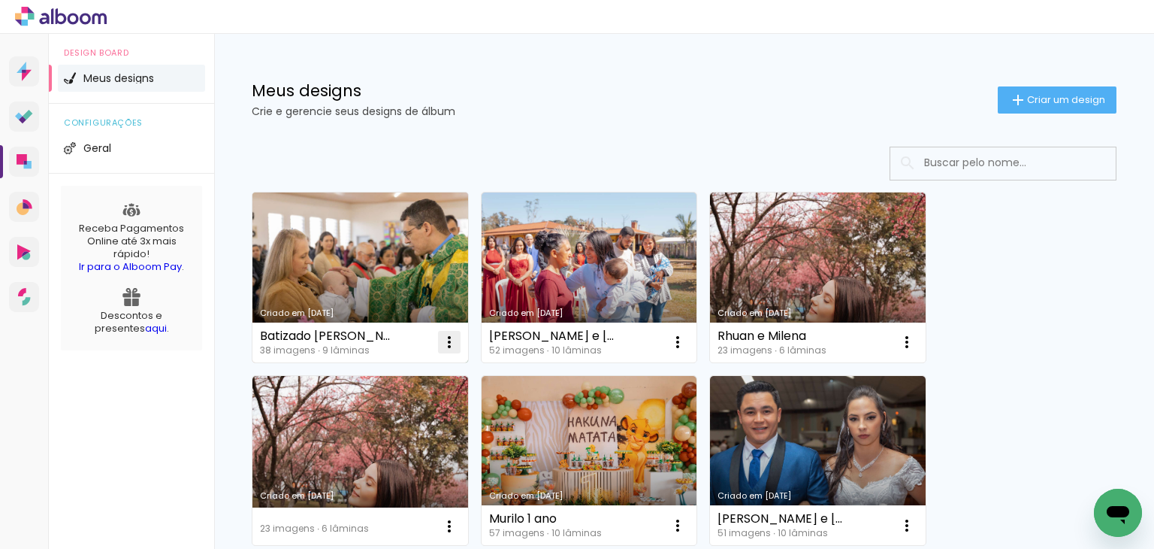
click at [446, 337] on iron-icon at bounding box center [449, 342] width 18 height 18
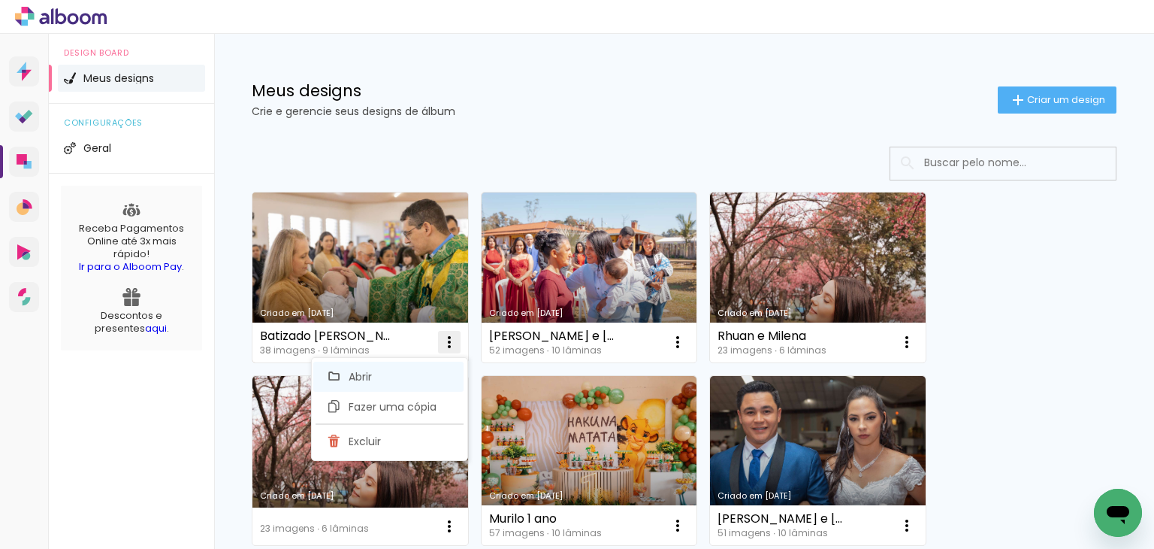
click at [420, 375] on paper-item "Abrir" at bounding box center [388, 376] width 150 height 30
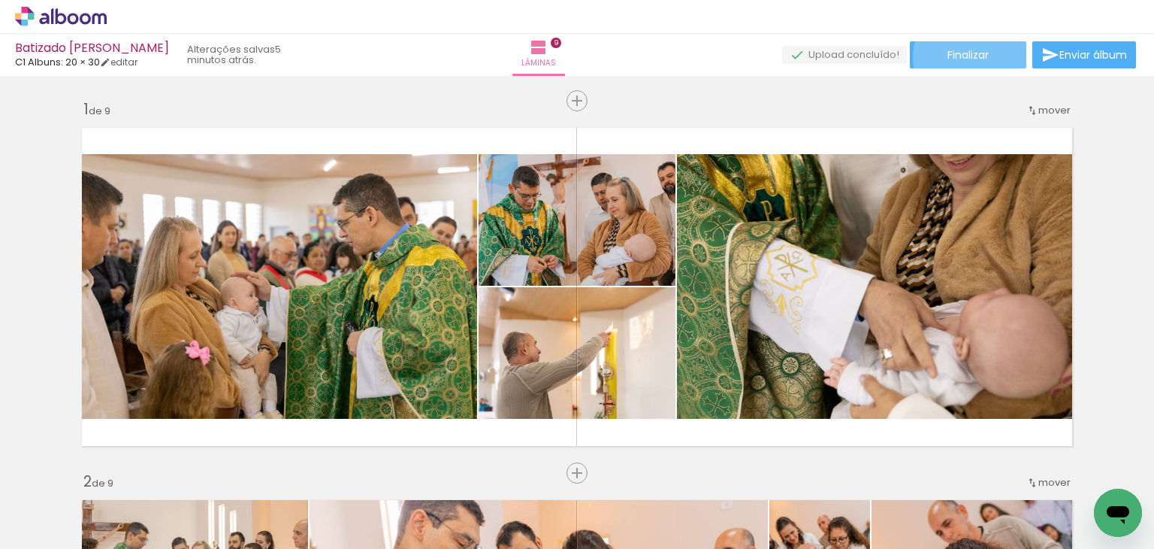
click at [970, 57] on span "Finalizar" at bounding box center [968, 55] width 41 height 11
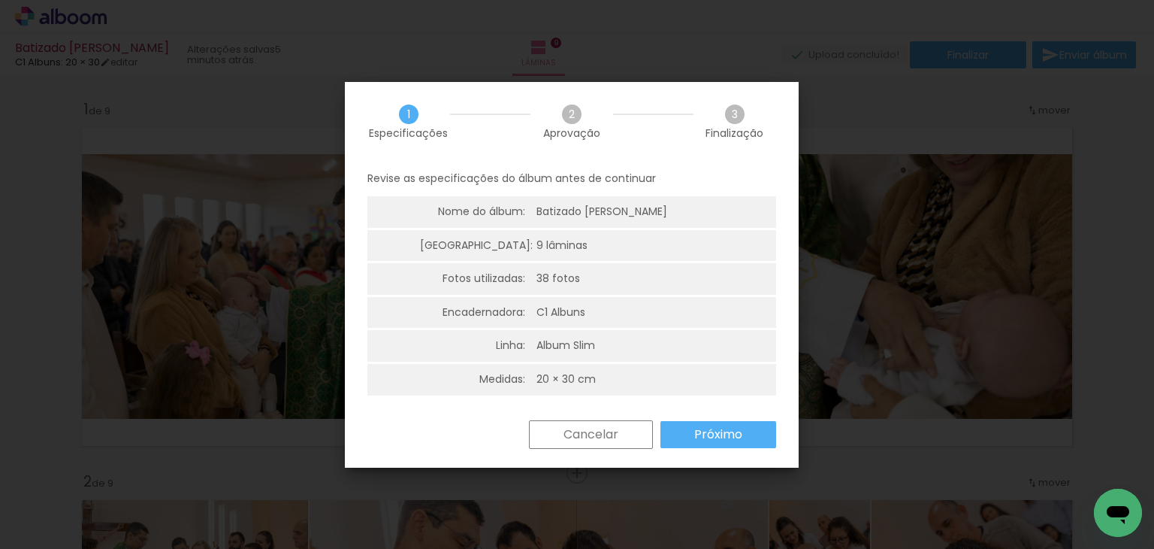
click at [909, 295] on iron-overlay-backdrop at bounding box center [577, 274] width 1154 height 549
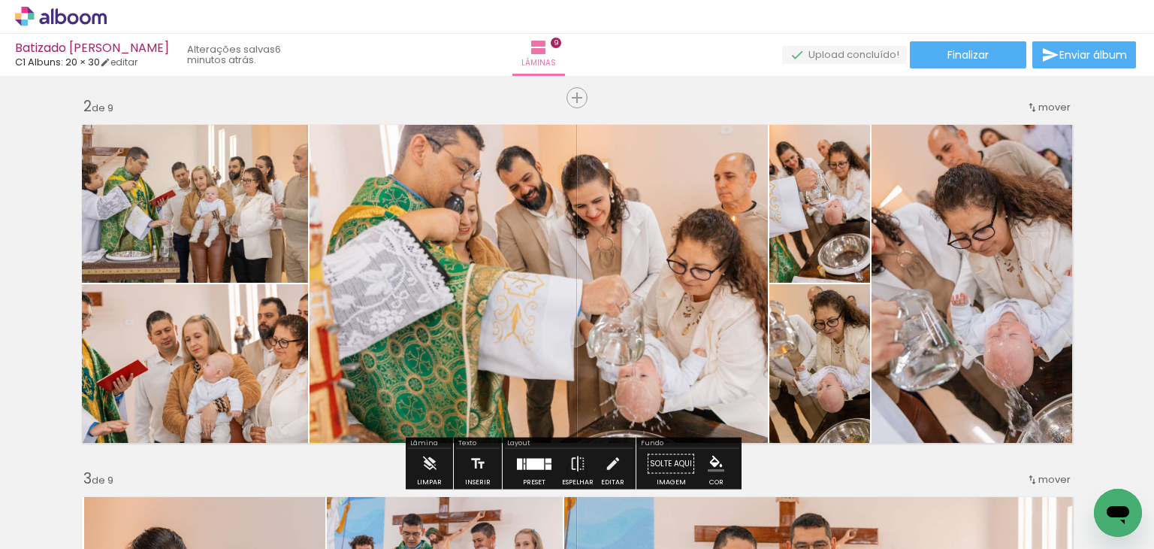
scroll to position [552, 0]
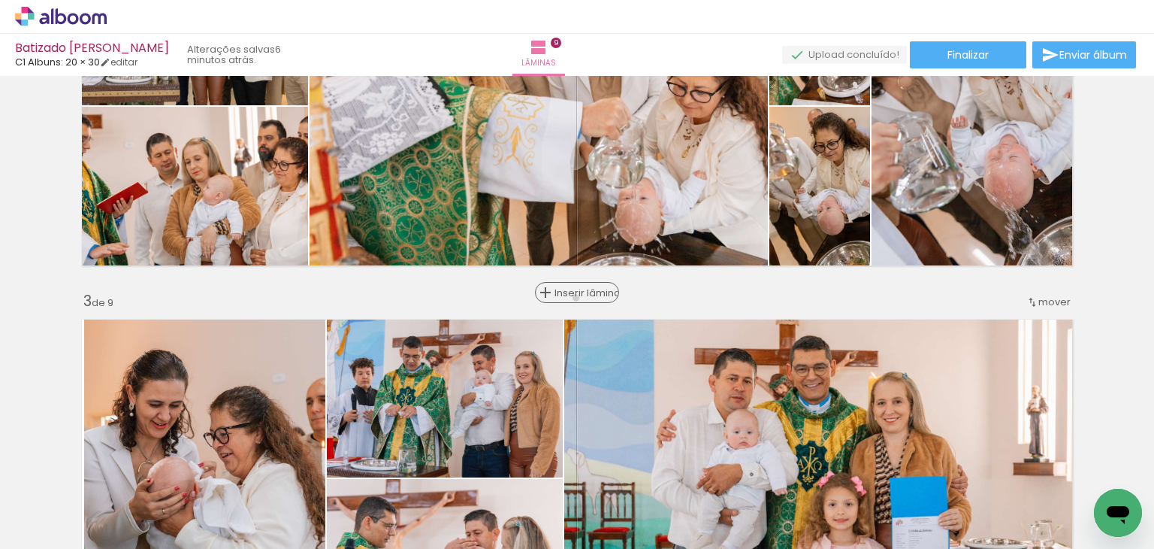
click at [570, 298] on span "Inserir lâmina" at bounding box center [584, 293] width 59 height 10
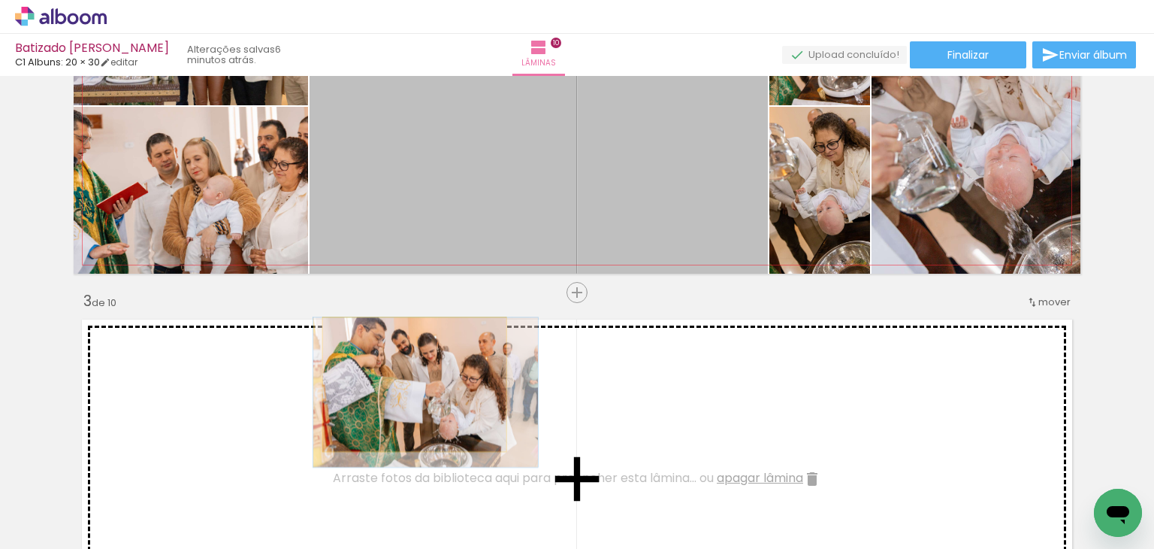
drag, startPoint x: 448, startPoint y: 177, endPoint x: 409, endPoint y: 384, distance: 210.3
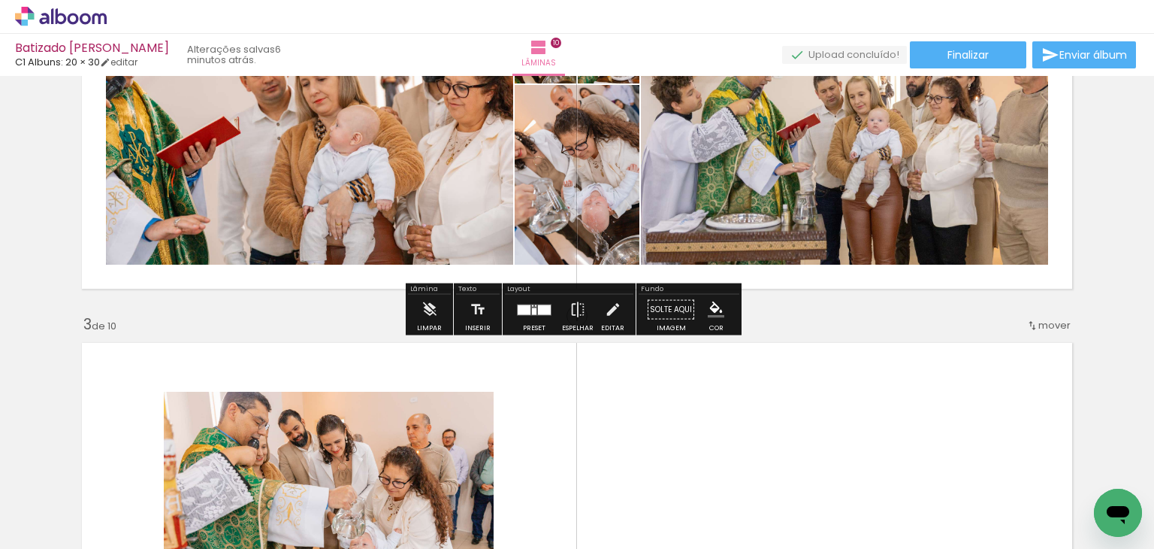
scroll to position [555, 0]
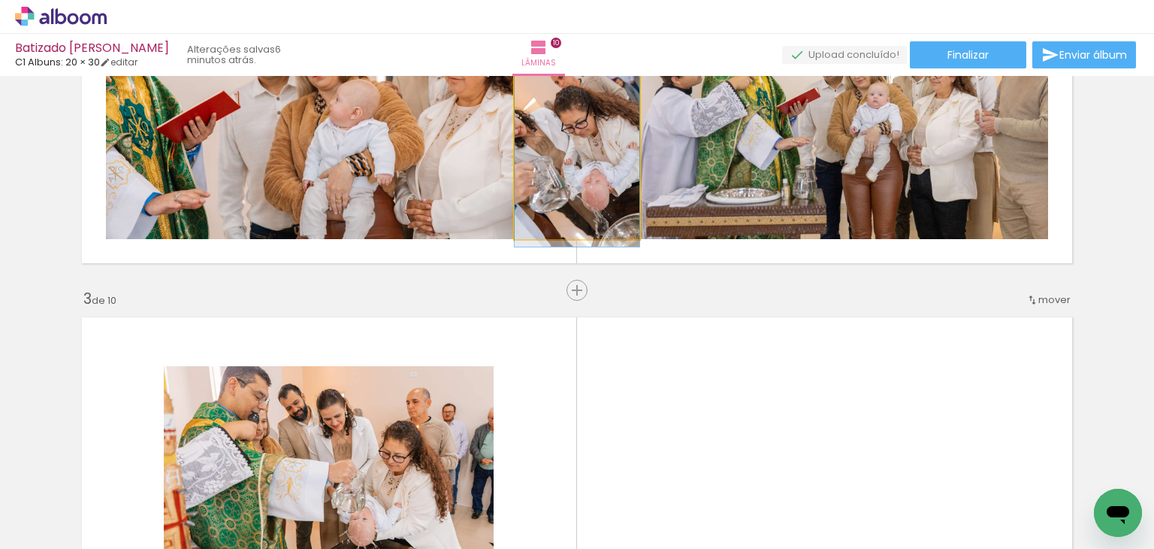
drag, startPoint x: 606, startPoint y: 213, endPoint x: 629, endPoint y: 389, distance: 176.6
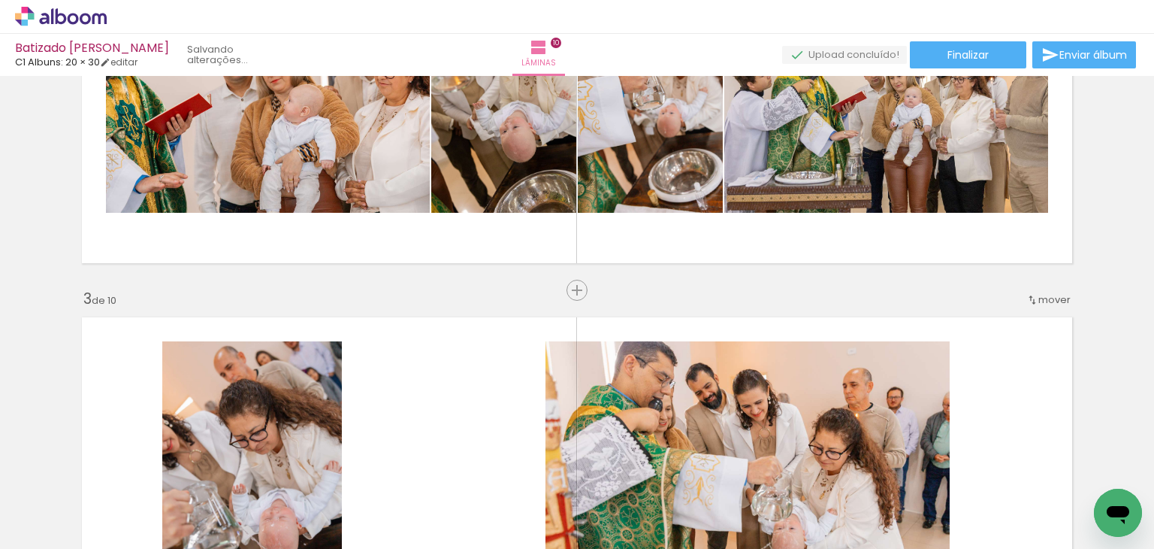
click at [629, 389] on quentale-layouter at bounding box center [577, 476] width 1007 height 334
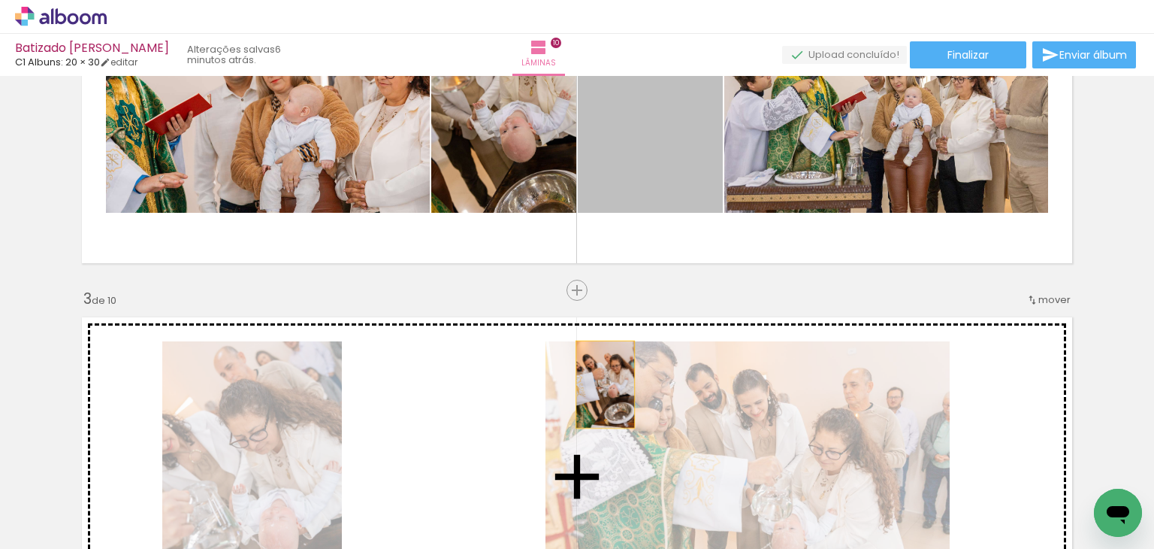
drag, startPoint x: 612, startPoint y: 182, endPoint x: 591, endPoint y: 425, distance: 244.4
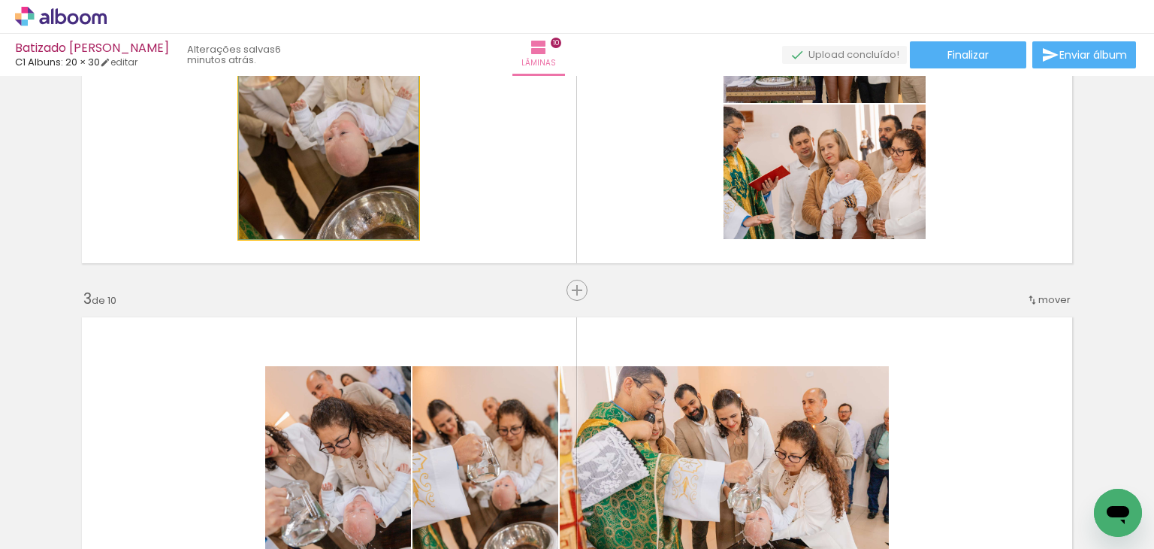
drag, startPoint x: 355, startPoint y: 197, endPoint x: 534, endPoint y: 419, distance: 284.8
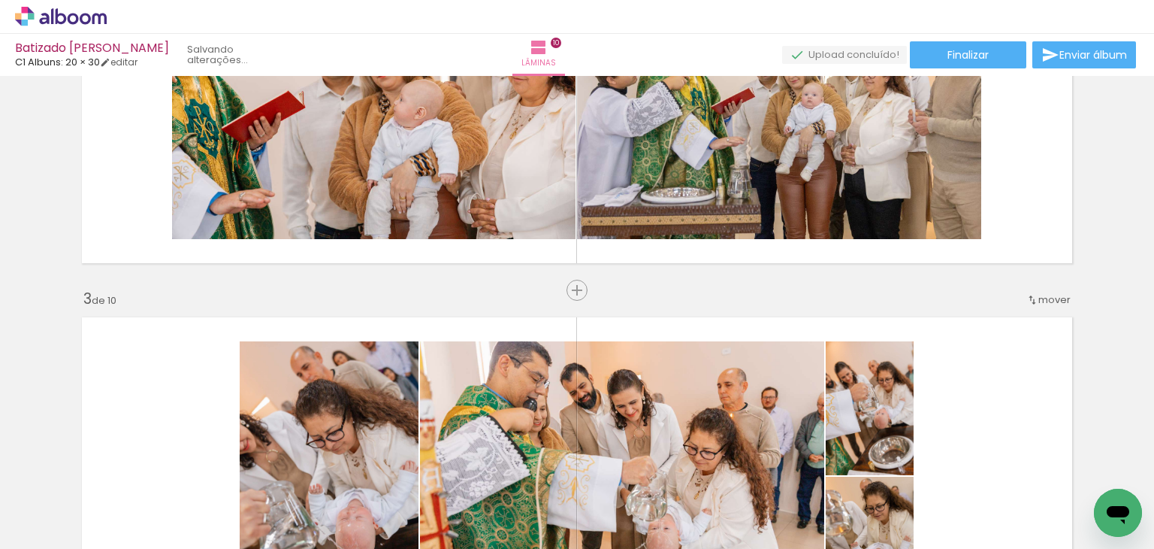
click at [534, 419] on quentale-photo at bounding box center [622, 476] width 404 height 270
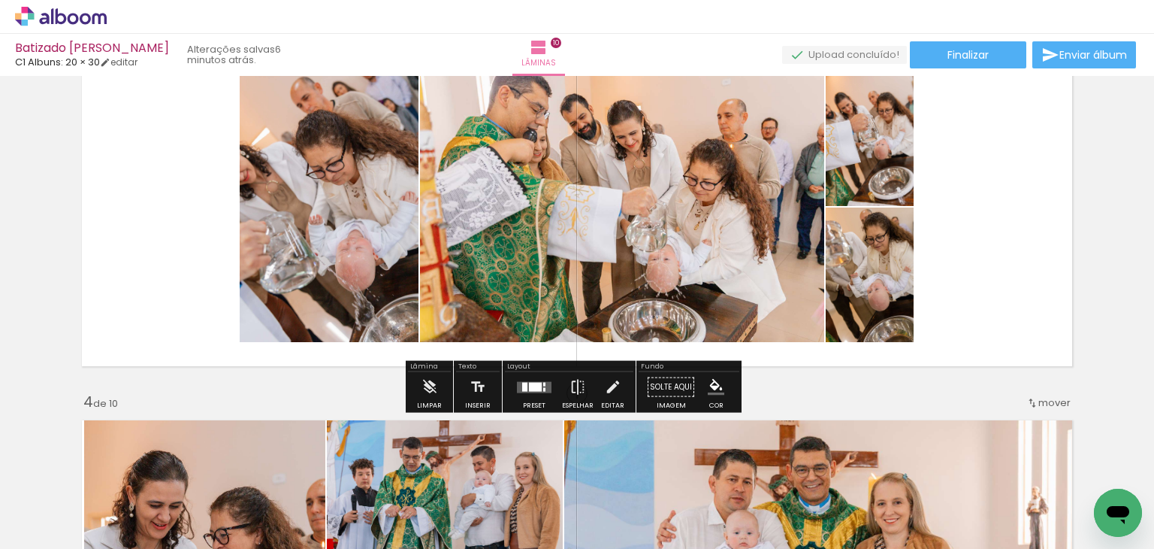
scroll to position [823, 0]
click at [528, 379] on div at bounding box center [534, 388] width 41 height 30
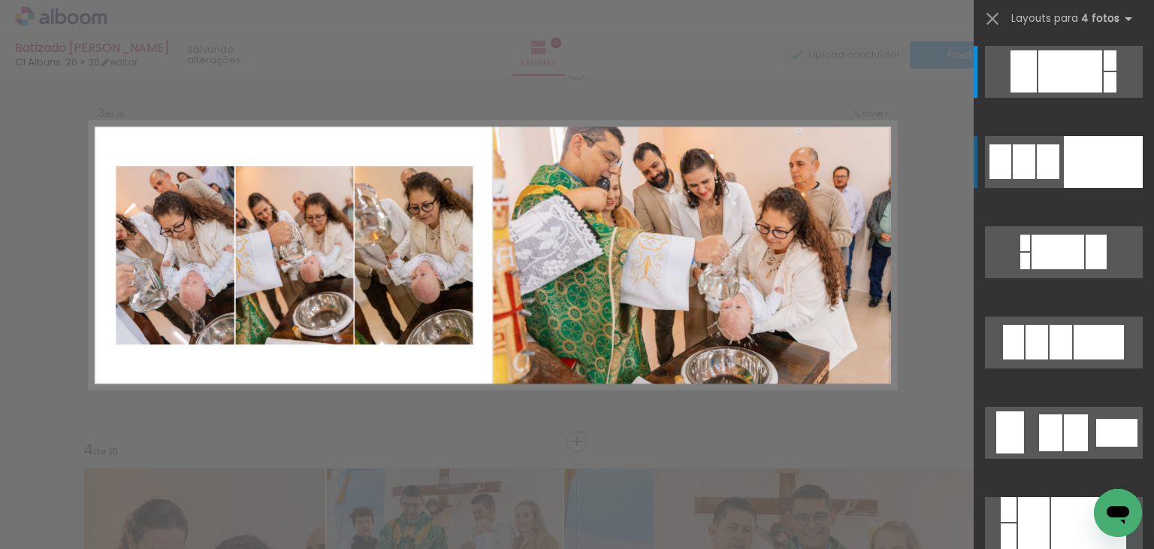
scroll to position [765, 0]
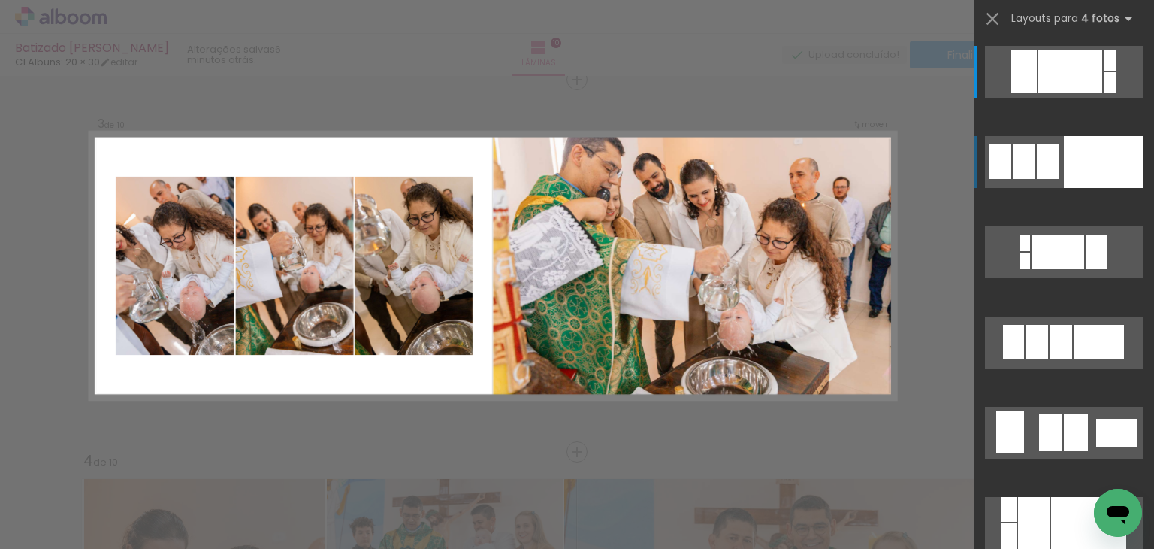
click at [1025, 145] on div at bounding box center [1024, 161] width 23 height 35
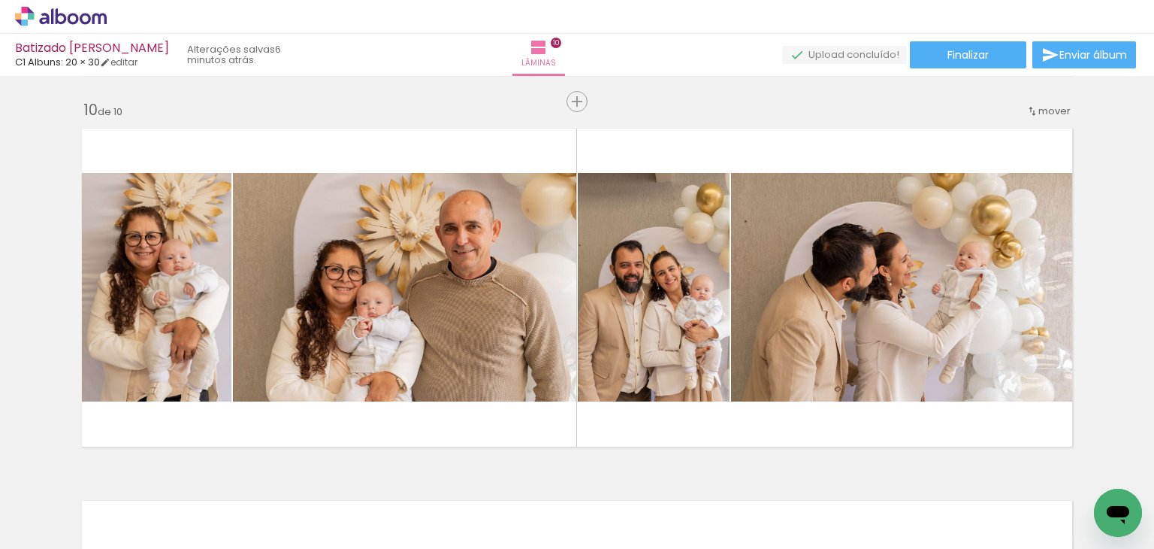
scroll to position [3317, 0]
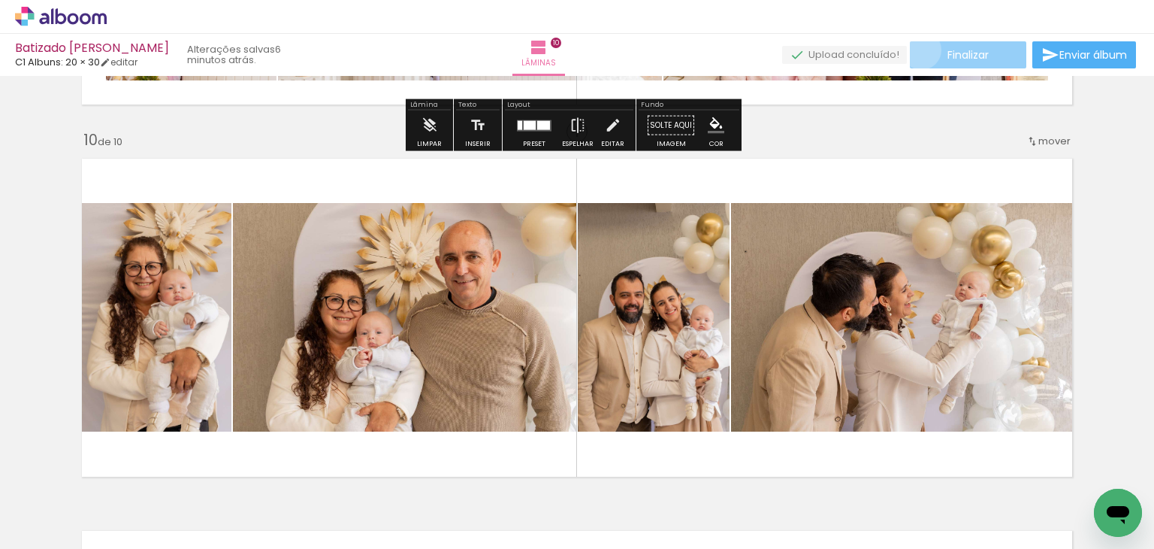
click at [916, 50] on paper-button "Finalizar" at bounding box center [968, 54] width 116 height 27
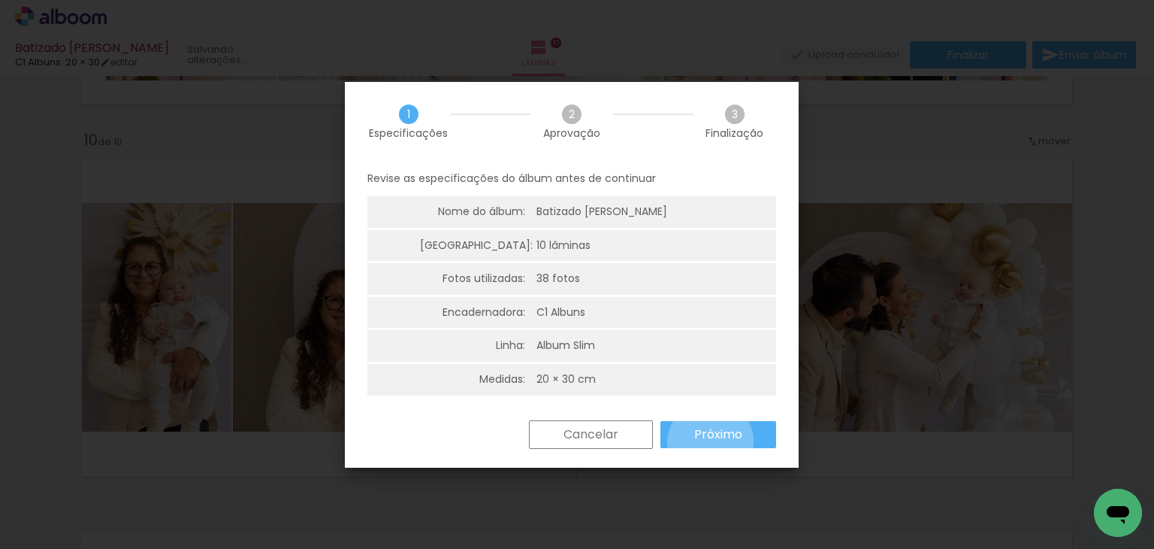
click at [0, 0] on slot "Próximo" at bounding box center [0, 0] width 0 height 0
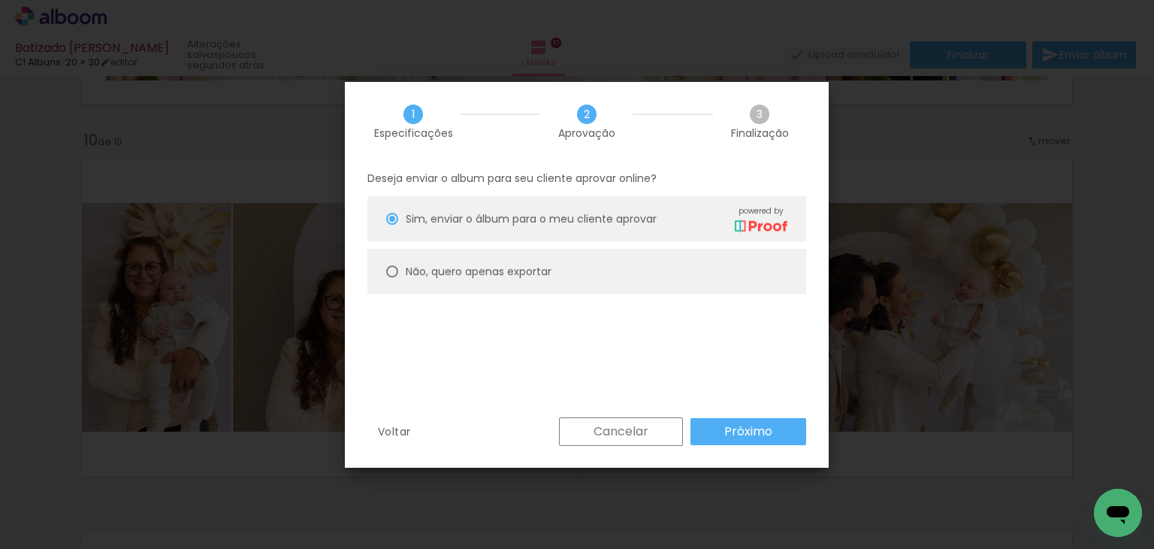
click at [744, 421] on paper-button "Próximo" at bounding box center [749, 431] width 116 height 27
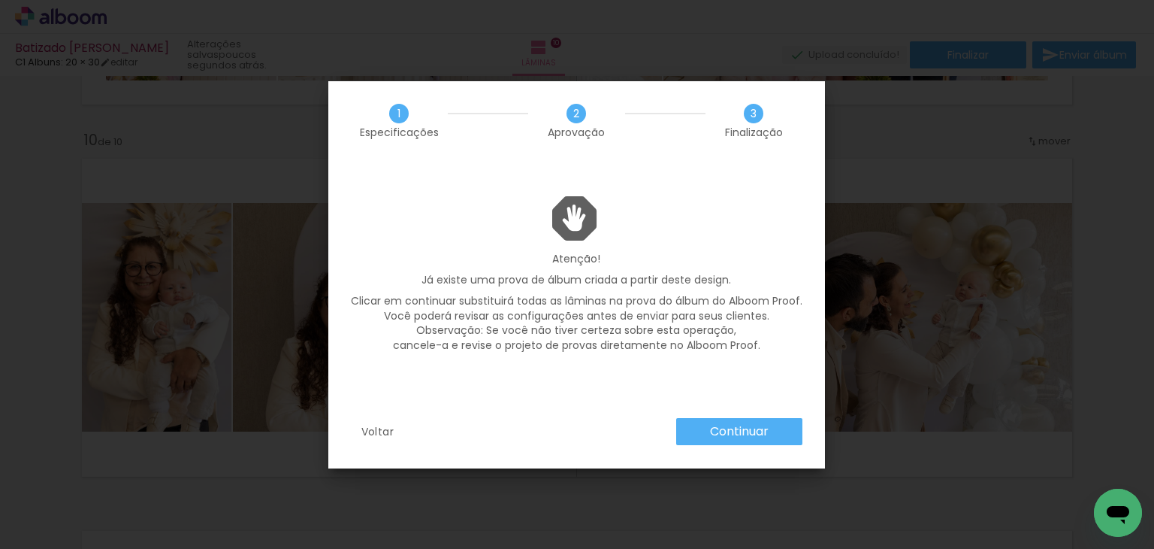
click at [0, 0] on slot "Continuar" at bounding box center [0, 0] width 0 height 0
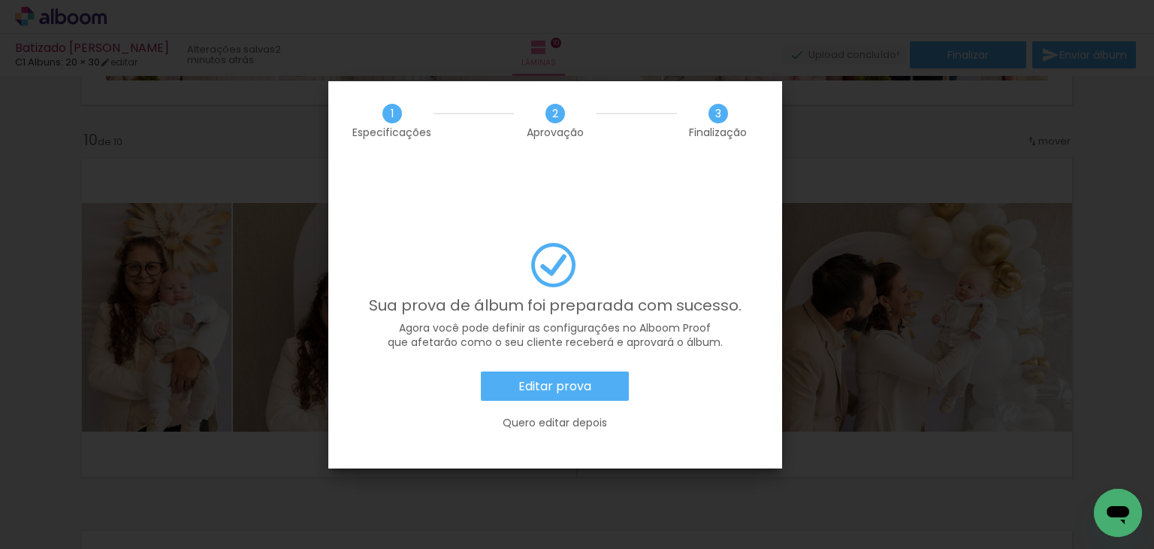
click at [0, 0] on slot "Editar prova" at bounding box center [0, 0] width 0 height 0
